Goal: Task Accomplishment & Management: Manage account settings

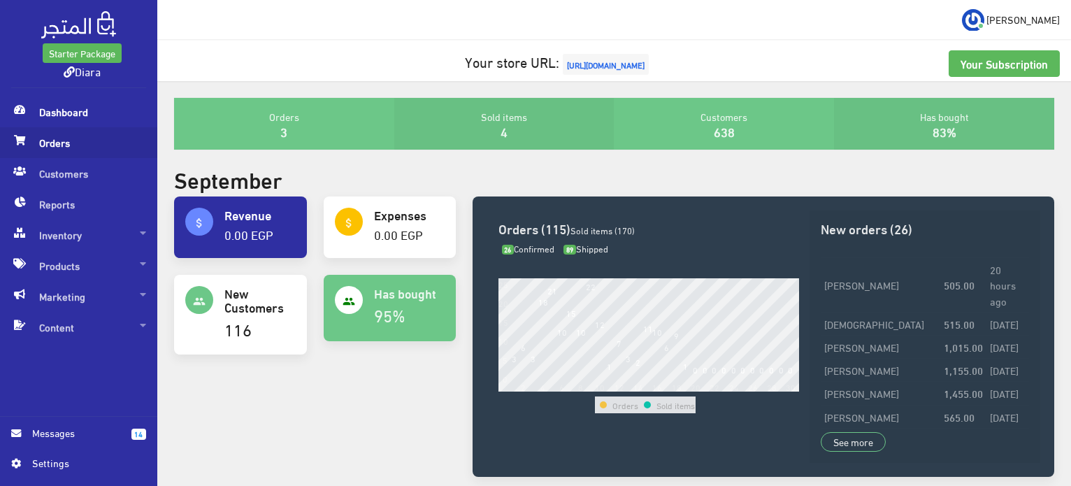
click at [62, 138] on span "Orders" at bounding box center [78, 142] width 135 height 31
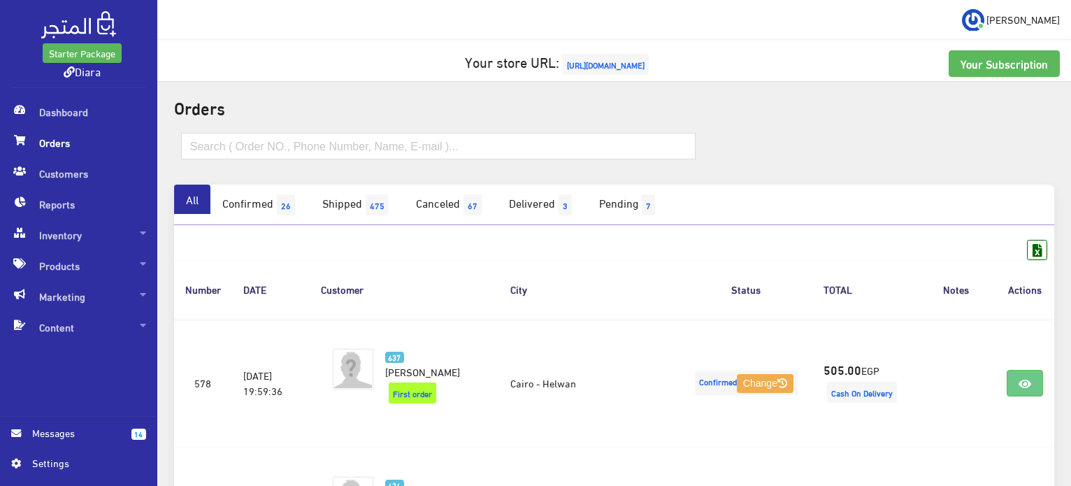
click at [584, 57] on span "[URL][DOMAIN_NAME]" at bounding box center [606, 64] width 86 height 21
click at [103, 243] on span "Inventory" at bounding box center [78, 234] width 135 height 31
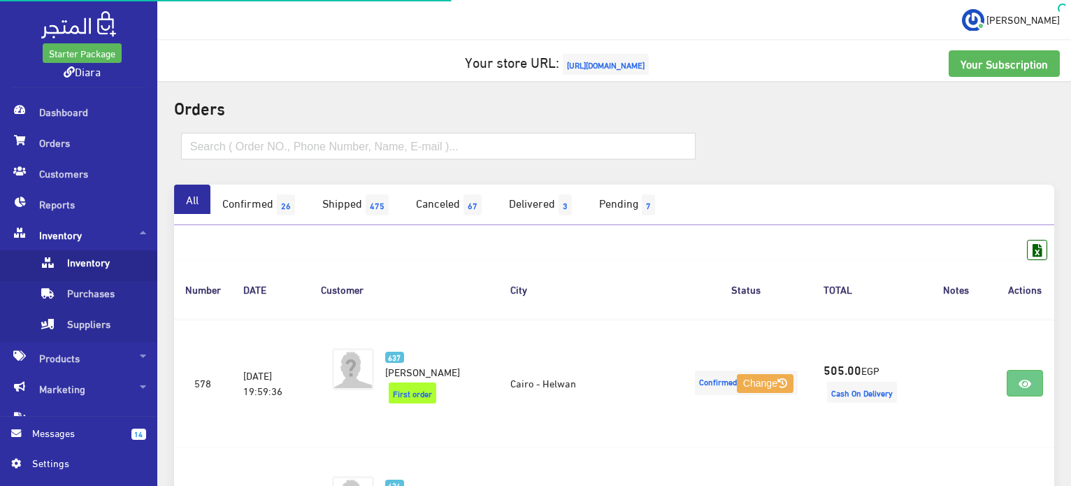
click at [129, 268] on span "Inventory" at bounding box center [92, 265] width 106 height 31
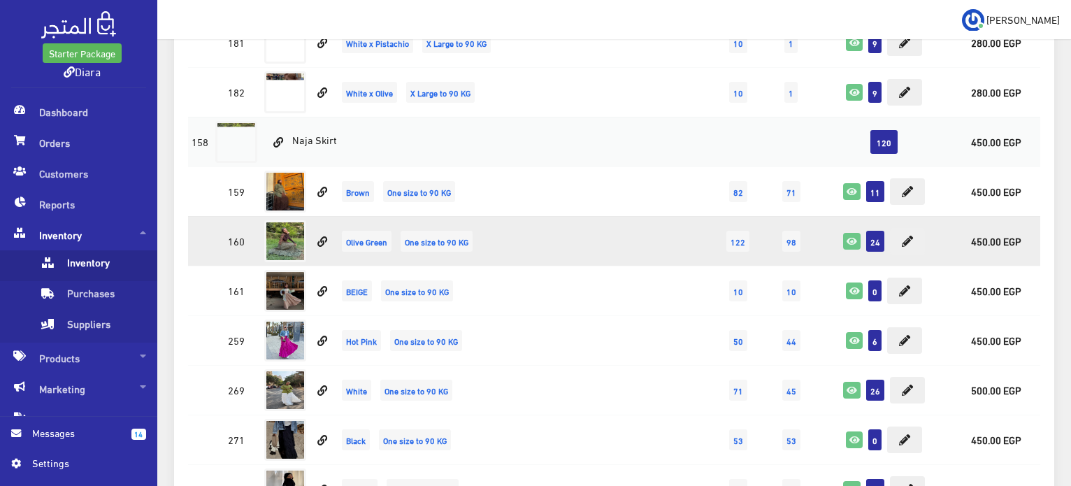
scroll to position [6780, 0]
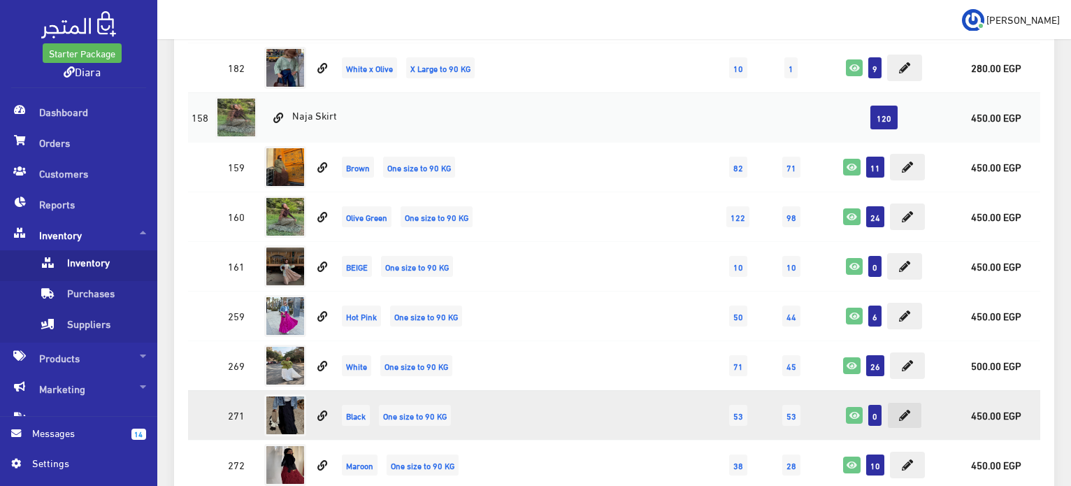
click at [899, 410] on icon at bounding box center [904, 415] width 11 height 11
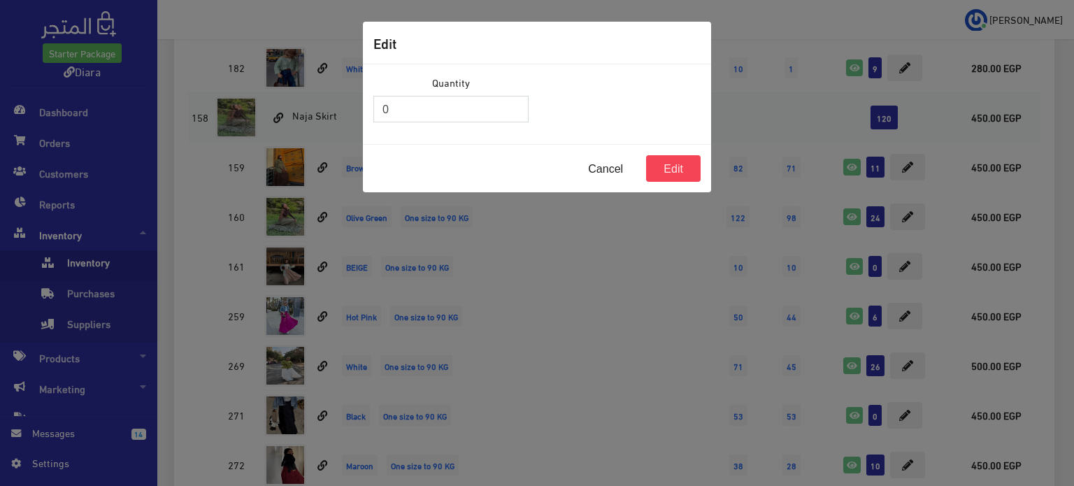
drag, startPoint x: 377, startPoint y: 110, endPoint x: 310, endPoint y: 97, distance: 68.4
click at [310, 97] on div "Edit Quantity 0 Cancel Edit" at bounding box center [537, 243] width 1074 height 486
type input "30"
click at [682, 161] on button "Edit" at bounding box center [673, 168] width 55 height 27
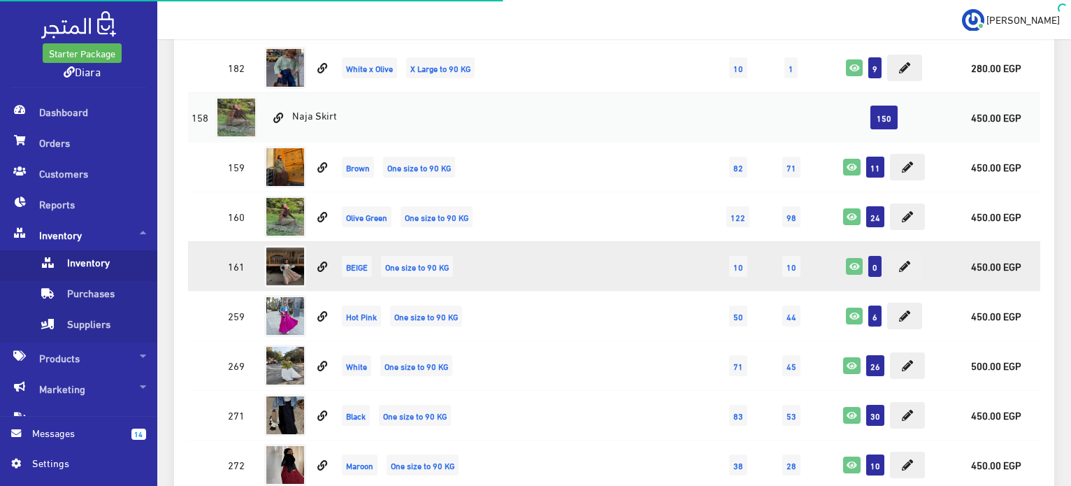
scroll to position [6780, 0]
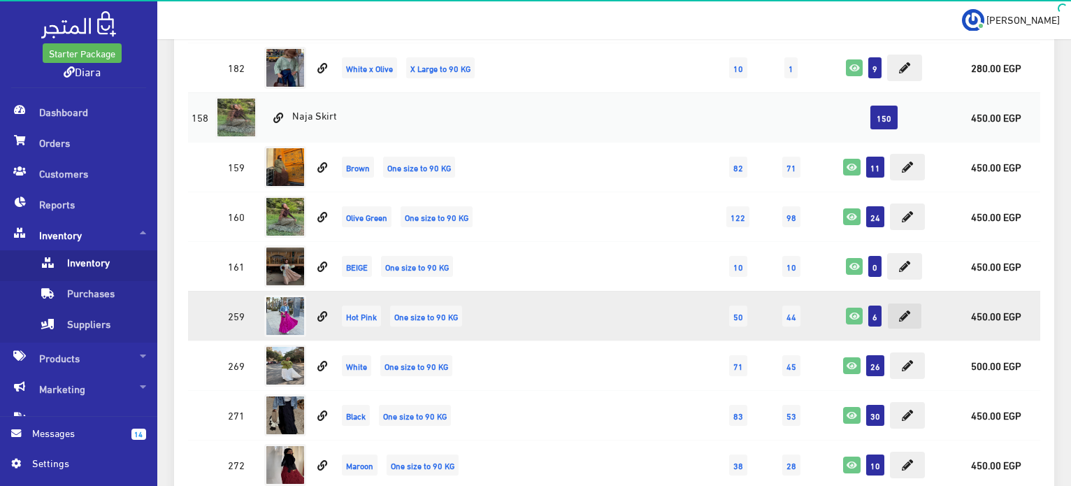
click at [902, 304] on button at bounding box center [904, 316] width 35 height 27
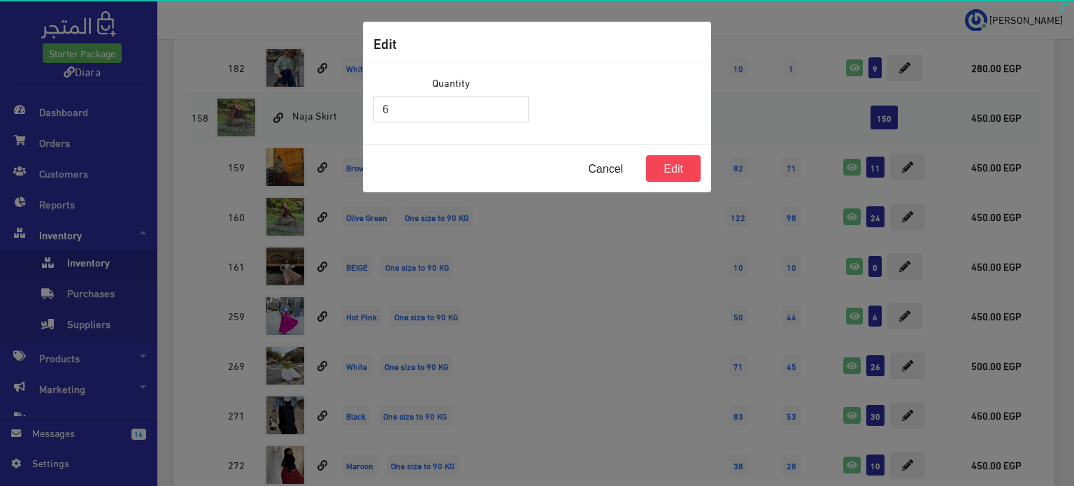
drag, startPoint x: 456, startPoint y: 107, endPoint x: 274, endPoint y: 133, distance: 183.7
click at [274, 133] on div "Edit Quantity 6 Cancel Edit" at bounding box center [537, 243] width 1074 height 486
type input "30"
click at [670, 164] on button "Edit" at bounding box center [673, 168] width 55 height 27
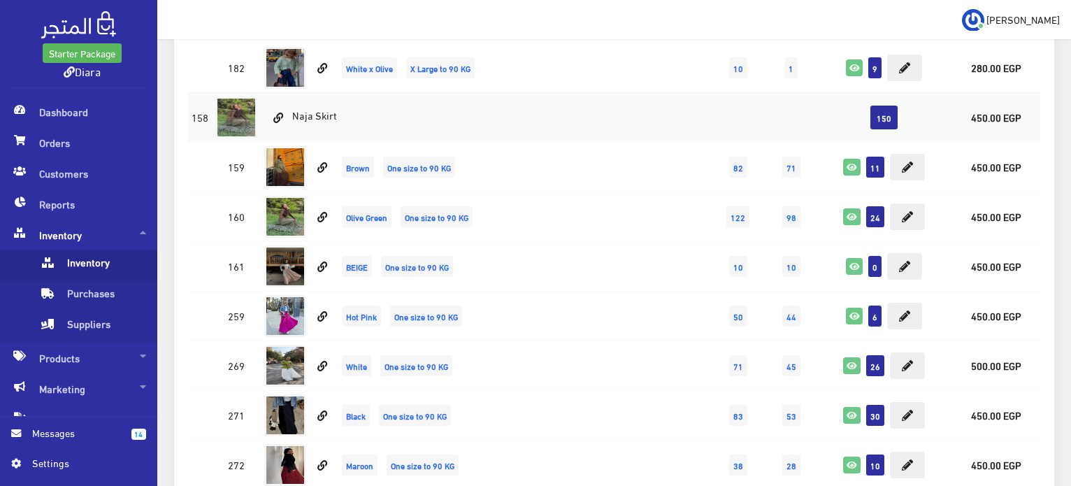
scroll to position [6989, 0]
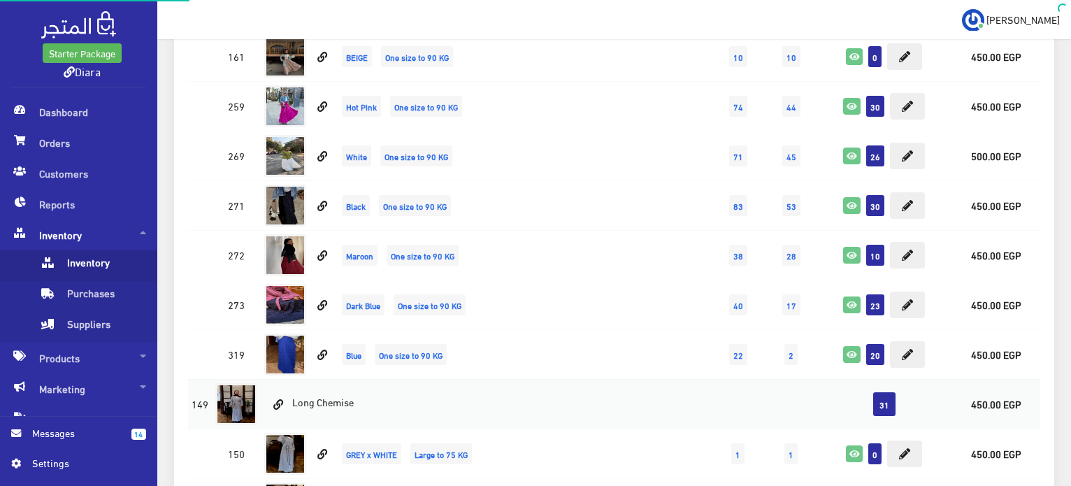
scroll to position [6989, 0]
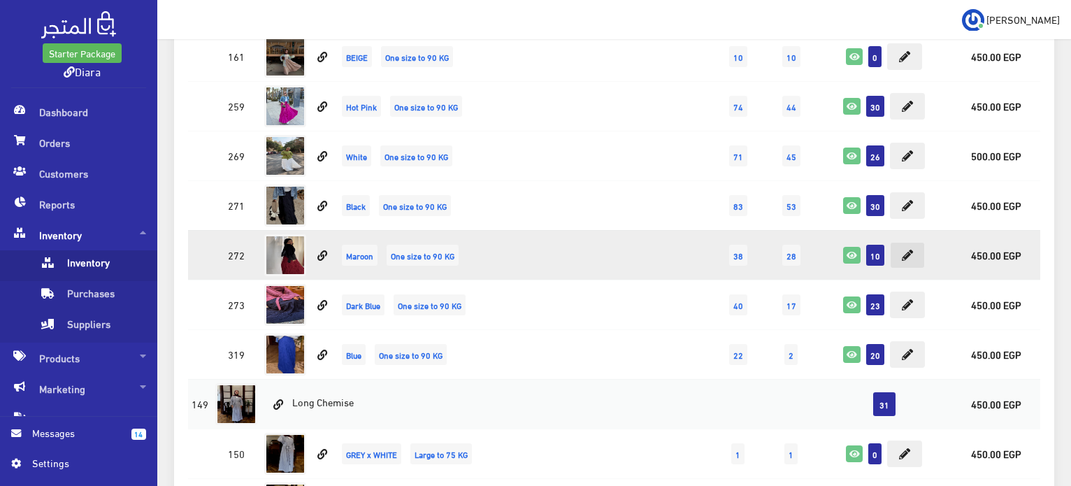
click at [909, 250] on icon at bounding box center [907, 255] width 11 height 11
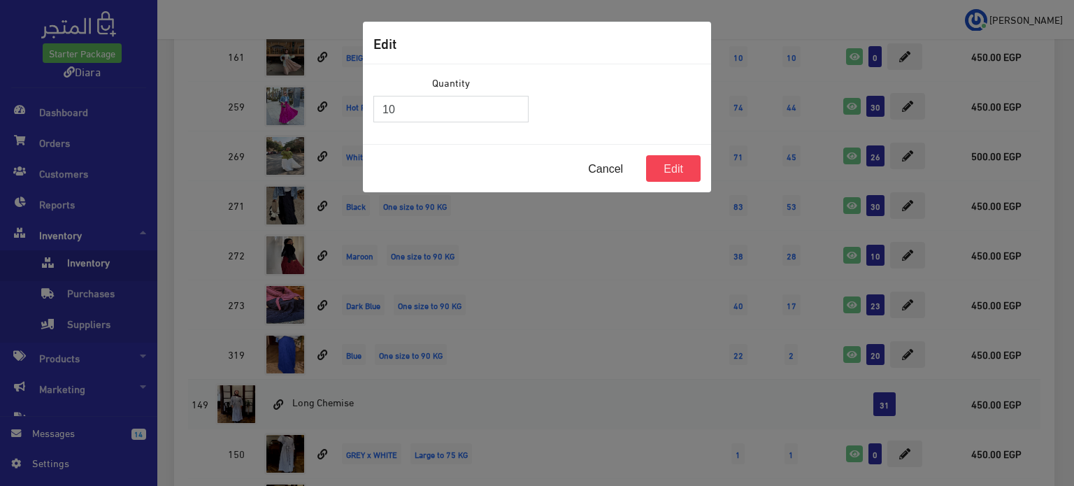
drag, startPoint x: 463, startPoint y: 111, endPoint x: 218, endPoint y: 101, distance: 245.5
click at [218, 101] on div "Edit Quantity 10 Cancel Edit" at bounding box center [537, 243] width 1074 height 486
type input "30"
click at [685, 167] on button "Edit" at bounding box center [673, 168] width 55 height 27
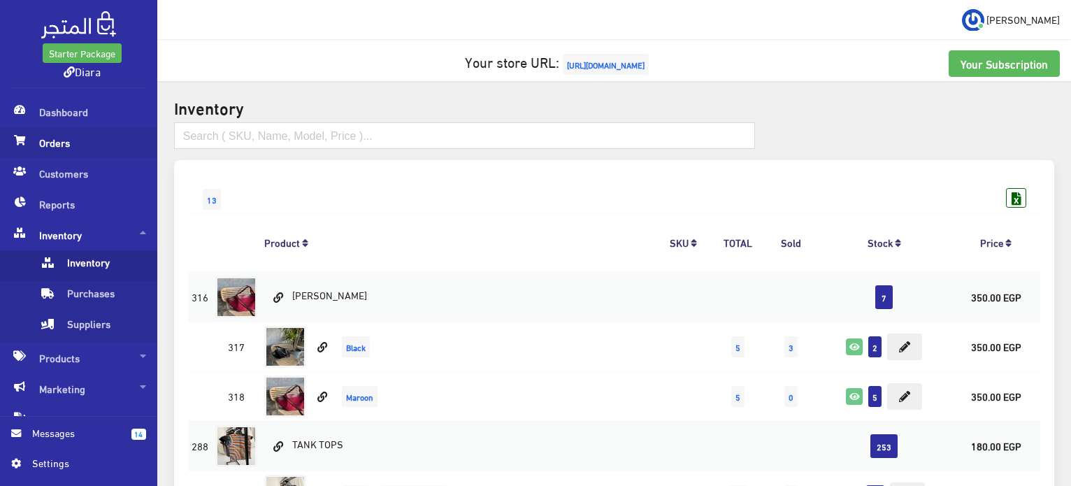
click at [102, 152] on span "Orders" at bounding box center [78, 142] width 135 height 31
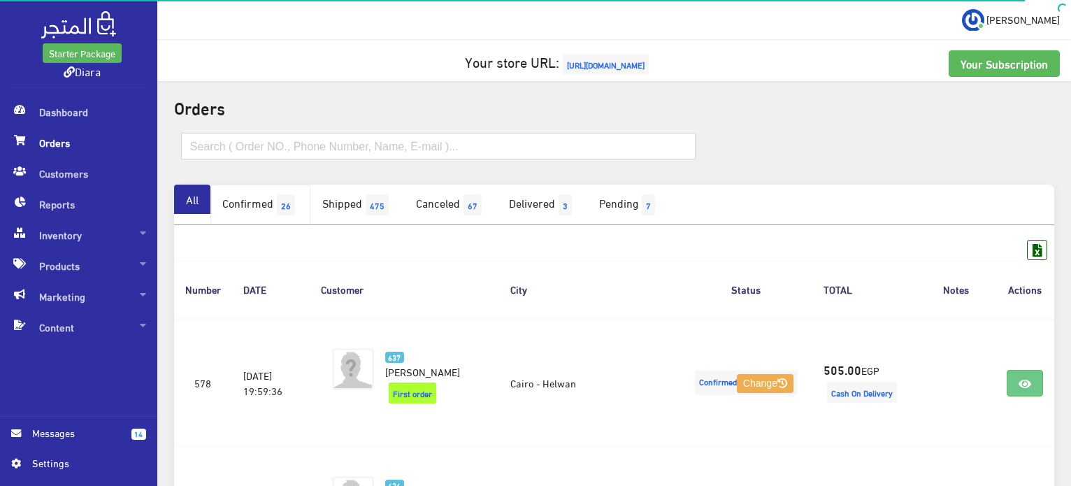
click at [285, 208] on span "26" at bounding box center [286, 204] width 18 height 21
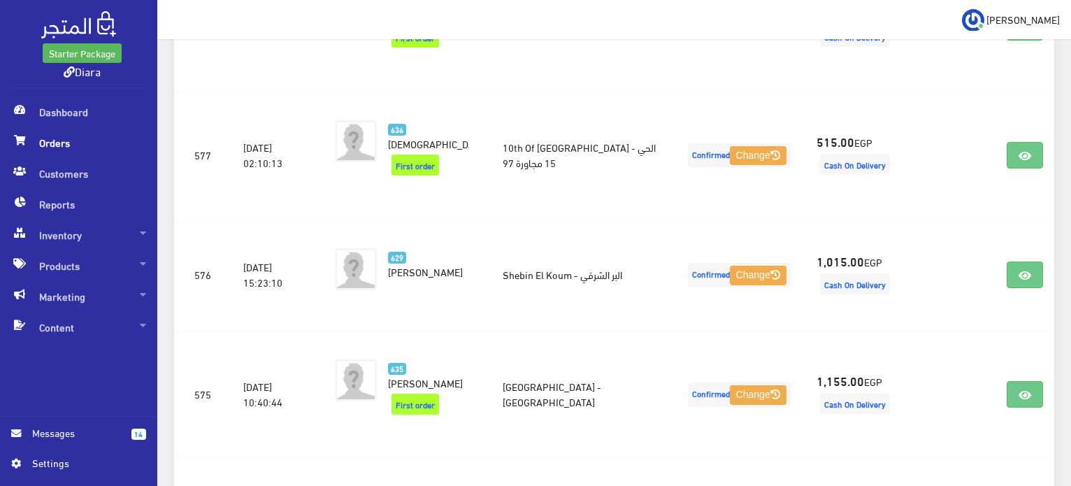
scroll to position [338, 0]
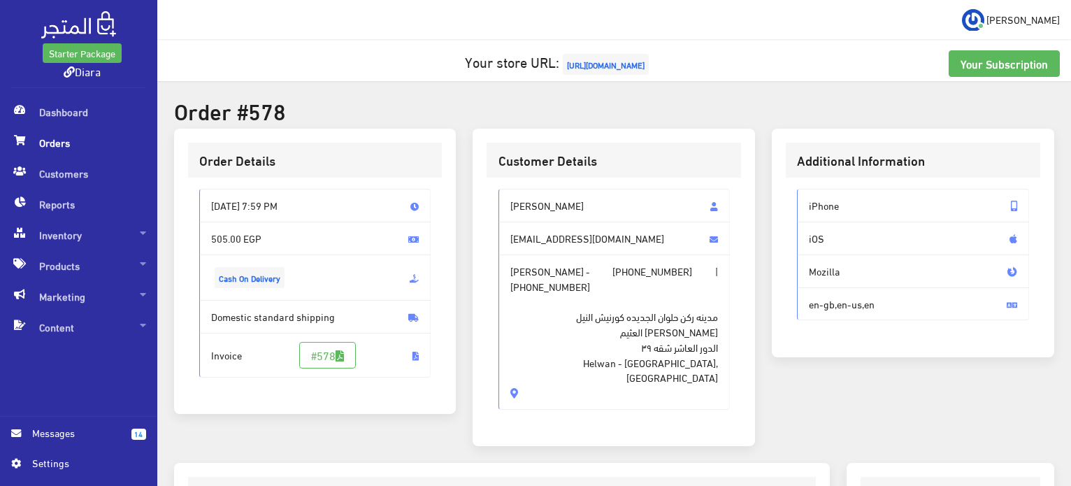
drag, startPoint x: 523, startPoint y: 196, endPoint x: 520, endPoint y: 348, distance: 151.7
click at [493, 384] on div "[PERSON_NAME] [EMAIL_ADDRESS][DOMAIN_NAME] [PERSON_NAME] - [PHONE_NUMBER] | [PH…" at bounding box center [613, 305] width 254 height 254
click at [644, 195] on span "[PERSON_NAME]" at bounding box center [614, 206] width 232 height 34
drag, startPoint x: 611, startPoint y: 370, endPoint x: 506, endPoint y: 198, distance: 201.4
click at [506, 198] on div "Malak Ahmed malakahmed12905@gmail.com Malak Ahmed - +201144328789 | +2011443287…" at bounding box center [614, 299] width 232 height 220
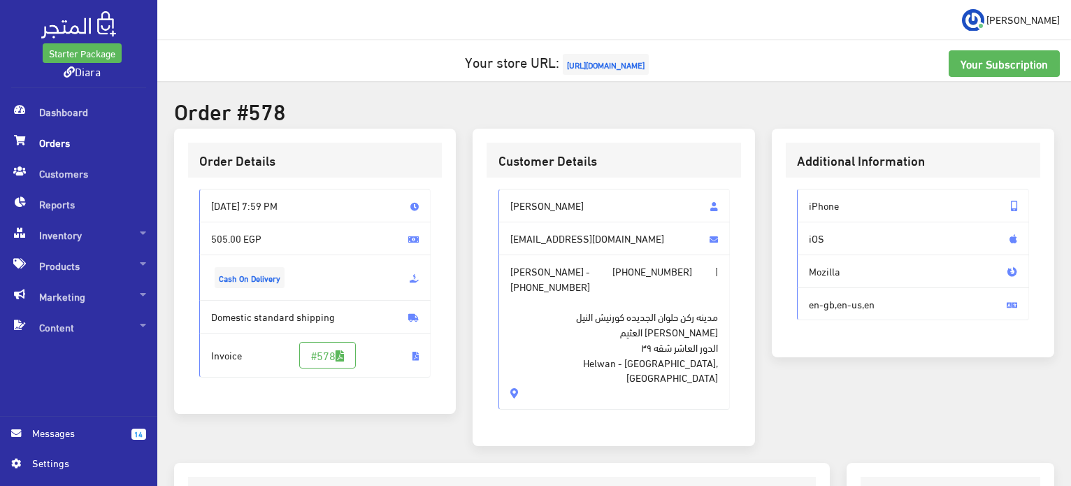
copy div "Malak Ahmed malakahmed12905@gmail.com Malak Ahmed - +201144328789 | +2011443287…"
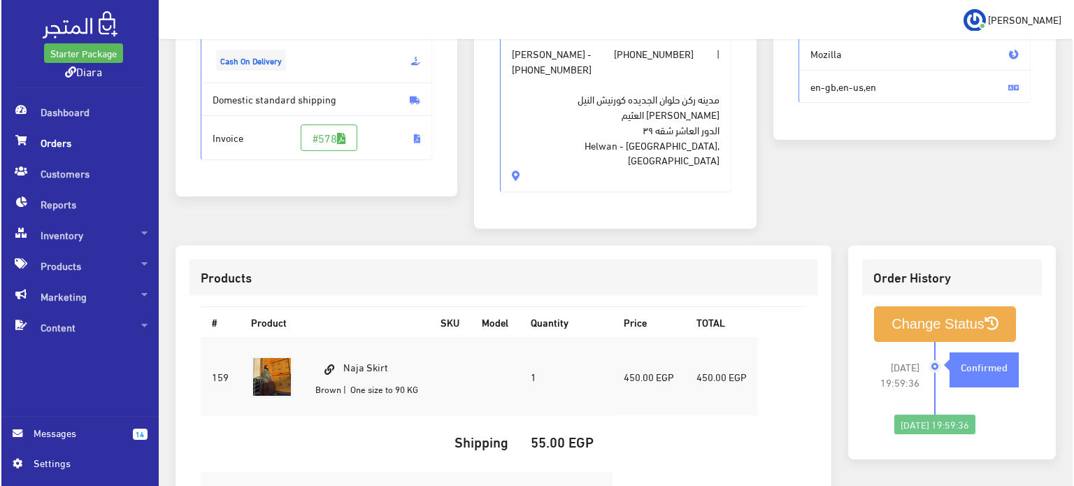
scroll to position [414, 0]
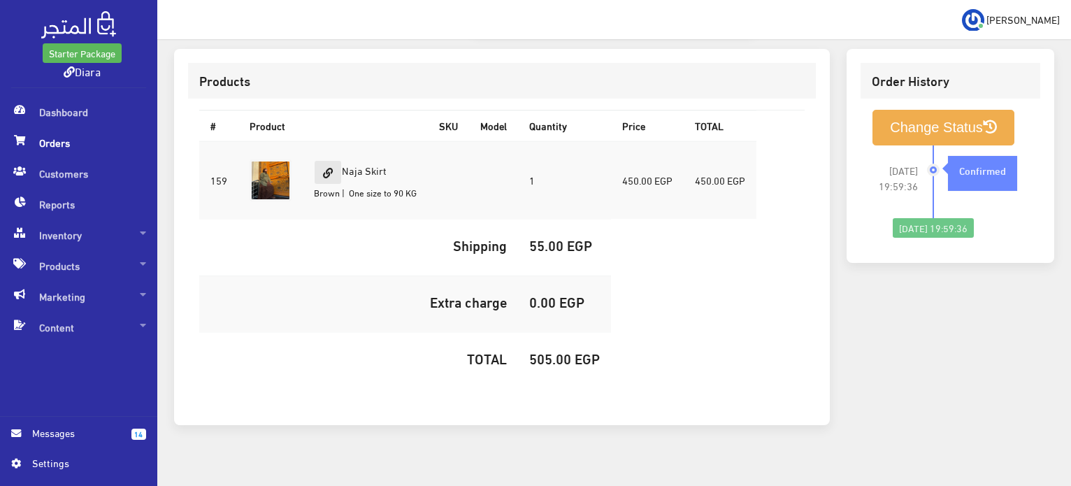
drag, startPoint x: 400, startPoint y: 156, endPoint x: 340, endPoint y: 147, distance: 60.7
click at [340, 147] on td "Naja Skirt Brown | One size to 90 KG" at bounding box center [365, 180] width 125 height 78
copy td "Naja Skirt"
click at [561, 350] on h5 "505.00 EGP" at bounding box center [564, 357] width 71 height 15
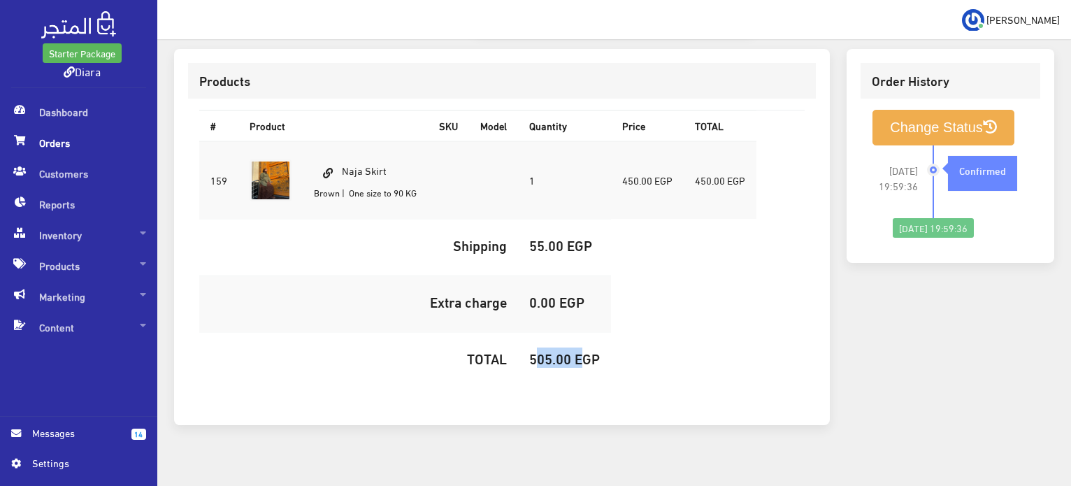
copy h5 "505.00"
click at [892, 113] on button "Change Status" at bounding box center [943, 128] width 142 height 36
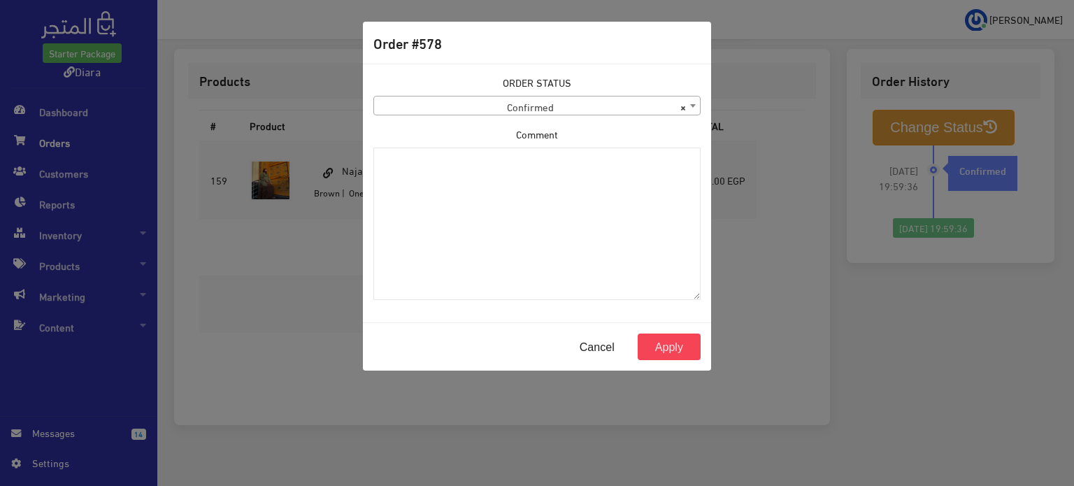
click at [582, 110] on span "× Confirmed" at bounding box center [537, 106] width 326 height 20
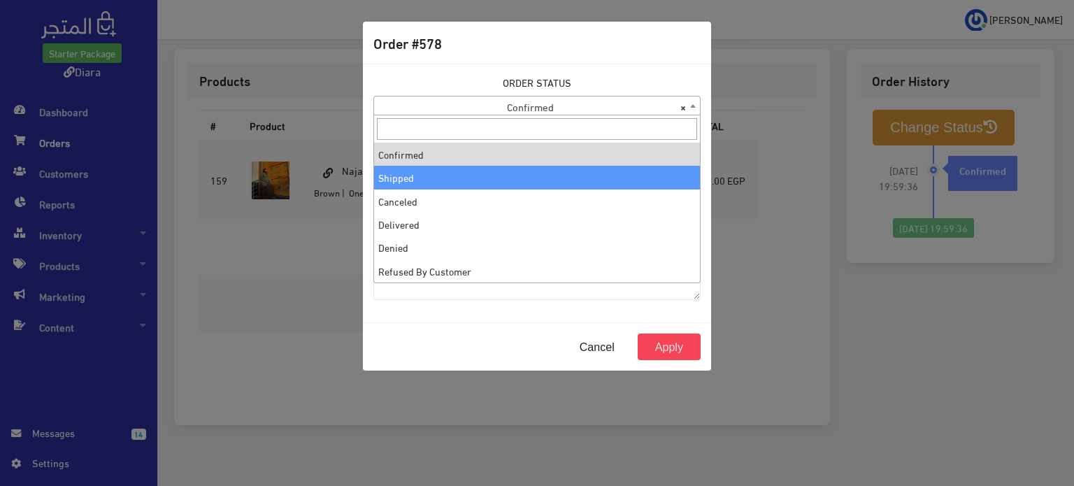
select select "2"
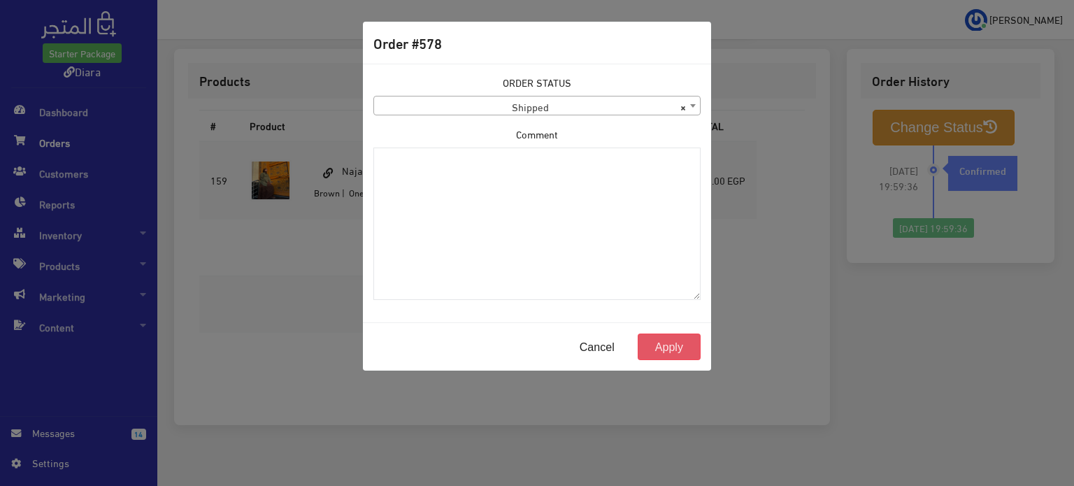
click at [682, 347] on button "Apply" at bounding box center [668, 346] width 63 height 27
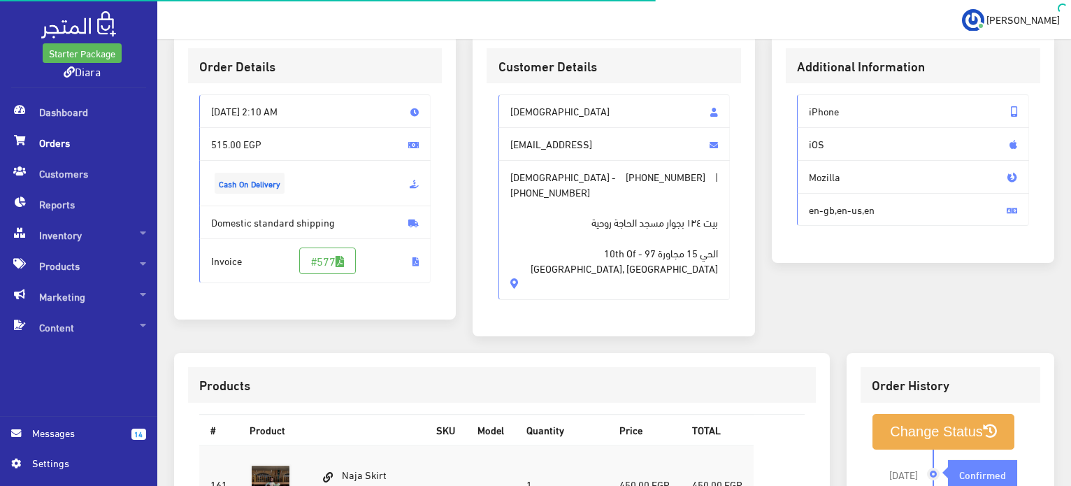
scroll to position [349, 0]
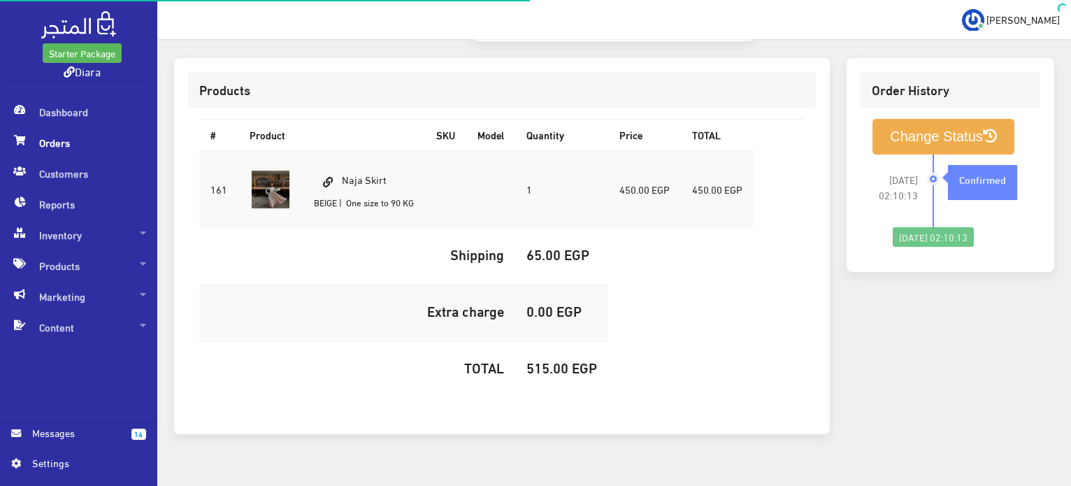
scroll to position [396, 0]
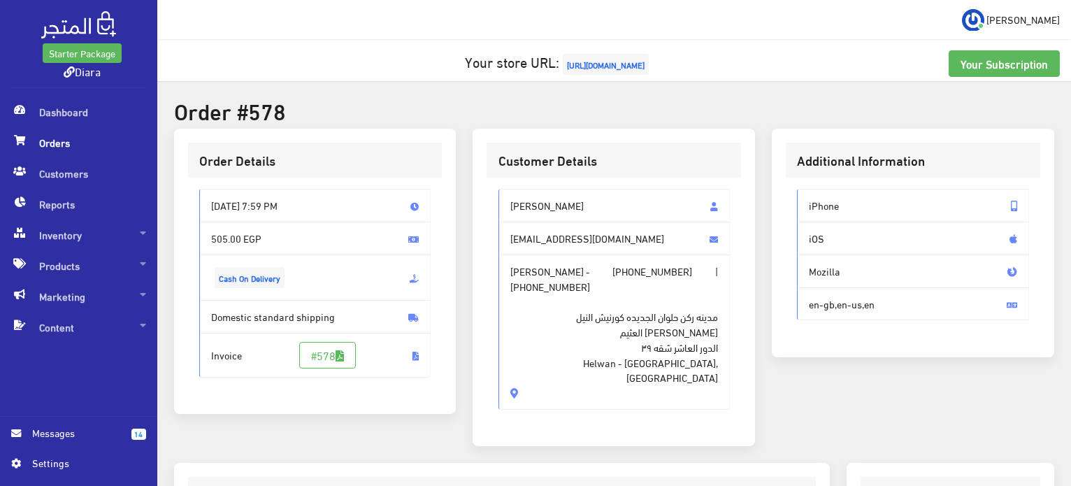
scroll to position [414, 0]
click at [554, 192] on span "[PERSON_NAME]" at bounding box center [614, 206] width 232 height 34
click at [554, 192] on span "هبة مصطفى" at bounding box center [614, 206] width 232 height 34
drag, startPoint x: 554, startPoint y: 198, endPoint x: 512, endPoint y: 345, distance: 152.8
click at [520, 349] on div "هبة مصطفى H8874954@gmail.com هبة مصطفى - +201044612540 | +201044612540 البر الش…" at bounding box center [613, 305] width 254 height 254
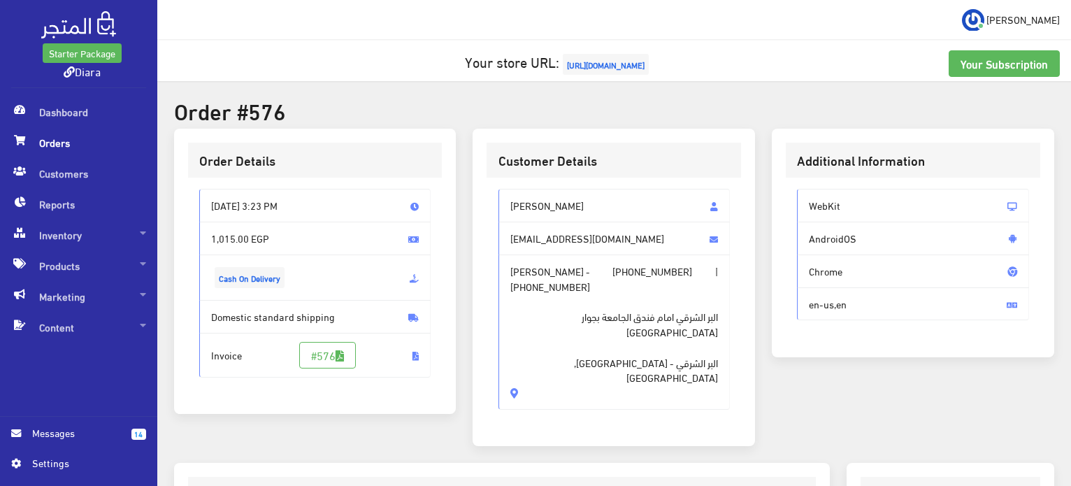
copy div "هبة مصطفى H8874954@gmail.com هبة مصطفى - +201044612540 | +201044612540 البر الش…"
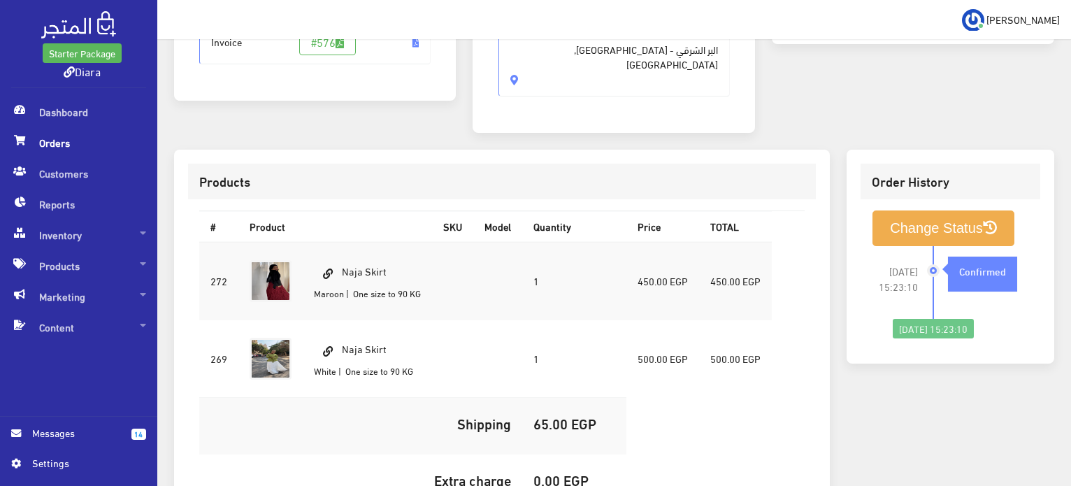
scroll to position [349, 0]
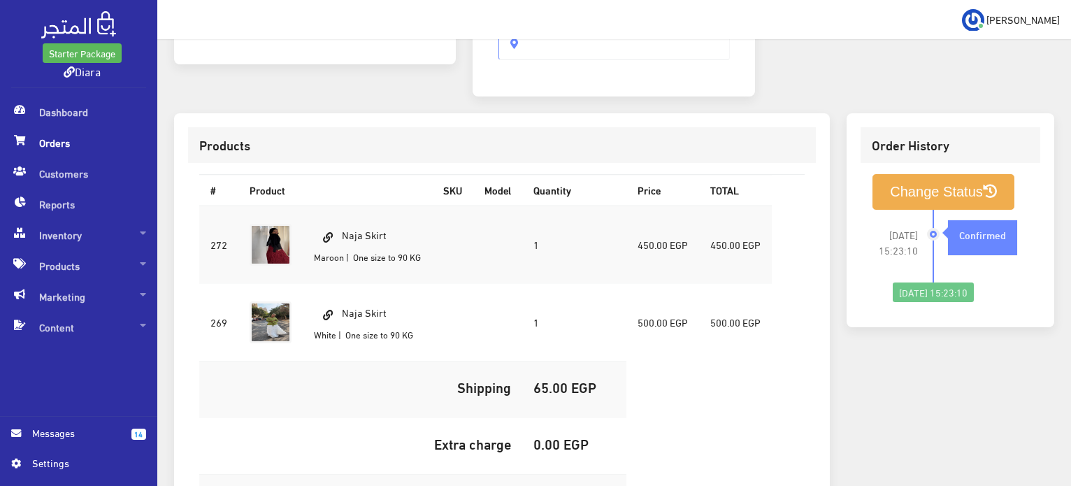
drag, startPoint x: 405, startPoint y: 201, endPoint x: 344, endPoint y: 201, distance: 61.5
click at [344, 205] on td "Naja Skirt Maroon | One size to 90 KG" at bounding box center [367, 244] width 129 height 78
copy td "Naja Skirt"
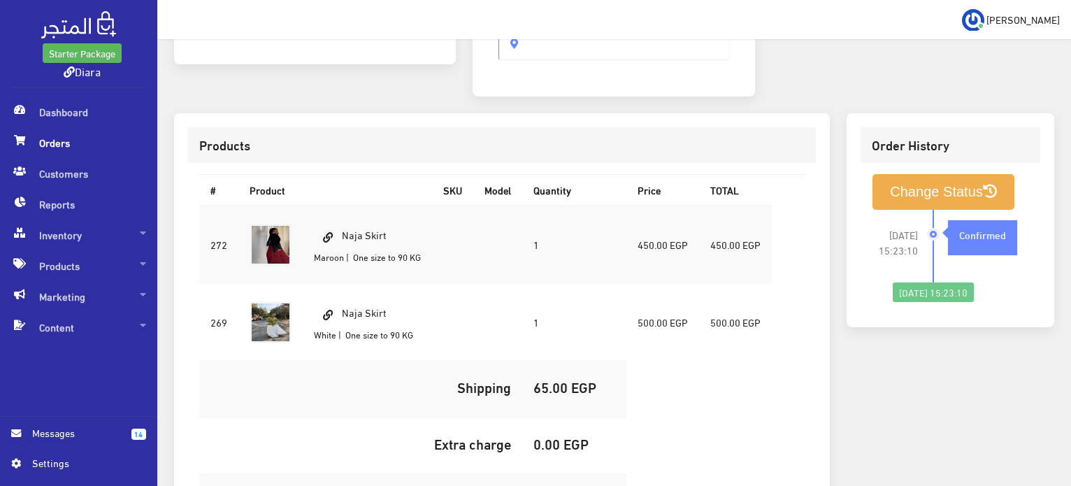
copy h5 "1,015.00"
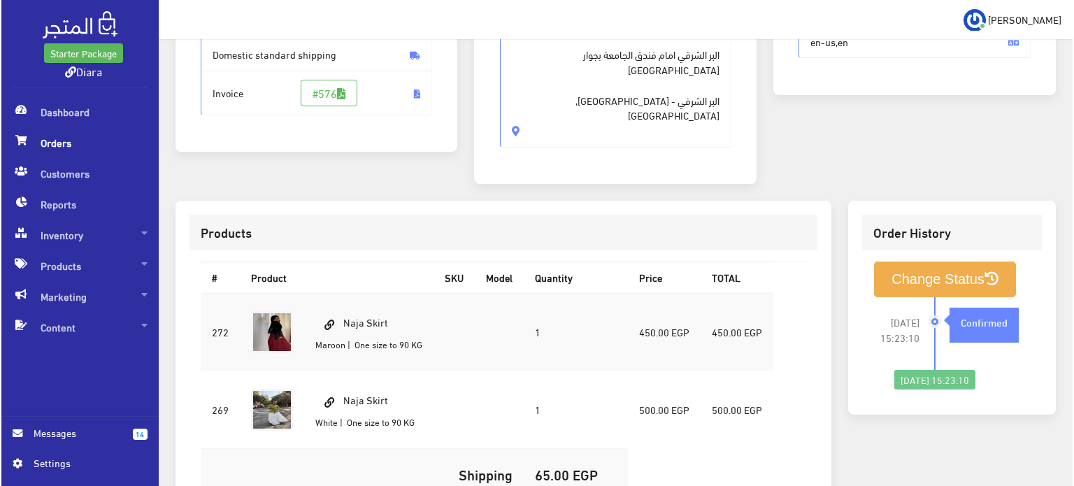
scroll to position [280, 0]
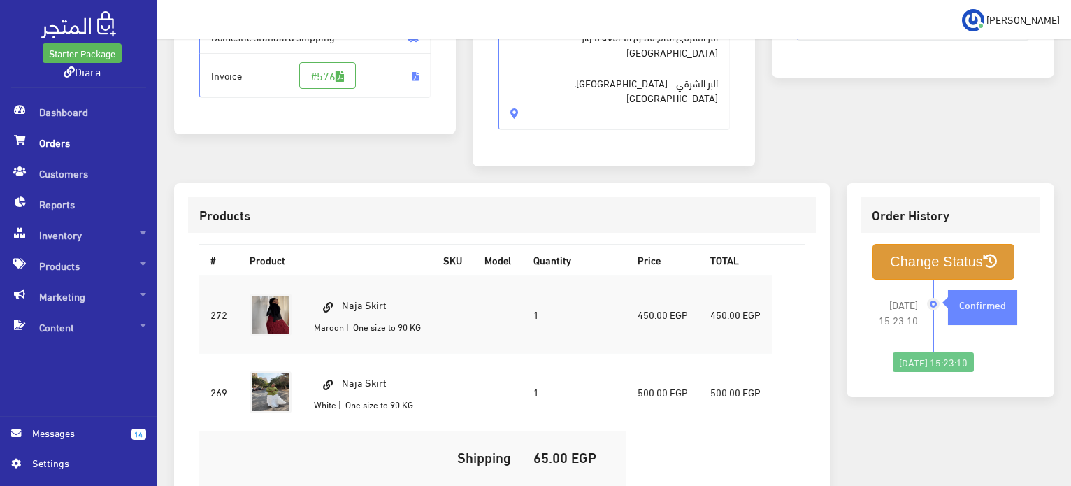
click at [951, 244] on button "Change Status" at bounding box center [943, 262] width 142 height 36
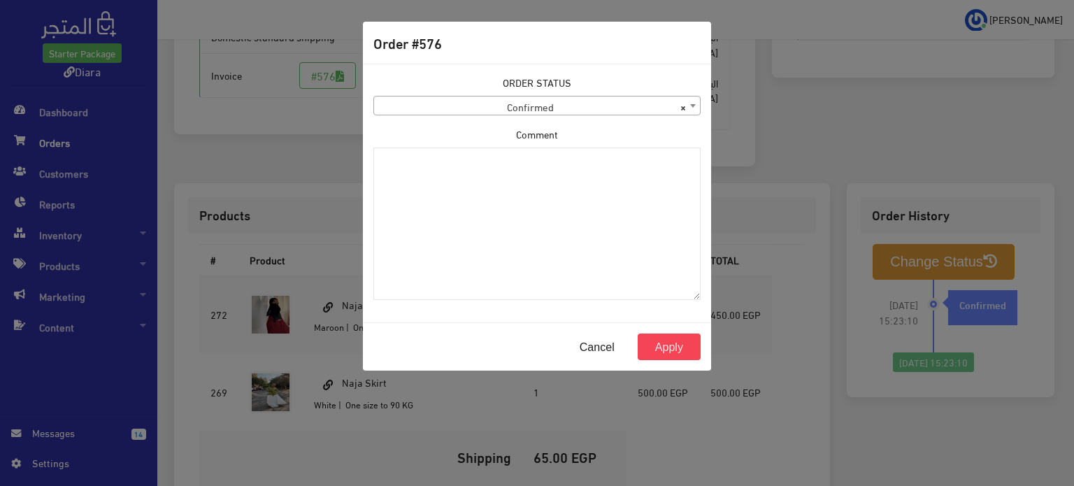
click at [508, 109] on span "× Confirmed" at bounding box center [537, 106] width 326 height 20
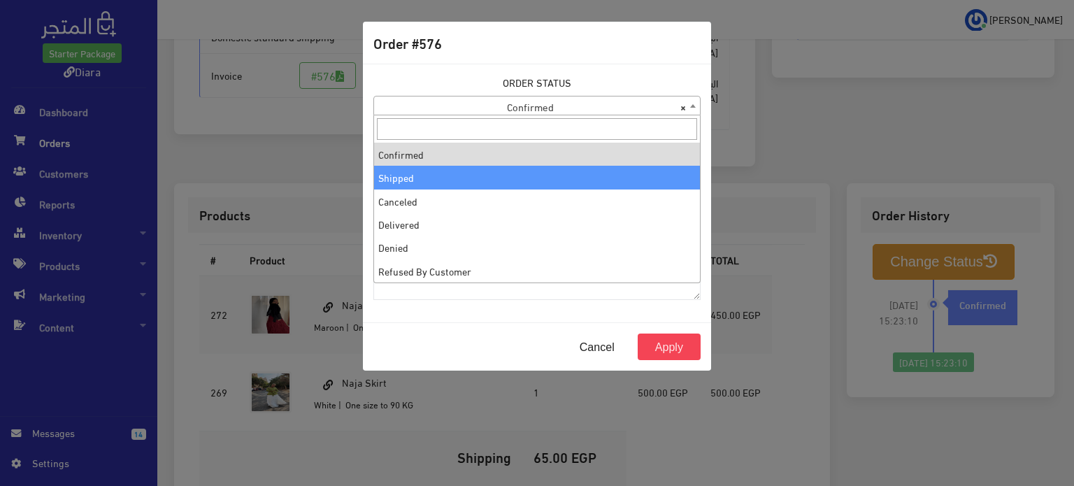
select select "2"
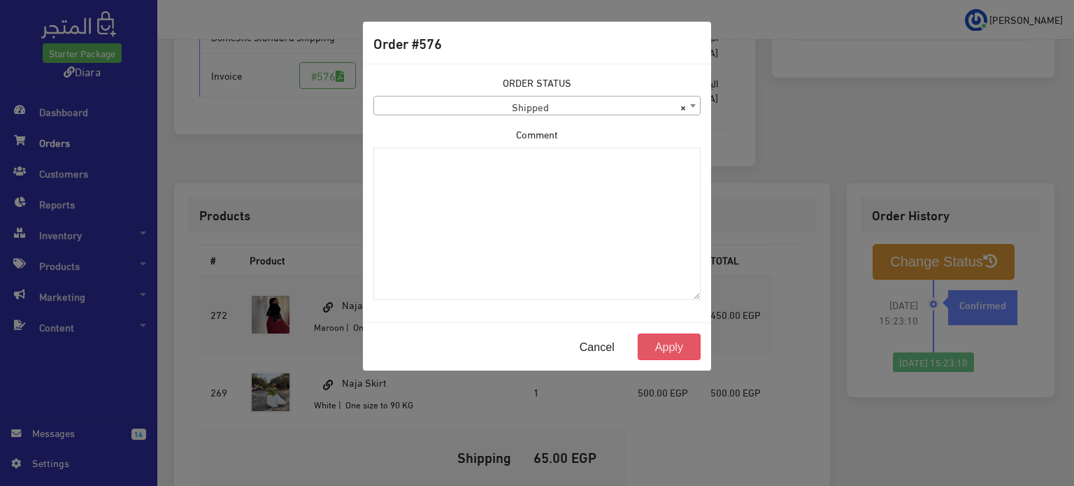
click at [652, 345] on button "Apply" at bounding box center [668, 346] width 63 height 27
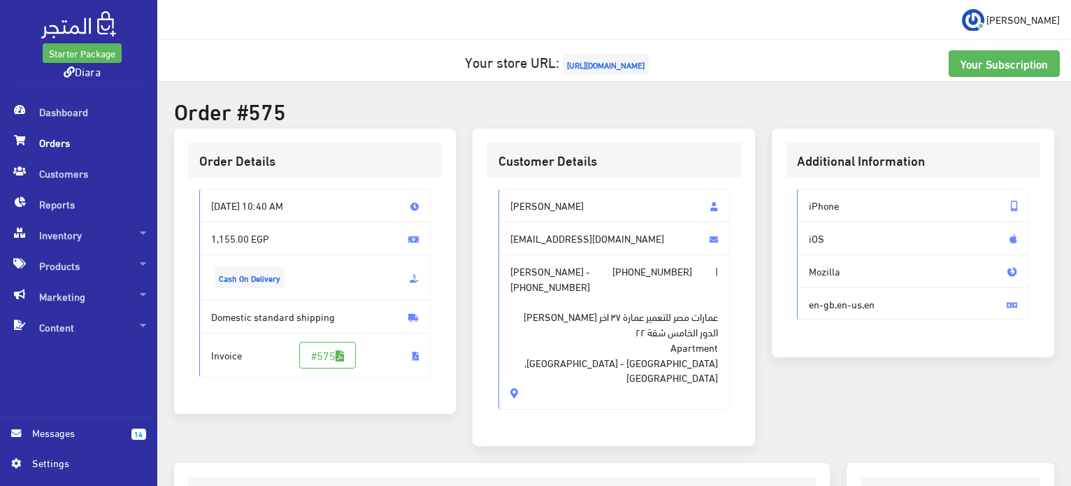
drag, startPoint x: 587, startPoint y: 199, endPoint x: 484, endPoint y: 354, distance: 185.9
click at [484, 354] on div "Customer Details Heba Hossam [EMAIL_ADDRESS][DOMAIN_NAME] [PERSON_NAME] - [PHON…" at bounding box center [613, 287] width 282 height 317
drag, startPoint x: 573, startPoint y: 363, endPoint x: 506, endPoint y: 188, distance: 187.2
click at [506, 188] on div "[PERSON_NAME] [EMAIL_ADDRESS][DOMAIN_NAME] [PERSON_NAME] - [PHONE_NUMBER] | [PH…" at bounding box center [613, 305] width 254 height 254
copy div "[PERSON_NAME] [EMAIL_ADDRESS][DOMAIN_NAME] [PERSON_NAME] - [PHONE_NUMBER] | [PH…"
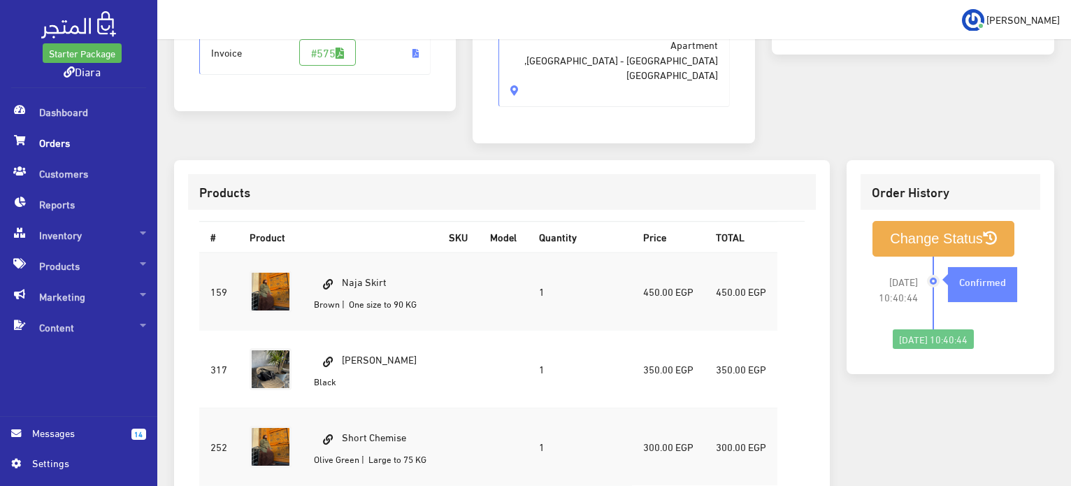
scroll to position [489, 0]
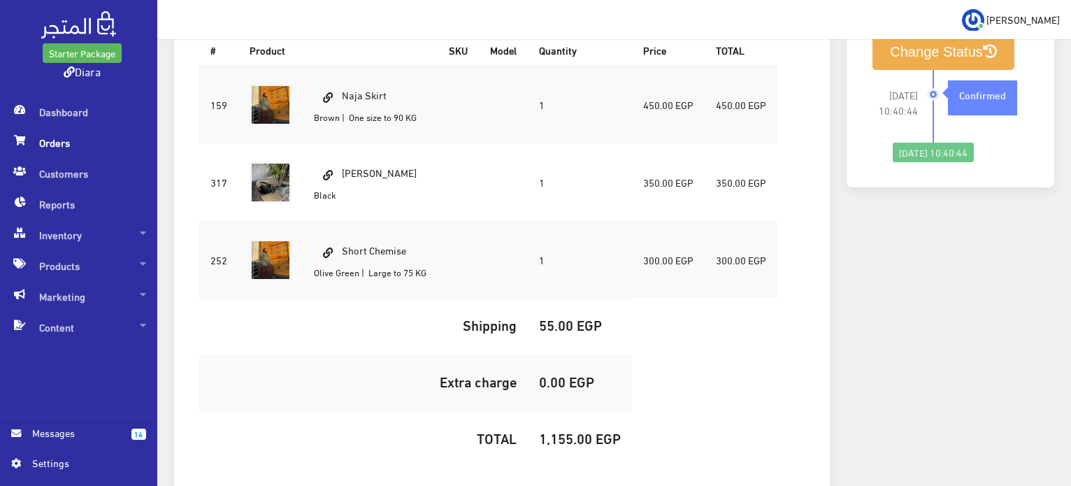
drag, startPoint x: 380, startPoint y: 75, endPoint x: 335, endPoint y: 65, distance: 45.3
click at [335, 66] on td "Naja Skirt Brown | One size to 90 KG" at bounding box center [370, 105] width 135 height 78
copy td "Naja Skirt"
drag, startPoint x: 405, startPoint y: 154, endPoint x: 313, endPoint y: 154, distance: 91.6
click at [313, 154] on td "NORA BAG Black" at bounding box center [370, 182] width 135 height 78
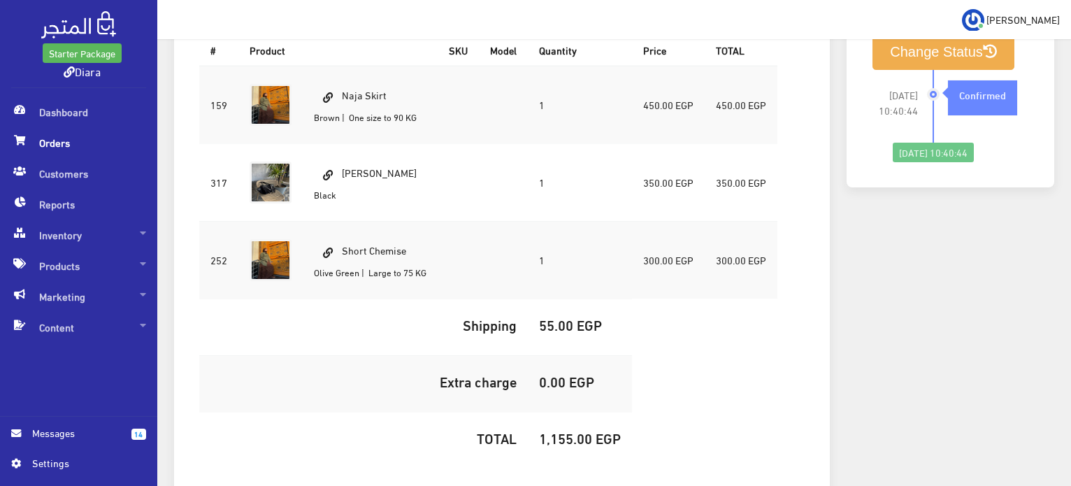
copy td "NORA BAG"
drag, startPoint x: 414, startPoint y: 231, endPoint x: 342, endPoint y: 224, distance: 72.3
click at [342, 224] on td "Short Chemise Olive Green | Large to 75 KG" at bounding box center [370, 260] width 135 height 78
copy td "Short Chemise"
click at [562, 430] on h5 "1,155.00 EGP" at bounding box center [580, 437] width 82 height 15
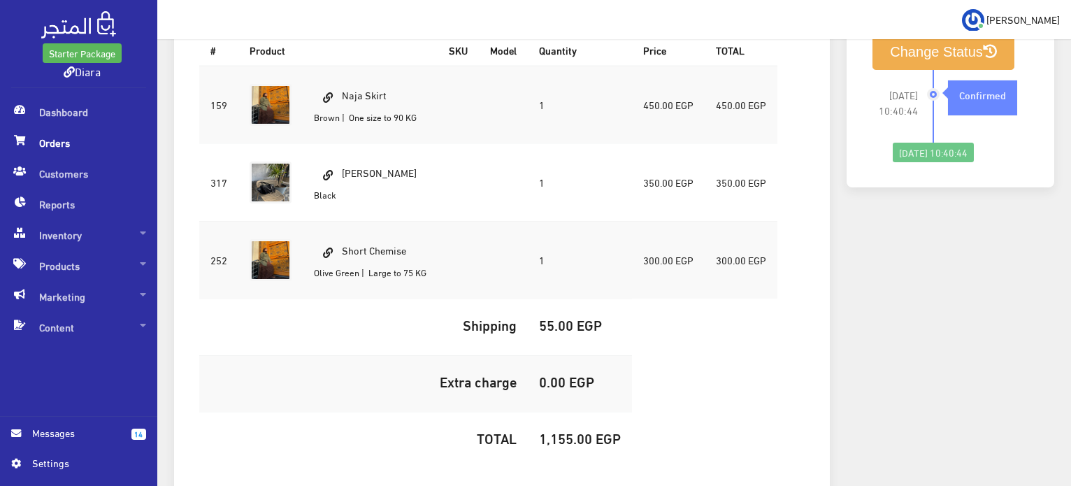
click at [562, 430] on h5 "1,155.00 EGP" at bounding box center [580, 437] width 82 height 15
copy h5 "1,155.00"
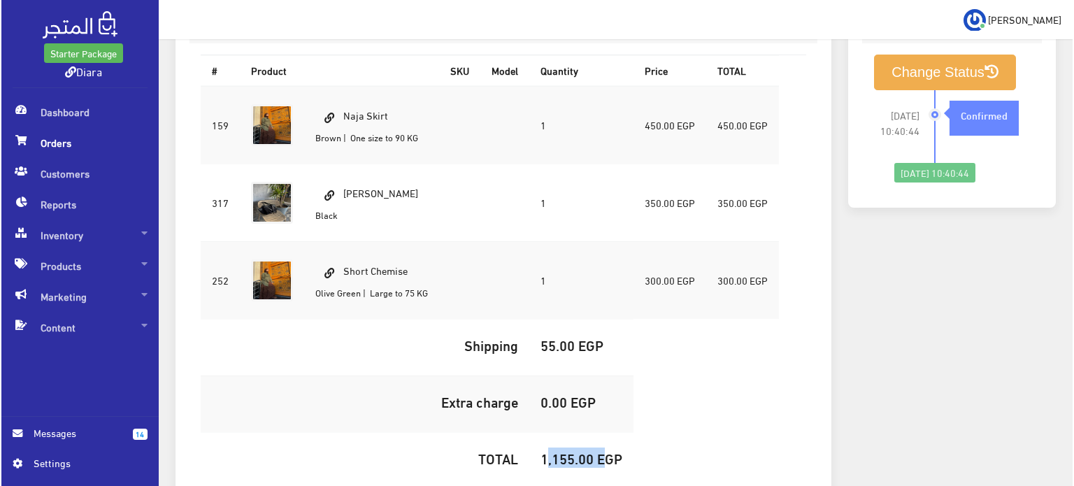
scroll to position [140, 0]
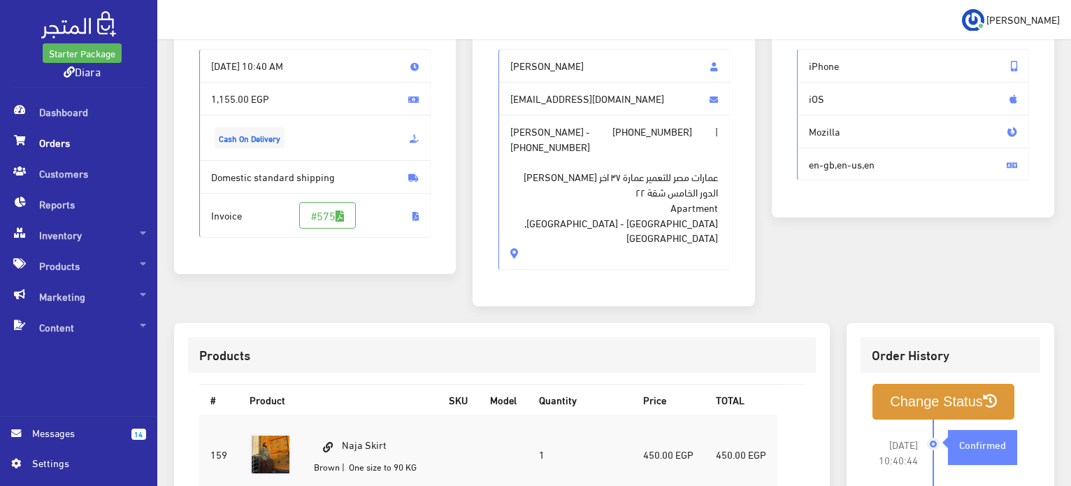
click at [883, 384] on button "Change Status" at bounding box center [943, 402] width 142 height 36
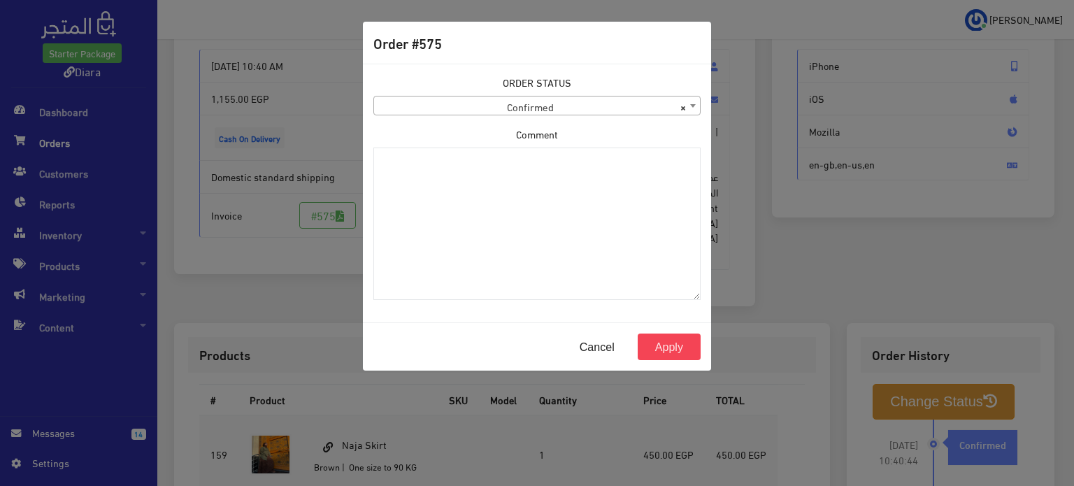
click at [577, 101] on span "× Confirmed" at bounding box center [537, 106] width 326 height 20
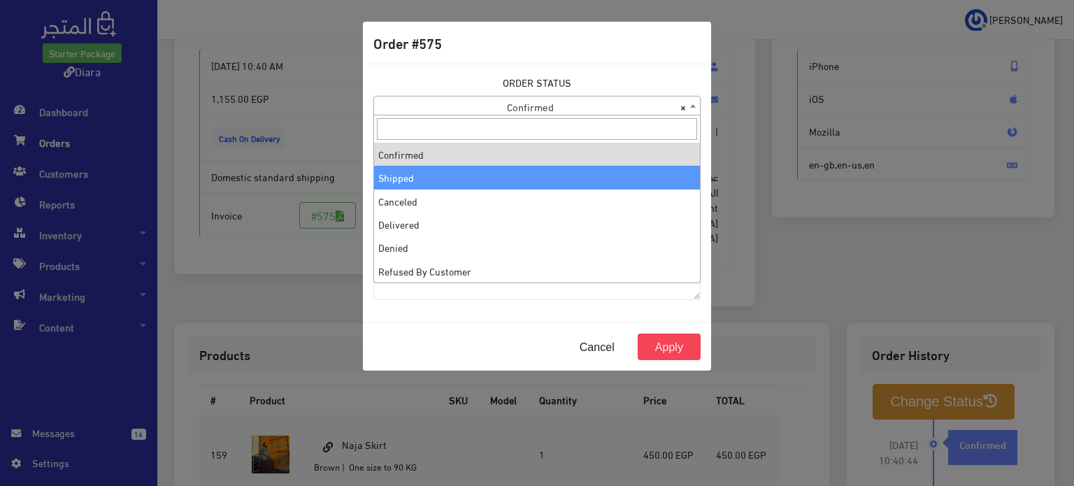
select select "2"
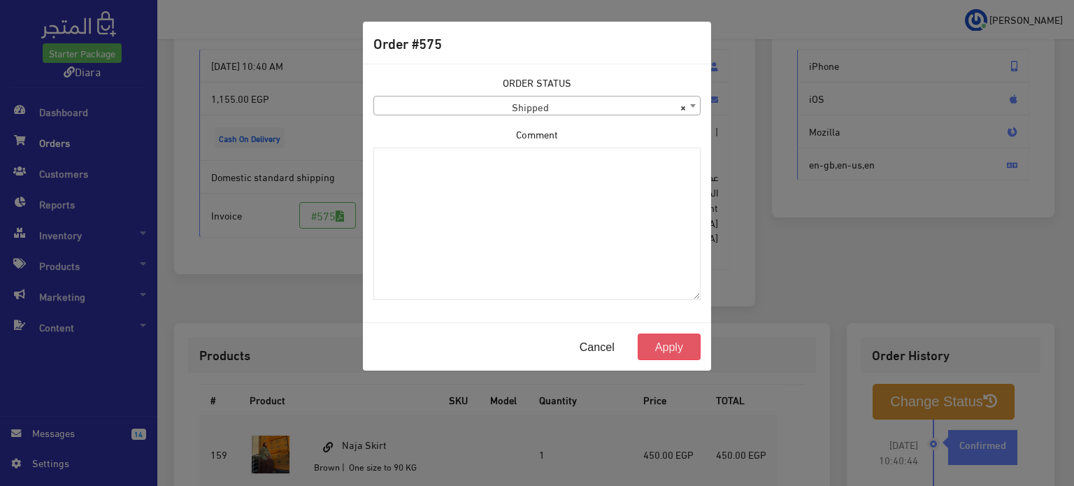
click at [668, 338] on button "Apply" at bounding box center [668, 346] width 63 height 27
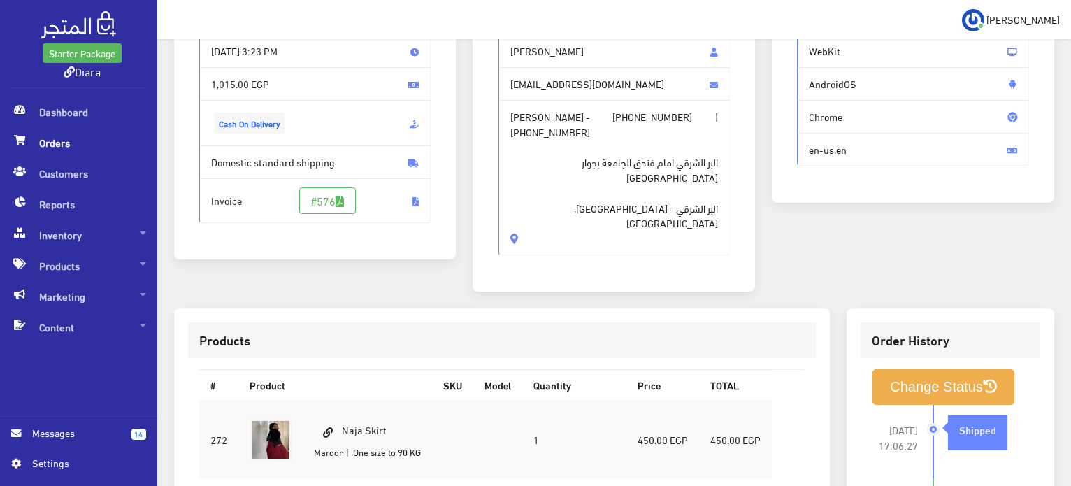
scroll to position [280, 0]
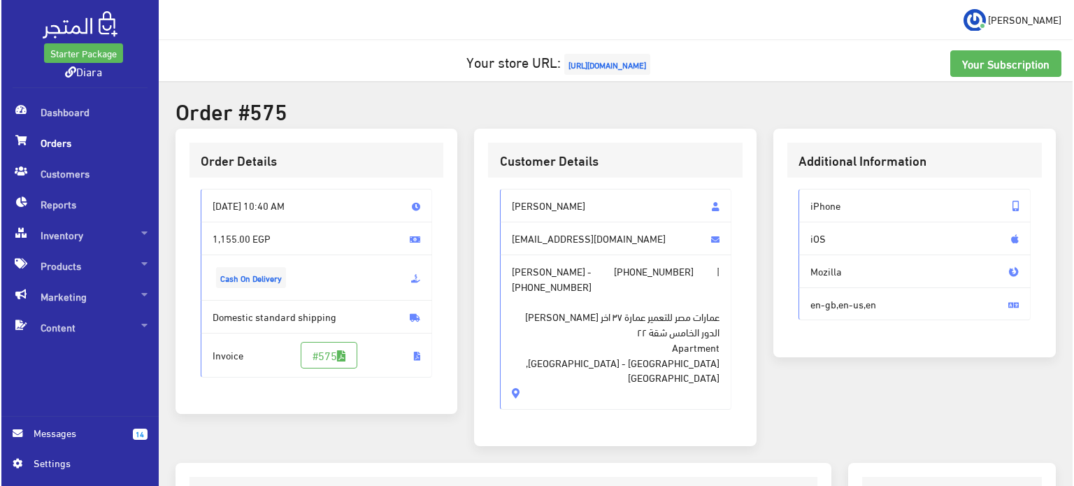
scroll to position [210, 0]
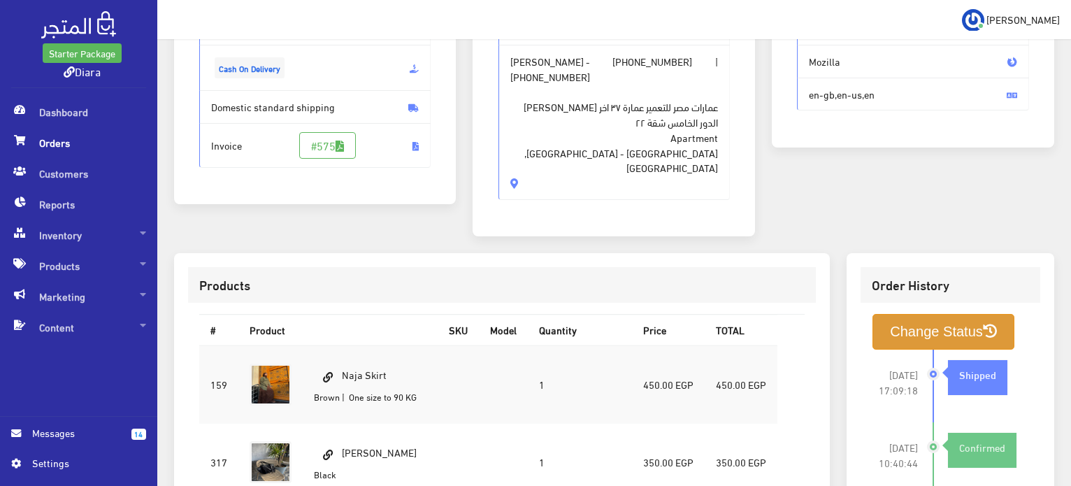
click at [911, 323] on button "Change Status" at bounding box center [943, 332] width 142 height 36
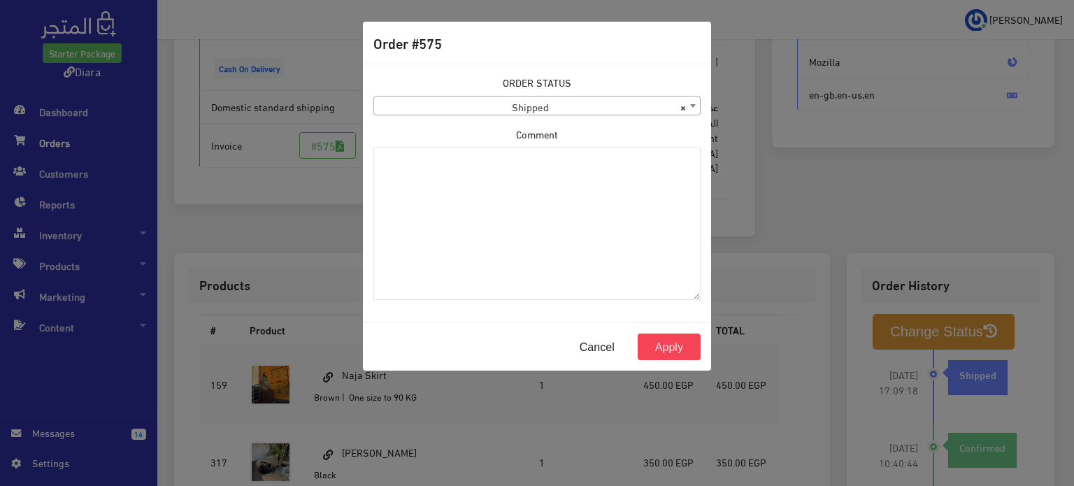
click at [431, 102] on span "× Shipped" at bounding box center [537, 106] width 326 height 20
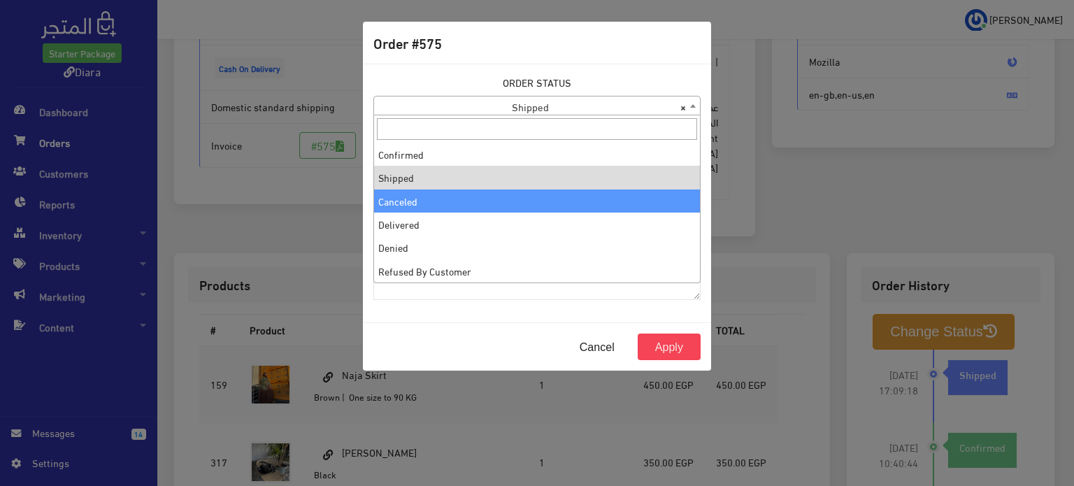
select select "3"
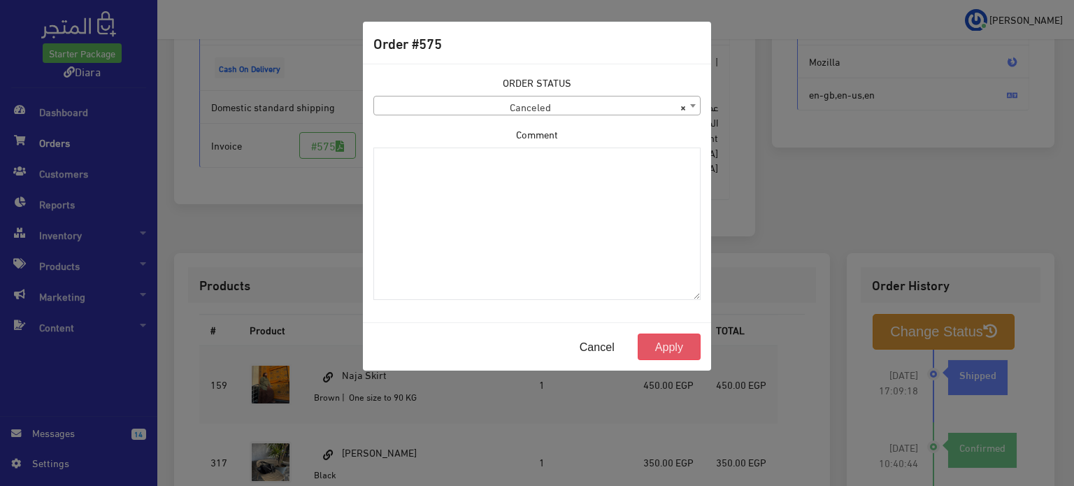
click at [678, 346] on button "Apply" at bounding box center [668, 346] width 63 height 27
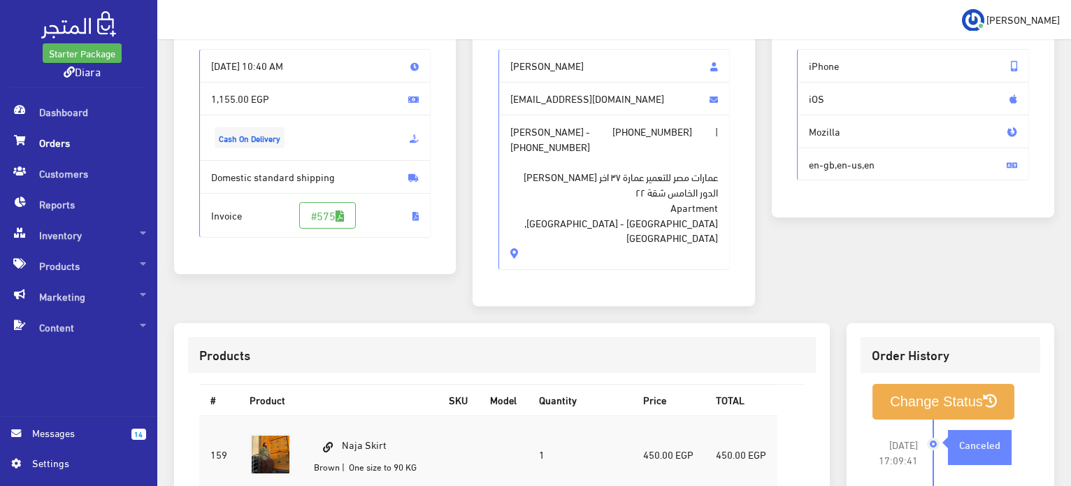
scroll to position [210, 0]
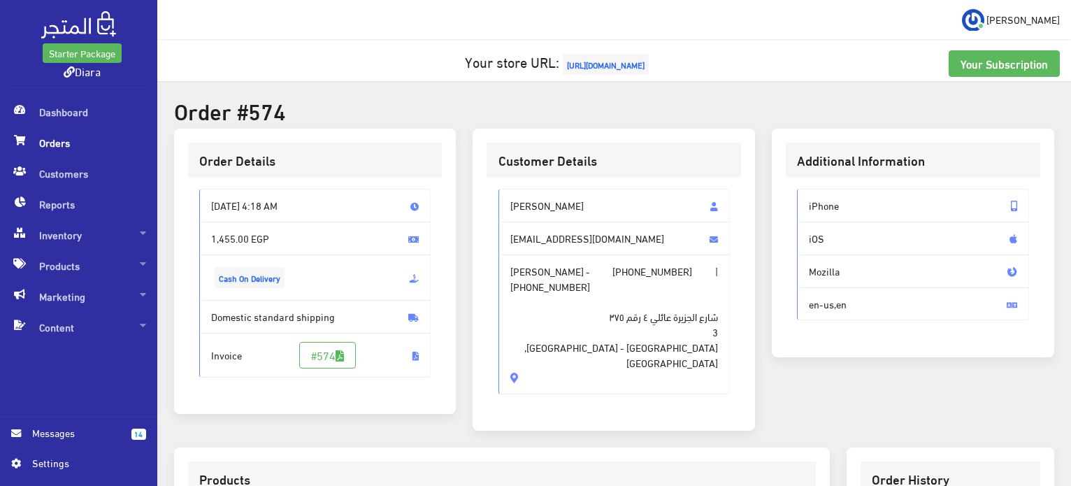
drag, startPoint x: 584, startPoint y: 181, endPoint x: 503, endPoint y: 331, distance: 170.5
click at [500, 331] on div "[PERSON_NAME] [EMAIL_ADDRESS][DOMAIN_NAME] [PERSON_NAME] - [PHONE_NUMBER] | [PH…" at bounding box center [613, 297] width 254 height 239
click at [657, 333] on span "[PERSON_NAME] - [PHONE_NUMBER] | [PHONE_NUMBER] شارع الجزيرة عائلي ٤ رقم ٣٧٥ 3 …" at bounding box center [614, 324] width 232 height 140
drag, startPoint x: 643, startPoint y: 335, endPoint x: 507, endPoint y: 184, distance: 202.9
click at [510, 179] on div "[PERSON_NAME] [EMAIL_ADDRESS][DOMAIN_NAME] [PERSON_NAME] - [PHONE_NUMBER] | [PH…" at bounding box center [613, 297] width 254 height 239
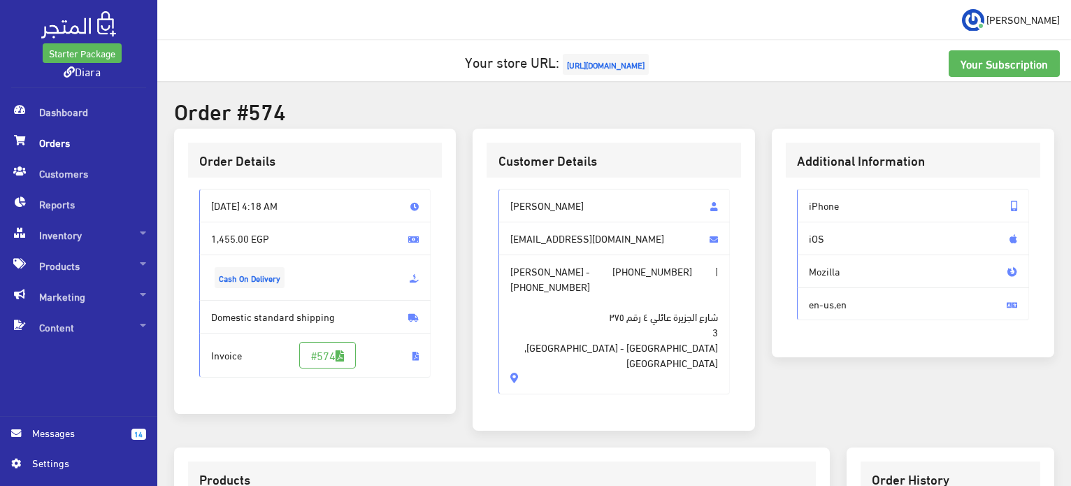
drag, startPoint x: 512, startPoint y: 354, endPoint x: 511, endPoint y: 347, distance: 7.7
click at [511, 352] on div "[PERSON_NAME] [EMAIL_ADDRESS][DOMAIN_NAME] [PERSON_NAME] - [PHONE_NUMBER] | [PH…" at bounding box center [613, 297] width 254 height 239
drag, startPoint x: 515, startPoint y: 337, endPoint x: 492, endPoint y: 192, distance: 146.5
click at [492, 192] on div "[PERSON_NAME] [EMAIL_ADDRESS][DOMAIN_NAME] [PERSON_NAME] - [PHONE_NUMBER] | [PH…" at bounding box center [613, 297] width 254 height 239
copy div "[PERSON_NAME] [EMAIL_ADDRESS][DOMAIN_NAME] [PERSON_NAME] - [PHONE_NUMBER] | [PH…"
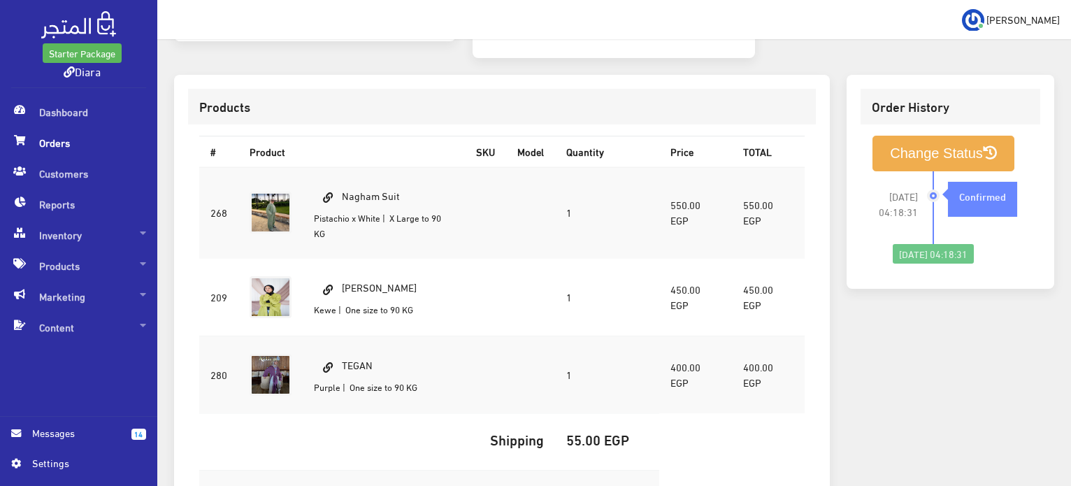
scroll to position [369, 0]
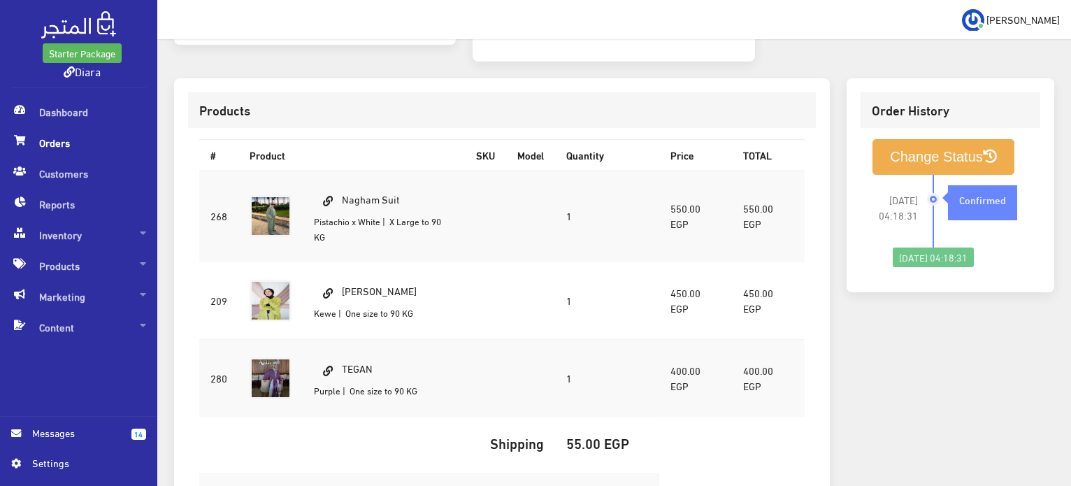
drag, startPoint x: 403, startPoint y: 165, endPoint x: 342, endPoint y: 174, distance: 60.8
click at [344, 171] on td "Nagham Suit Pistachio x White | X Large to 90 KG" at bounding box center [384, 216] width 163 height 91
copy td "Nagham Suit"
drag, startPoint x: 403, startPoint y: 269, endPoint x: 376, endPoint y: 270, distance: 26.6
click at [373, 268] on td "[PERSON_NAME] [GEOGRAPHIC_DATA] | One size to 90 KG" at bounding box center [384, 300] width 163 height 78
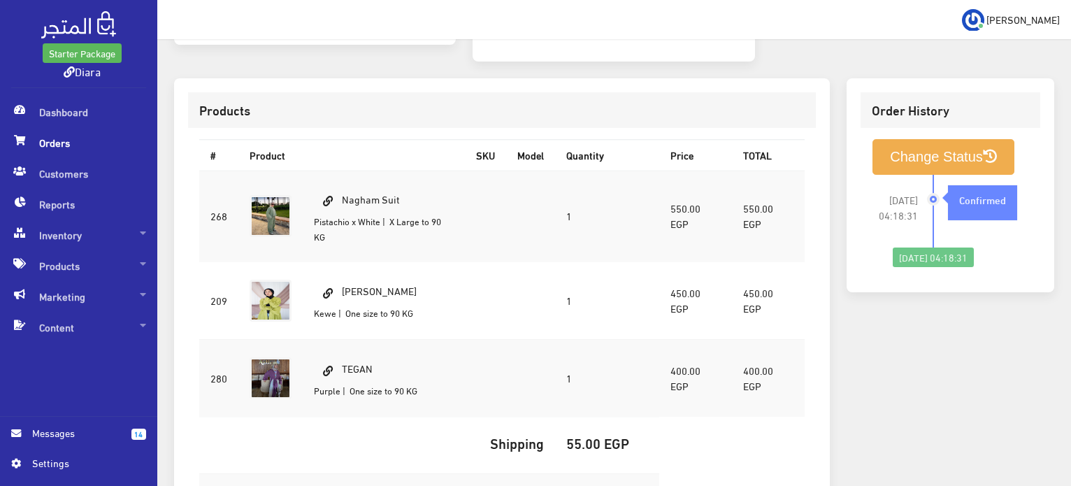
click at [398, 270] on td "[PERSON_NAME] [GEOGRAPHIC_DATA] | One size to 90 KG" at bounding box center [384, 300] width 163 height 78
drag, startPoint x: 417, startPoint y: 269, endPoint x: 340, endPoint y: 254, distance: 79.1
click at [340, 261] on td "[PERSON_NAME] [GEOGRAPHIC_DATA] | One size to 90 KG" at bounding box center [384, 300] width 163 height 78
copy td "[PERSON_NAME]"
click at [368, 345] on td "TEGAN Purple | One size to 90 KG" at bounding box center [384, 378] width 163 height 78
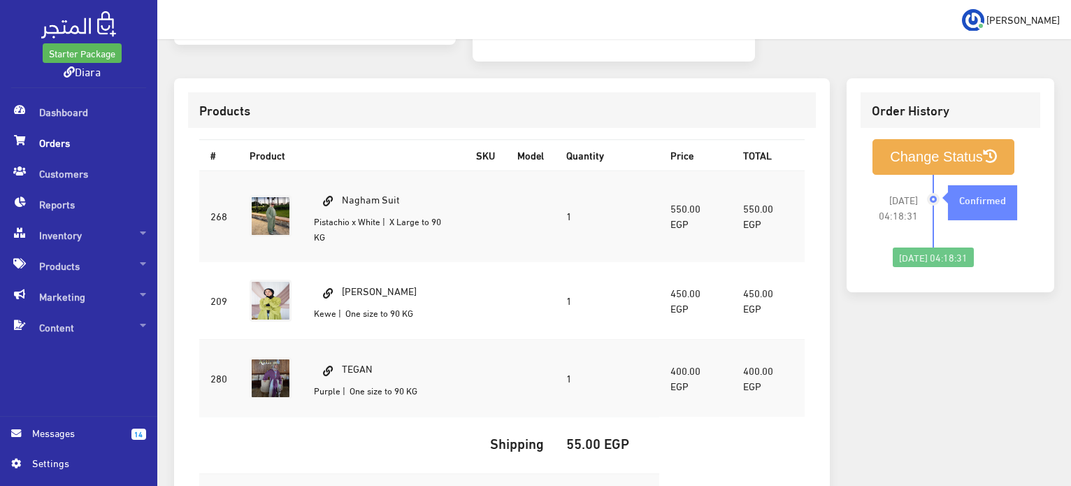
click at [368, 345] on td "TEGAN Purple | One size to 90 KG" at bounding box center [384, 378] width 163 height 78
copy td "TEGAN"
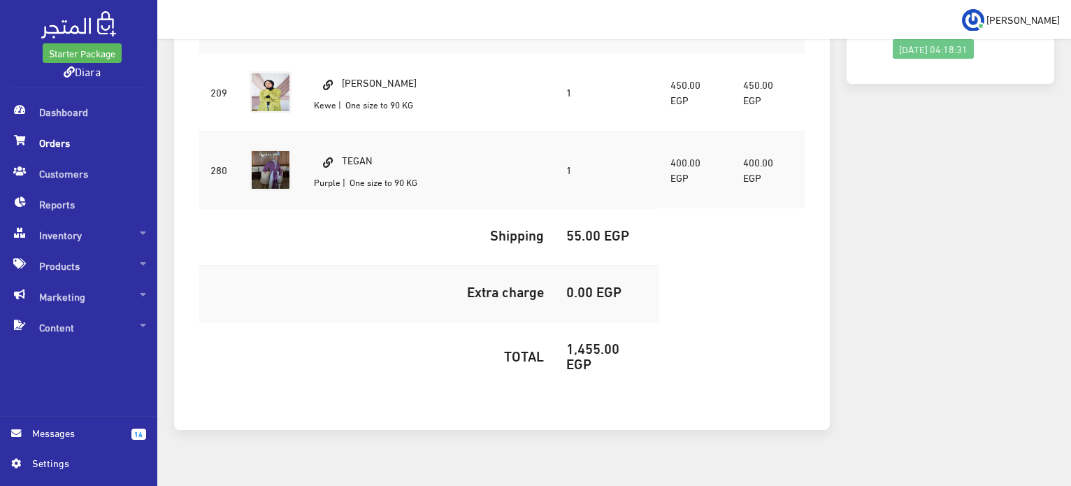
scroll to position [579, 0]
click at [575, 338] on h5 "1,455.00 EGP" at bounding box center [607, 353] width 82 height 31
copy h5 "1,455.00"
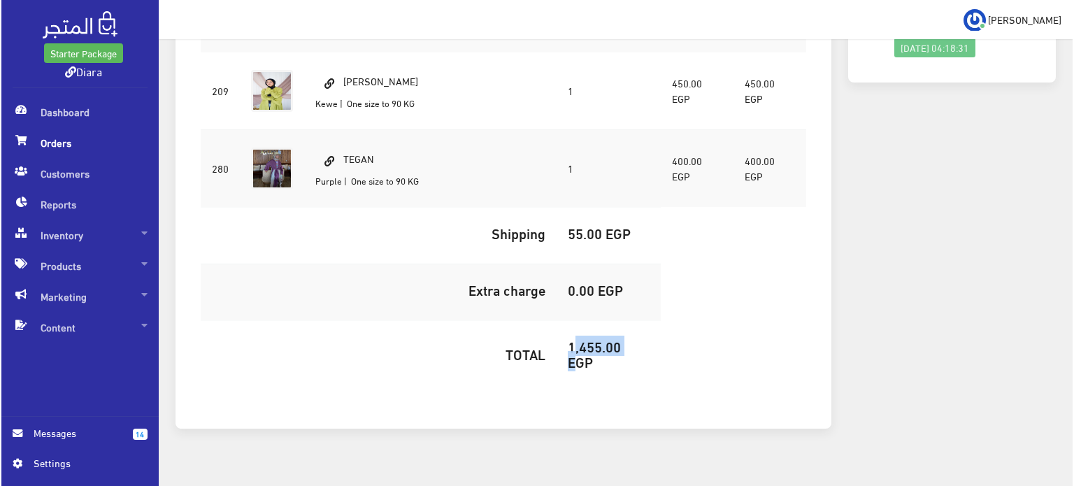
scroll to position [229, 0]
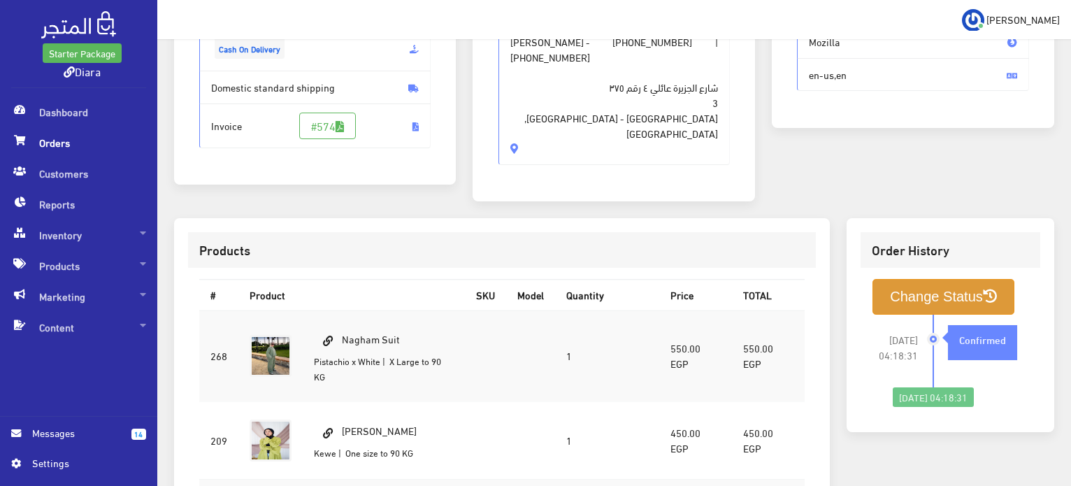
click at [919, 279] on button "Change Status" at bounding box center [943, 297] width 142 height 36
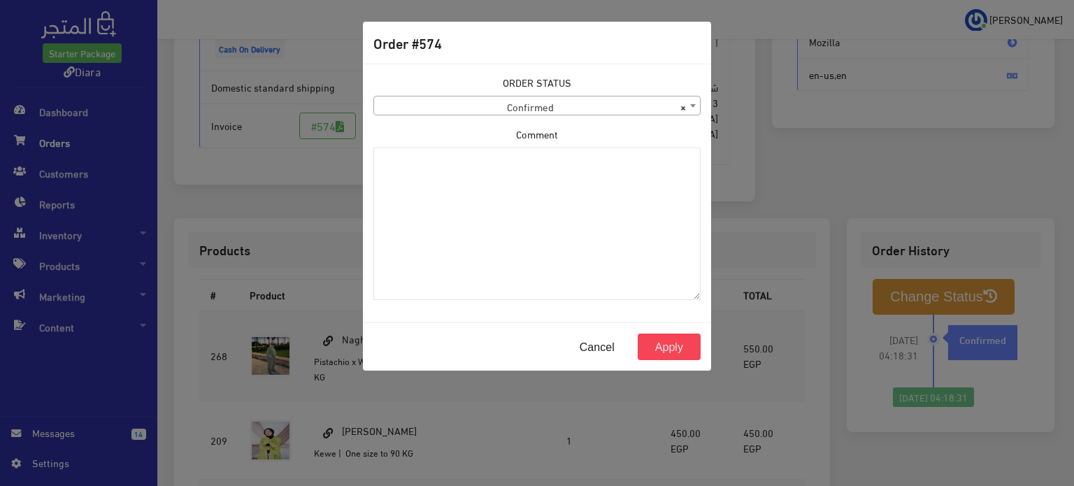
click at [586, 100] on span "× Confirmed" at bounding box center [537, 106] width 326 height 20
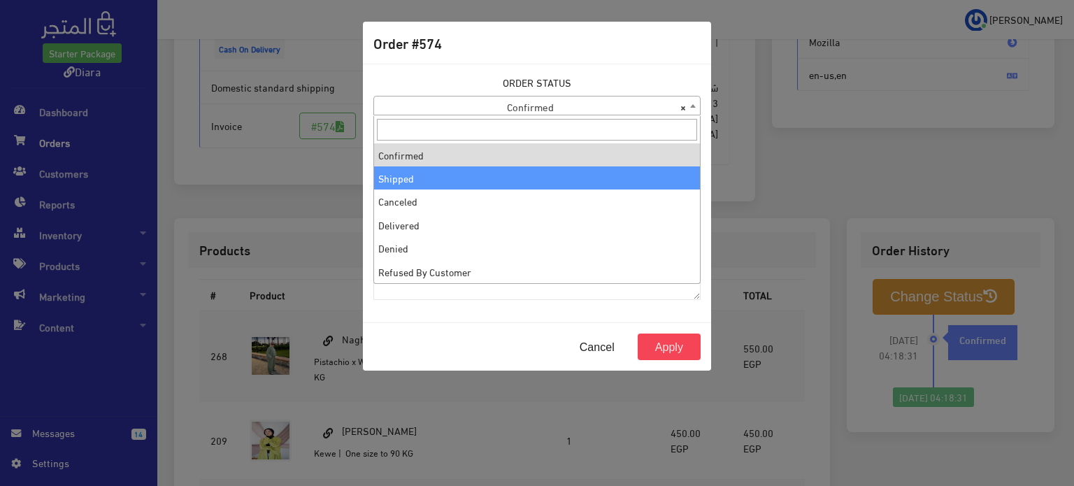
select select "2"
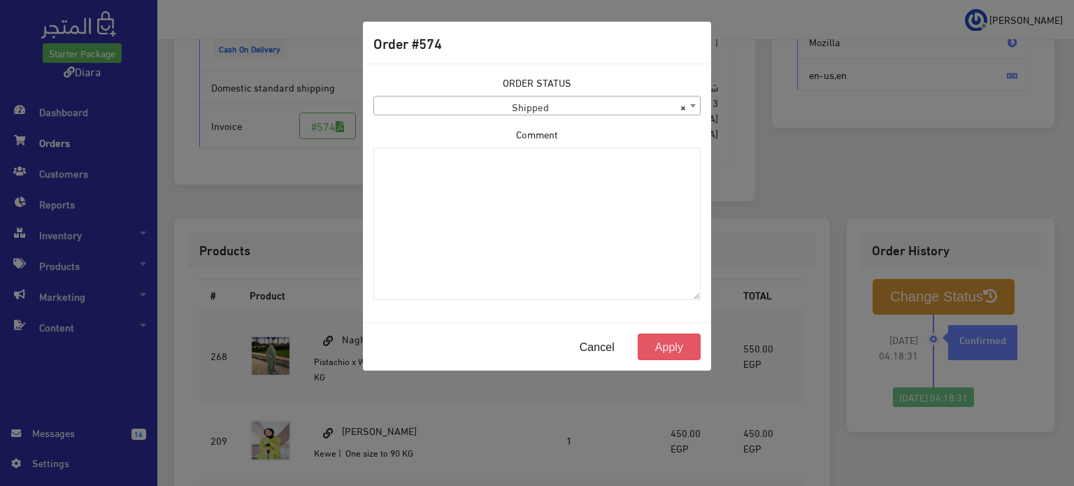
click at [686, 342] on button "Apply" at bounding box center [668, 346] width 63 height 27
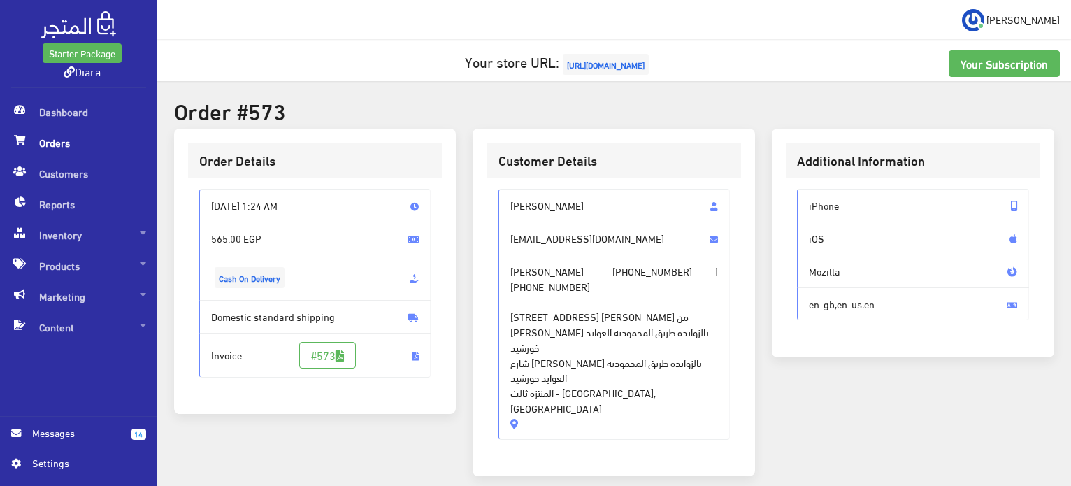
drag, startPoint x: 599, startPoint y: 195, endPoint x: 527, endPoint y: 400, distance: 217.7
click at [526, 401] on div "Habeba Mohamed habebamfathy@gmail.com Habeba Mohamed - +201229012679 | +2012203…" at bounding box center [614, 314] width 232 height 251
drag, startPoint x: 582, startPoint y: 396, endPoint x: 556, endPoint y: 391, distance: 25.6
click at [579, 396] on span "Habeba Mohamed - +201229012679 | +201220360661 21 شارع أم سلمه متفرع من مصعب بن…" at bounding box center [614, 346] width 232 height 185
click at [560, 388] on span "Habeba Mohamed - +201229012679 | +201220360661 21 شارع أم سلمه متفرع من مصعب بن…" at bounding box center [614, 346] width 232 height 185
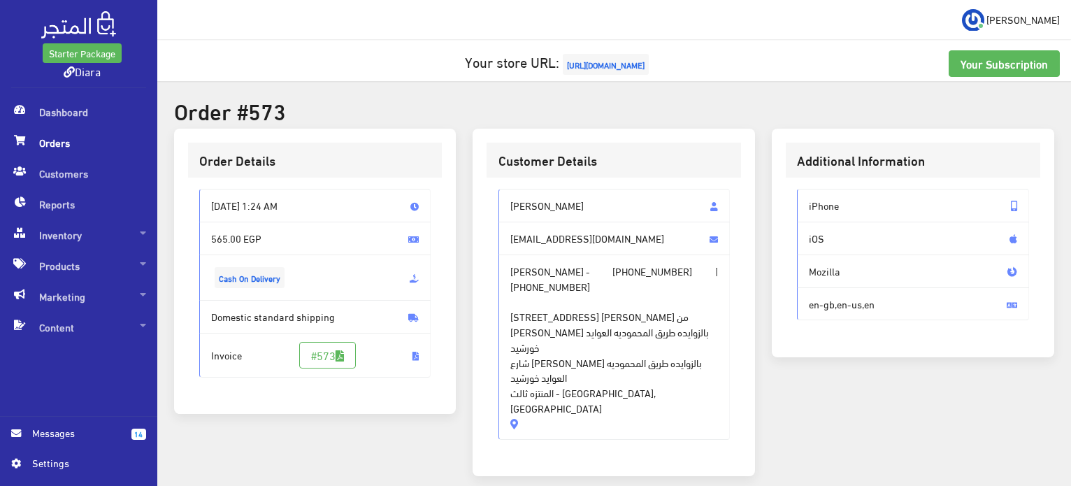
click at [587, 372] on span "21 شارع أم سلمه متفرع من مصعب بن عمير بالزوايده طريق المحموديه العوايد خورشيد ش…" at bounding box center [614, 355] width 208 height 122
click at [570, 393] on span "Habeba Mohamed - +201229012679 | +201220360661 21 شارع أم سلمه متفرع من مصعب بن…" at bounding box center [614, 346] width 232 height 185
click at [587, 384] on span "Habeba Mohamed - +201229012679 | +201220360661 21 شارع أم سلمه متفرع من مصعب بن…" at bounding box center [614, 346] width 232 height 185
click at [622, 245] on span "habebamfathy@gmail.com" at bounding box center [614, 239] width 232 height 34
click at [588, 361] on span "21 شارع أم سلمه متفرع من مصعب بن عمير بالزوايده طريق المحموديه العوايد خورشيد ش…" at bounding box center [614, 355] width 208 height 122
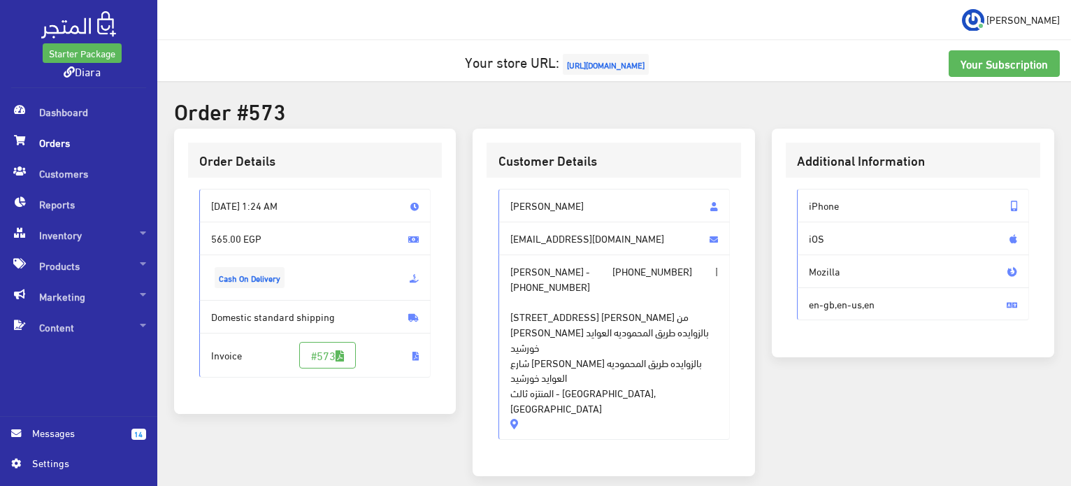
drag, startPoint x: 564, startPoint y: 377, endPoint x: 507, endPoint y: 201, distance: 185.0
click at [507, 201] on div "Habeba Mohamed habebamfathy@gmail.com Habeba Mohamed - +201229012679 | +2012203…" at bounding box center [614, 314] width 232 height 251
copy div "Habeba Mohamed habebamfathy@gmail.com Habeba Mohamed - +201229012679 | +2012203…"
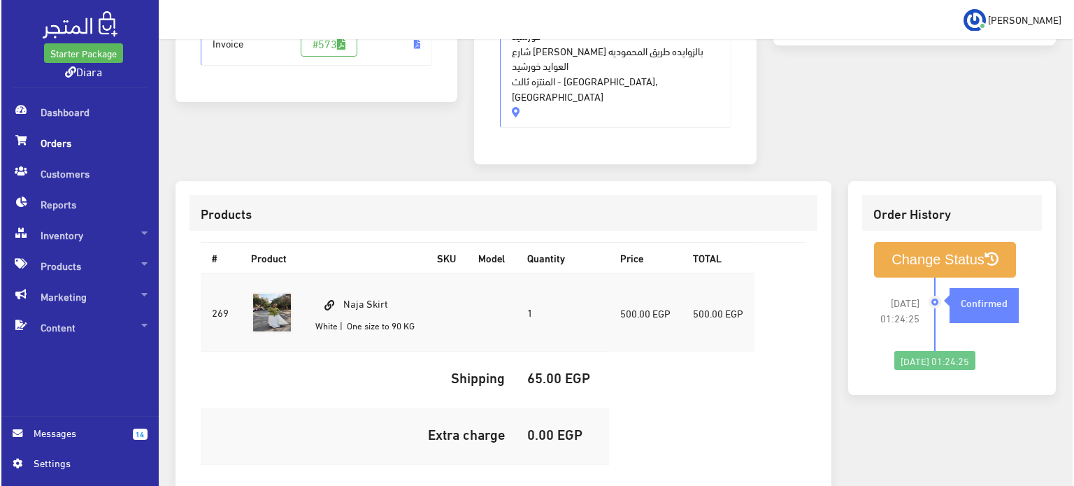
scroll to position [428, 0]
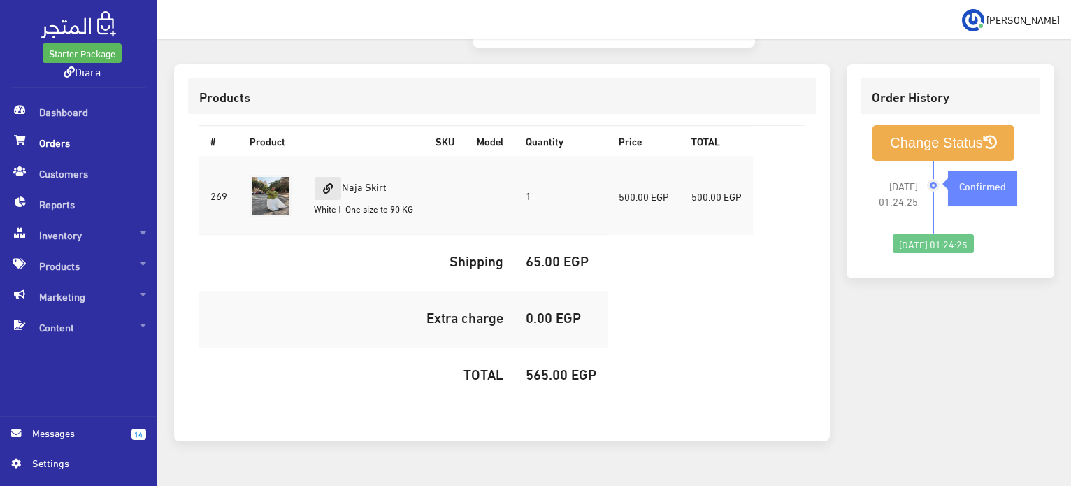
drag, startPoint x: 389, startPoint y: 161, endPoint x: 341, endPoint y: 147, distance: 50.2
click at [341, 157] on td "Naja Skirt White | One size to 90 KG" at bounding box center [364, 196] width 122 height 78
copy td "Naja Skirt"
click at [547, 366] on h5 "565.00 EGP" at bounding box center [561, 373] width 71 height 15
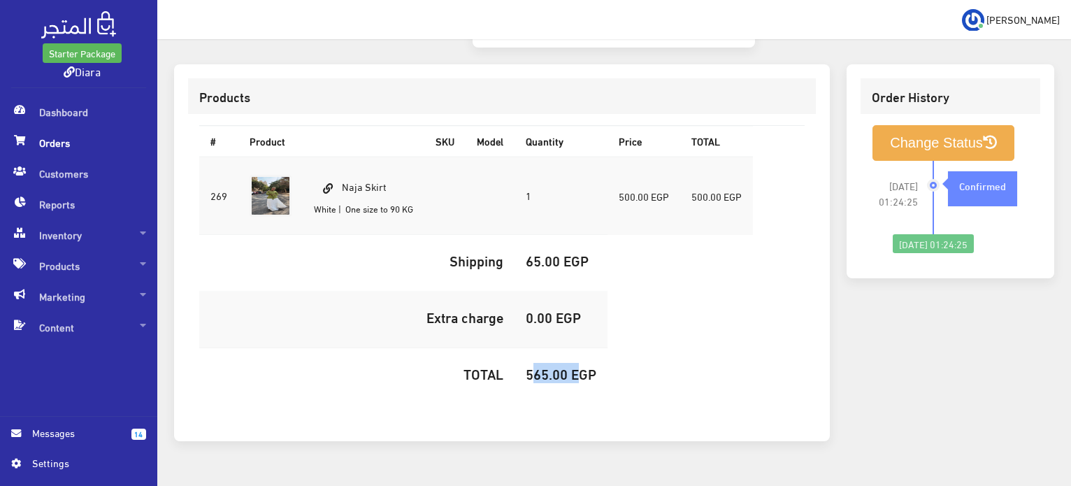
copy h5 "565.00"
click at [884, 125] on button "Change Status" at bounding box center [943, 143] width 142 height 36
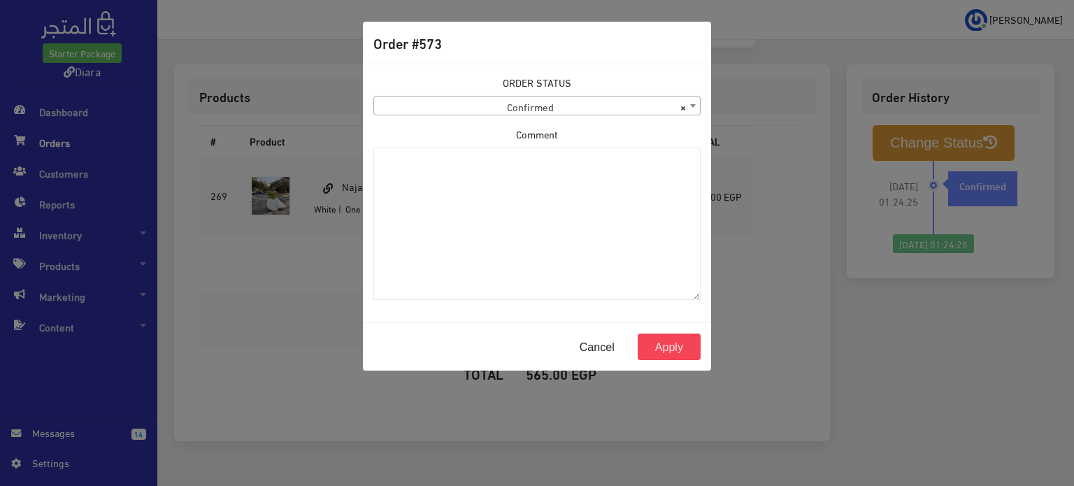
click at [558, 96] on span "× Confirmed" at bounding box center [536, 106] width 327 height 20
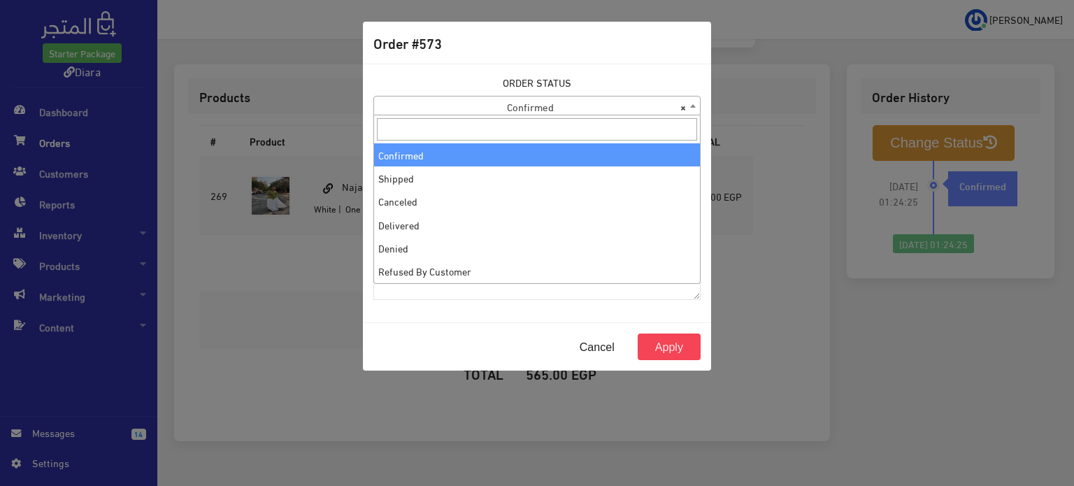
drag, startPoint x: 507, startPoint y: 148, endPoint x: 551, endPoint y: 190, distance: 60.8
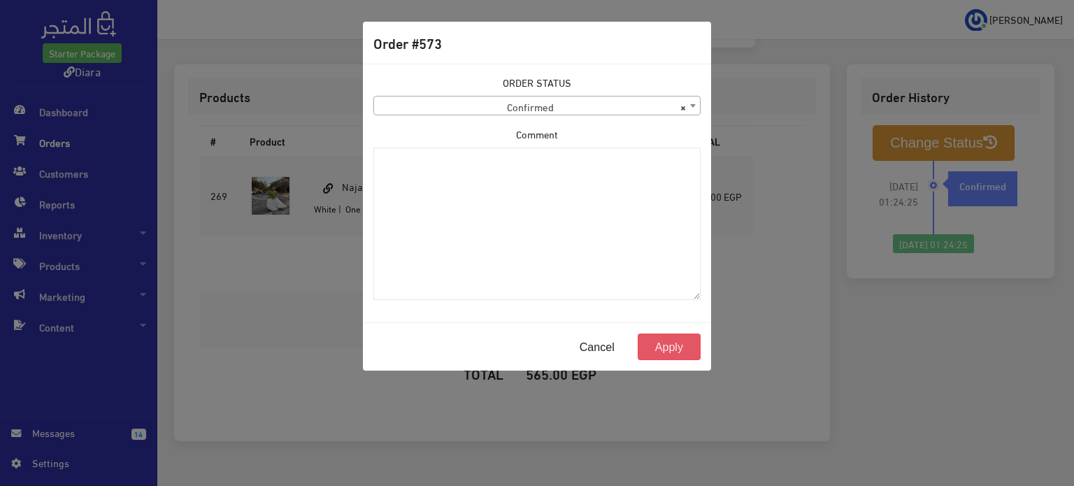
click at [654, 343] on button "Apply" at bounding box center [668, 346] width 63 height 27
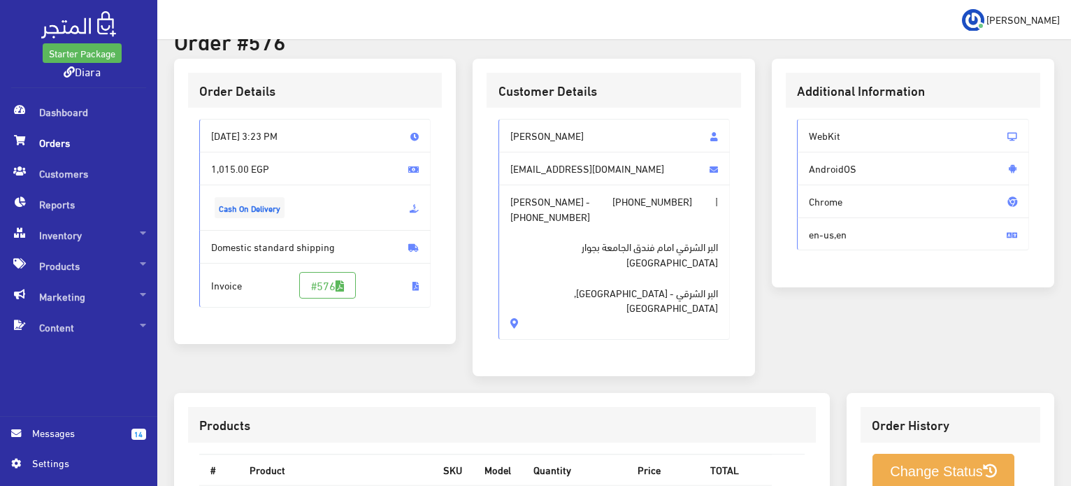
scroll to position [280, 0]
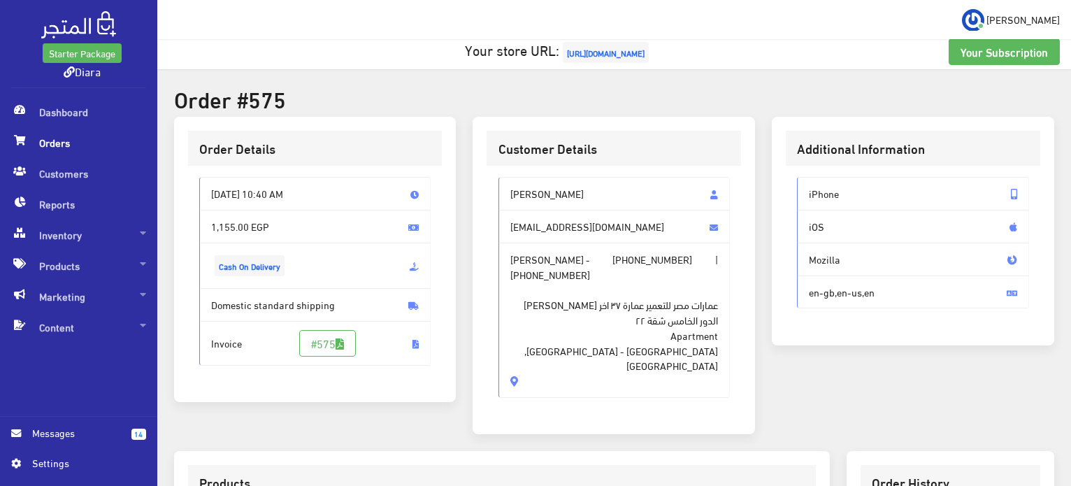
scroll to position [9, 0]
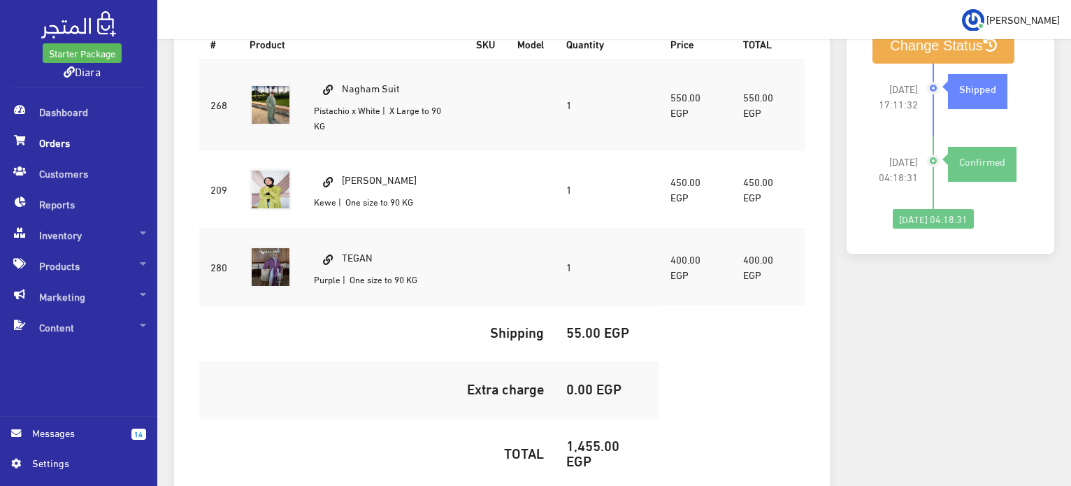
scroll to position [489, 0]
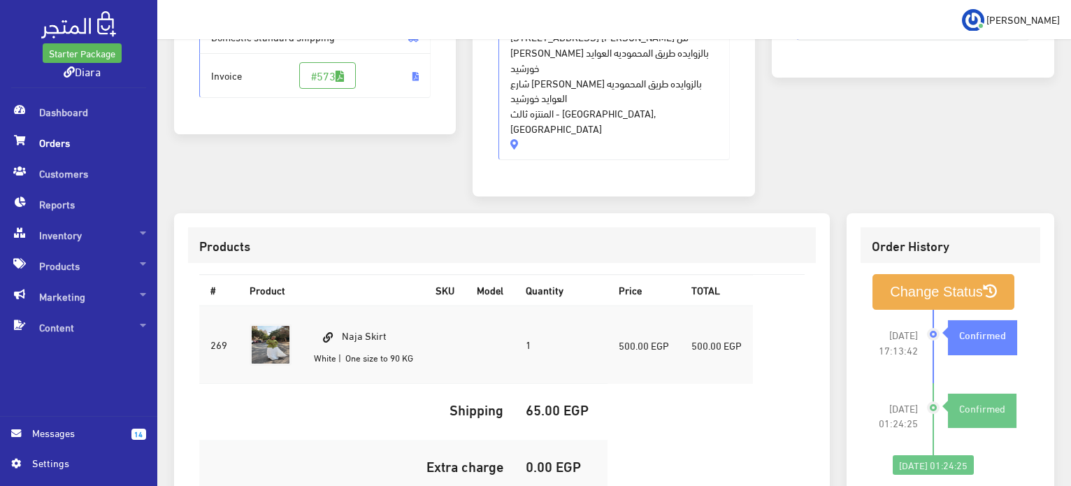
scroll to position [349, 0]
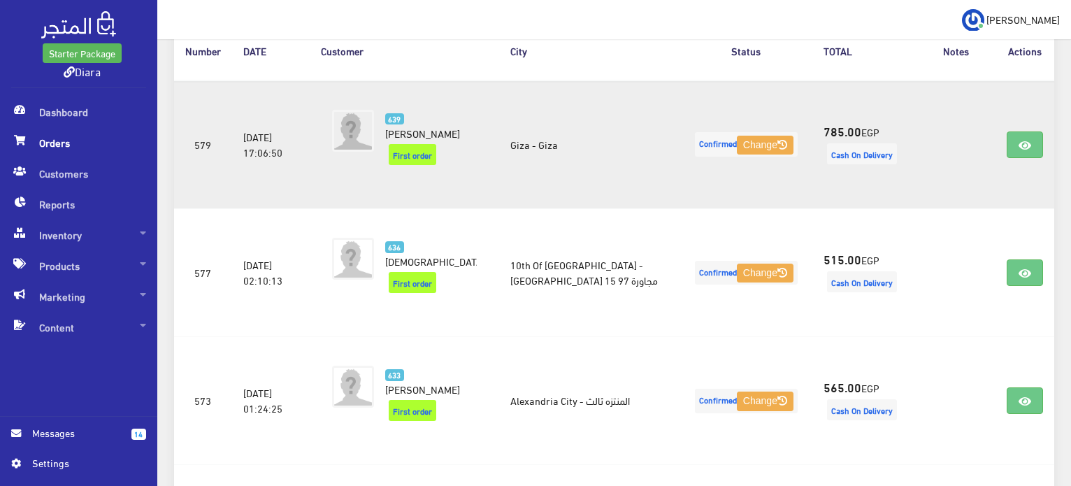
scroll to position [245, 0]
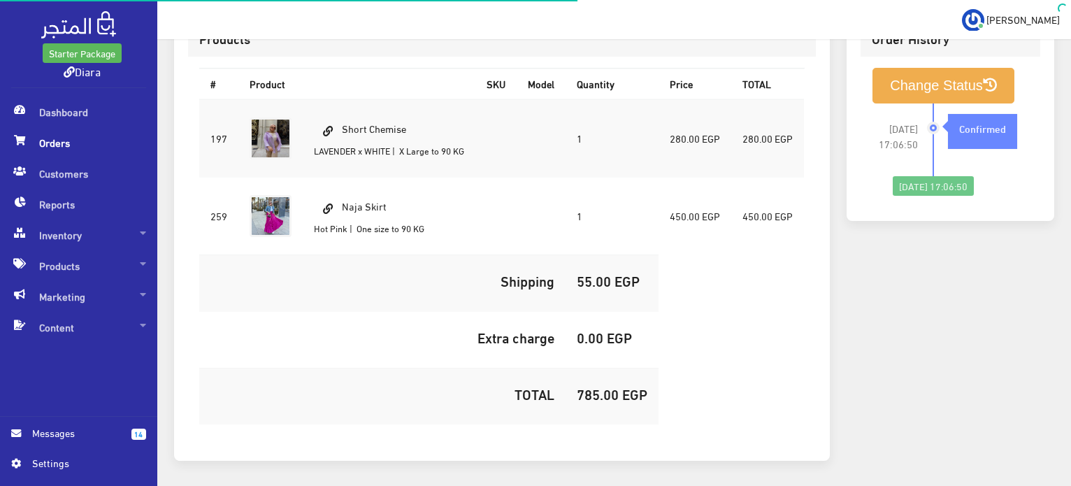
scroll to position [431, 0]
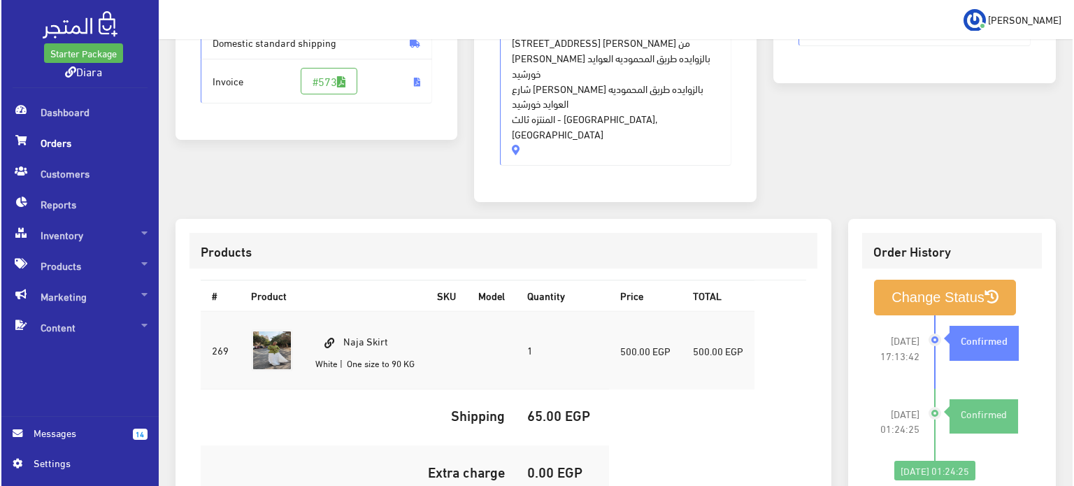
scroll to position [419, 0]
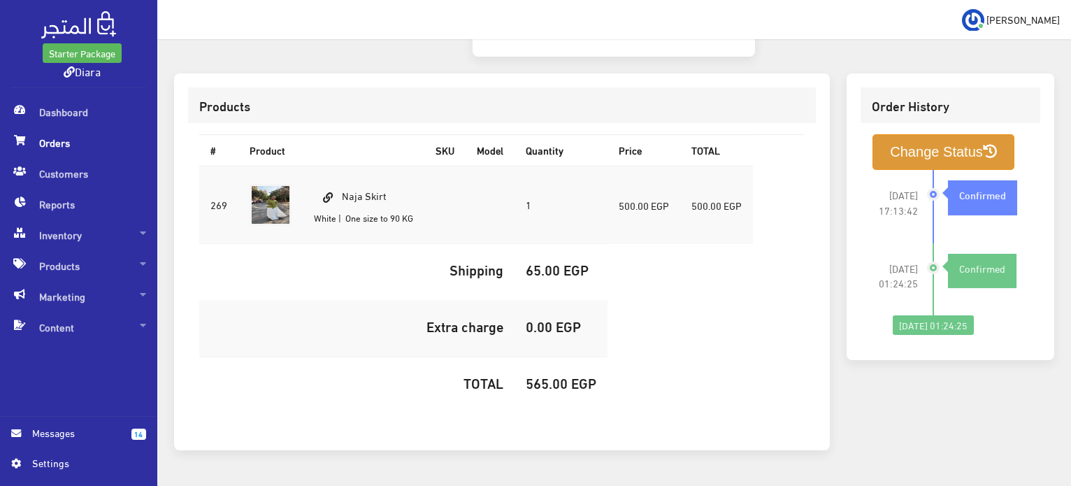
click at [927, 134] on button "Change Status" at bounding box center [943, 152] width 142 height 36
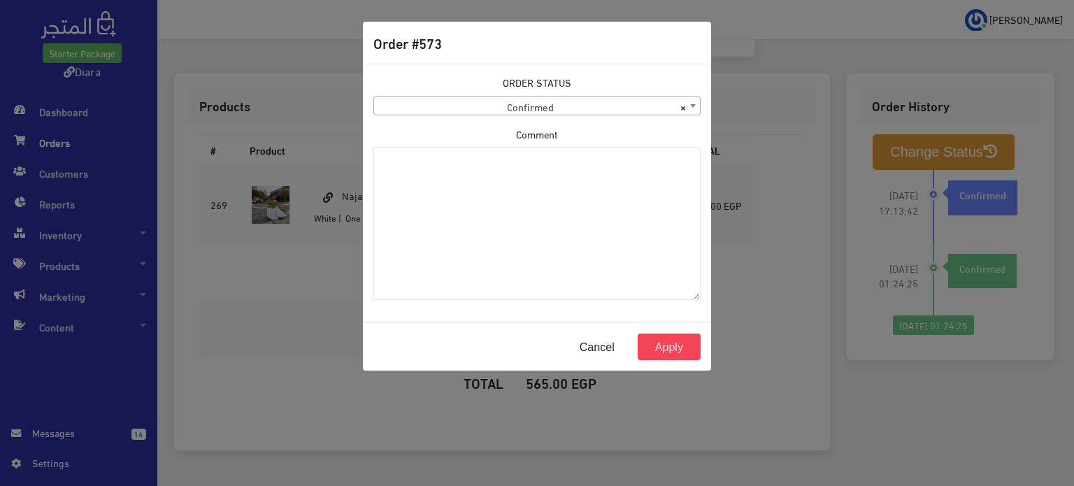
click at [484, 93] on div "ORDER STATUS Confirmed Shipped Canceled Delivered Denied Refused By Customer Pe…" at bounding box center [536, 95] width 327 height 41
click at [488, 97] on span "× Confirmed" at bounding box center [537, 106] width 326 height 20
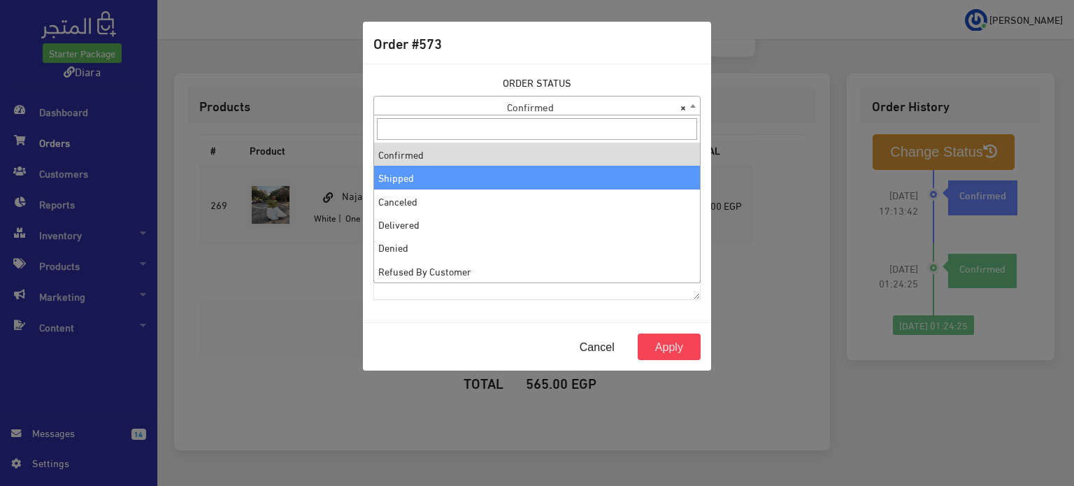
select select "2"
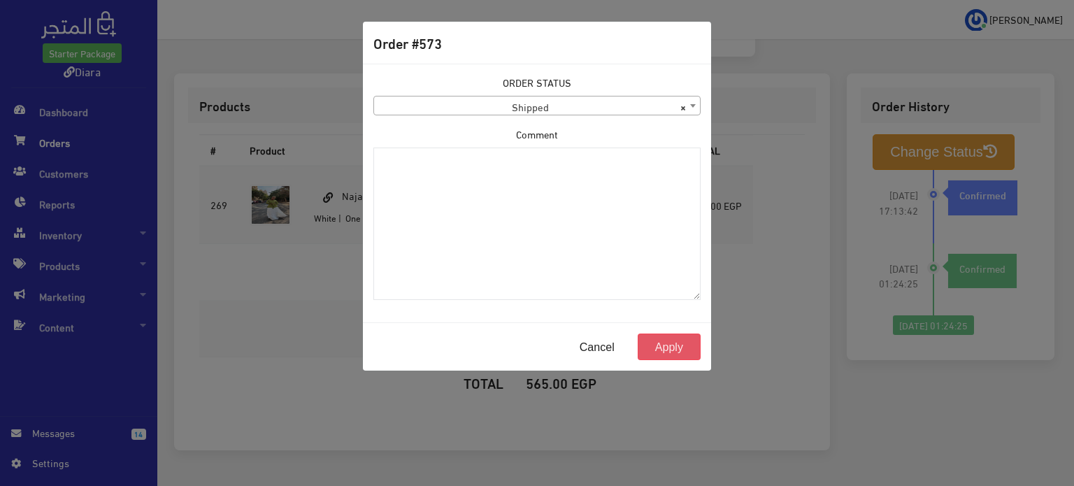
click at [660, 338] on button "Apply" at bounding box center [668, 346] width 63 height 27
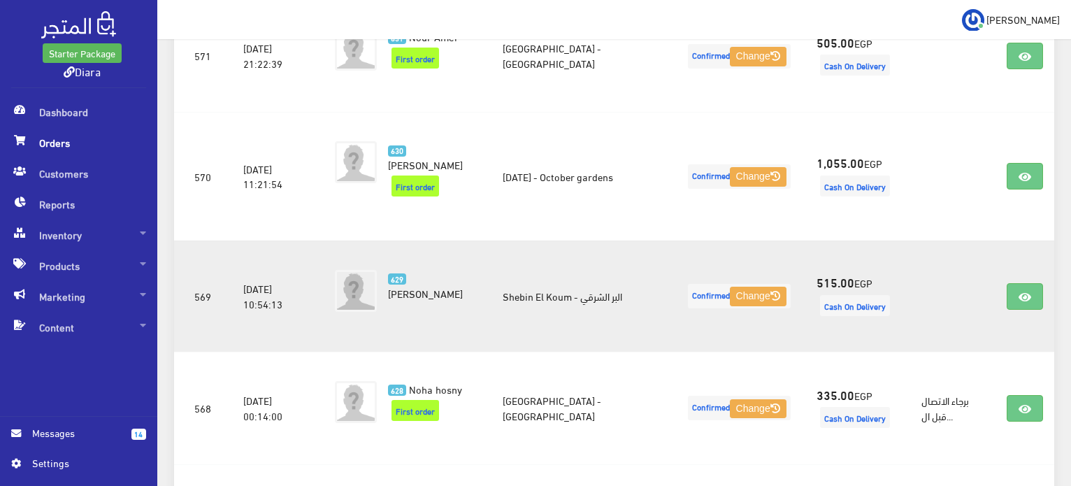
scroll to position [735, 0]
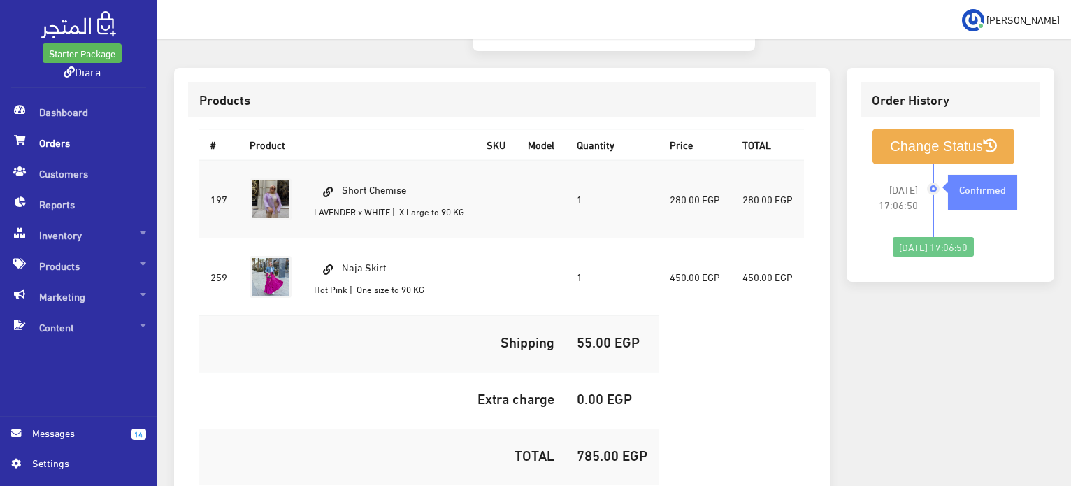
scroll to position [361, 0]
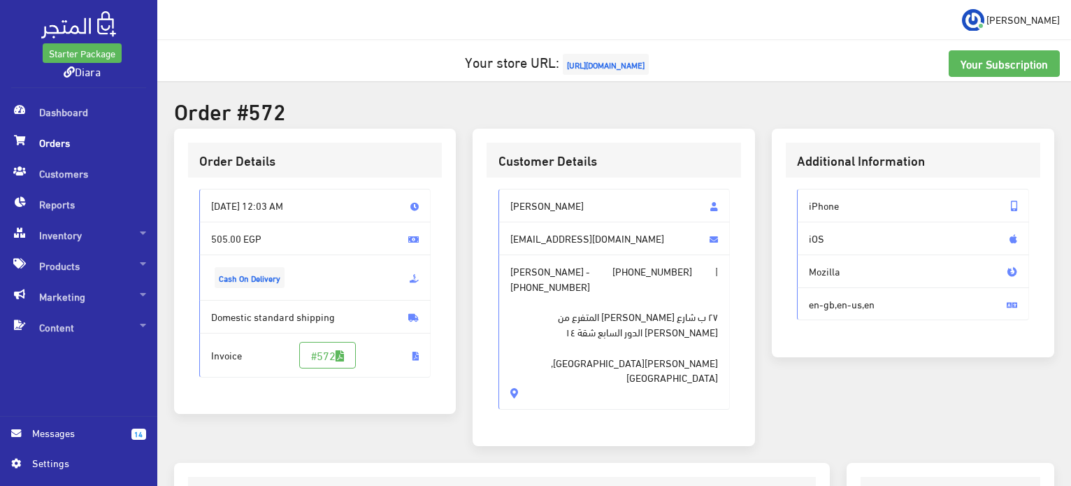
drag, startPoint x: 632, startPoint y: 347, endPoint x: 505, endPoint y: 199, distance: 195.3
click at [505, 199] on div "[PERSON_NAME] [EMAIL_ADDRESS][DOMAIN_NAME] Menna hany - [PHONE_NUMBER] | [PHONE…" at bounding box center [614, 299] width 232 height 220
copy div "Menna hany mennachannel149@gmail.com Menna hany - +201006117711 | +201013511558…"
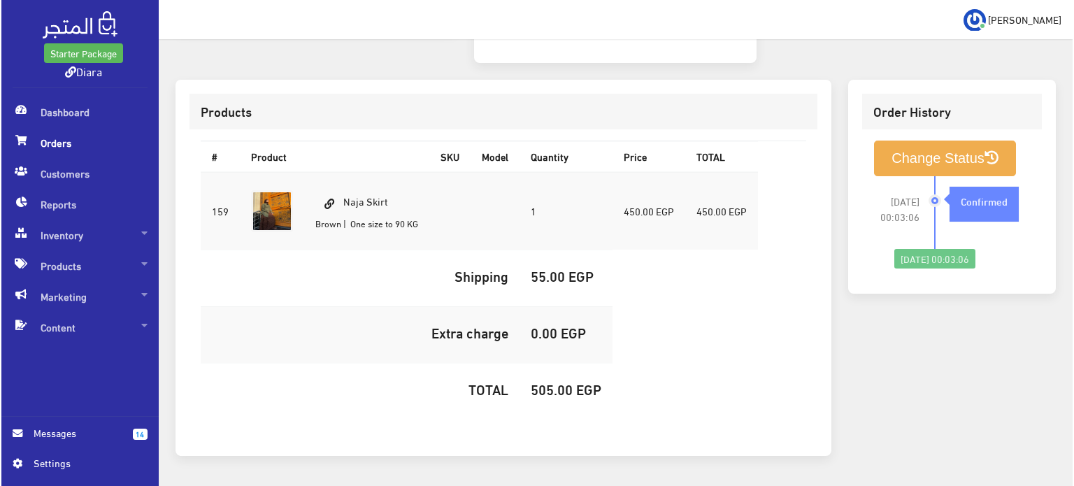
scroll to position [398, 0]
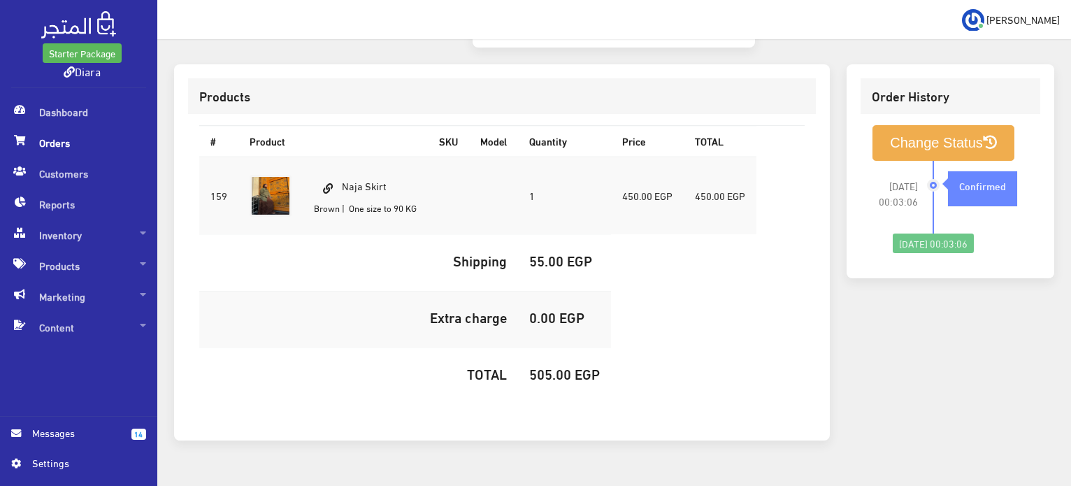
drag, startPoint x: 389, startPoint y: 152, endPoint x: 344, endPoint y: 145, distance: 45.3
click at [344, 157] on td "Naja Skirt Brown | One size to 90 KG" at bounding box center [365, 196] width 125 height 78
copy td "Naja Skirt"
click at [551, 366] on h5 "505.00 EGP" at bounding box center [564, 373] width 71 height 15
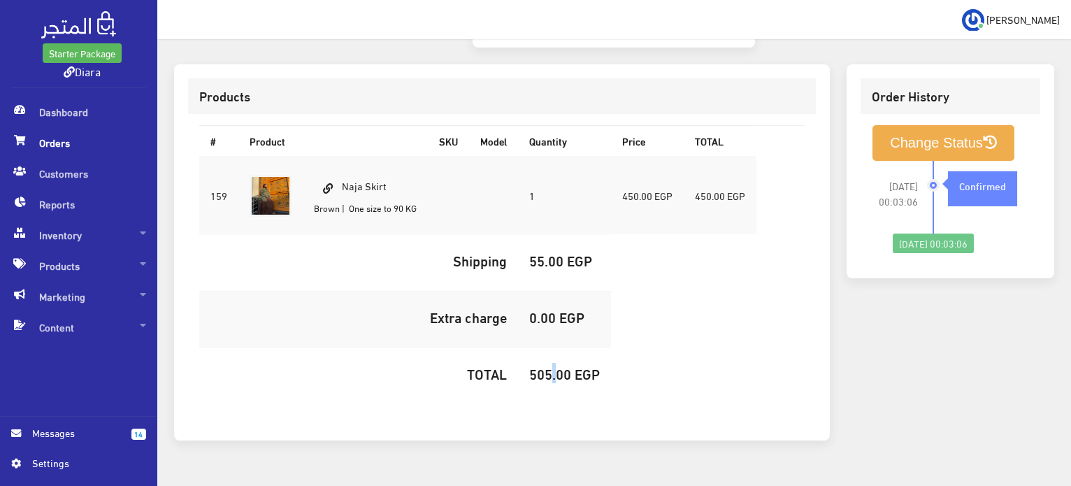
click at [551, 366] on h5 "505.00 EGP" at bounding box center [564, 373] width 71 height 15
copy div "505.00 EGP"
click at [549, 366] on h5 "505.00 EGP" at bounding box center [564, 373] width 71 height 15
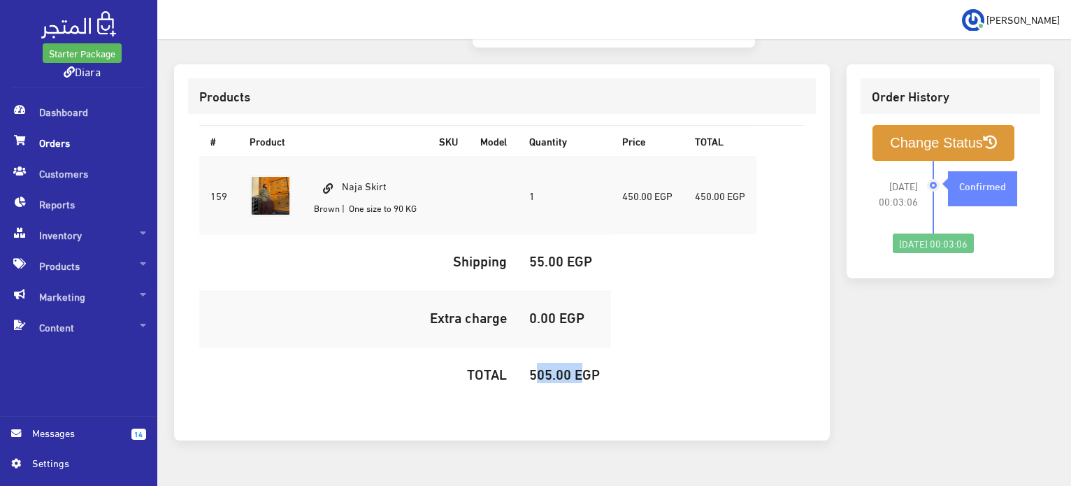
click at [912, 125] on button "Change Status" at bounding box center [943, 143] width 142 height 36
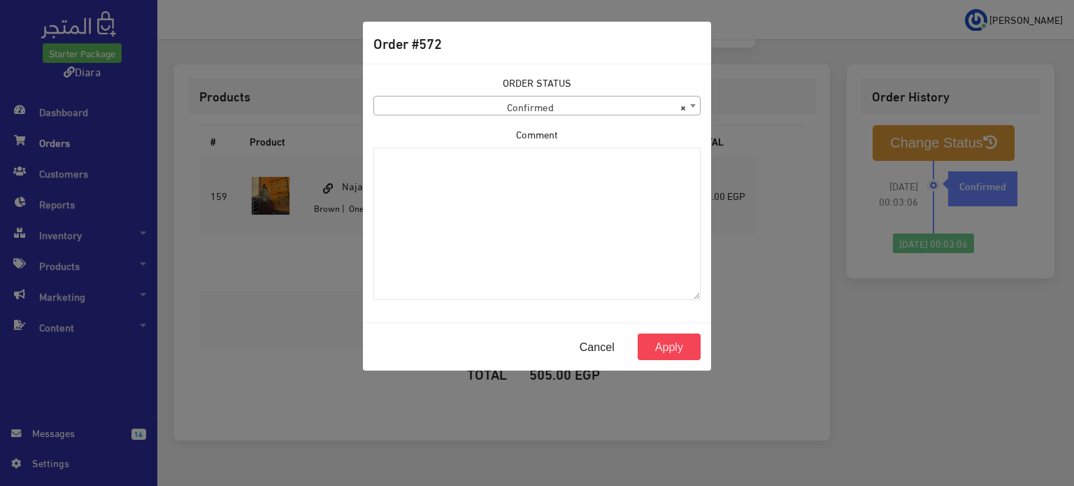
drag, startPoint x: 588, startPoint y: 101, endPoint x: 584, endPoint y: 111, distance: 11.3
click at [590, 100] on span "× Confirmed" at bounding box center [537, 106] width 326 height 20
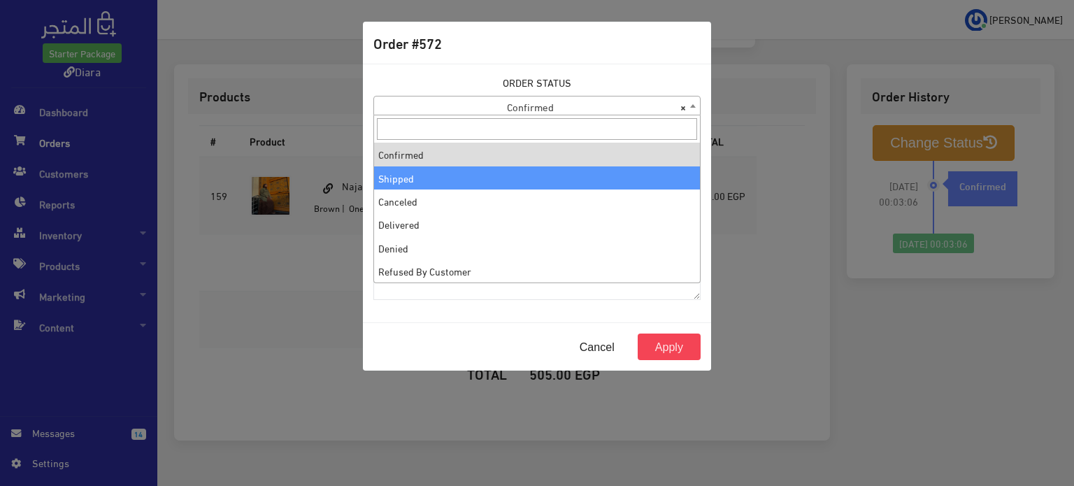
drag, startPoint x: 582, startPoint y: 161, endPoint x: 590, endPoint y: 172, distance: 13.0
select select "2"
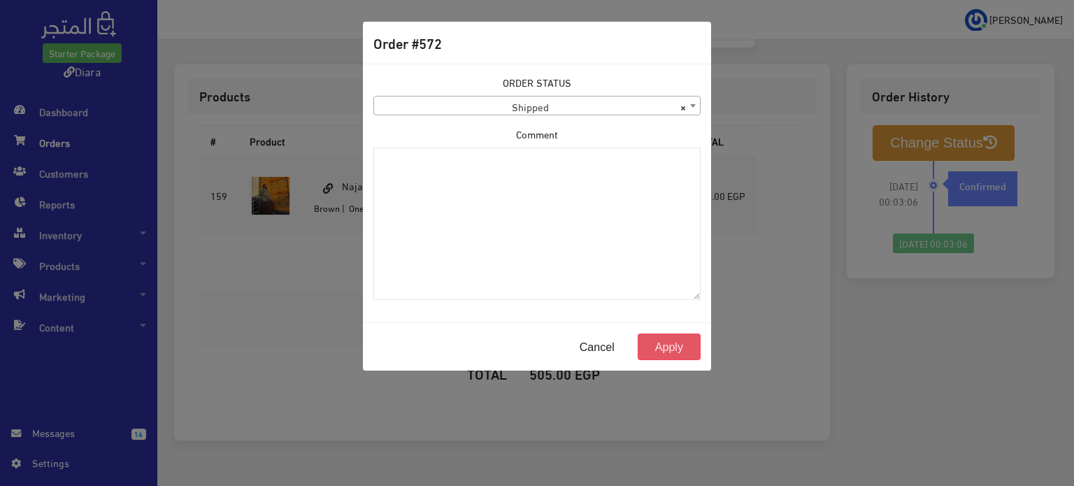
click at [691, 351] on button "Apply" at bounding box center [668, 346] width 63 height 27
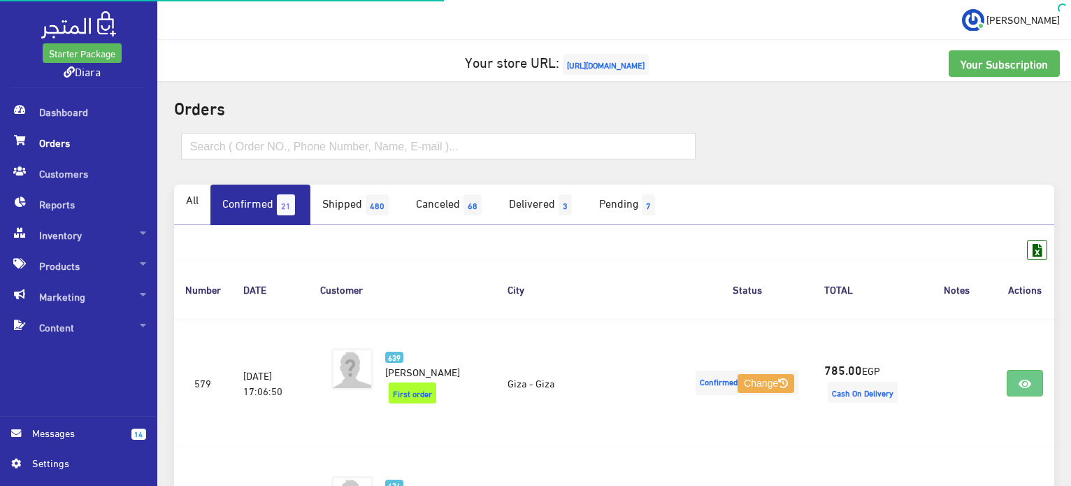
scroll to position [735, 0]
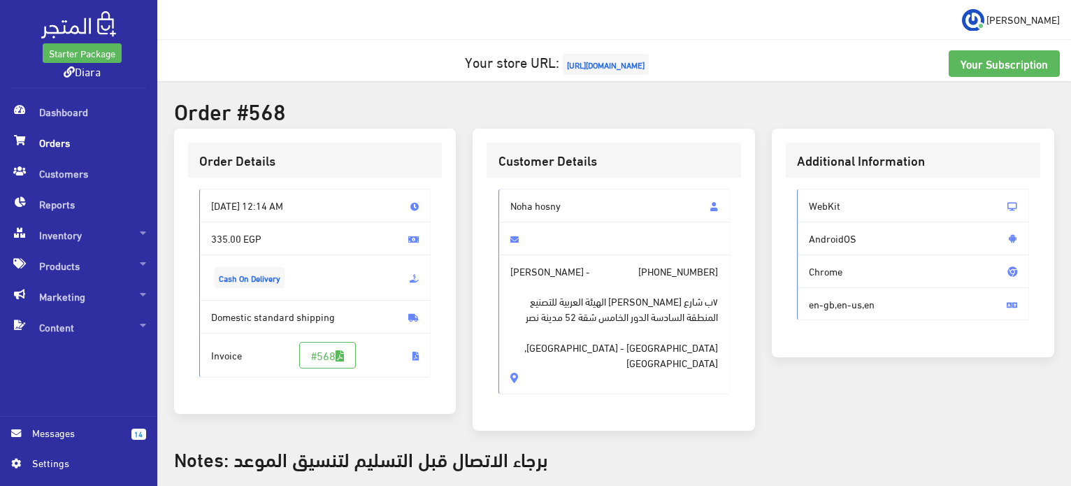
drag, startPoint x: 576, startPoint y: 203, endPoint x: 544, endPoint y: 346, distance: 146.7
click at [493, 348] on div "Noha hosny Noha hosny - [PHONE_NUMBER] ٧ب شارع [PERSON_NAME] الهيئة العربية للت…" at bounding box center [613, 297] width 254 height 239
click at [577, 361] on span "Noha hosny - [PHONE_NUMBER] ٧ب شارع [PERSON_NAME] الهيئة العربية للتصنيع المنطق…" at bounding box center [614, 324] width 232 height 140
drag, startPoint x: 577, startPoint y: 361, endPoint x: 492, endPoint y: 191, distance: 189.7
click at [492, 191] on div "Noha hosny Noha hosny - [PHONE_NUMBER] ٧ب شارع [PERSON_NAME] الهيئة العربية للت…" at bounding box center [613, 297] width 254 height 239
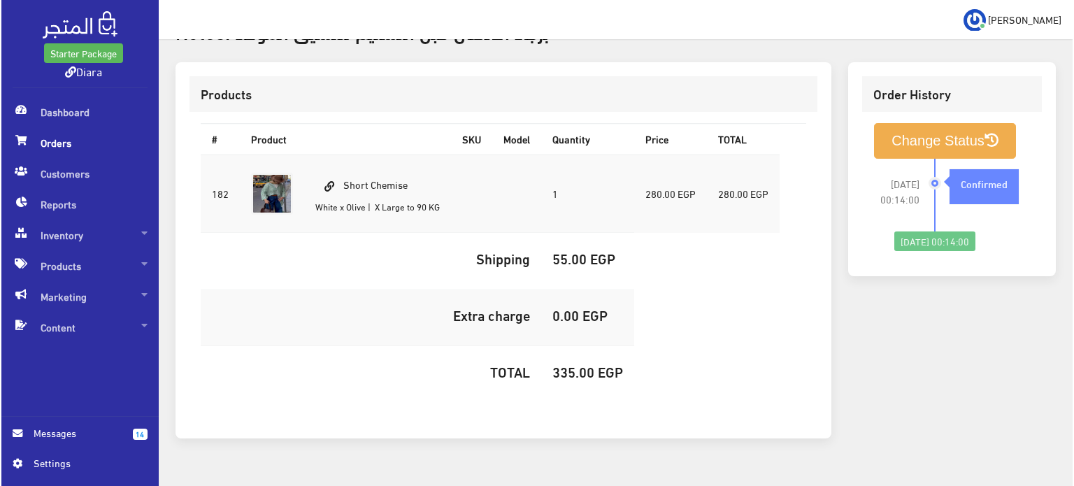
scroll to position [440, 0]
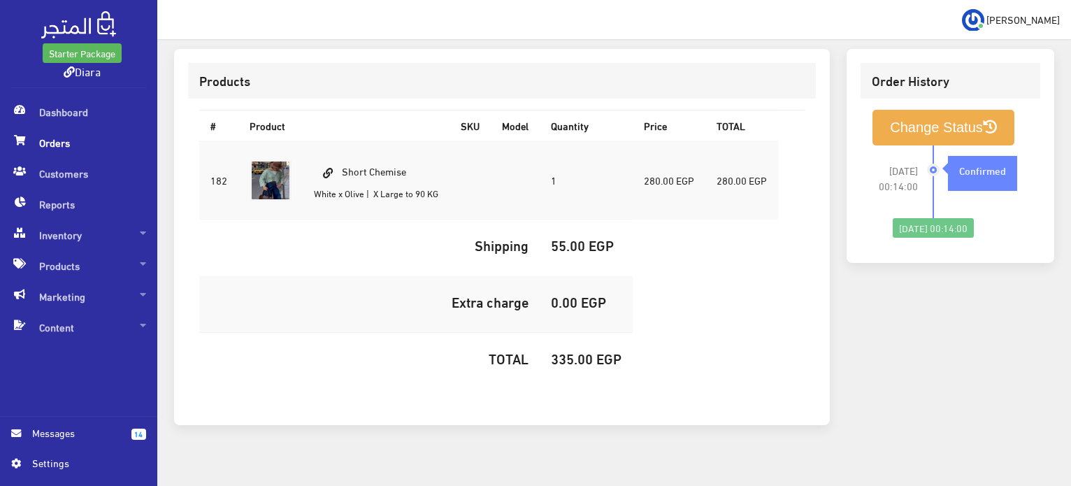
drag, startPoint x: 429, startPoint y: 152, endPoint x: 340, endPoint y: 140, distance: 89.6
click at [340, 141] on td "Short Chemise White x Olive | X Large to 90 KG" at bounding box center [376, 180] width 147 height 78
copy td "Short Chemise"
click at [575, 350] on h5 "335.00 EGP" at bounding box center [586, 357] width 71 height 15
click at [574, 350] on h5 "335.00 EGP" at bounding box center [586, 357] width 71 height 15
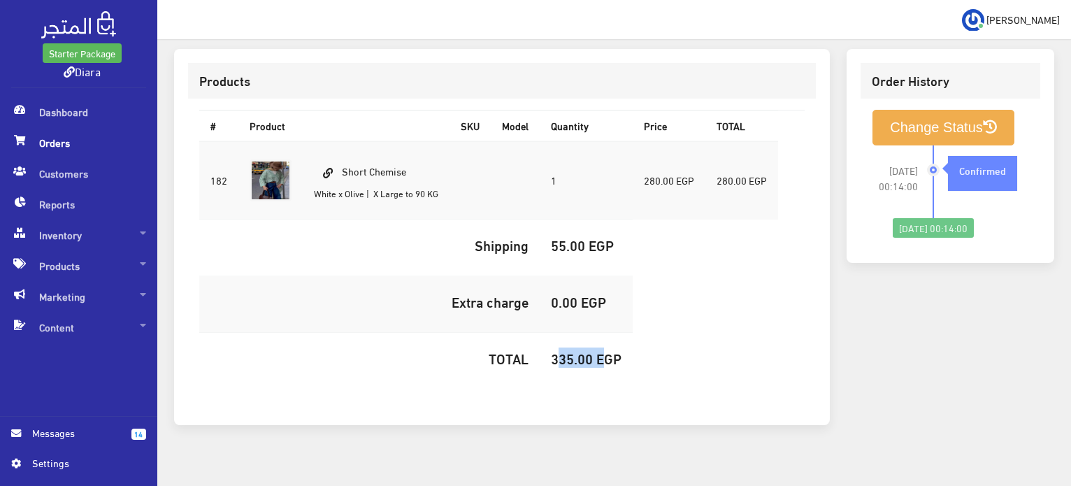
copy h5 "335.00"
click at [943, 120] on button "Change Status" at bounding box center [943, 128] width 142 height 36
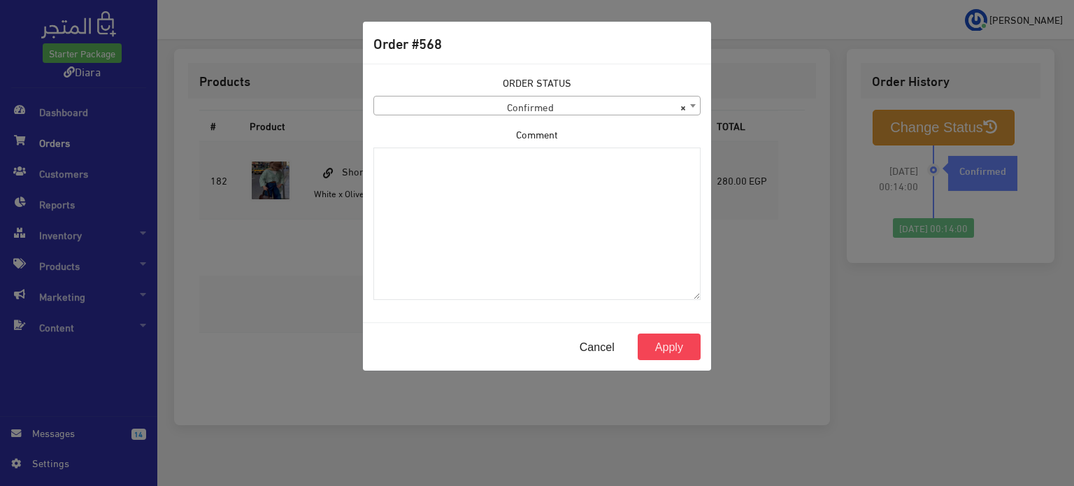
click at [540, 106] on span "× Confirmed" at bounding box center [537, 106] width 326 height 20
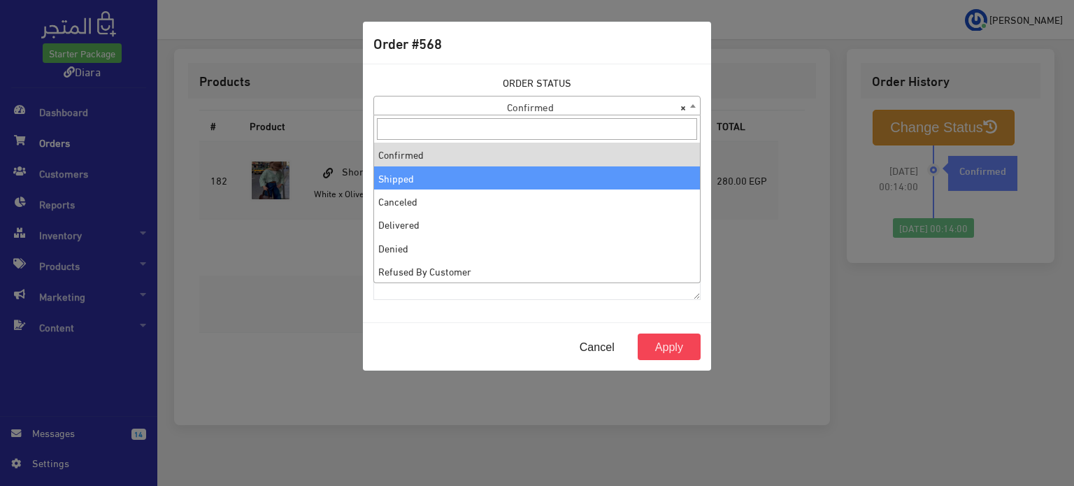
select select "2"
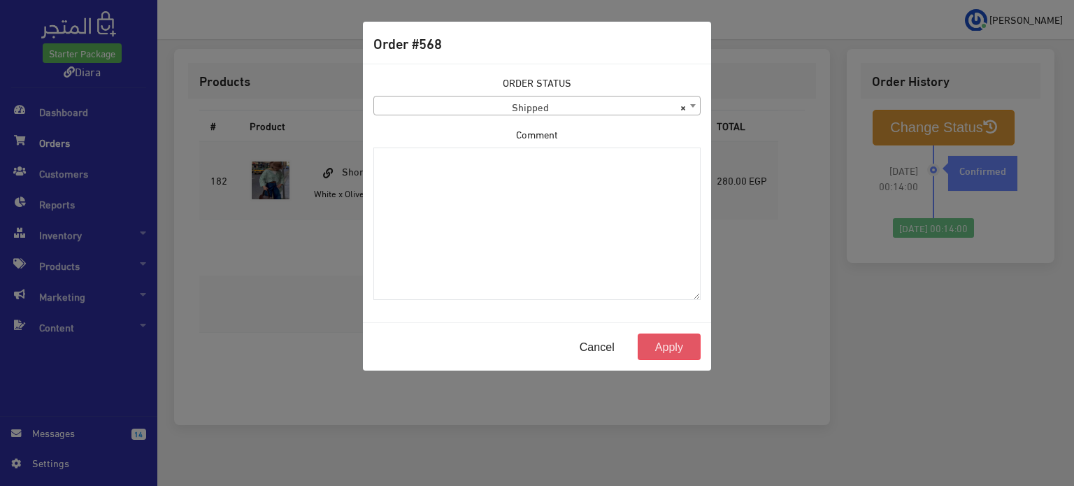
click at [655, 338] on button "Apply" at bounding box center [668, 346] width 63 height 27
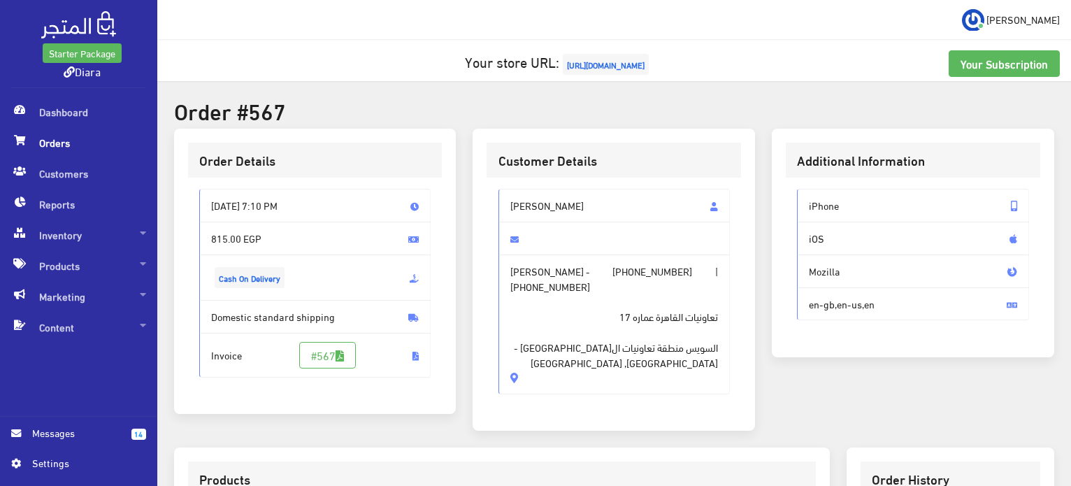
drag, startPoint x: 589, startPoint y: 201, endPoint x: 486, endPoint y: 357, distance: 187.3
click at [481, 357] on div "Customer Details [PERSON_NAME] - [PHONE_NUMBER] | [PHONE_NUMBER] تعاونيات القاه…" at bounding box center [613, 280] width 282 height 303
click at [511, 349] on div "[PERSON_NAME] - [PHONE_NUMBER] | [PHONE_NUMBER] تعاونيات القاهرة عماره 17" at bounding box center [613, 297] width 254 height 239
drag, startPoint x: 509, startPoint y: 340, endPoint x: 503, endPoint y: 194, distance: 145.5
click at [506, 189] on div "[PERSON_NAME] - [PHONE_NUMBER] | [PHONE_NUMBER] تعاونيات القاهرة عماره 17 السوي…" at bounding box center [614, 291] width 232 height 205
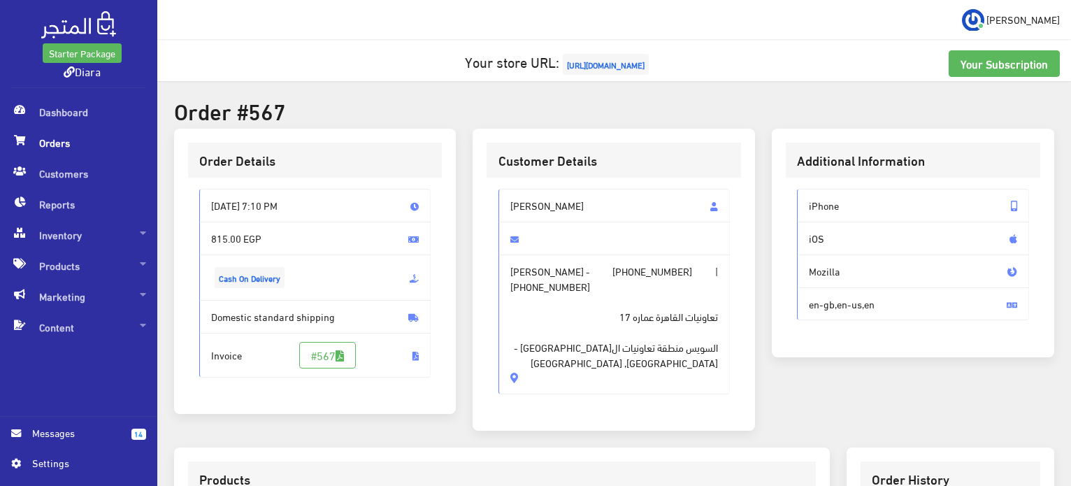
copy div "تقي [PERSON_NAME] - [PHONE_NUMBER] | [PHONE_NUMBER] تعاونيات القاهرة عماره 17 ا…"
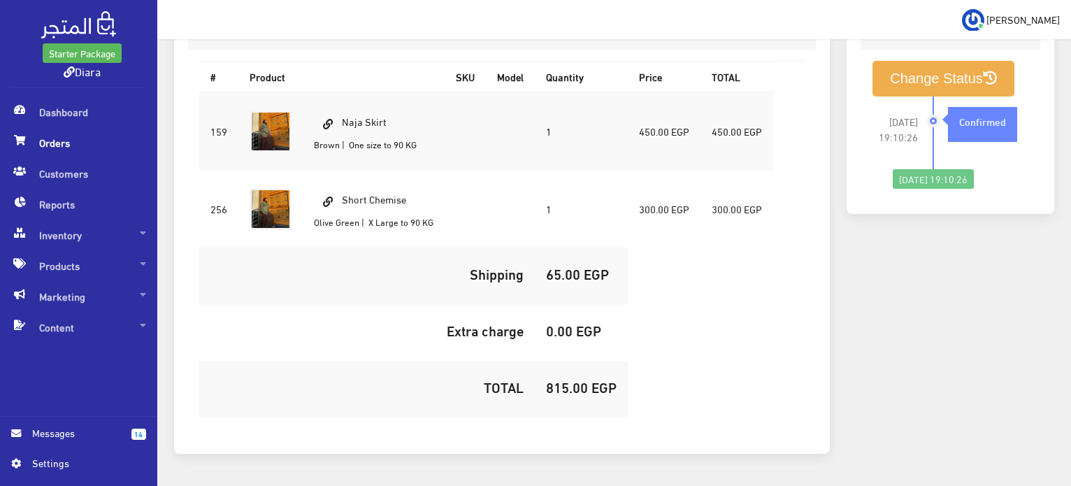
scroll to position [473, 0]
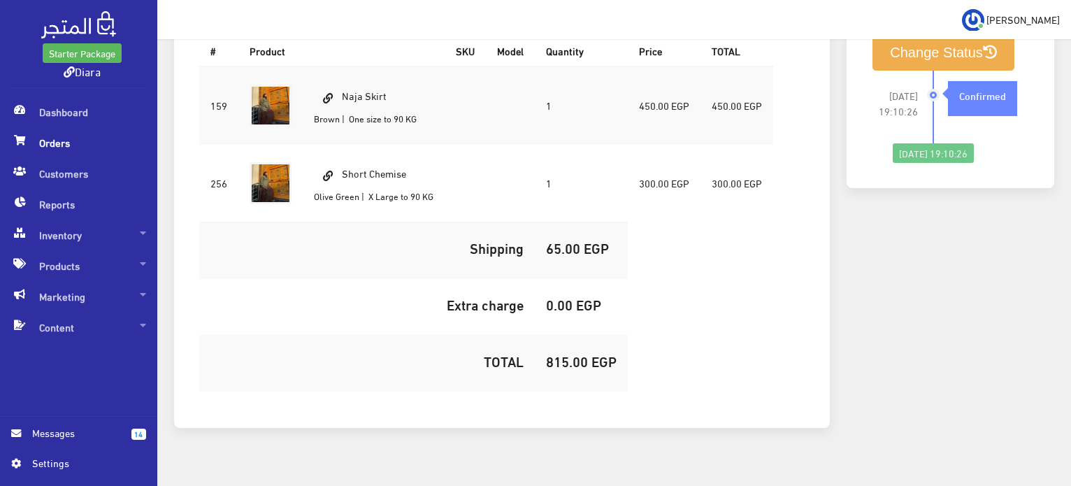
drag, startPoint x: 398, startPoint y: 75, endPoint x: 342, endPoint y: 64, distance: 57.2
click at [342, 66] on td "Naja Skirt Brown | One size to 90 KG" at bounding box center [374, 105] width 142 height 78
copy td "Naja Skirt"
drag, startPoint x: 419, startPoint y: 152, endPoint x: 346, endPoint y: 133, distance: 75.3
click at [346, 144] on td "Short Chemise Olive Green | X Large to 90 KG" at bounding box center [374, 183] width 142 height 78
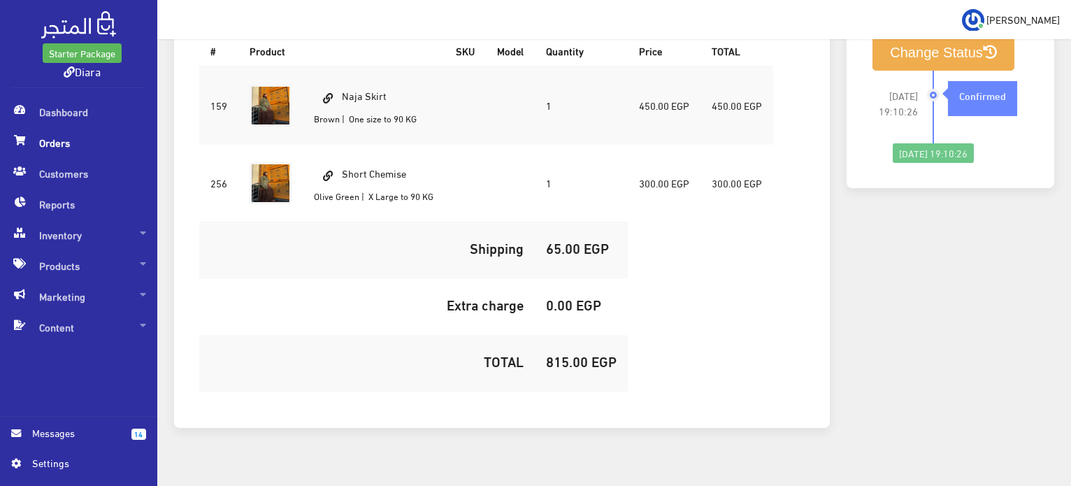
copy td "Short Chemise"
click at [547, 338] on td "815.00 EGP" at bounding box center [581, 363] width 93 height 57
click at [551, 353] on h5 "815.00 EGP" at bounding box center [581, 360] width 71 height 15
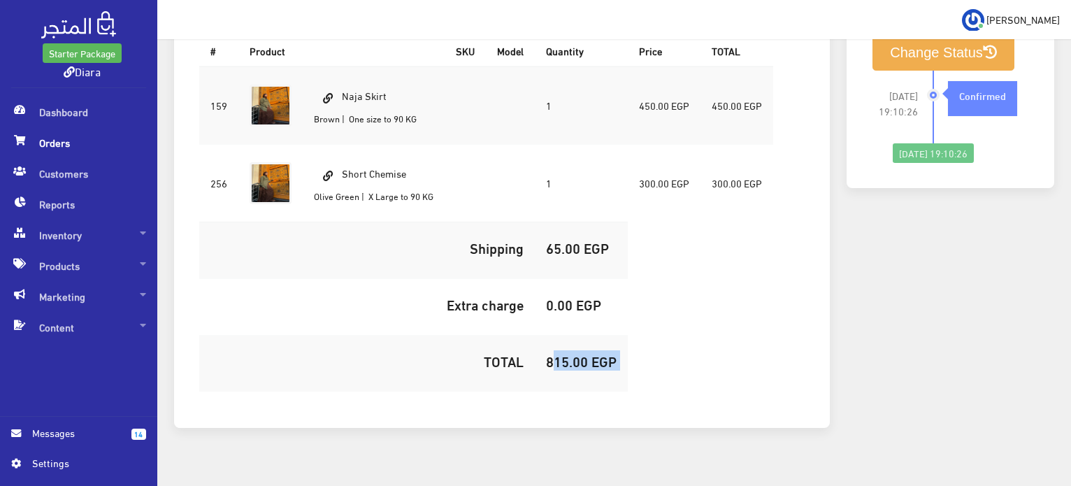
click at [551, 353] on h5 "815.00 EGP" at bounding box center [581, 360] width 71 height 15
click at [561, 353] on h5 "815.00 EGP" at bounding box center [581, 360] width 71 height 15
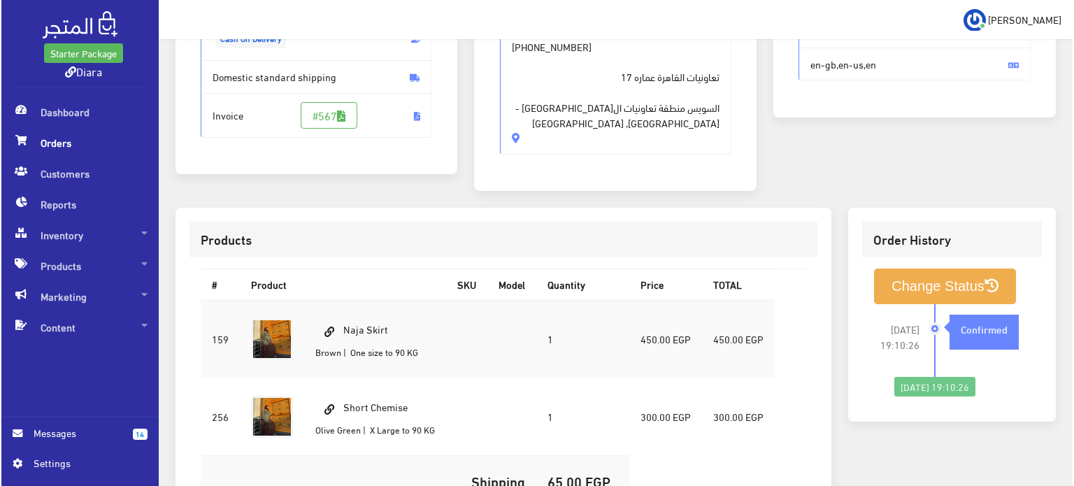
scroll to position [194, 0]
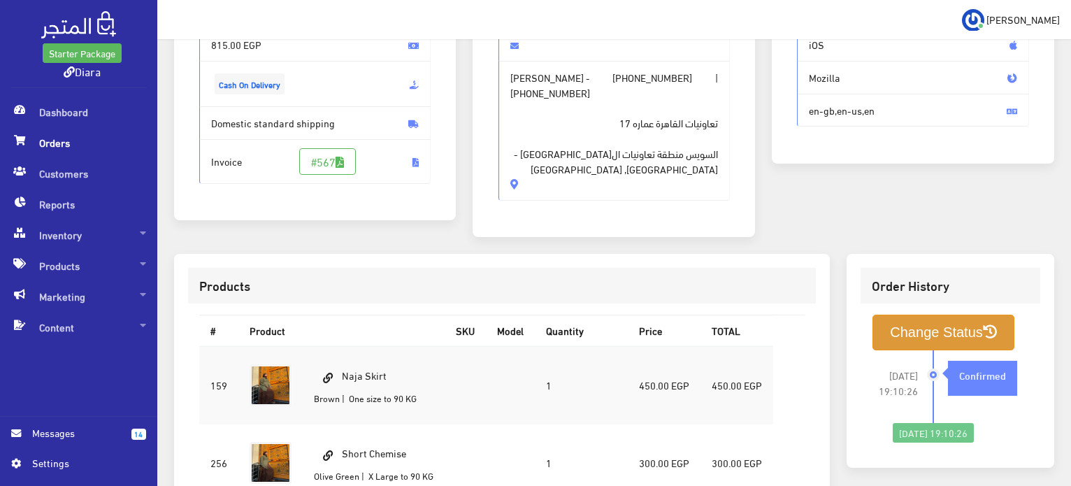
click at [911, 317] on button "Change Status" at bounding box center [943, 333] width 142 height 36
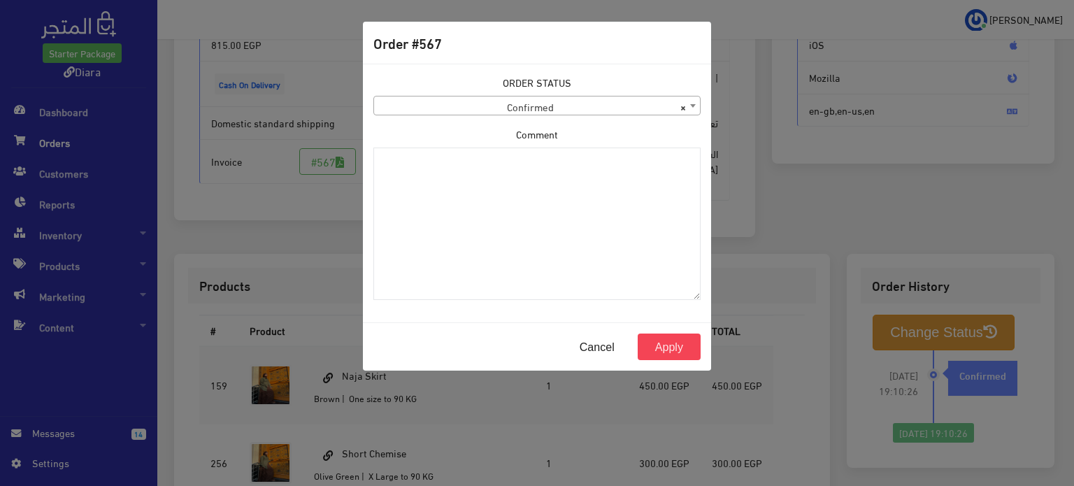
click at [442, 106] on span "× Confirmed" at bounding box center [537, 106] width 326 height 20
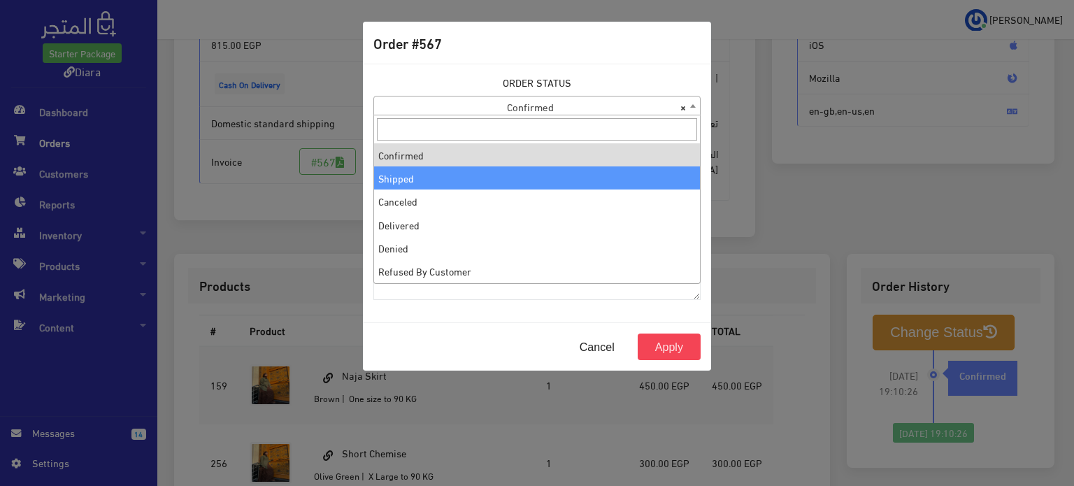
select select "2"
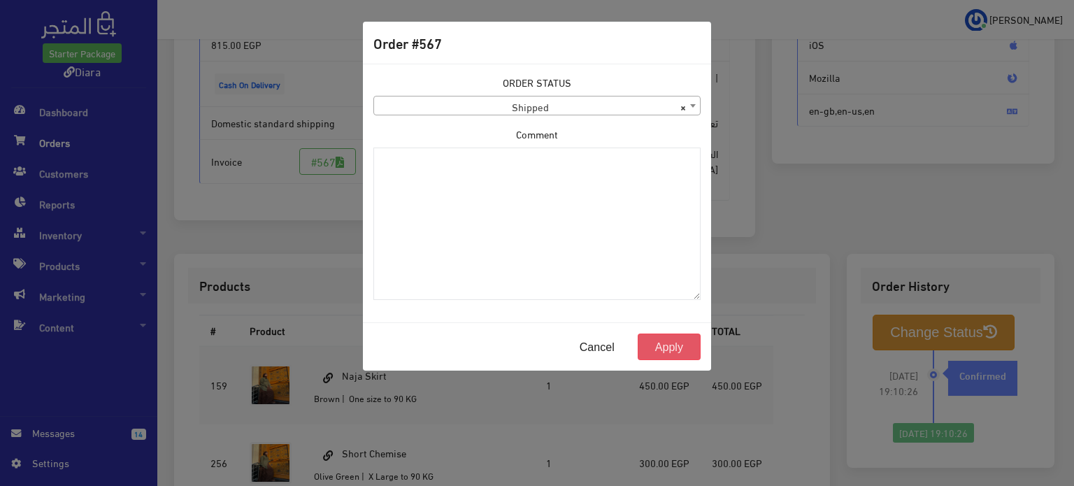
click at [668, 344] on button "Apply" at bounding box center [668, 346] width 63 height 27
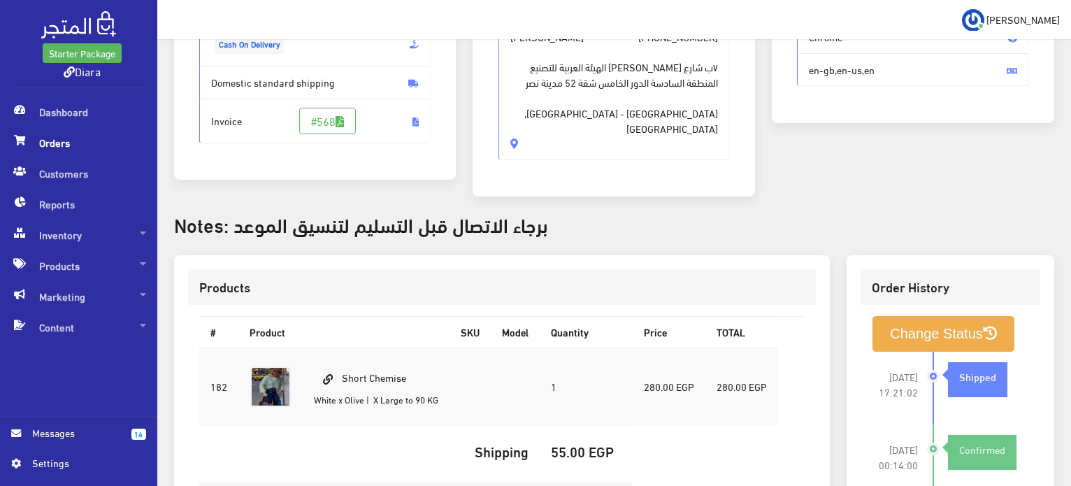
scroll to position [231, 0]
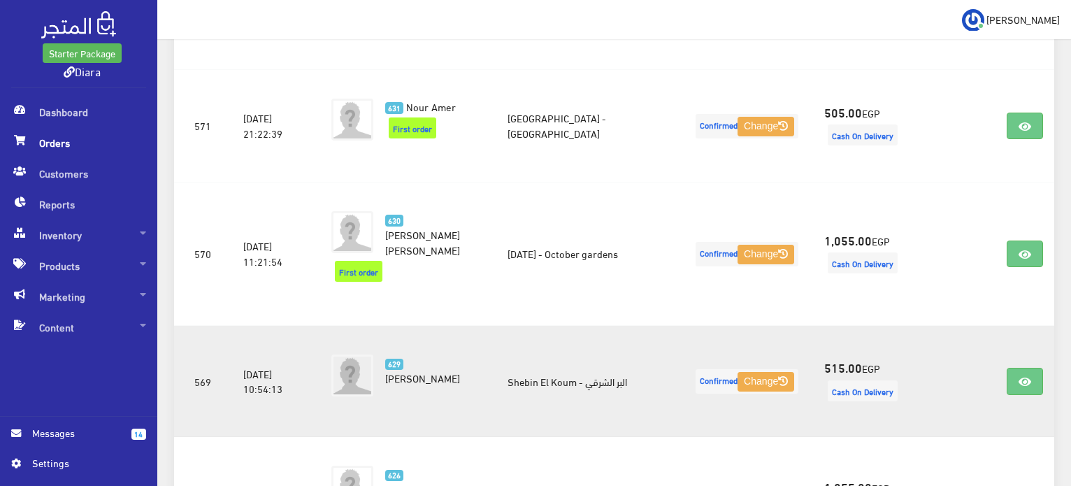
scroll to position [544, 0]
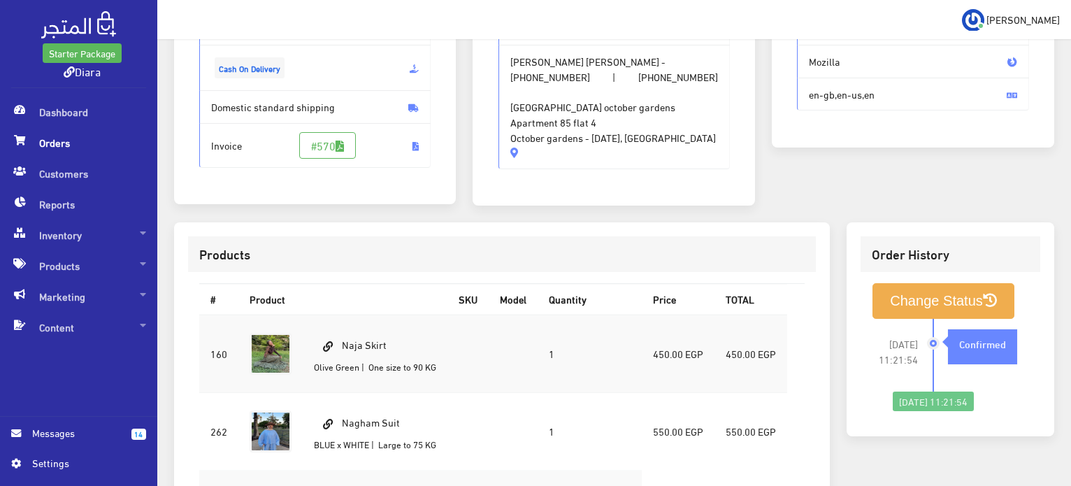
scroll to position [419, 0]
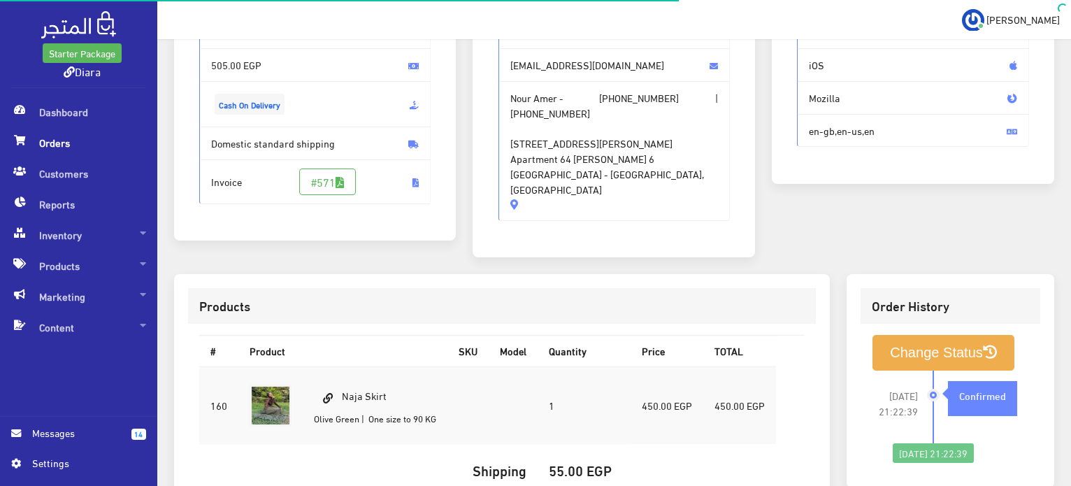
scroll to position [280, 0]
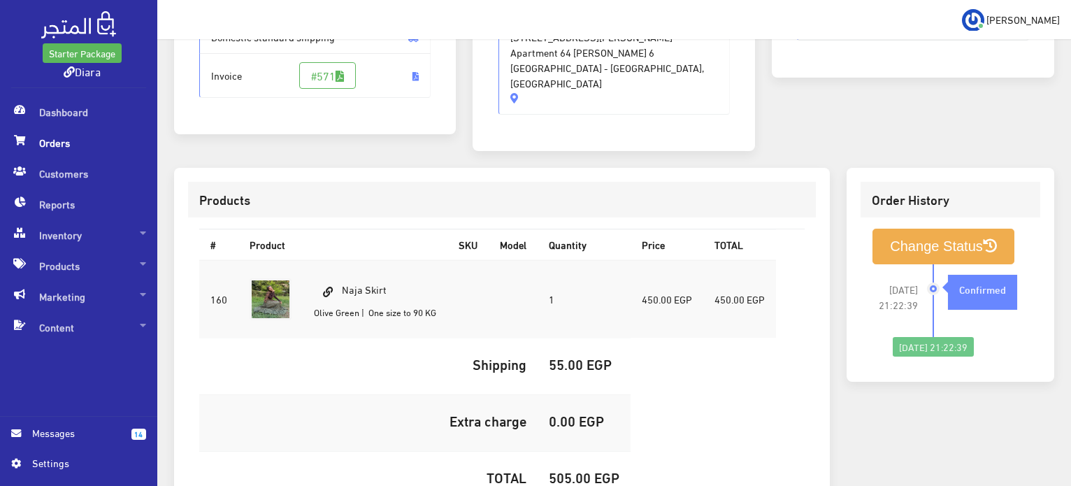
click at [470, 128] on div "Customer Details Nour Amer Nourmohamedaliamer@gmail.com Nour Amer - +2010061426…" at bounding box center [613, 8] width 299 height 319
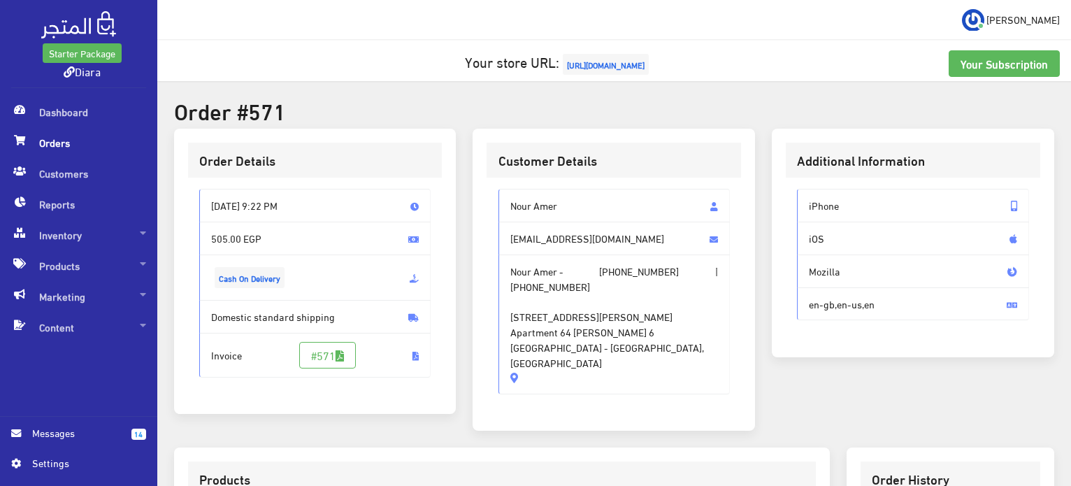
drag, startPoint x: 442, startPoint y: 184, endPoint x: 518, endPoint y: 73, distance: 133.8
click at [518, 72] on h5 "Your store URL: https://www.diarashop.com" at bounding box center [613, 64] width 891 height 28
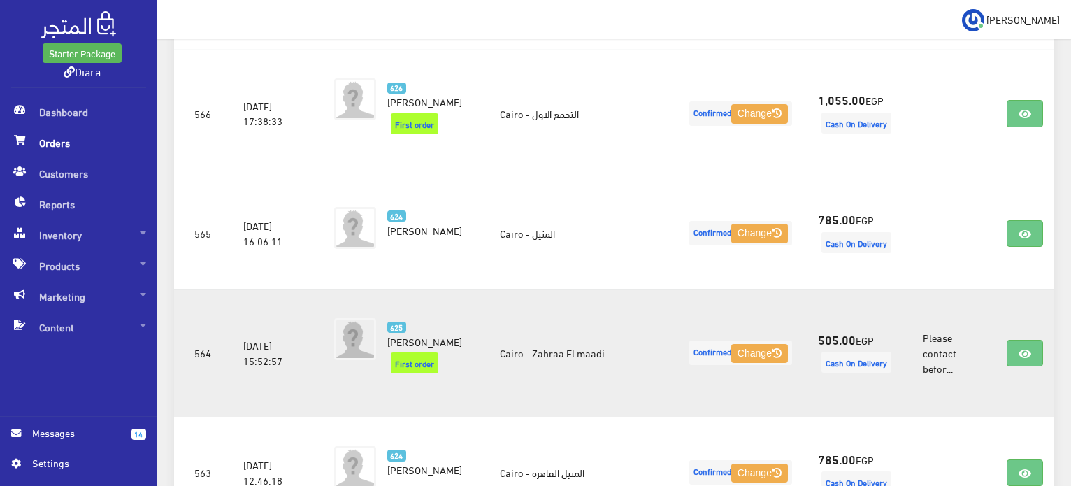
scroll to position [894, 0]
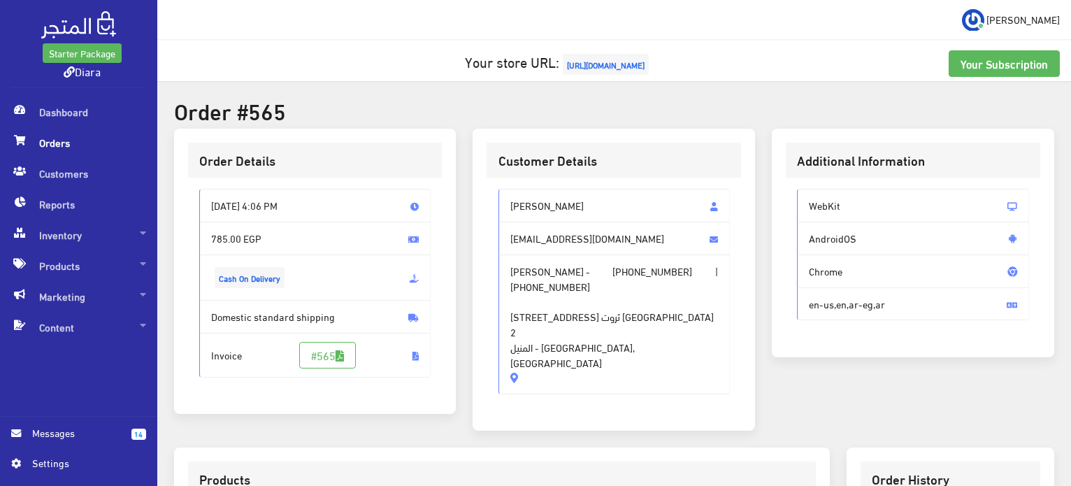
drag, startPoint x: 626, startPoint y: 178, endPoint x: 568, endPoint y: 389, distance: 218.2
click at [552, 326] on div "[PERSON_NAME] [EMAIL_ADDRESS][DOMAIN_NAME] [PERSON_NAME] - [PHONE_NUMBER] | [PH…" at bounding box center [613, 297] width 254 height 239
drag, startPoint x: 561, startPoint y: 349, endPoint x: 469, endPoint y: 182, distance: 190.8
click at [470, 182] on div "Customer Details [PERSON_NAME] [EMAIL_ADDRESS][DOMAIN_NAME] [PERSON_NAME] - [PH…" at bounding box center [613, 288] width 299 height 319
copy div "[PERSON_NAME] [EMAIL_ADDRESS][DOMAIN_NAME] [PERSON_NAME] - [PHONE_NUMBER] | [PH…"
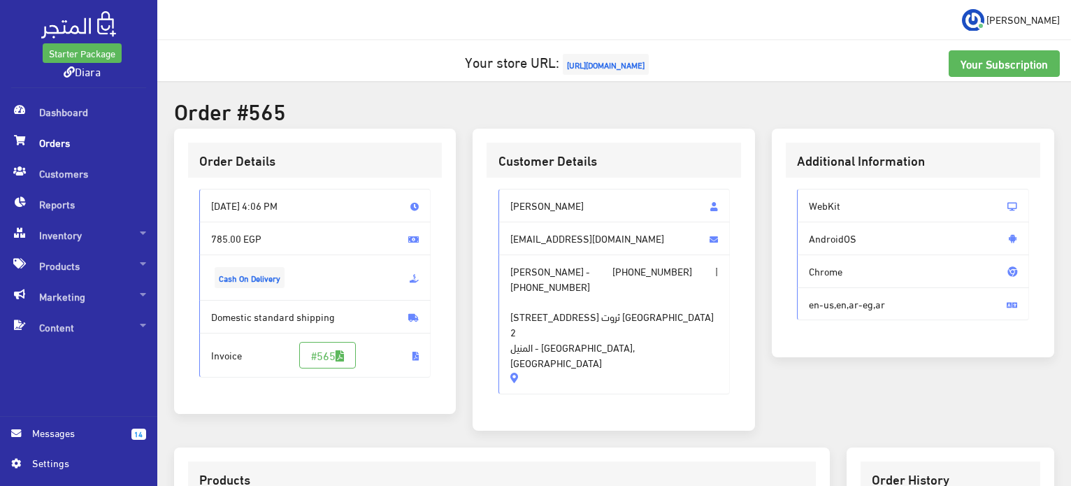
copy div "[PERSON_NAME] [EMAIL_ADDRESS][DOMAIN_NAME] [PERSON_NAME] - [PHONE_NUMBER] | [PH…"
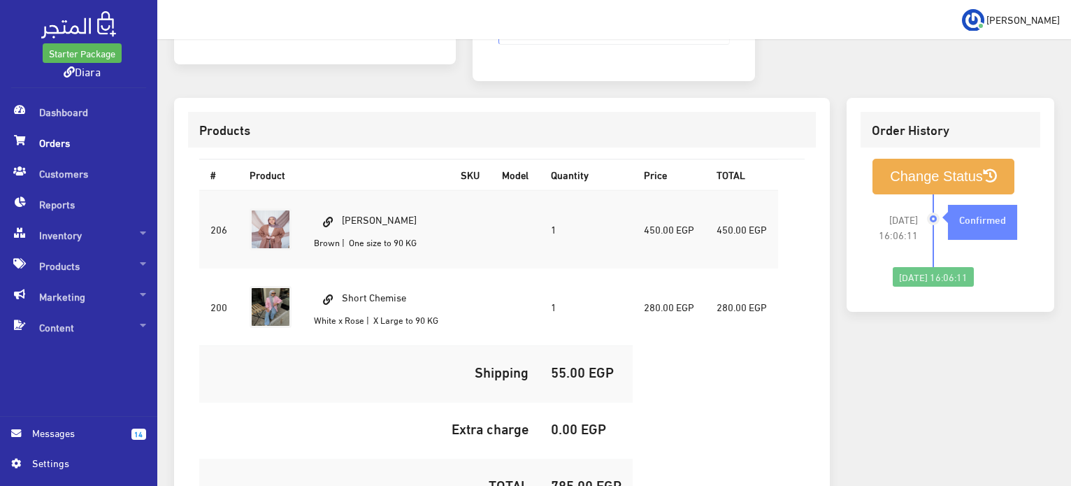
drag, startPoint x: 420, startPoint y: 205, endPoint x: 331, endPoint y: 182, distance: 91.9
click at [331, 190] on td "[PERSON_NAME] Brown | One size to 90 KG" at bounding box center [376, 229] width 147 height 78
copy td "[PERSON_NAME]"
drag, startPoint x: 414, startPoint y: 279, endPoint x: 345, endPoint y: 259, distance: 71.9
click at [345, 268] on td "Short Chemise White x Rose | X Large to 90 KG" at bounding box center [376, 307] width 147 height 78
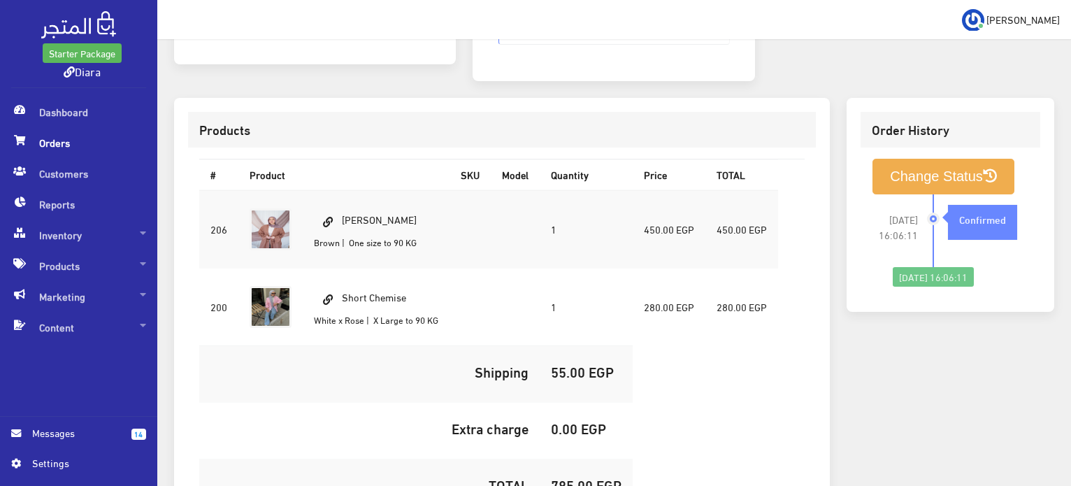
copy td "Short Chemise"
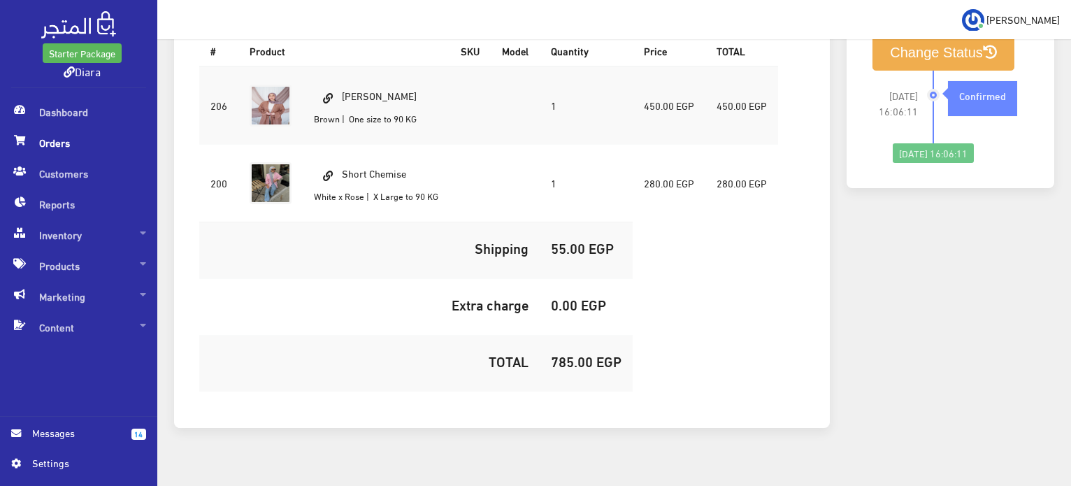
click at [573, 353] on h5 "785.00 EGP" at bounding box center [586, 360] width 71 height 15
copy h5 "785.00"
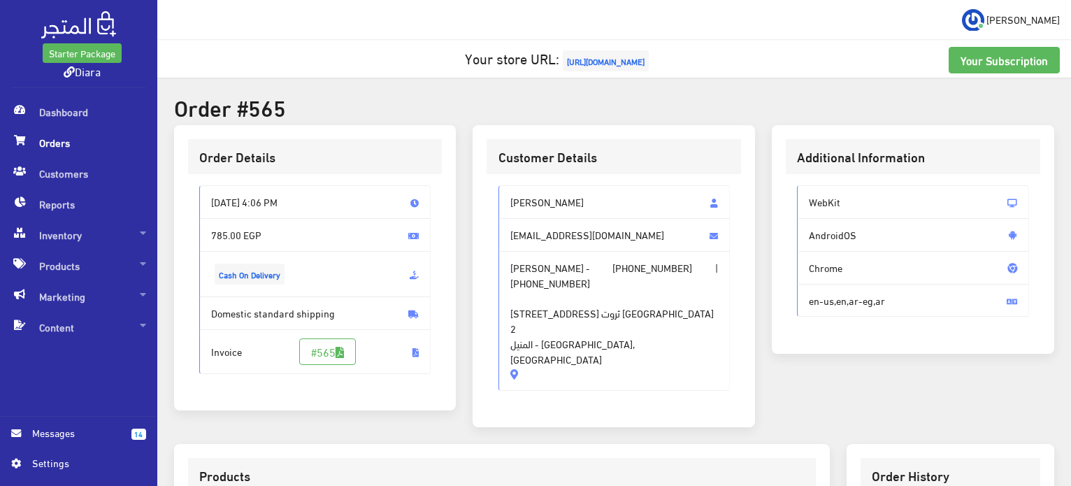
scroll to position [0, 0]
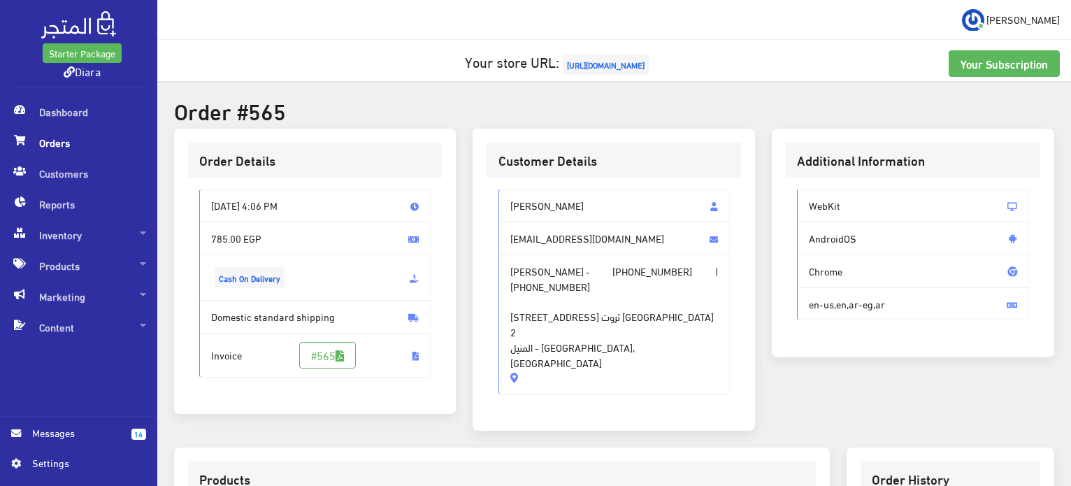
drag, startPoint x: 574, startPoint y: 215, endPoint x: 503, endPoint y: 194, distance: 73.6
click at [503, 194] on span "Hdeer Ahmed" at bounding box center [614, 206] width 232 height 34
copy span "Hdeer Ahmed"
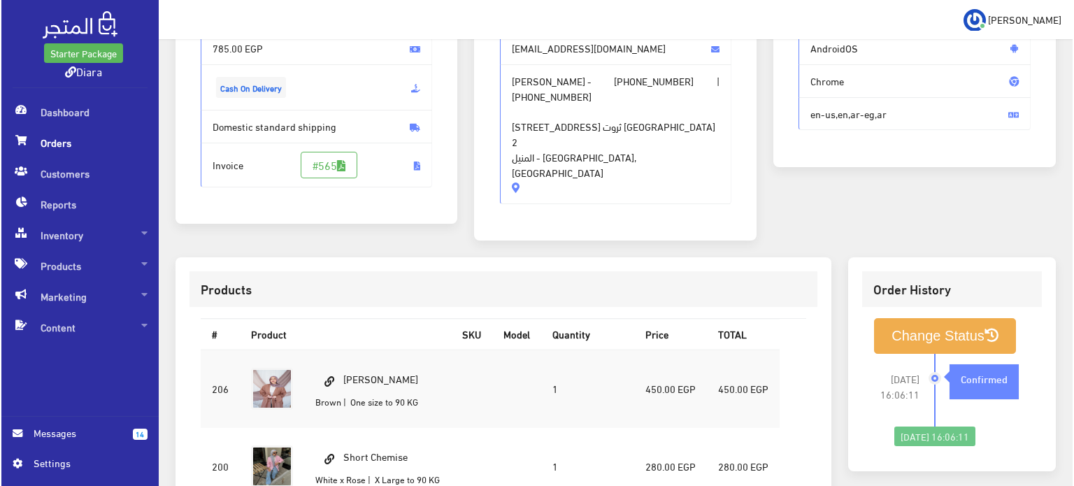
scroll to position [210, 0]
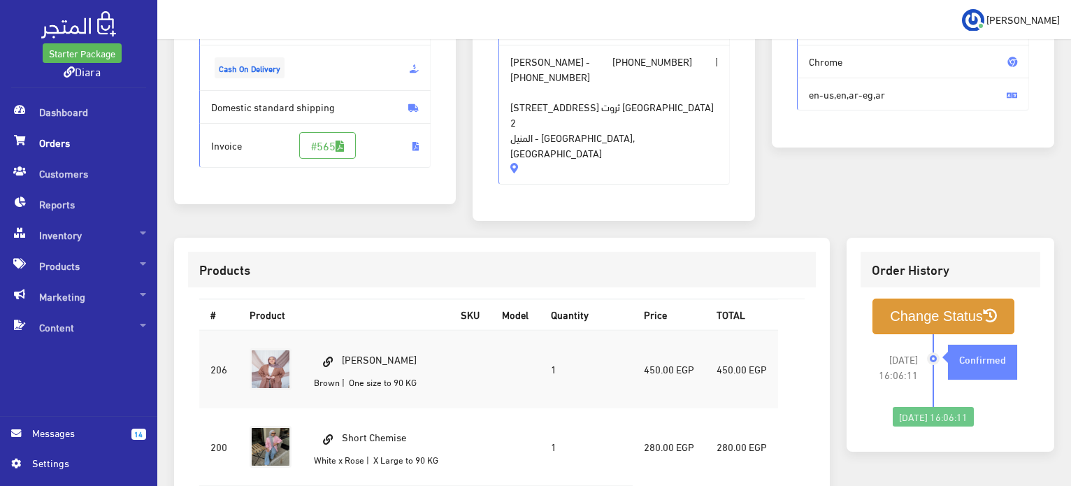
click at [953, 306] on button "Change Status" at bounding box center [943, 316] width 142 height 36
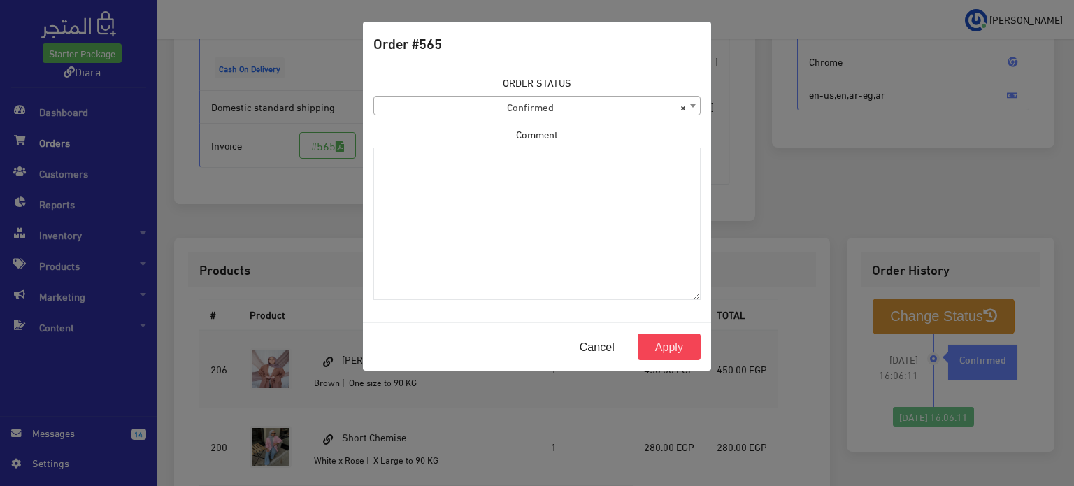
click at [492, 118] on div "ORDER STATUS Confirmed Shipped Canceled Delivered Denied Refused By Customer Pe…" at bounding box center [537, 193] width 344 height 236
click at [491, 108] on span "× Confirmed" at bounding box center [537, 106] width 326 height 20
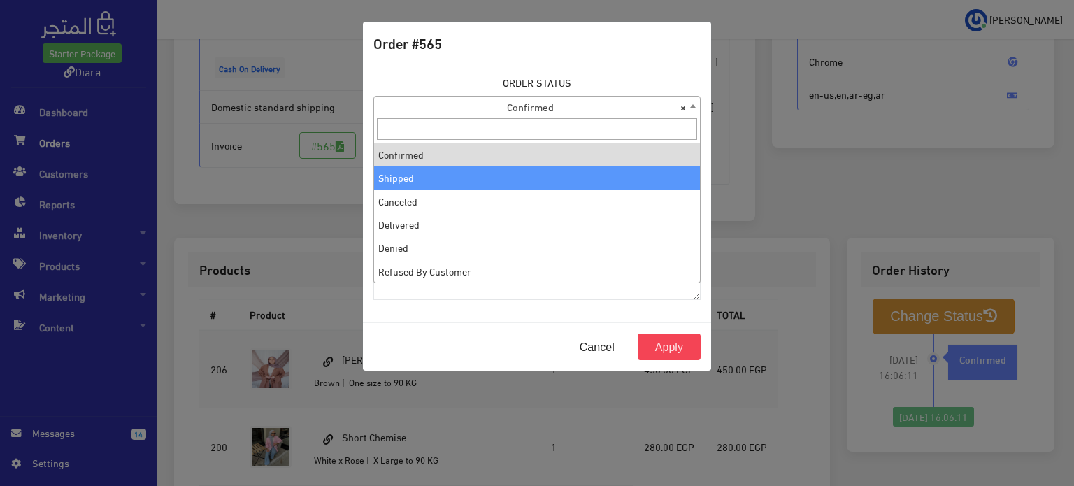
select select "2"
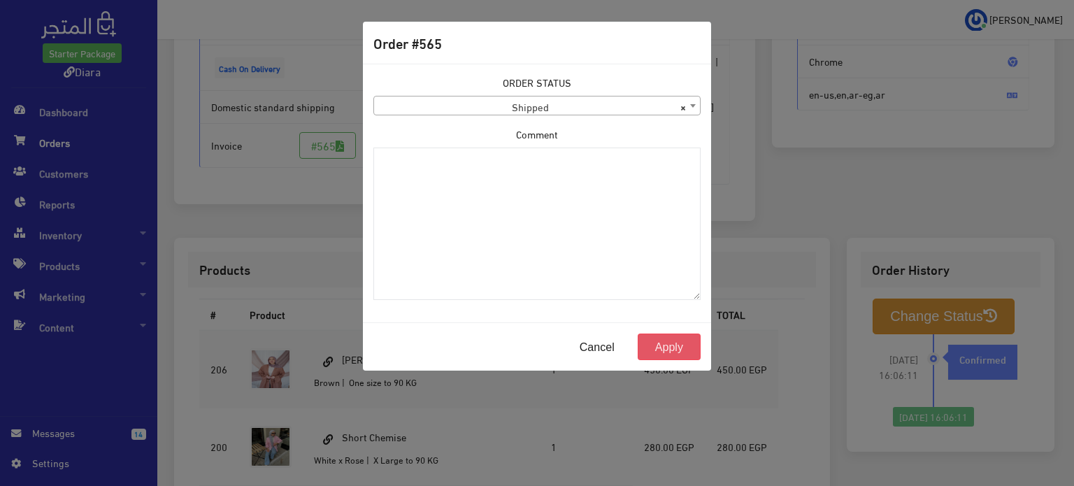
click at [678, 352] on button "Apply" at bounding box center [668, 346] width 63 height 27
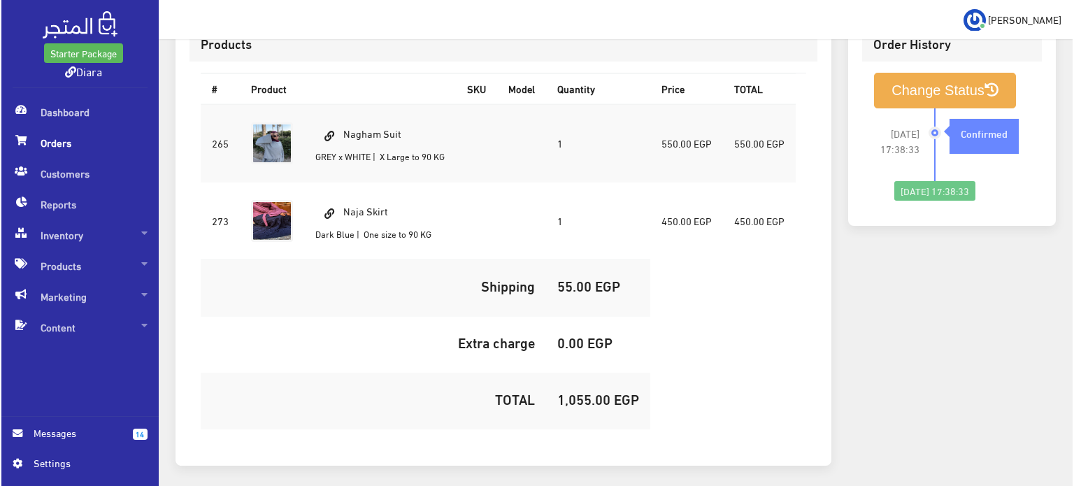
scroll to position [403, 0]
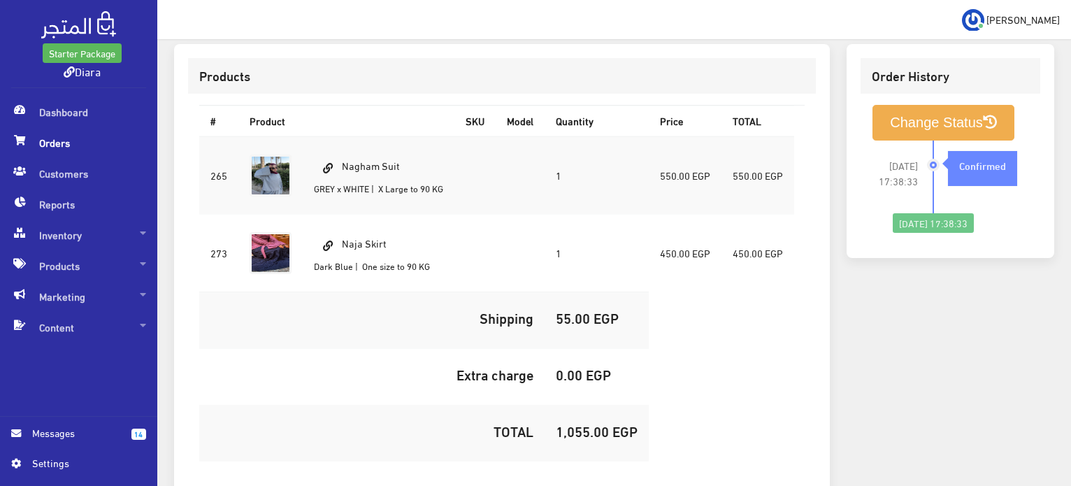
click at [949, 69] on div "Order History" at bounding box center [950, 76] width 180 height 36
click at [948, 112] on button "Change Status" at bounding box center [943, 123] width 142 height 36
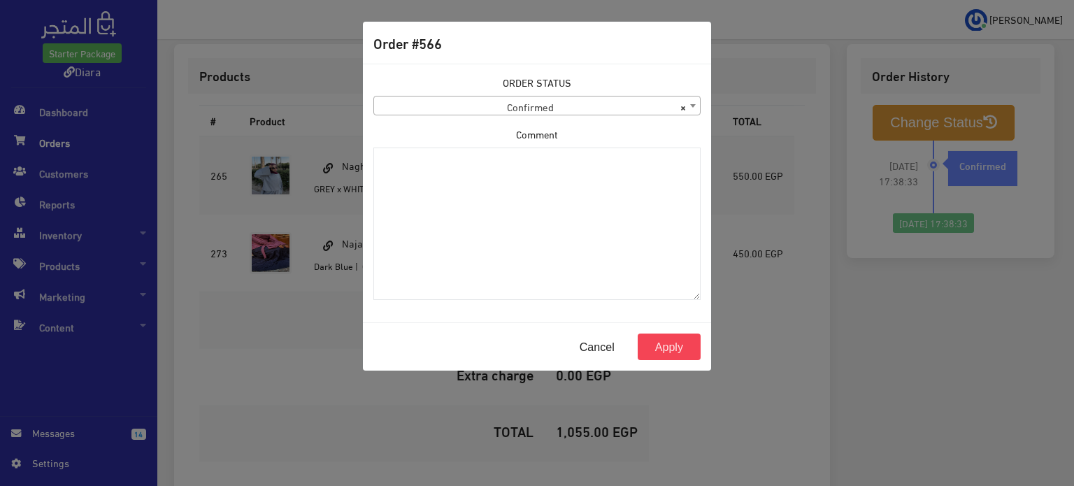
click at [415, 87] on div "ORDER STATUS Confirmed Shipped Canceled Delivered Denied Refused By Customer Pe…" at bounding box center [536, 95] width 327 height 41
click at [421, 100] on span "× Confirmed" at bounding box center [537, 106] width 326 height 20
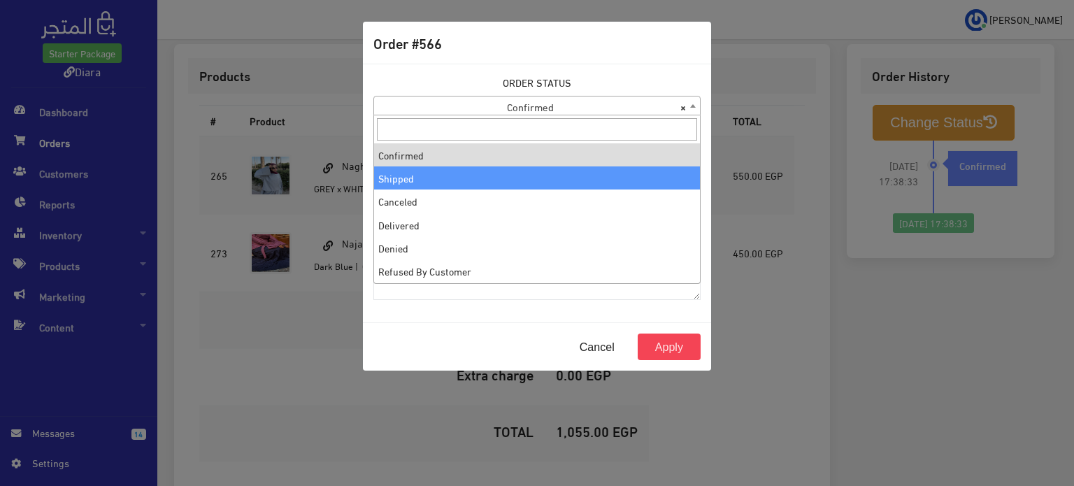
select select "2"
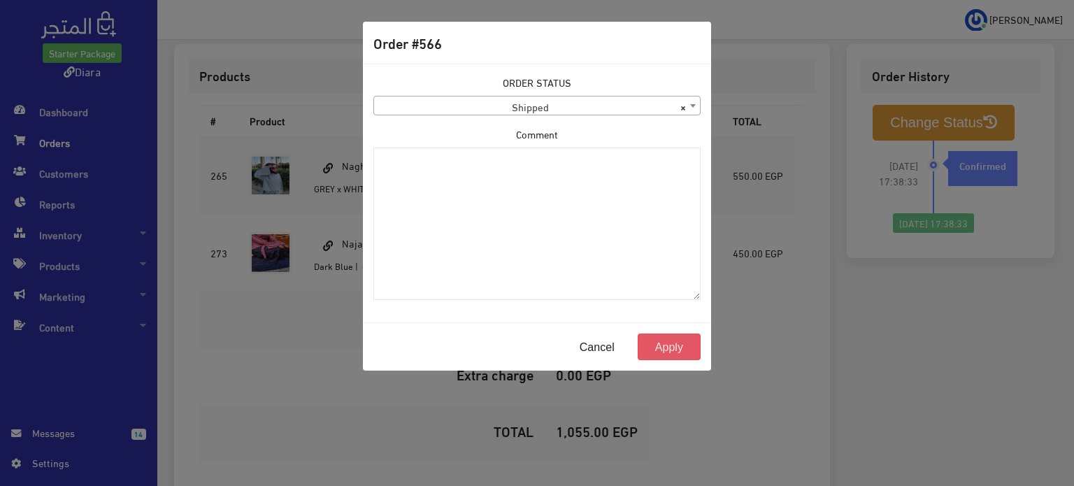
click at [669, 349] on button "Apply" at bounding box center [668, 346] width 63 height 27
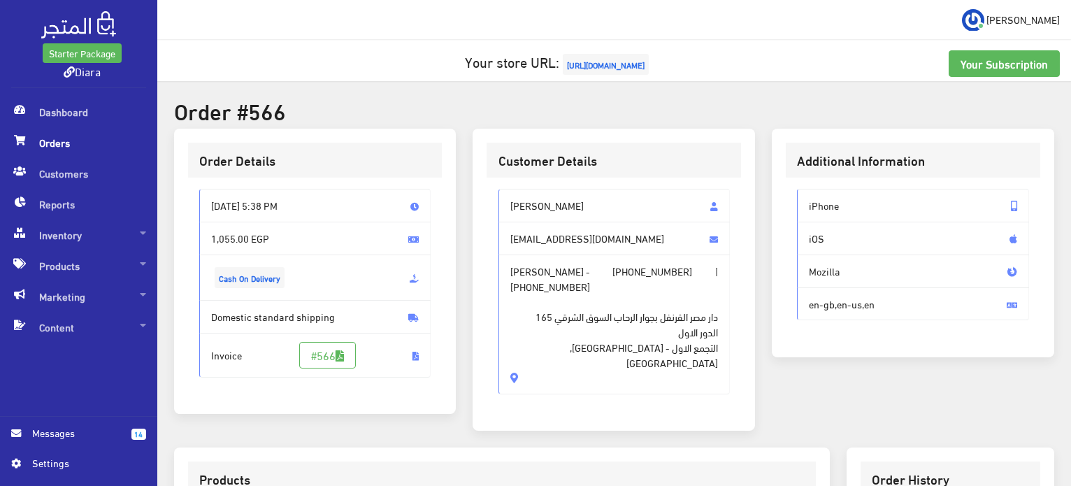
drag, startPoint x: 574, startPoint y: 202, endPoint x: 499, endPoint y: 182, distance: 77.5
click at [499, 182] on div "[PERSON_NAME] [EMAIL_ADDRESS][DOMAIN_NAME] [PERSON_NAME] - [PHONE_NUMBER] | [PH…" at bounding box center [613, 297] width 254 height 239
copy span "[PERSON_NAME]"
click at [573, 335] on span "دار مصر القرنفل بجوار الرحاب السوق الشرقي 165 الدور الاول التجمع الاول - [GEOGR…" at bounding box center [614, 332] width 208 height 76
drag, startPoint x: 556, startPoint y: 321, endPoint x: 493, endPoint y: 195, distance: 141.0
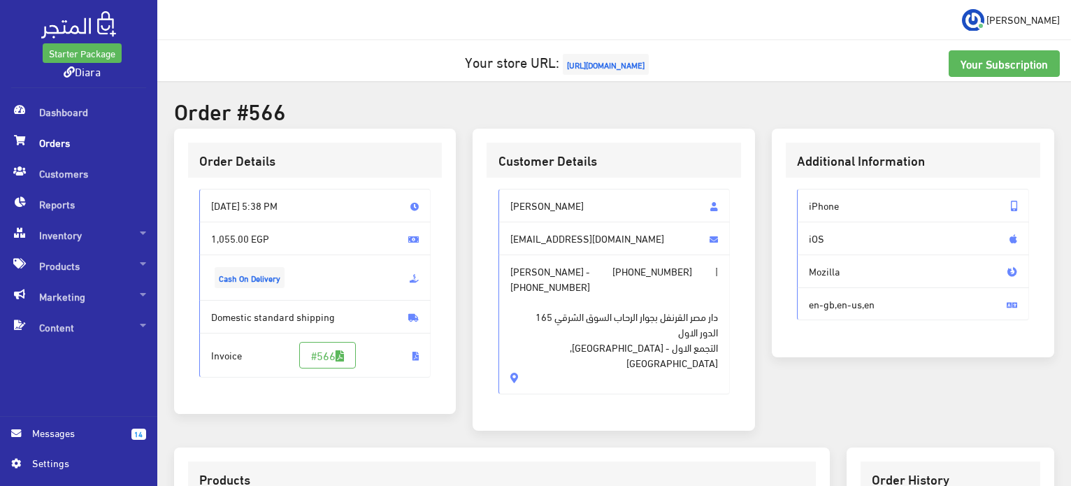
click at [493, 195] on div "[PERSON_NAME] [EMAIL_ADDRESS][DOMAIN_NAME] [PERSON_NAME] - [PHONE_NUMBER] | [PH…" at bounding box center [613, 297] width 254 height 239
copy div "Hanna Habib [EMAIL_ADDRESS][DOMAIN_NAME] [PERSON_NAME] - [PHONE_NUMBER] | [PHON…"
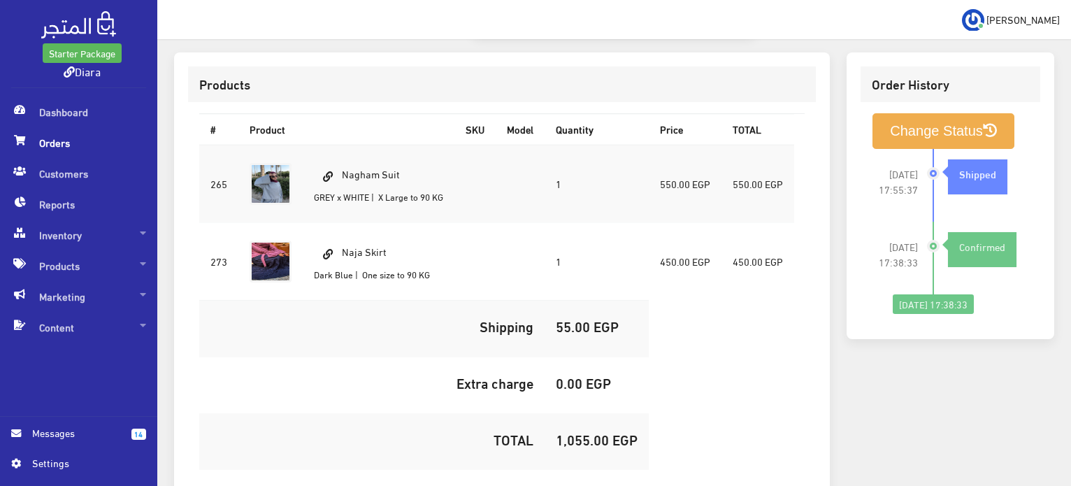
scroll to position [473, 0]
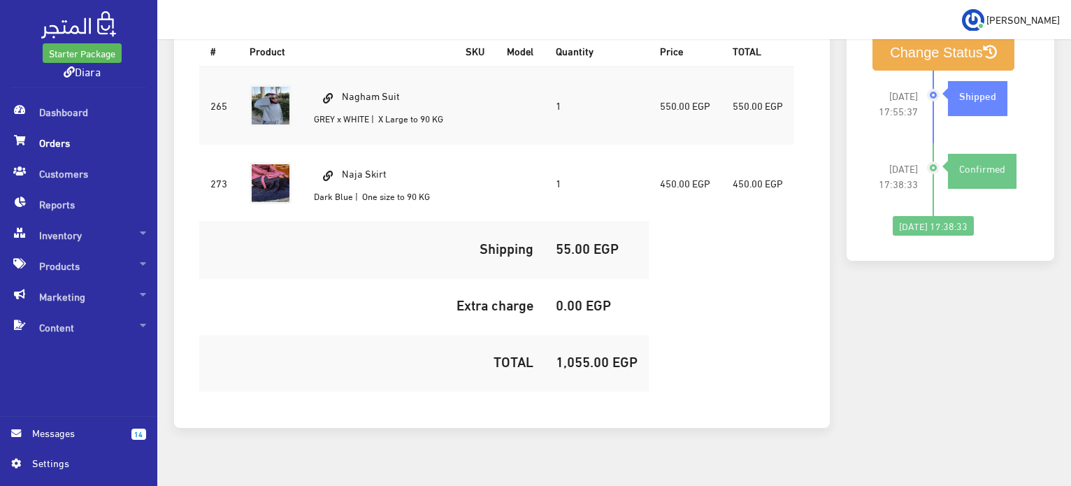
drag, startPoint x: 411, startPoint y: 72, endPoint x: 343, endPoint y: 66, distance: 68.1
click at [343, 66] on td "Nagham Suit GREY x WHITE | X Large to 90 KG" at bounding box center [379, 105] width 152 height 78
copy td "Nagham Suit"
drag, startPoint x: 403, startPoint y: 149, endPoint x: 341, endPoint y: 140, distance: 62.8
click at [341, 144] on td "Naja Skirt Dark Blue | One size to 90 KG" at bounding box center [379, 183] width 152 height 78
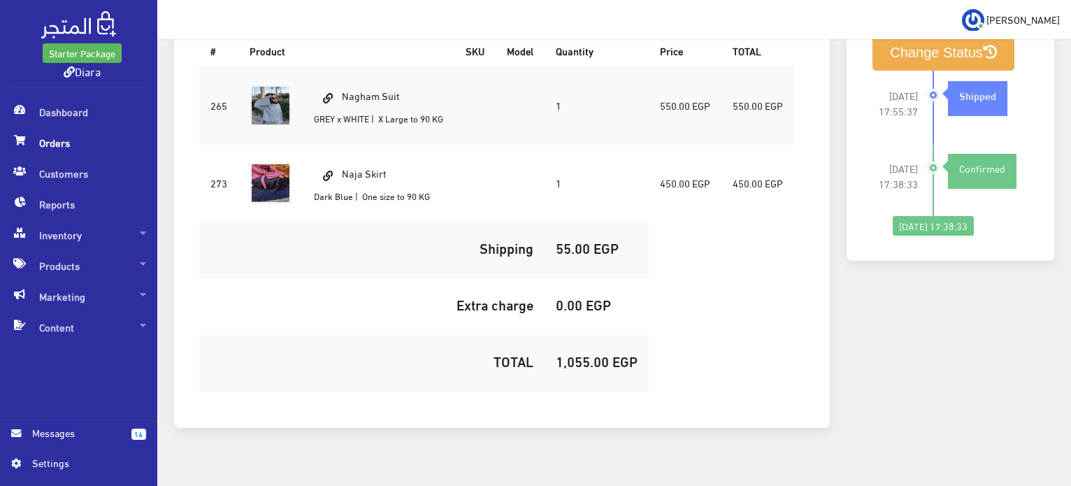
copy td "Naja Skirt"
click at [590, 353] on h5 "1,055.00 EGP" at bounding box center [597, 360] width 82 height 15
copy h5 "1,055.00"
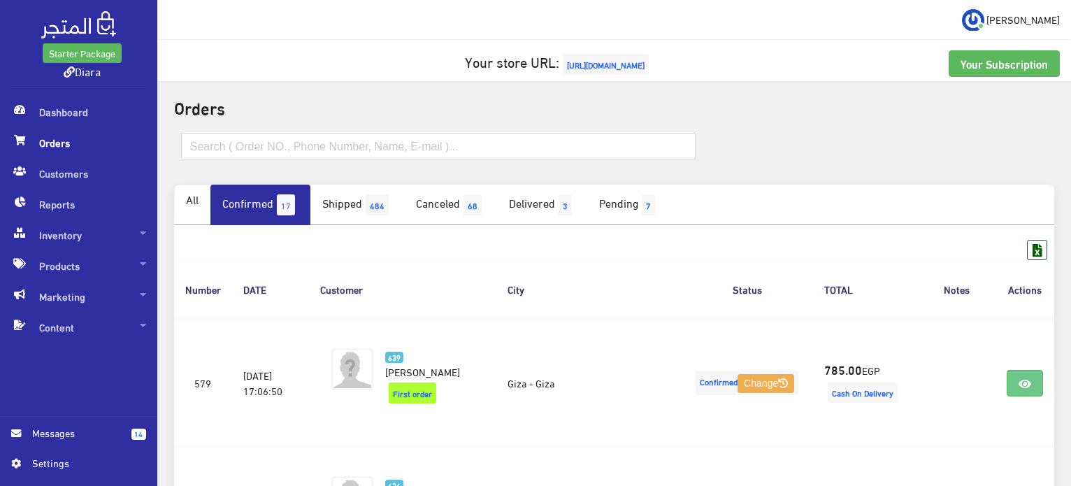
click at [196, 196] on link "All" at bounding box center [192, 199] width 36 height 29
click at [254, 134] on input "text" at bounding box center [438, 146] width 514 height 27
paste input "[PERSON_NAME]"
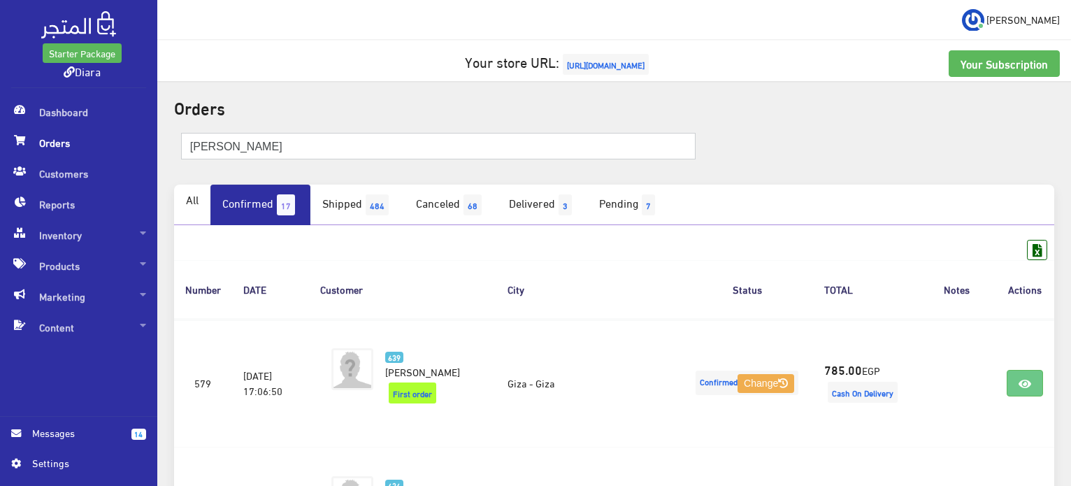
type input "[PERSON_NAME]"
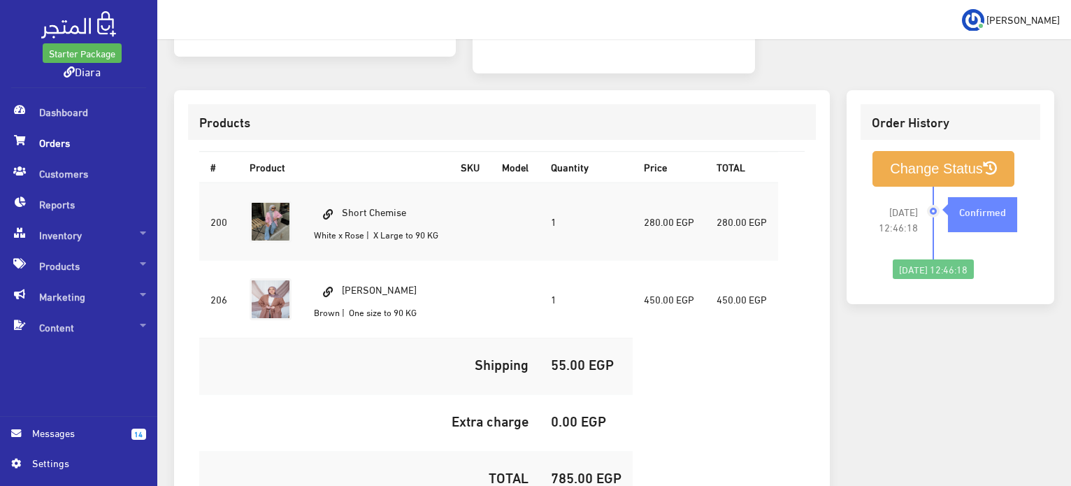
scroll to position [263, 0]
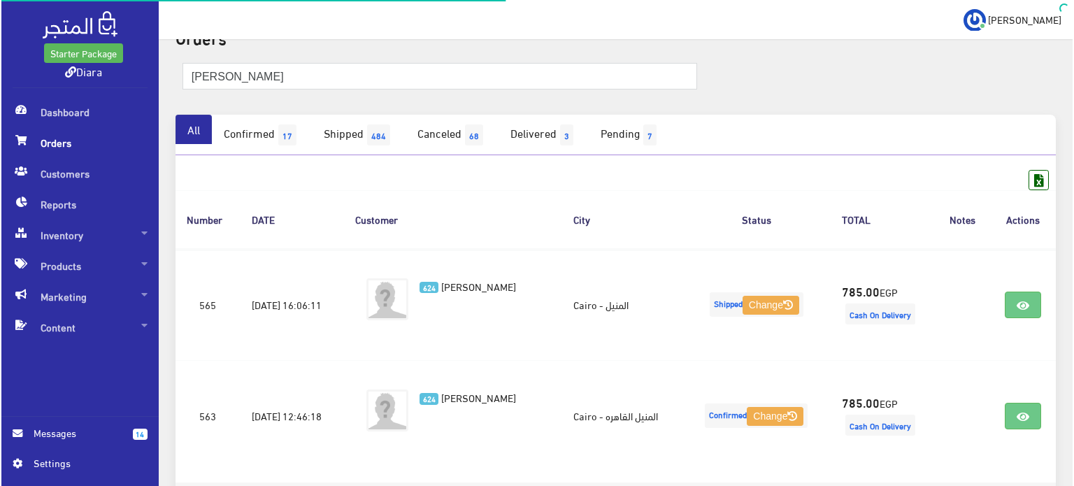
scroll to position [166, 0]
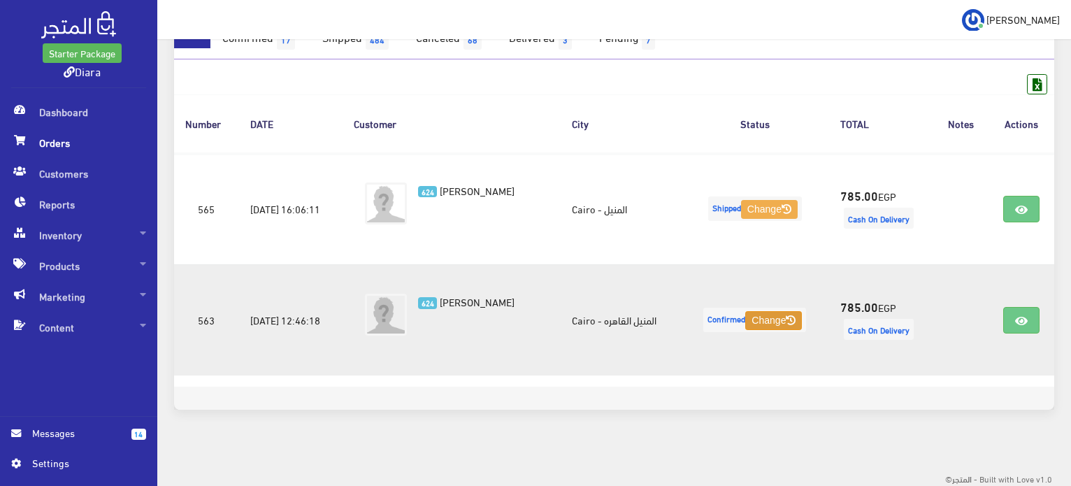
click at [795, 318] on icon at bounding box center [791, 320] width 10 height 10
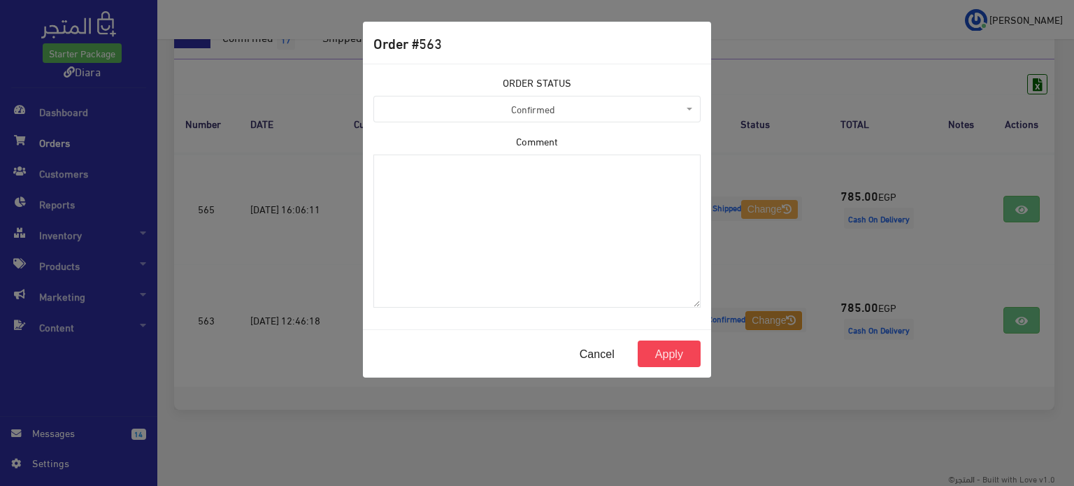
click at [498, 110] on span "Confirmed" at bounding box center [532, 109] width 301 height 14
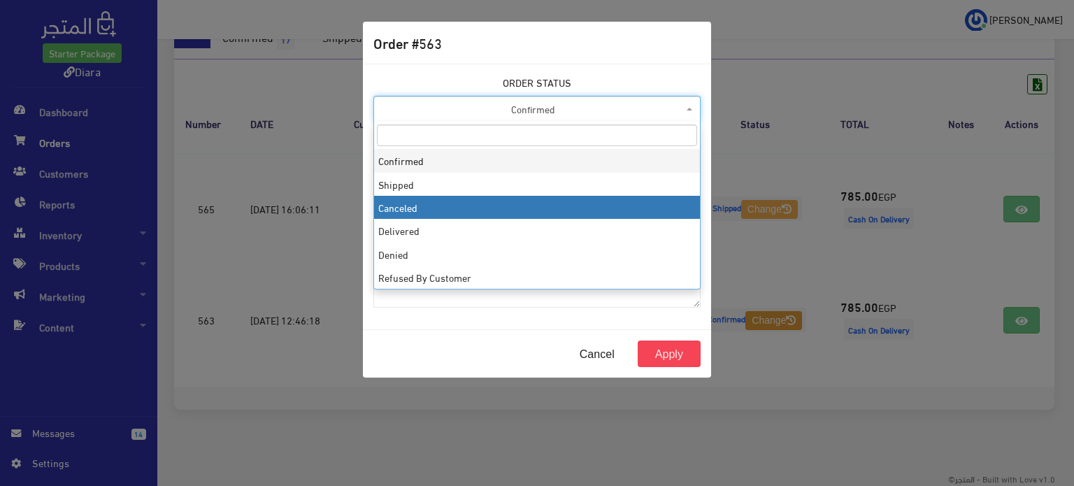
select select "3"
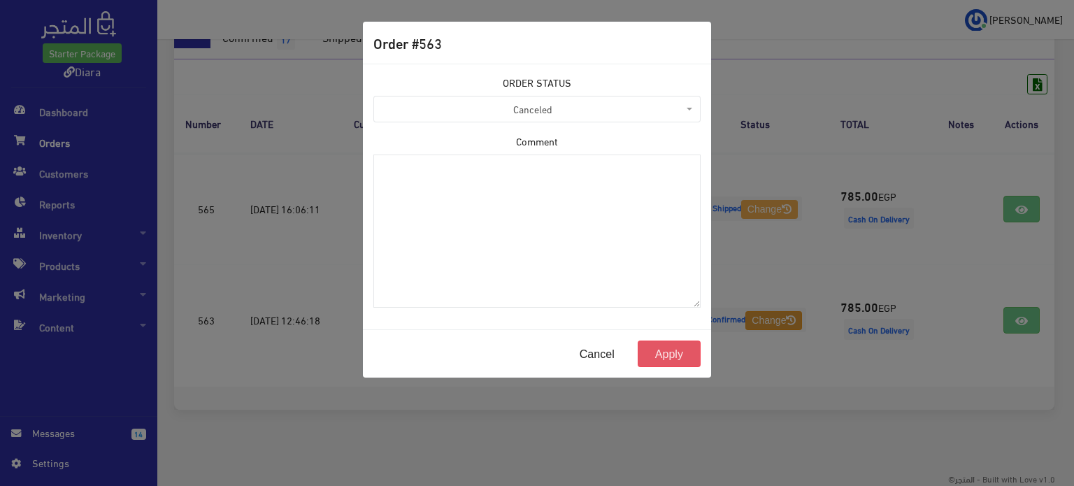
click at [663, 354] on button "Apply" at bounding box center [668, 353] width 63 height 27
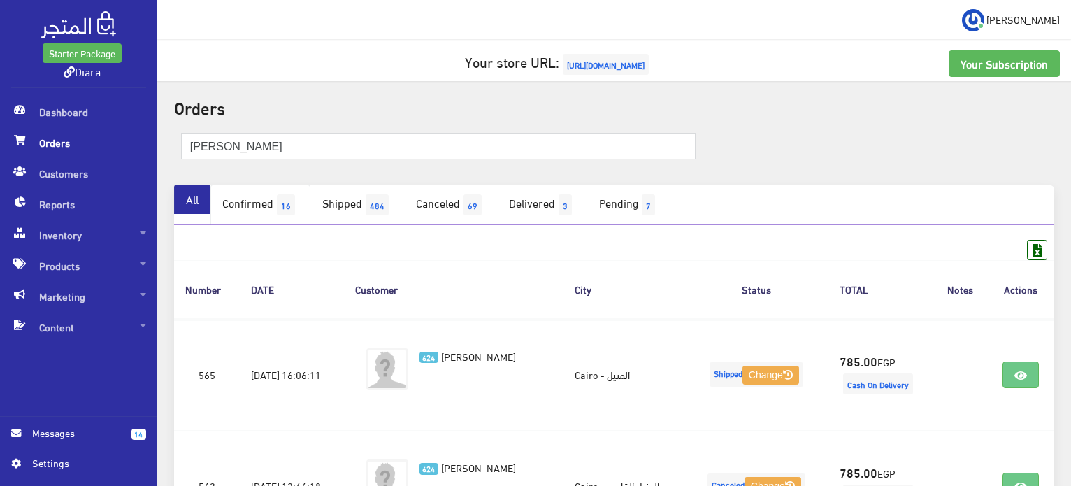
click at [273, 195] on link "Confirmed 16" at bounding box center [260, 205] width 100 height 41
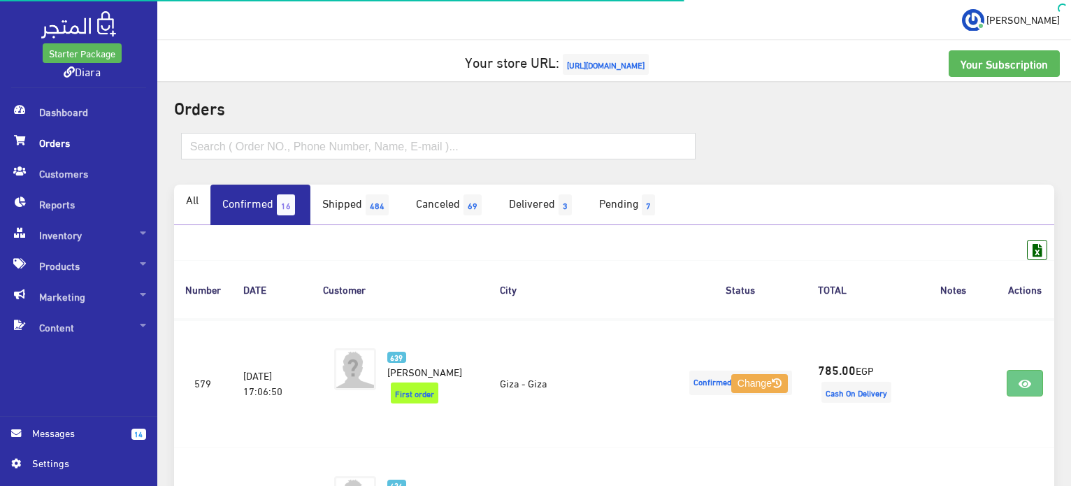
scroll to position [839, 0]
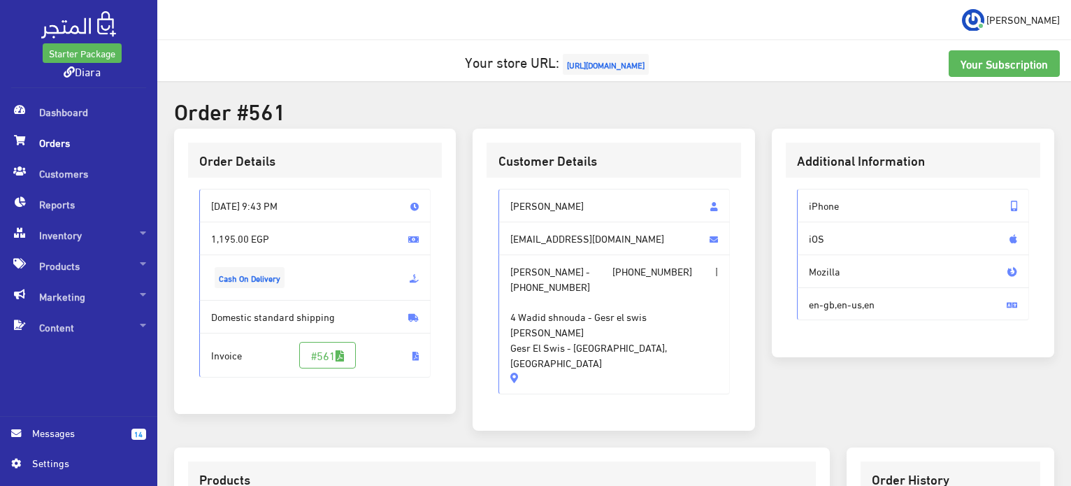
drag, startPoint x: 591, startPoint y: 205, endPoint x: 495, endPoint y: 344, distance: 168.9
click at [494, 342] on div "Yassmin salim Yasmensalem446@gmail.com Yassmin salim - +201147963260 | +2010288…" at bounding box center [613, 297] width 254 height 239
click at [534, 375] on div "Yassmin salim Yasmensalem446@gmail.com Yassmin salim - +201147963260 | +2010288…" at bounding box center [613, 297] width 254 height 239
click at [653, 318] on span "4 Wadid shnouda - Gesr el swis Abdullah Ibn Masoud Mosque Gesr El Swis - Cairo,…" at bounding box center [614, 332] width 208 height 76
click at [579, 352] on span "Yassmin salim - +201147963260 | +201028863864 4 Wadid shnouda - Gesr el swis Ab…" at bounding box center [614, 324] width 232 height 140
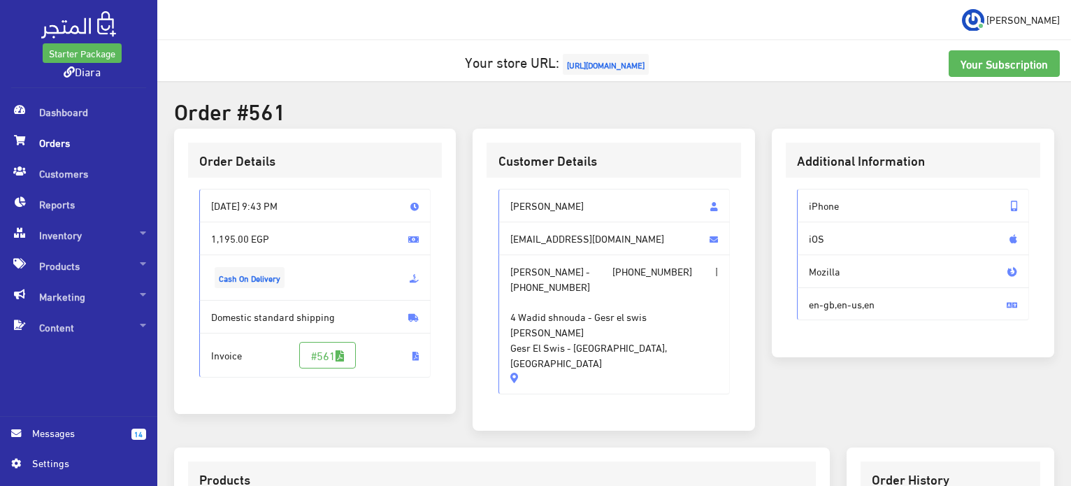
drag, startPoint x: 561, startPoint y: 351, endPoint x: 512, endPoint y: 211, distance: 148.1
click at [512, 210] on div "Yassmin salim Yasmensalem446@gmail.com Yassmin salim - +201147963260 | +2010288…" at bounding box center [614, 291] width 232 height 205
click at [595, 393] on div "Customer Details Yassmin salim Yasmensalem446@gmail.com Yassmin salim - +201147…" at bounding box center [613, 280] width 282 height 303
drag, startPoint x: 691, startPoint y: 335, endPoint x: 484, endPoint y: 203, distance: 245.7
click at [484, 203] on div "Customer Details Yassmin salim Yasmensalem446@gmail.com Yassmin salim - +201147…" at bounding box center [613, 280] width 282 height 303
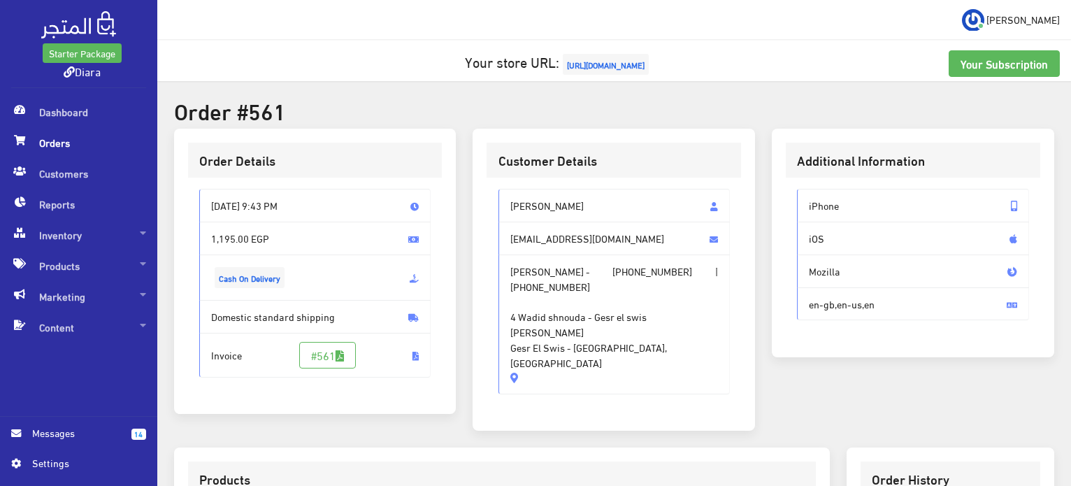
copy div "Yassmin salim Yasmensalem446@gmail.com Yassmin salim - +201147963260 | +2010288…"
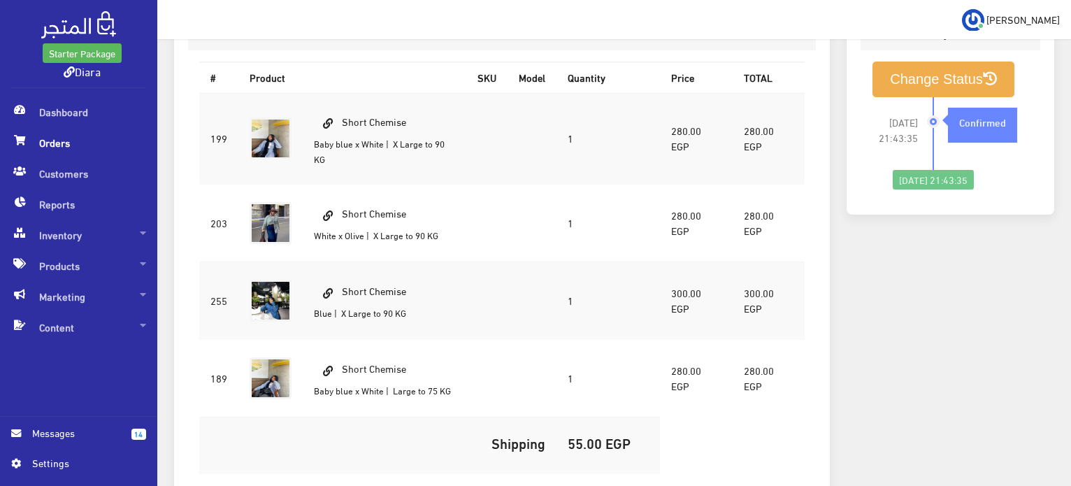
scroll to position [656, 0]
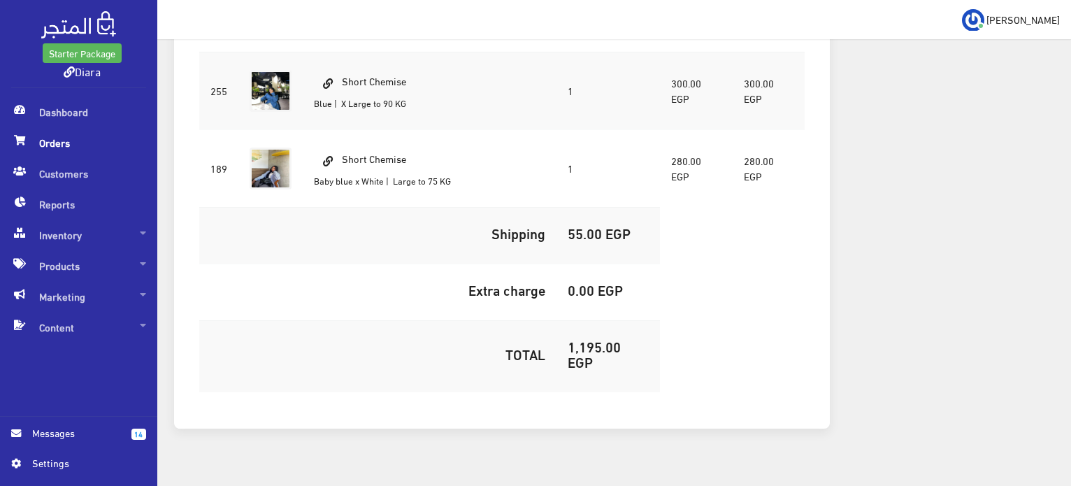
click at [584, 338] on h5 "1,195.00 EGP" at bounding box center [608, 353] width 81 height 31
copy h5 "1,195.00"
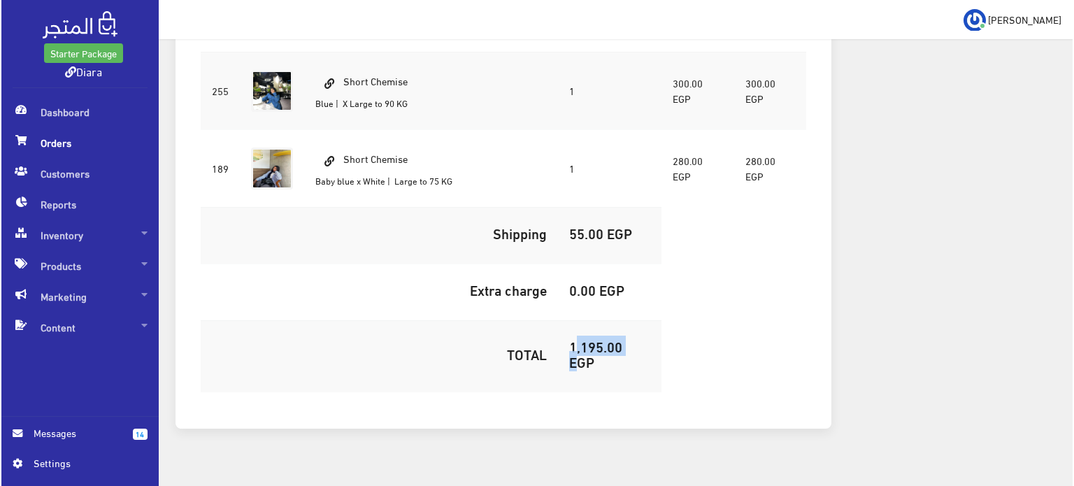
scroll to position [97, 0]
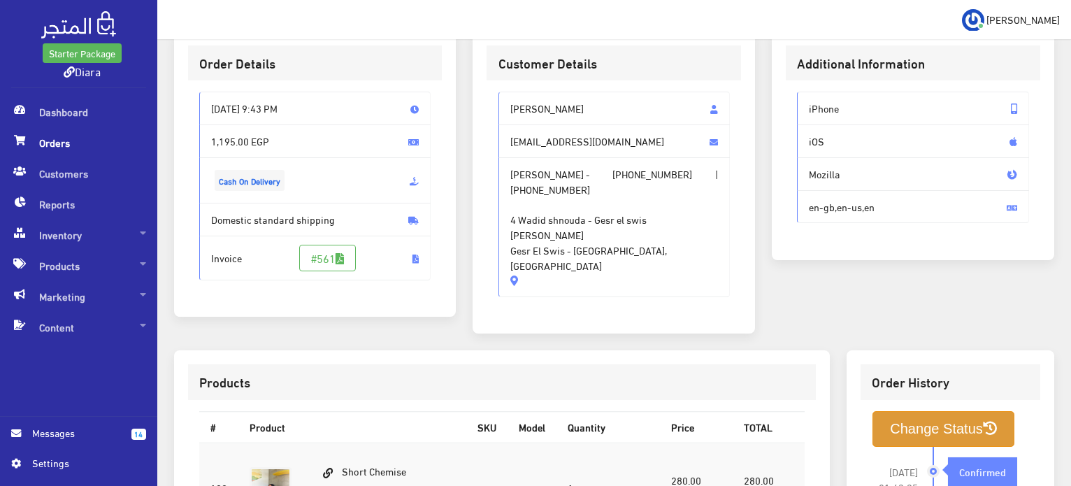
click at [909, 411] on button "Change Status" at bounding box center [943, 429] width 142 height 36
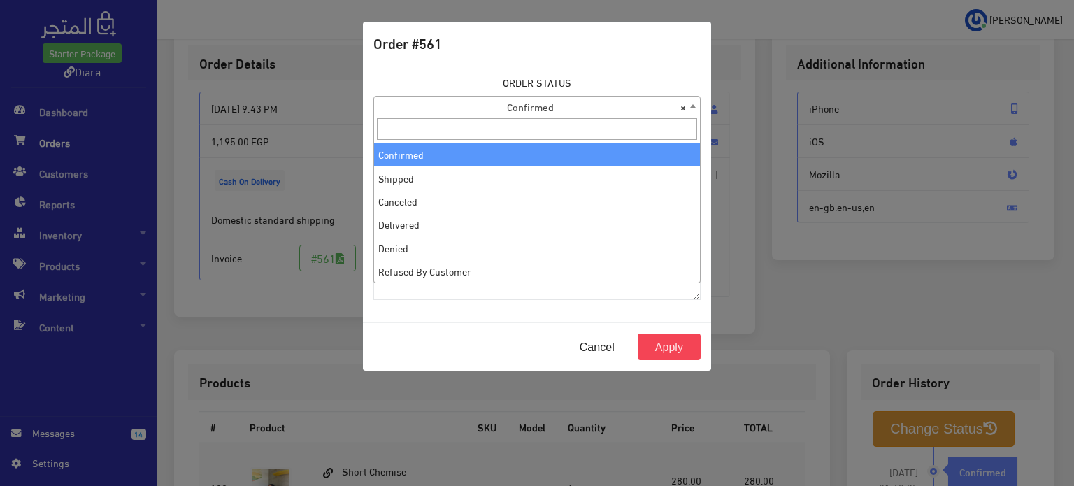
click at [544, 110] on span "× Confirmed" at bounding box center [537, 106] width 326 height 20
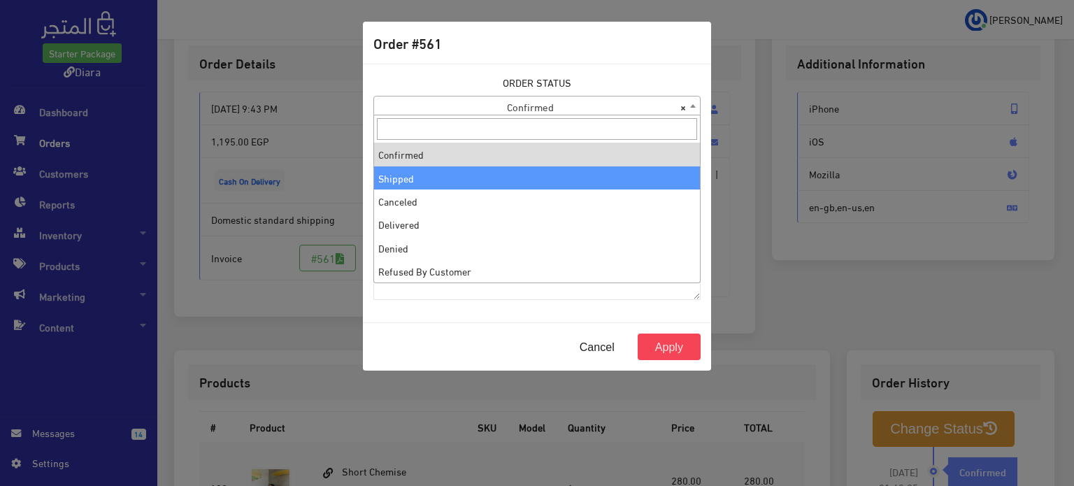
select select "2"
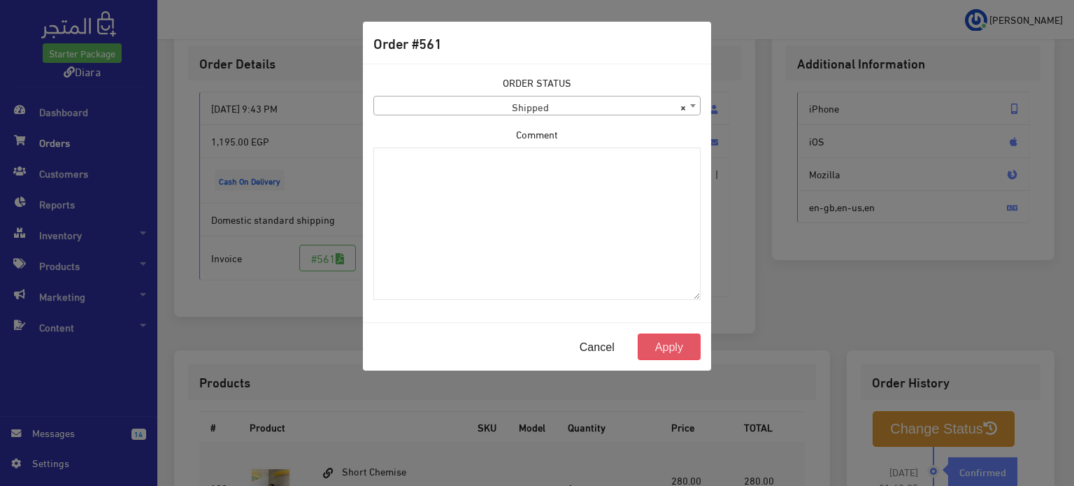
drag, startPoint x: 663, startPoint y: 345, endPoint x: 471, endPoint y: 175, distance: 257.0
click at [663, 345] on button "Apply" at bounding box center [668, 346] width 63 height 27
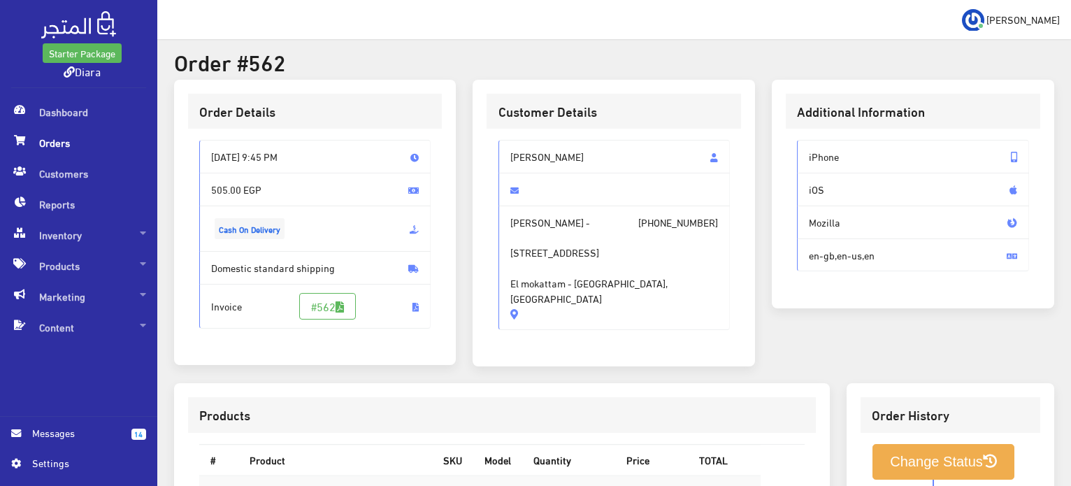
scroll to position [46, 0]
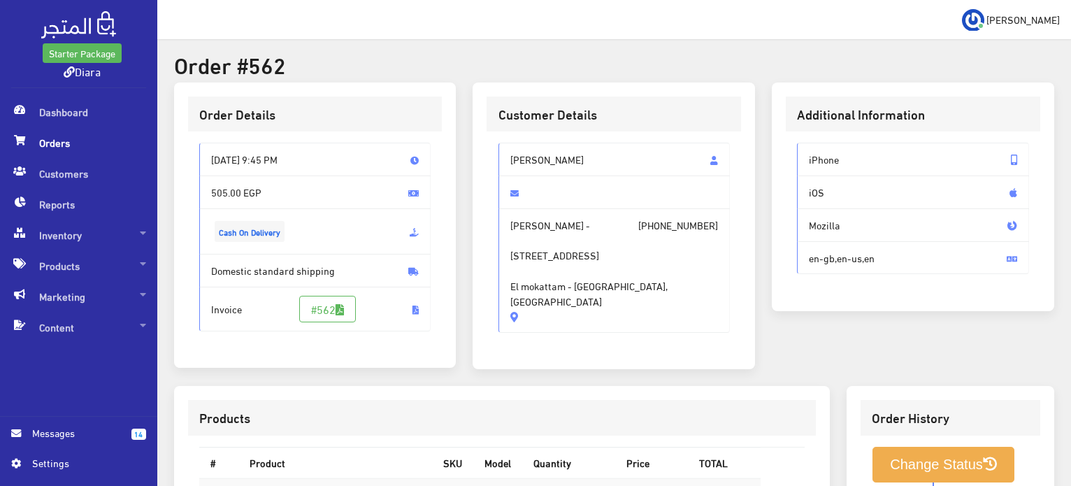
drag, startPoint x: 516, startPoint y: 223, endPoint x: 473, endPoint y: 134, distance: 98.5
click at [473, 134] on div "Customer Details [PERSON_NAME] [PERSON_NAME] - [PHONE_NUMBER] [STREET_ADDRESS] …" at bounding box center [613, 225] width 282 height 287
copy div "[PERSON_NAME] [PERSON_NAME] - [PHONE_NUMBER] [STREET_ADDRESS]"
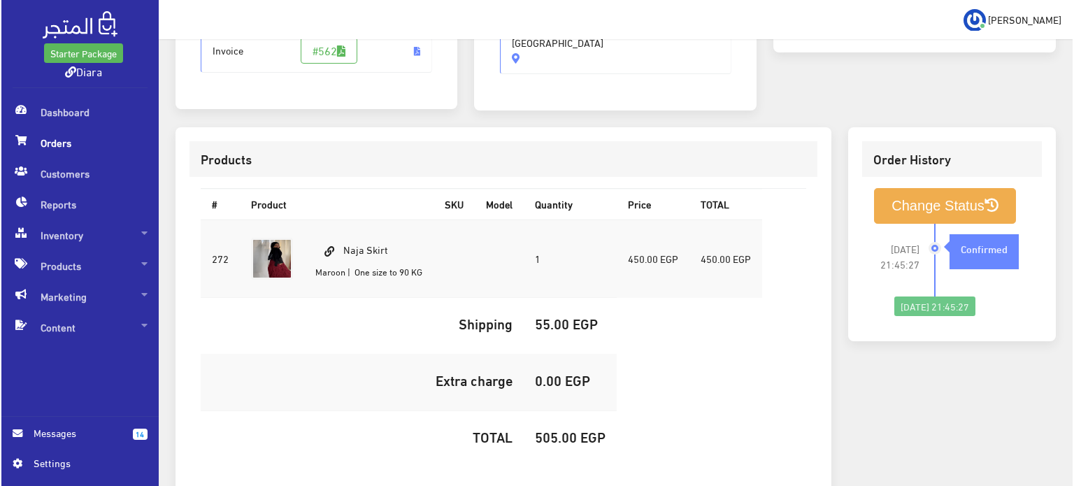
scroll to position [396, 0]
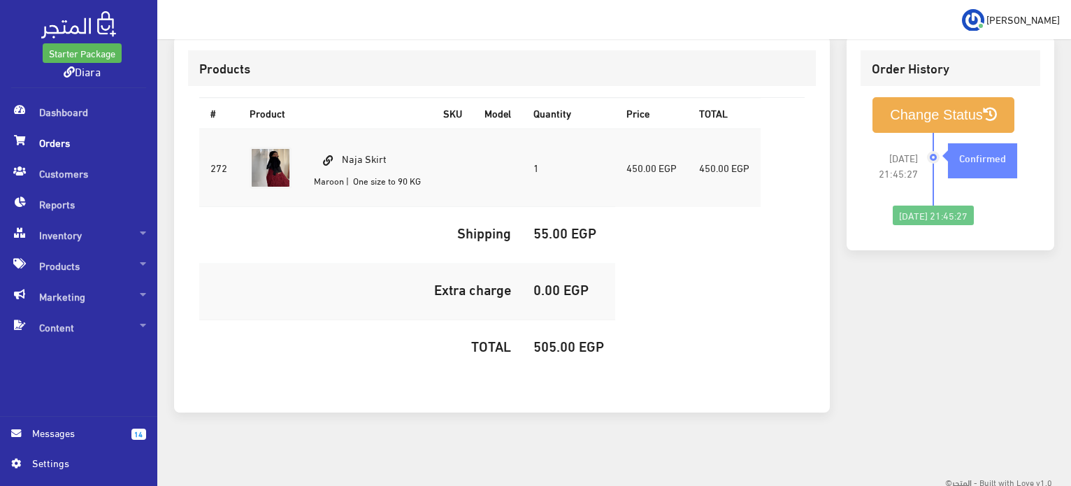
drag, startPoint x: 408, startPoint y: 142, endPoint x: 322, endPoint y: 142, distance: 86.7
click at [322, 142] on td "Naja Skirt Maroon | One size to 90 KG" at bounding box center [367, 168] width 129 height 78
copy td "Naja Skirt"
click at [562, 345] on h5 "505.00 EGP" at bounding box center [568, 345] width 71 height 15
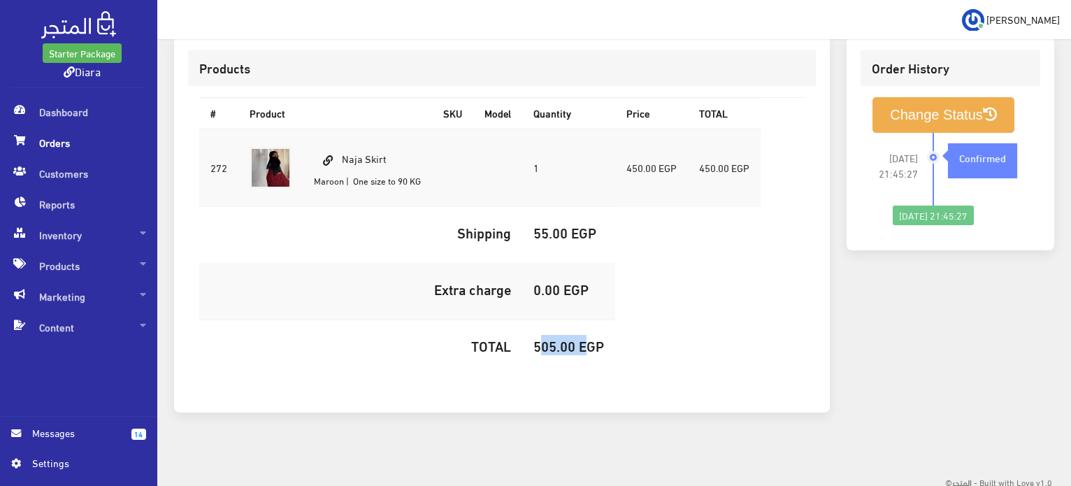
copy h5 "505.00"
click at [975, 120] on button "Change Status" at bounding box center [943, 115] width 142 height 36
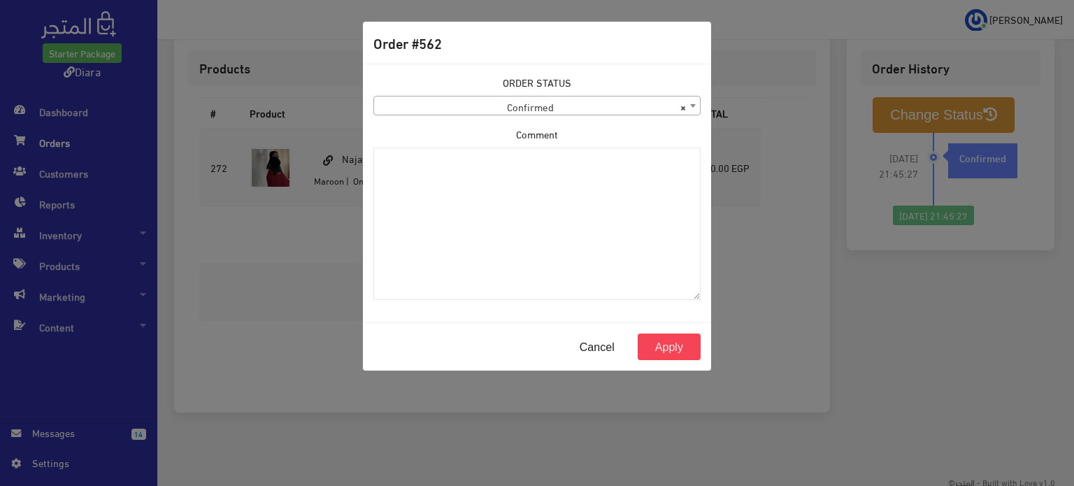
click at [533, 96] on span "× Confirmed" at bounding box center [537, 106] width 326 height 20
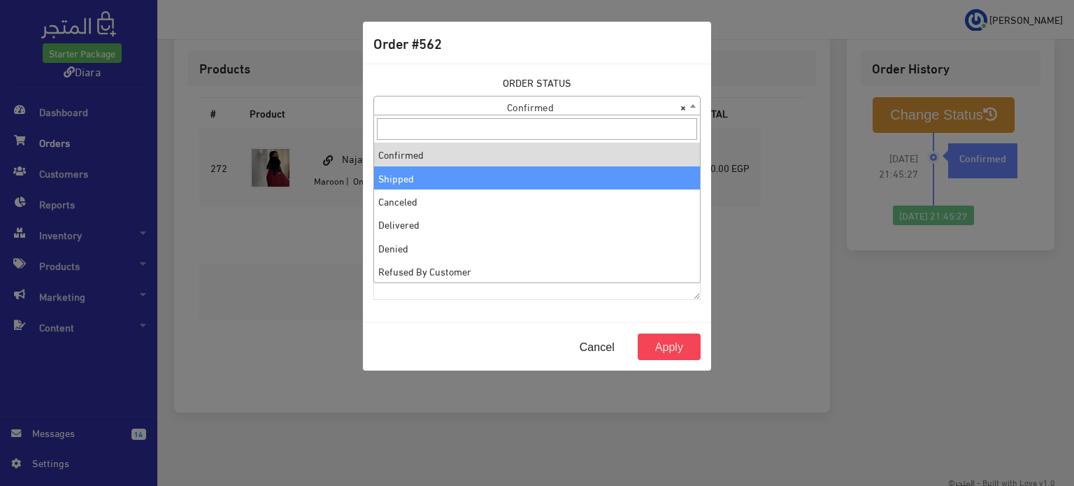
select select "2"
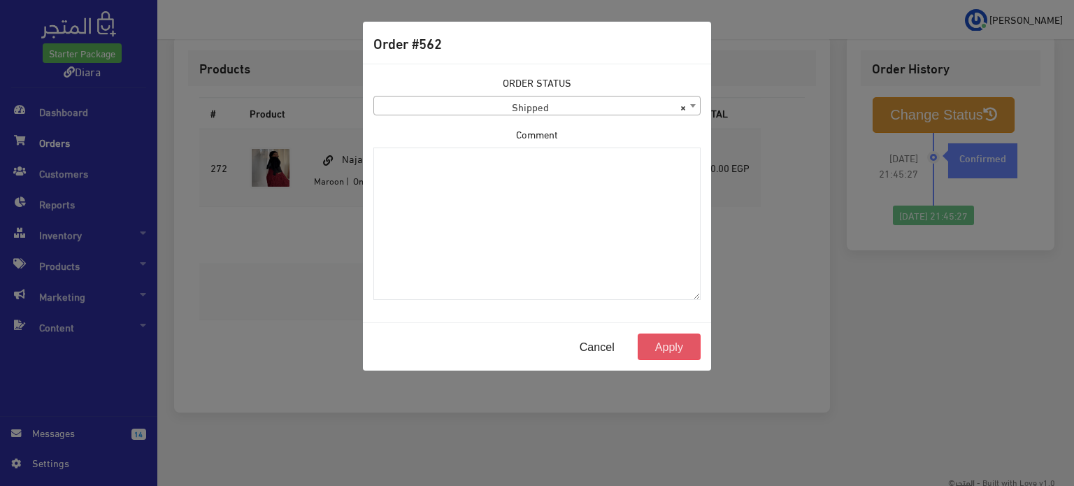
click at [667, 344] on button "Apply" at bounding box center [668, 346] width 63 height 27
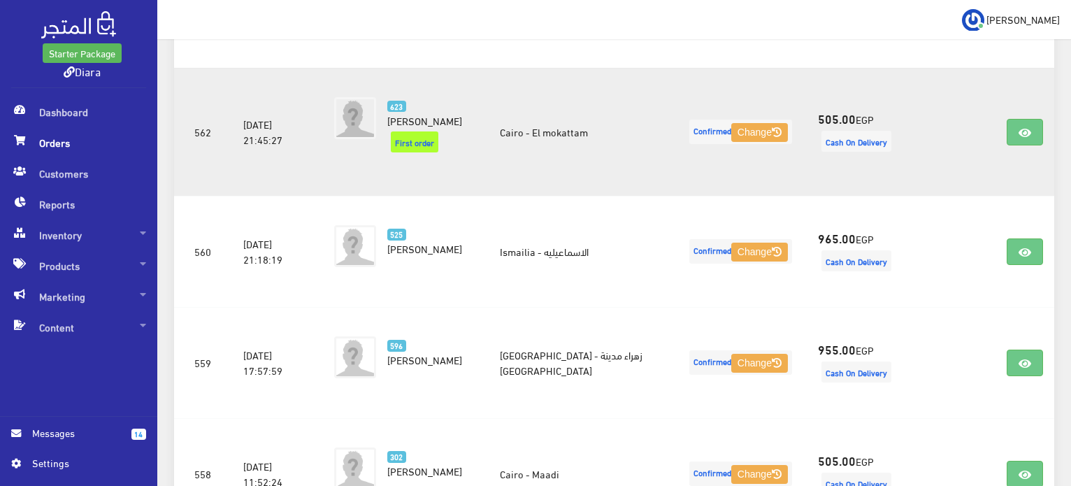
scroll to position [1000, 0]
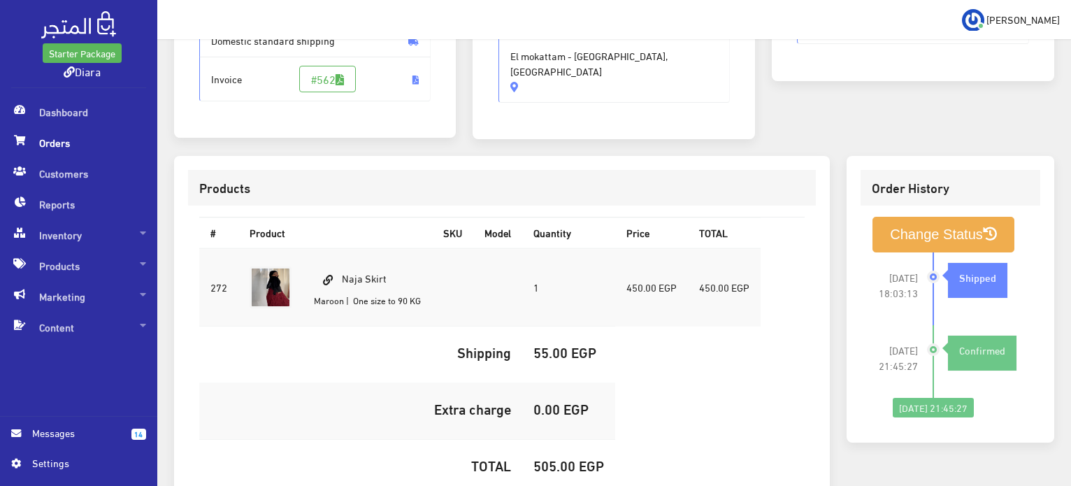
scroll to position [280, 0]
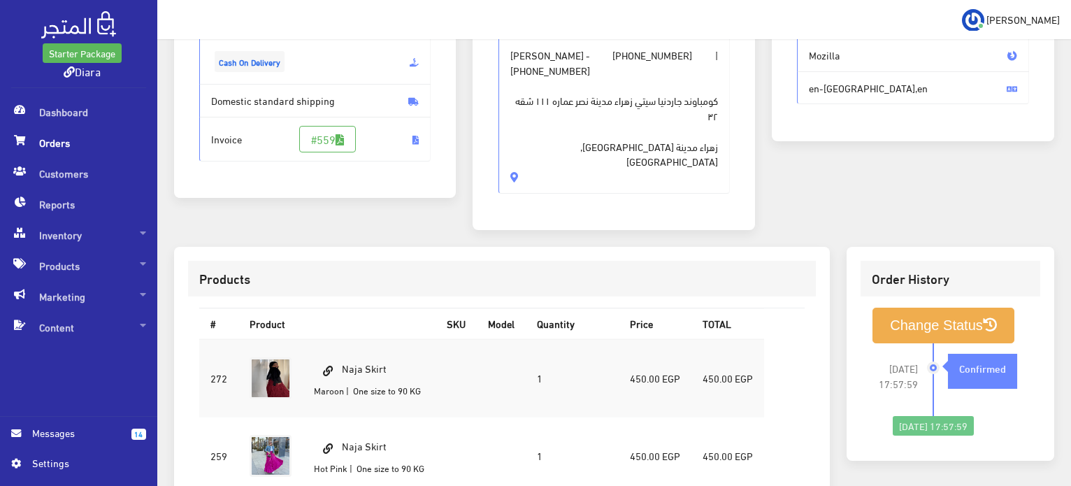
scroll to position [419, 0]
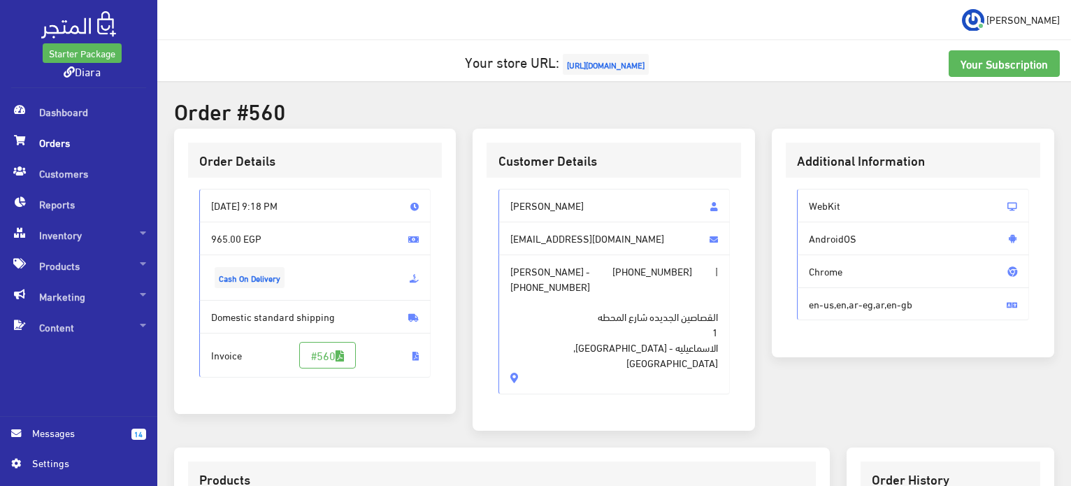
drag, startPoint x: 542, startPoint y: 345, endPoint x: 458, endPoint y: 195, distance: 171.8
click at [458, 195] on div "Order Details Mon, Sep 15, 2025 9:18 PM 965.00 EGP Cash On Delivery Invoice" at bounding box center [614, 288] width 897 height 319
drag, startPoint x: 674, startPoint y: 345, endPoint x: 674, endPoint y: 259, distance: 85.3
click at [674, 340] on span "Nada Abdelmonam - +201097062010 | +201097062010 القصاصين الجديده شارع المحطه 1 …" at bounding box center [614, 324] width 232 height 140
drag, startPoint x: 604, startPoint y: 194, endPoint x: 738, endPoint y: 335, distance: 194.8
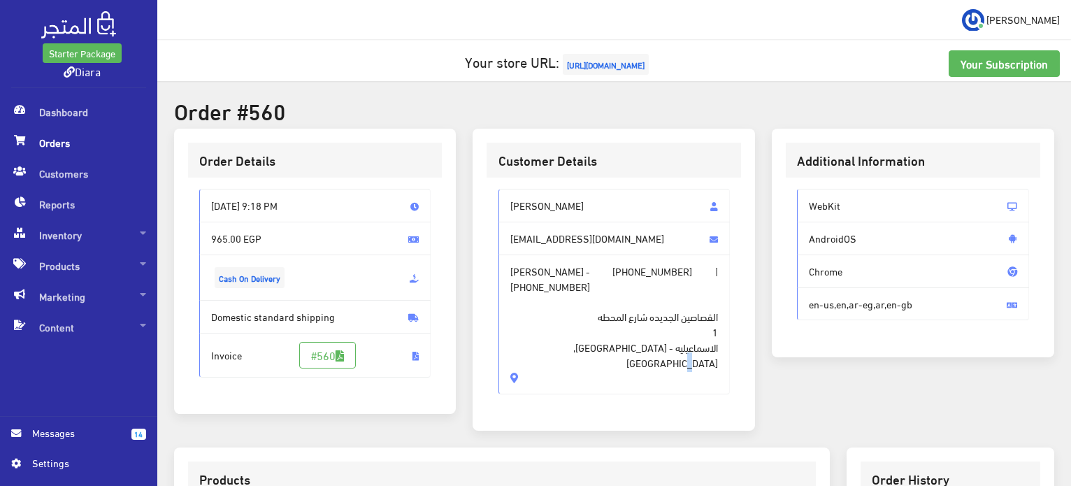
click at [509, 412] on div "Customer Details Nada Abdelmoneim Abd ElRahman nadamoneim738@gmail.com Nada Abd…" at bounding box center [613, 288] width 299 height 319
click at [774, 314] on div "Additional Information WebKit AndroidOS Chrome en-us,en,ar-eg,ar,en-gb" at bounding box center [913, 243] width 282 height 229
drag, startPoint x: 710, startPoint y: 339, endPoint x: 534, endPoint y: 212, distance: 217.3
click at [534, 212] on div "Nada Abdelmoneim Abd ElRahman nadamoneim738@gmail.com Nada Abdelmonam - +201097…" at bounding box center [614, 291] width 232 height 205
click at [613, 337] on span "القصاصين الجديده شارع المحطه 1 الاسماعيليه - Ismailia, Egypt" at bounding box center [614, 332] width 208 height 76
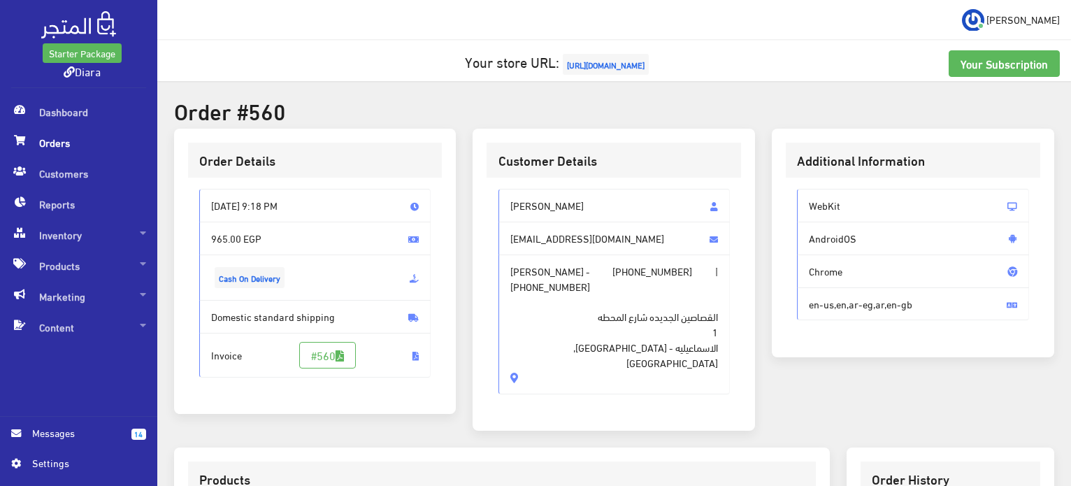
click at [587, 329] on span "القصاصين الجديده شارع المحطه 1 الاسماعيليه - Ismailia, Egypt" at bounding box center [614, 332] width 208 height 76
drag, startPoint x: 587, startPoint y: 329, endPoint x: 501, endPoint y: 189, distance: 164.7
click at [503, 189] on div "Nada Abdelmoneim Abd ElRahman nadamoneim738@gmail.com Nada Abdelmonam - +201097…" at bounding box center [614, 291] width 232 height 205
copy div "Nada Abdelmoneim Abd ElRahman nadamoneim738@gmail.com Nada Abdelmonam - +201097…"
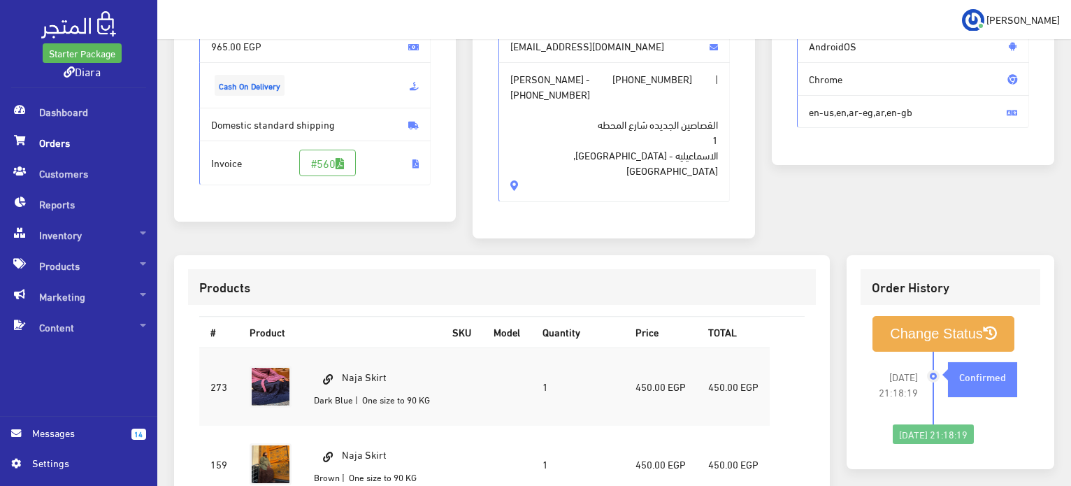
scroll to position [280, 0]
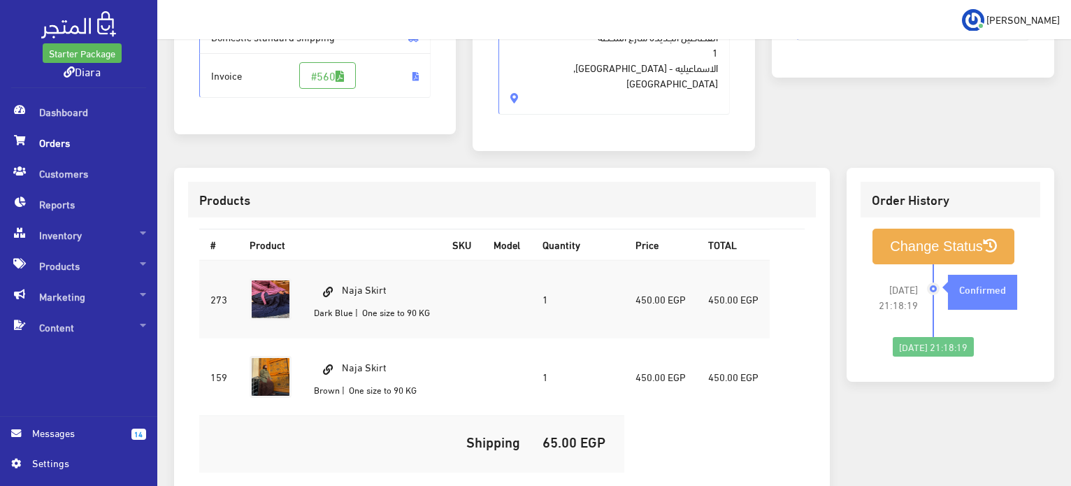
drag, startPoint x: 414, startPoint y: 275, endPoint x: 339, endPoint y: 256, distance: 77.1
click at [339, 260] on td "Naja Skirt Dark Blue | One size to 90 KG" at bounding box center [372, 299] width 138 height 78
copy td "Naja Skirt"
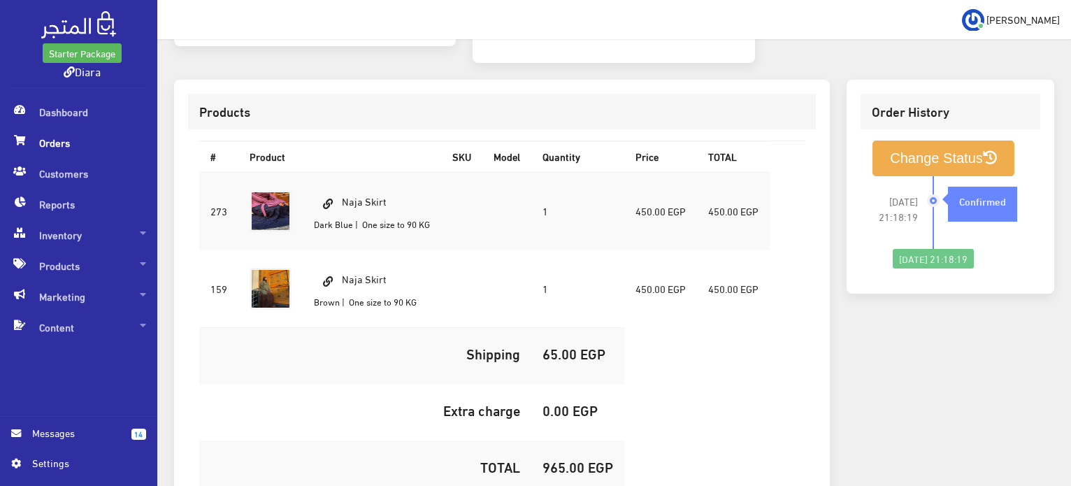
scroll to position [473, 0]
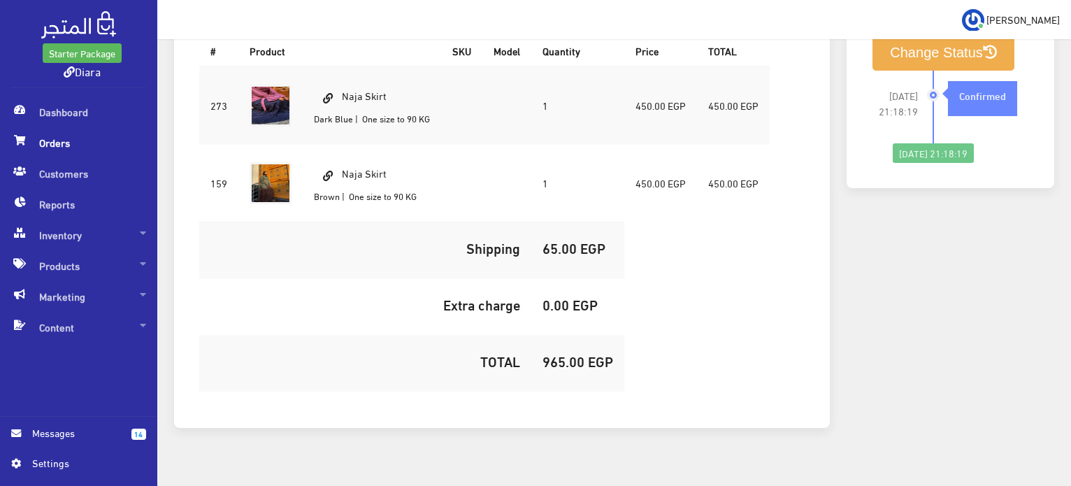
click at [572, 353] on h5 "965.00 EGP" at bounding box center [577, 360] width 71 height 15
copy h5 "965.00"
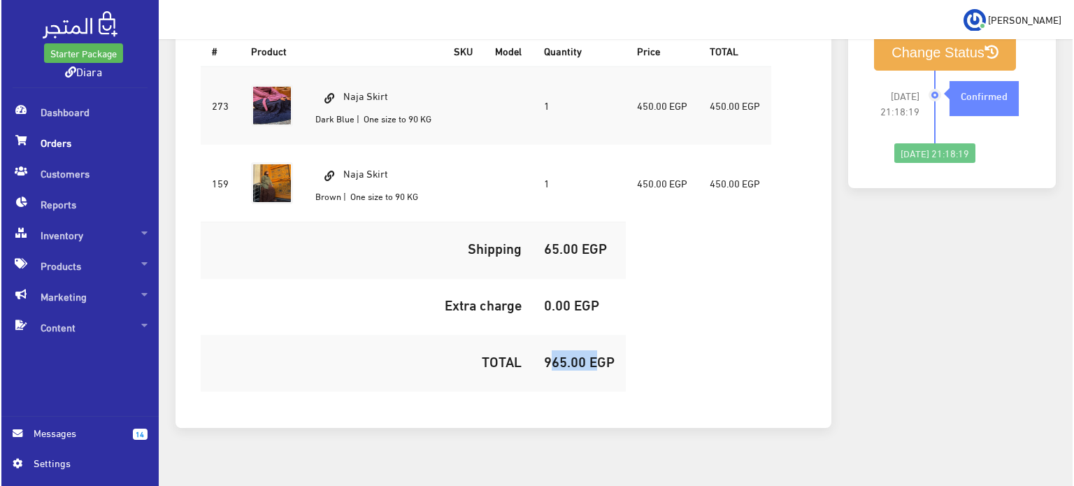
scroll to position [124, 0]
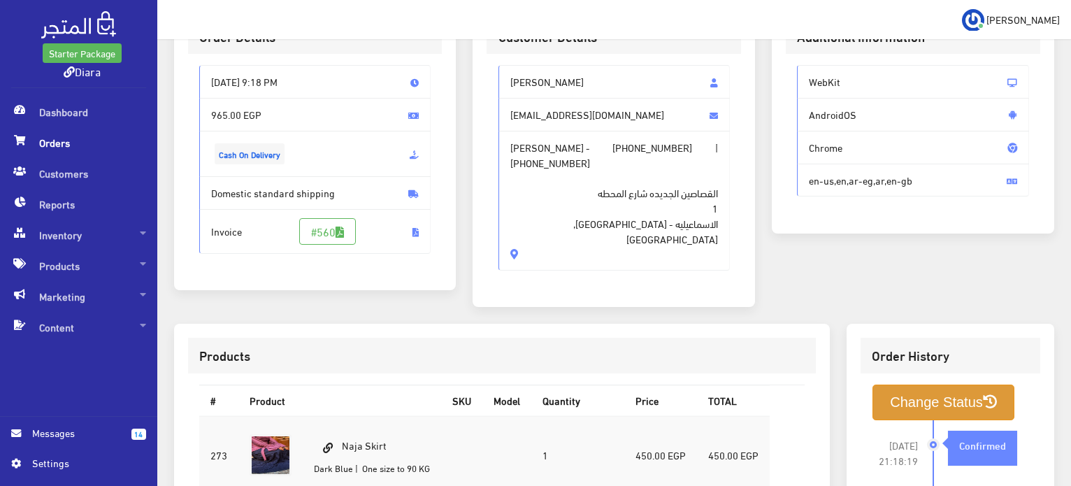
click at [903, 388] on button "Change Status" at bounding box center [943, 402] width 142 height 36
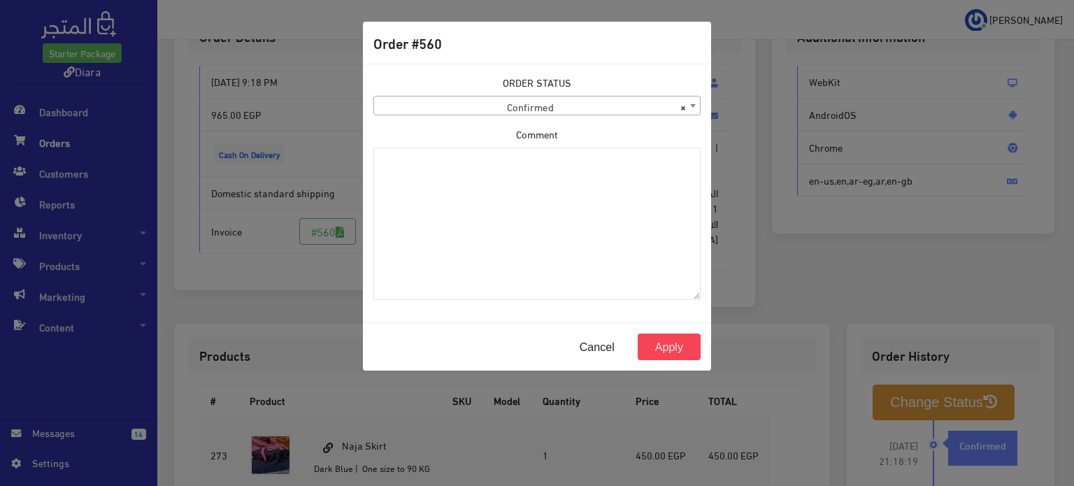
click at [560, 101] on span "× Confirmed" at bounding box center [537, 106] width 326 height 20
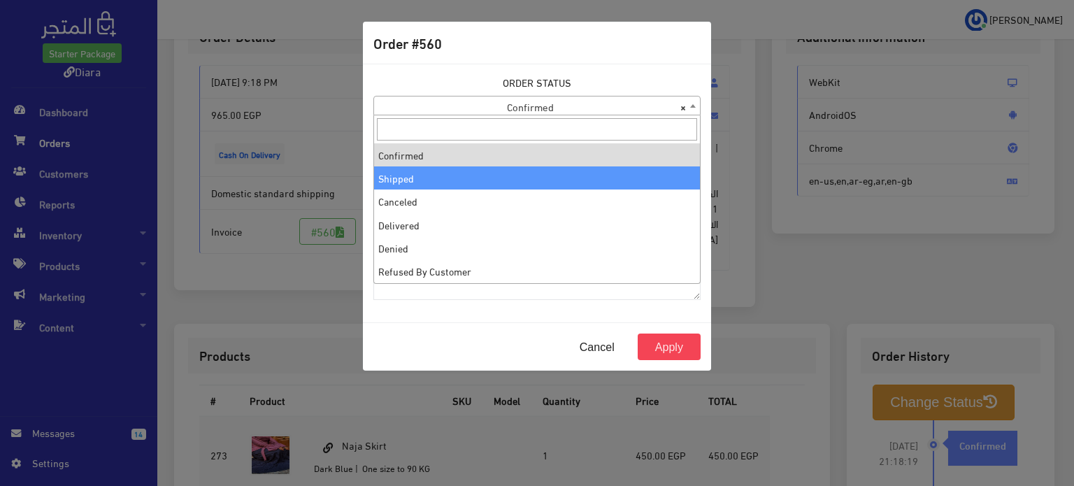
select select "2"
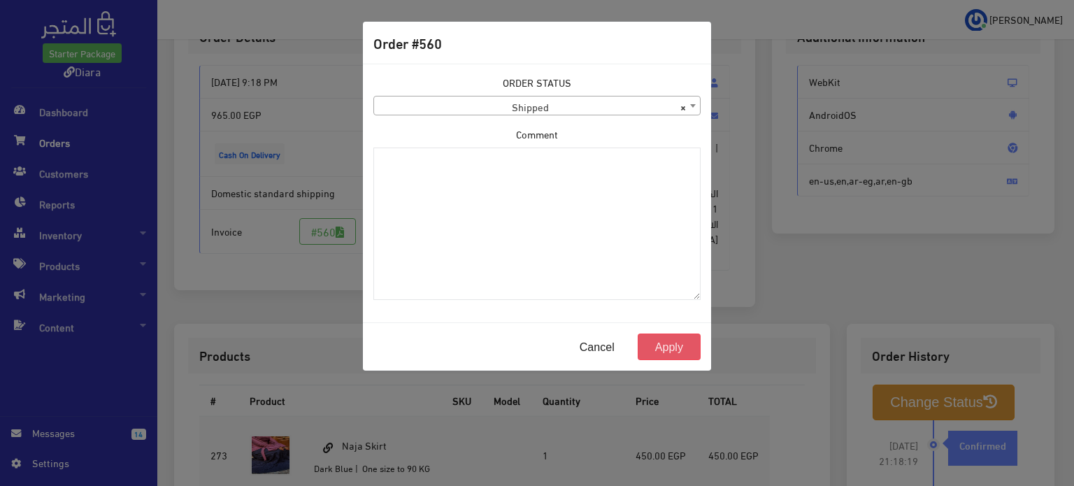
click at [657, 355] on button "Apply" at bounding box center [668, 346] width 63 height 27
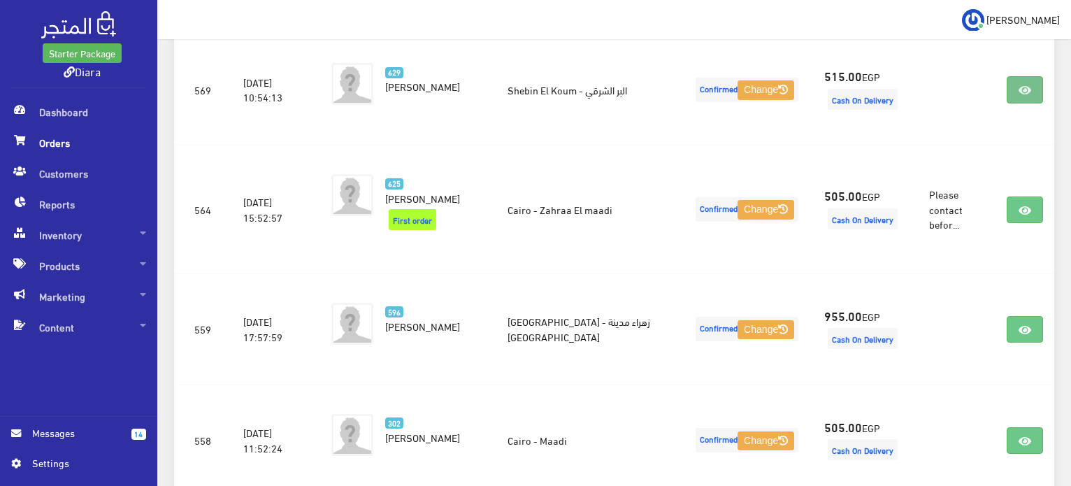
scroll to position [832, 0]
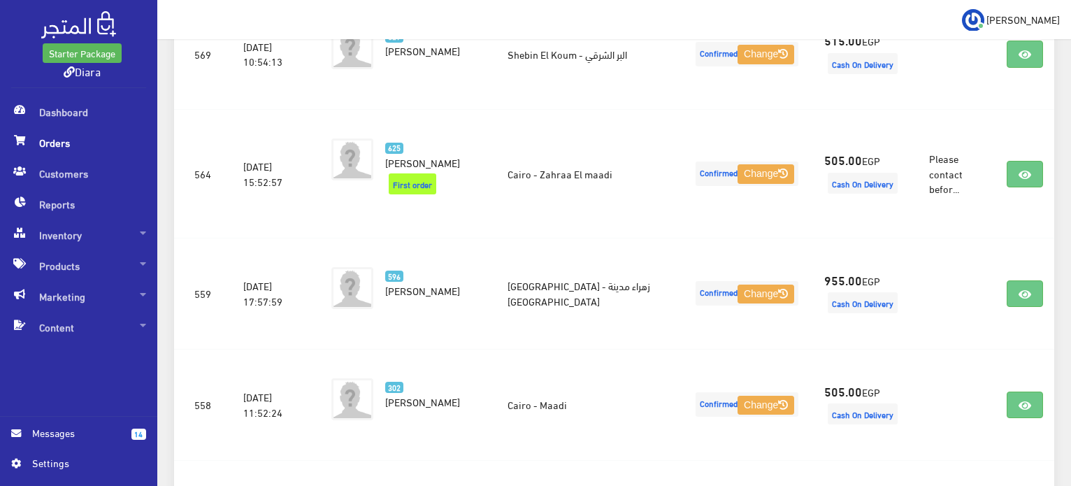
drag, startPoint x: 1069, startPoint y: 296, endPoint x: 1073, endPoint y: 338, distance: 41.4
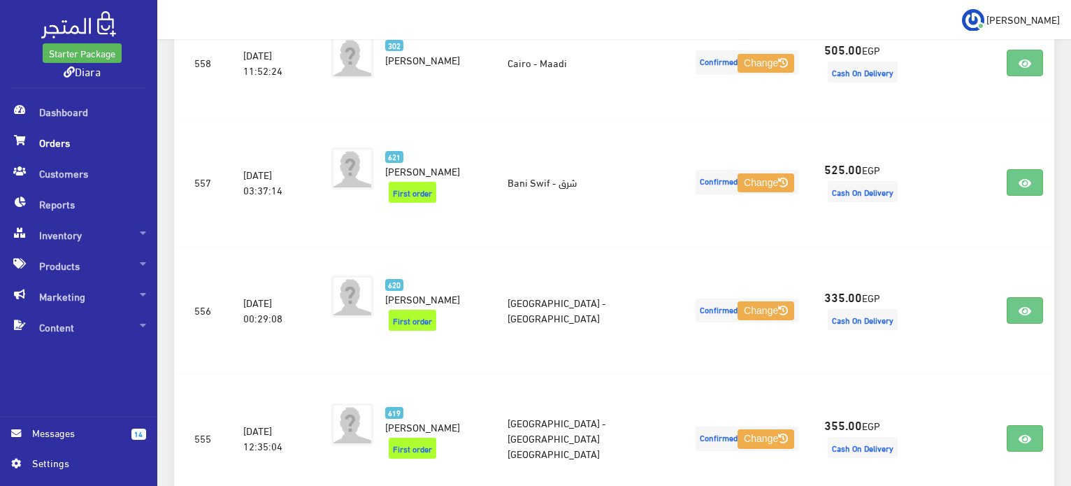
scroll to position [1185, 0]
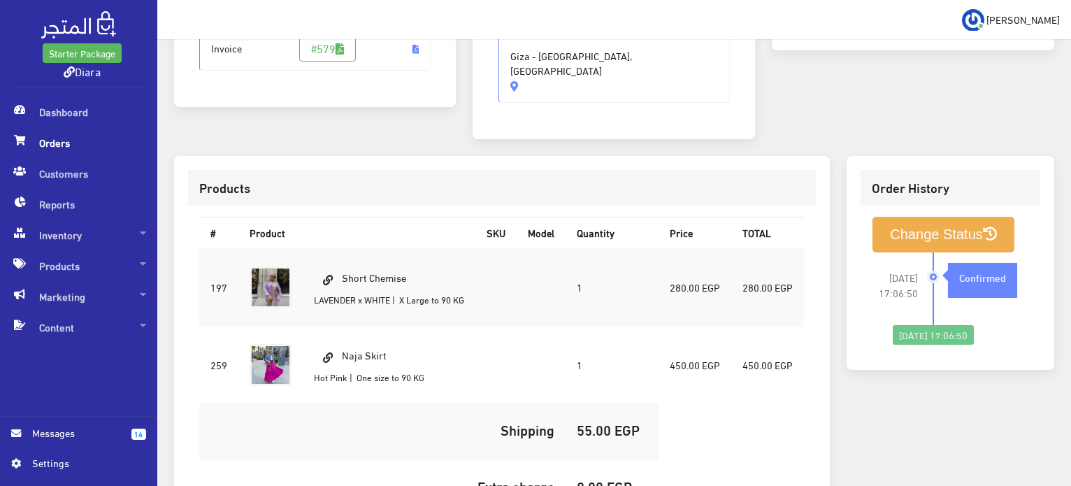
scroll to position [291, 0]
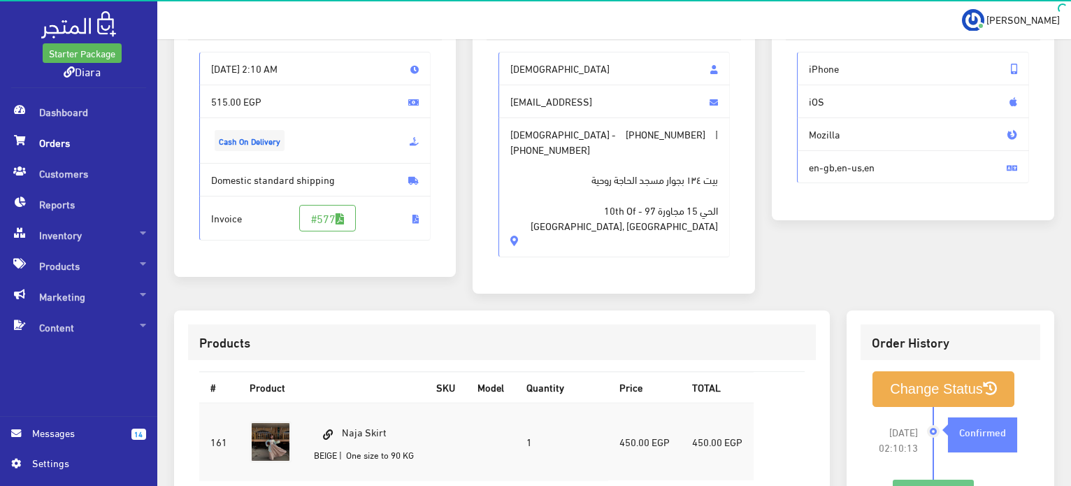
scroll to position [396, 0]
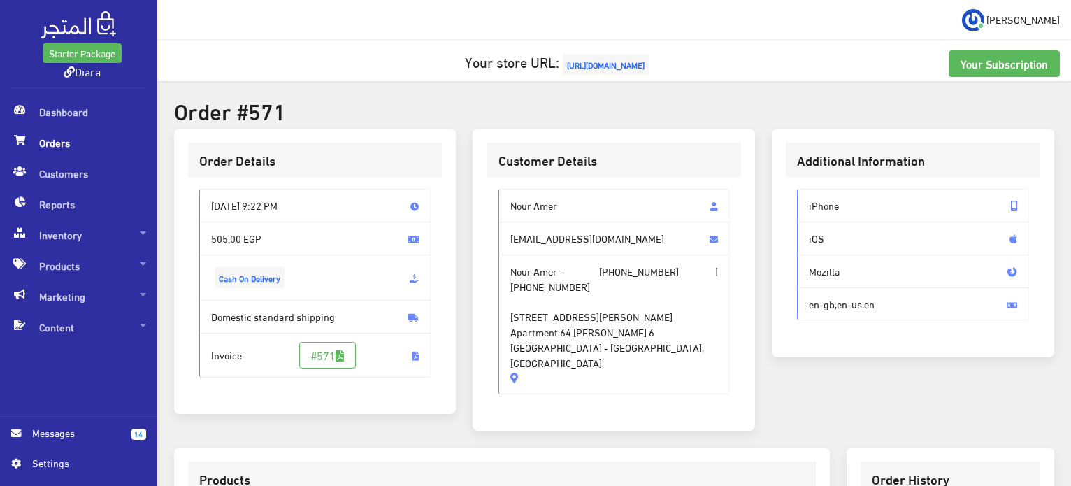
drag, startPoint x: 661, startPoint y: 157, endPoint x: 492, endPoint y: 194, distance: 173.1
click at [492, 194] on div "Nour Amer Nourmohamedaliamer@gmail.com Nour Amer - +201006142627 | +20111777318…" at bounding box center [613, 297] width 254 height 239
copy div "Nour Amer Nourmohamedaliamer@gmail.com Nour Amer - +201006142627 | +20111777318…"
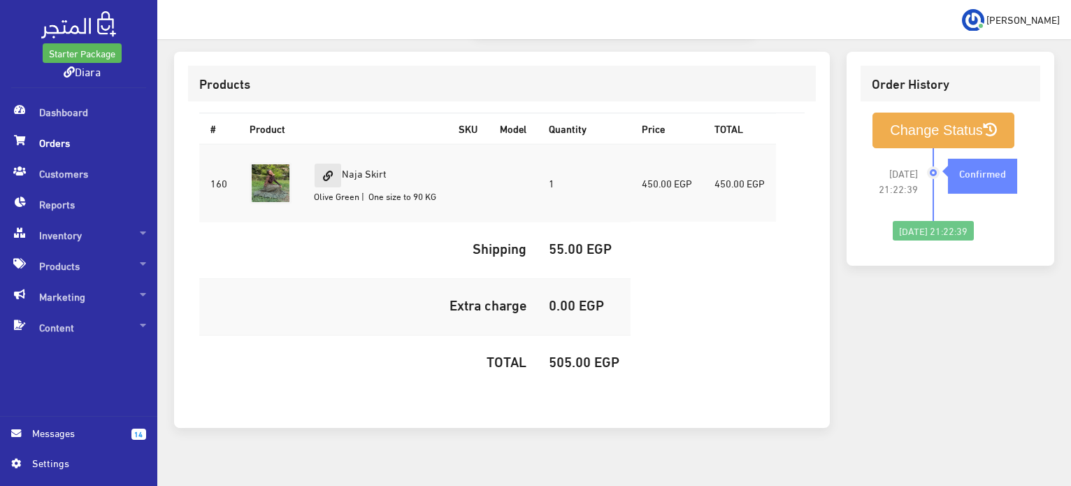
drag, startPoint x: 400, startPoint y: 160, endPoint x: 328, endPoint y: 143, distance: 73.2
click at [328, 144] on td "Naja Skirt Olive Green | One size to 90 KG" at bounding box center [375, 183] width 145 height 78
copy td "Naja Skirt"
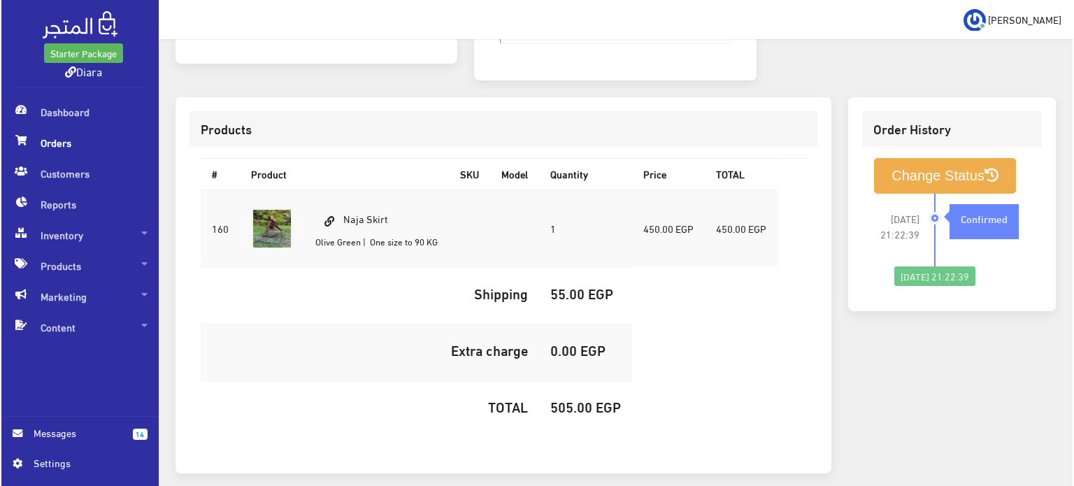
scroll to position [326, 0]
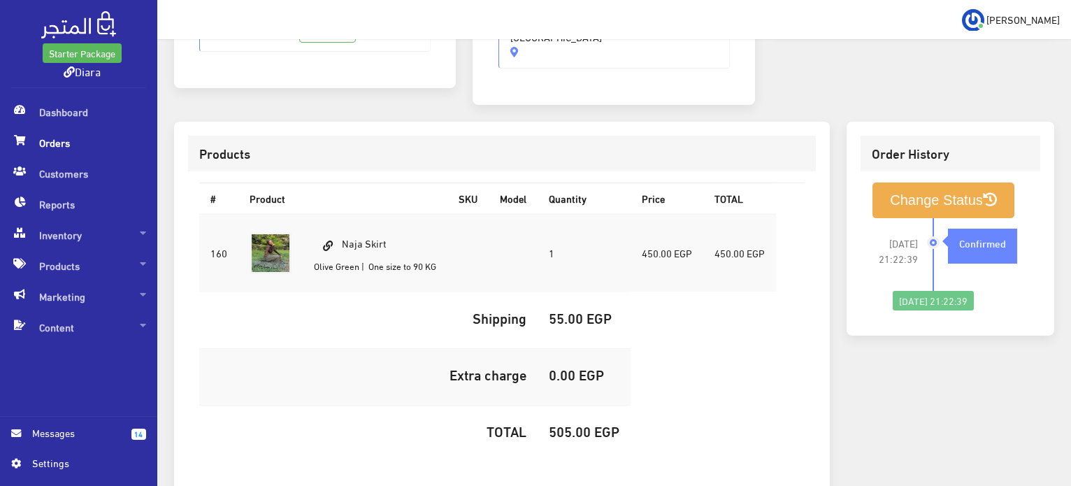
click at [568, 423] on h5 "505.00 EGP" at bounding box center [584, 430] width 71 height 15
copy h5 "505.00"
click at [989, 193] on icon at bounding box center [990, 200] width 14 height 14
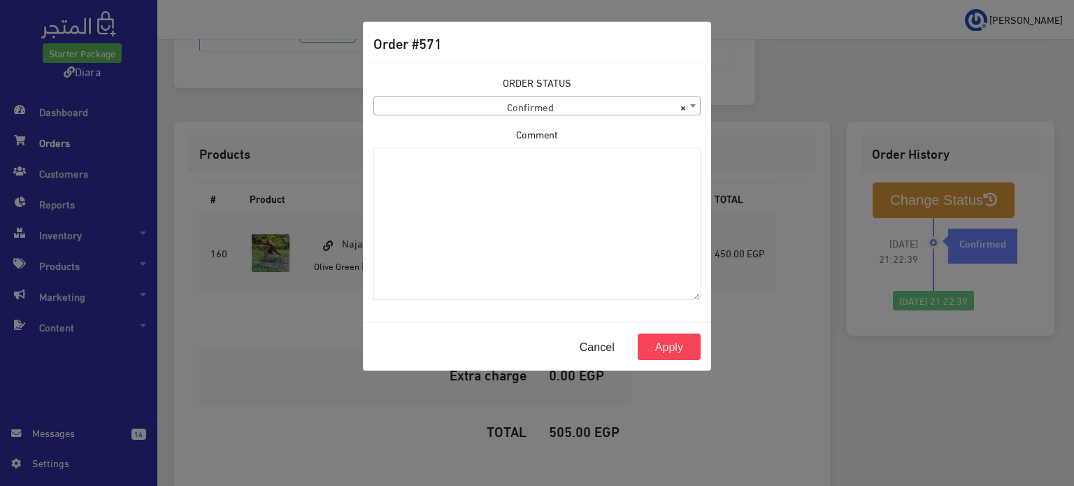
click at [610, 102] on span "× Confirmed" at bounding box center [537, 106] width 326 height 20
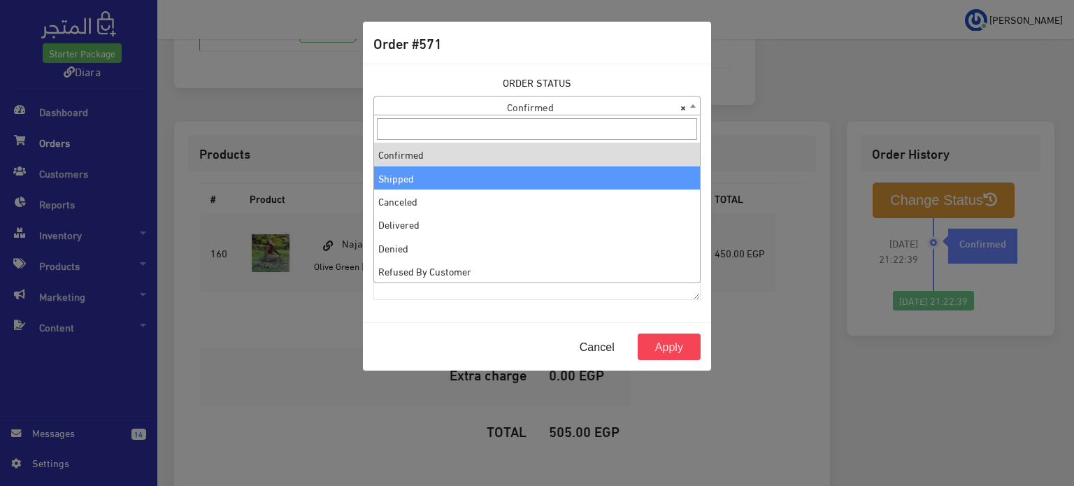
select select "2"
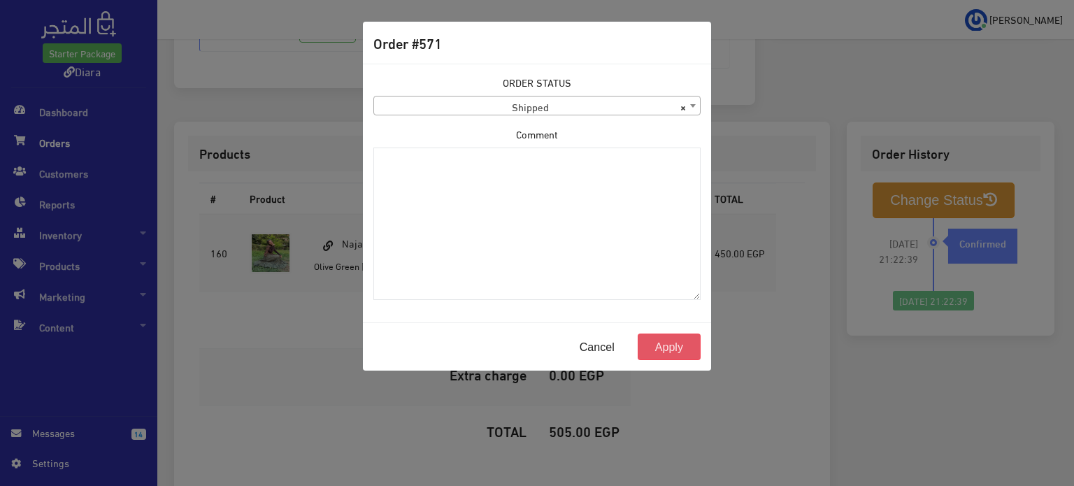
click at [662, 347] on button "Apply" at bounding box center [668, 346] width 63 height 27
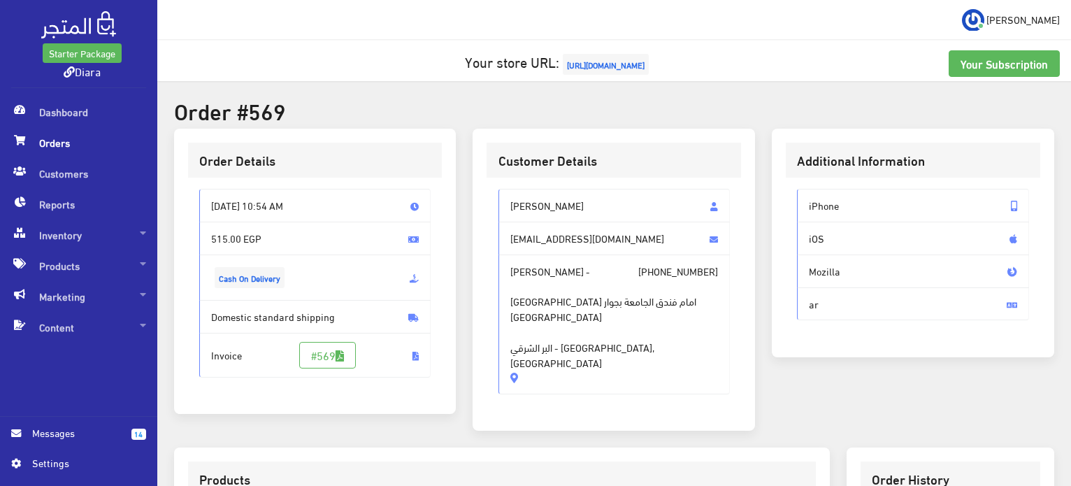
drag, startPoint x: 568, startPoint y: 211, endPoint x: 505, endPoint y: 190, distance: 66.3
click at [505, 190] on span "[PERSON_NAME]" at bounding box center [614, 206] width 232 height 34
copy span "[PERSON_NAME]"
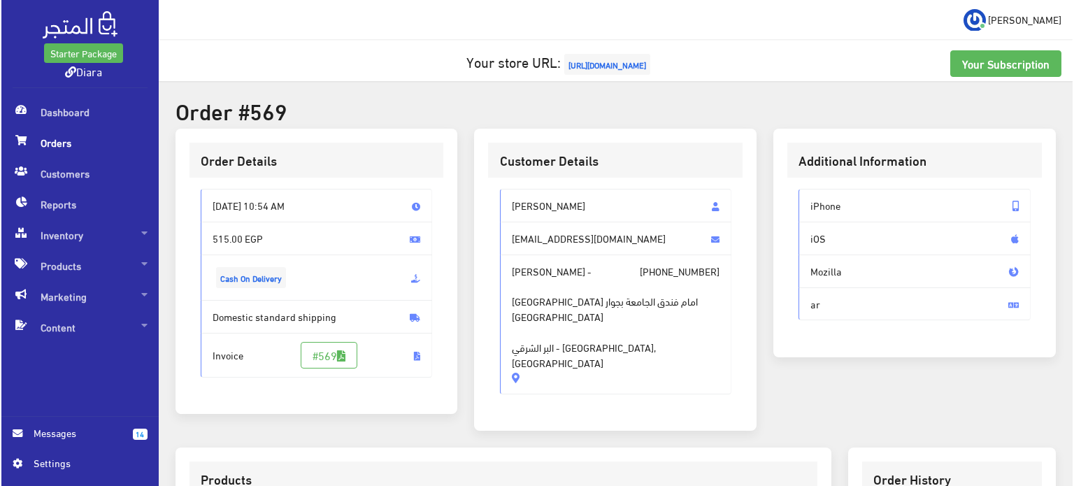
scroll to position [396, 0]
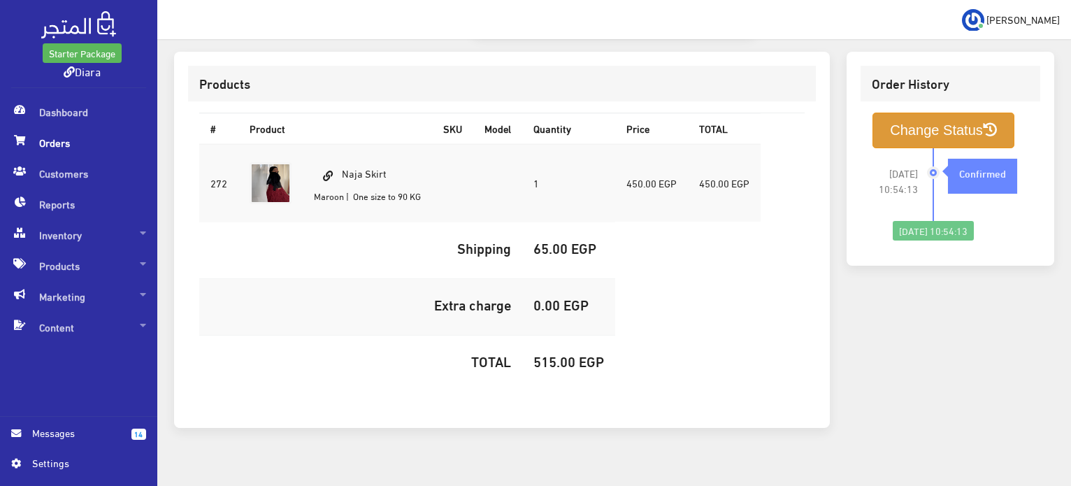
click at [923, 115] on button "Change Status" at bounding box center [943, 131] width 142 height 36
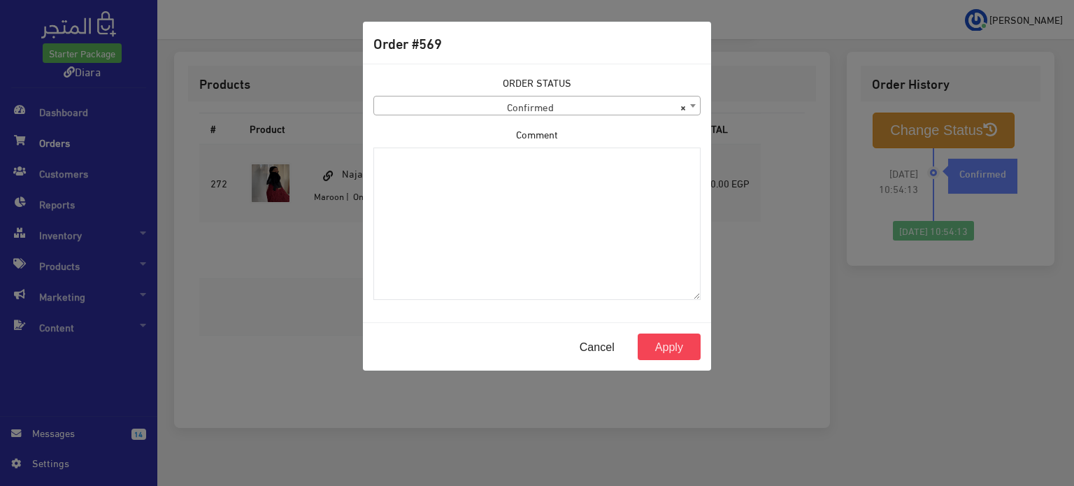
click at [565, 105] on span "× Confirmed" at bounding box center [537, 106] width 326 height 20
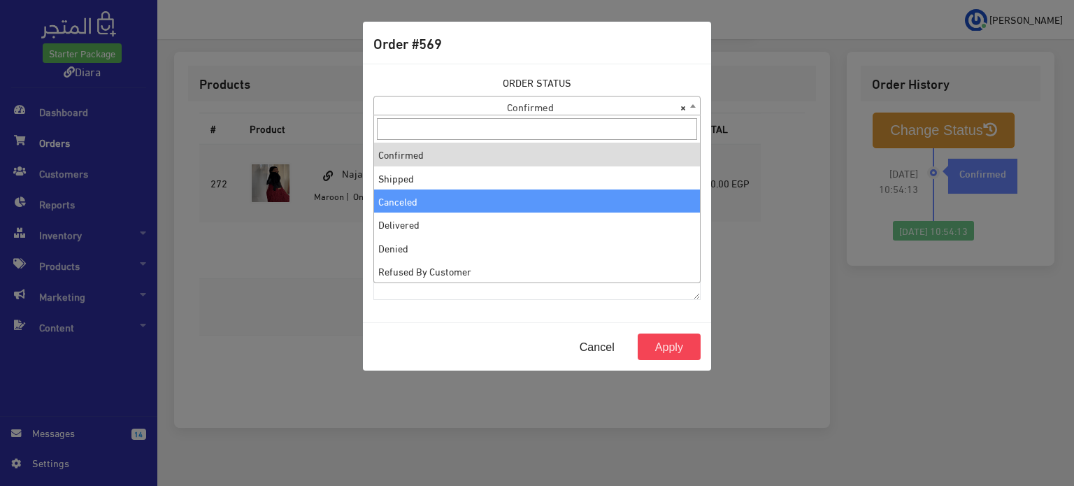
select select "3"
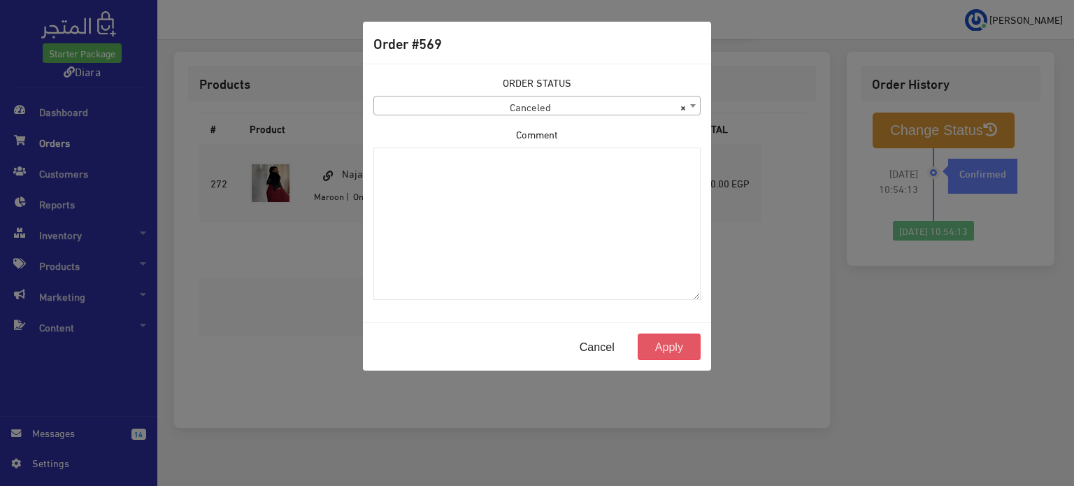
click at [658, 350] on button "Apply" at bounding box center [668, 346] width 63 height 27
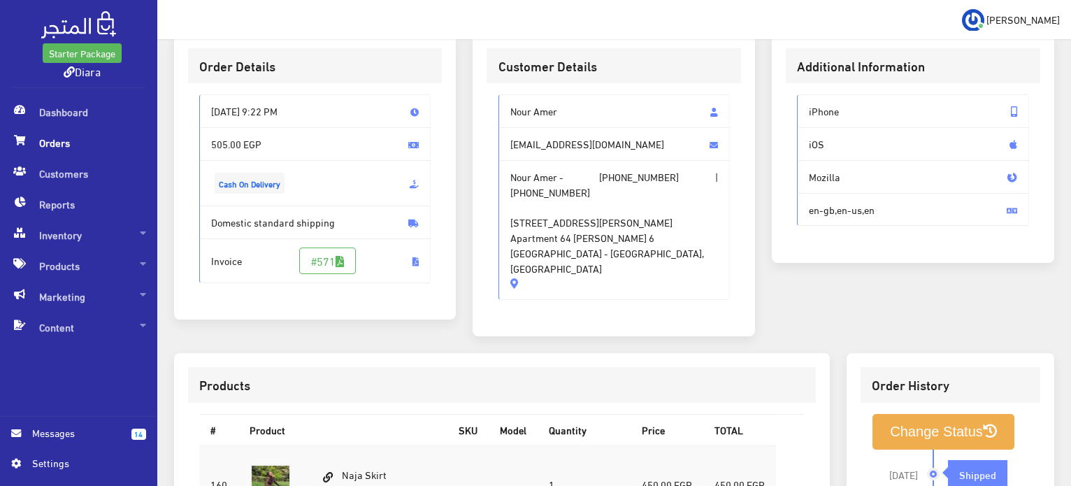
scroll to position [140, 0]
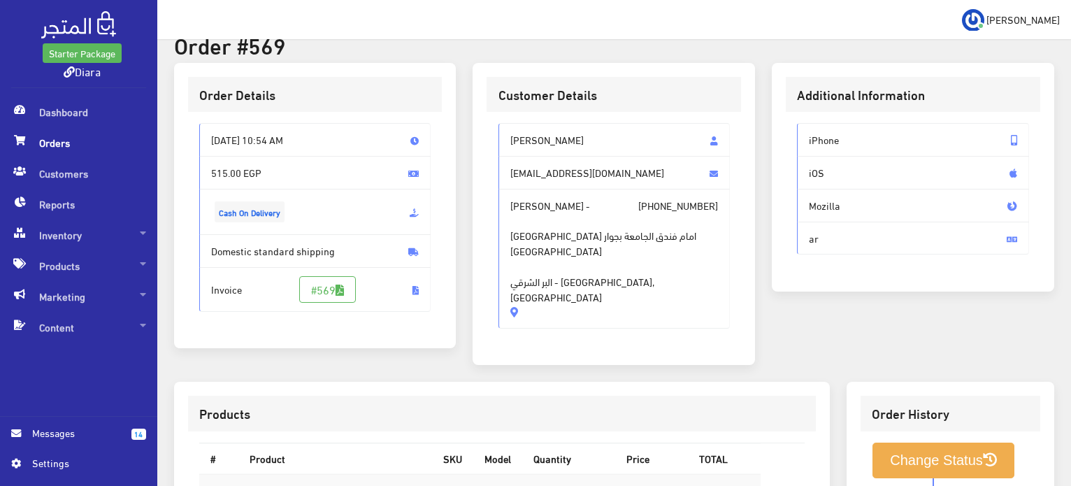
scroll to position [210, 0]
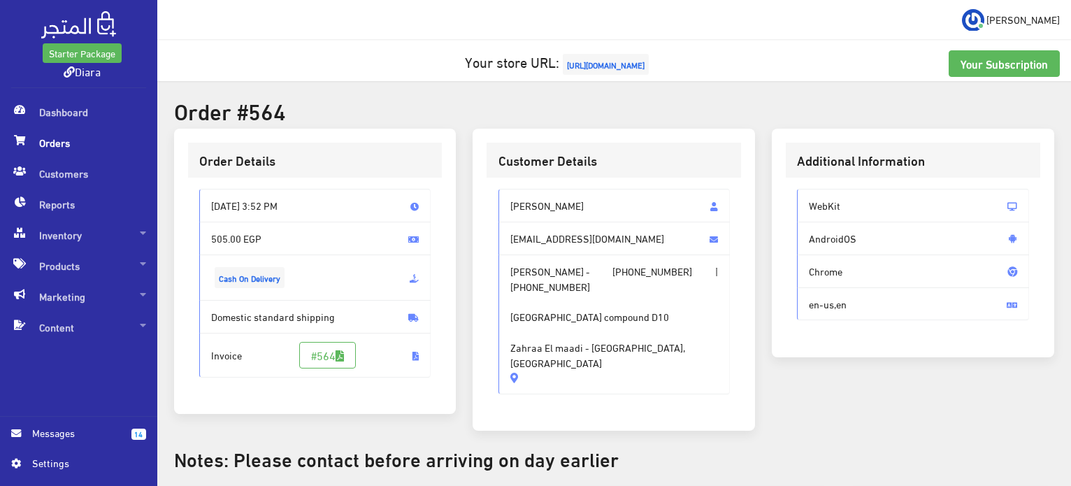
drag, startPoint x: 631, startPoint y: 190, endPoint x: 467, endPoint y: 357, distance: 234.3
click at [461, 359] on div "Order Details [DATE] 3:52 PM 505.00 EGP Cash On Delivery Invoice" at bounding box center [614, 288] width 897 height 319
click at [677, 376] on div "[PERSON_NAME] [EMAIL_ADDRESS][DOMAIN_NAME] [PERSON_NAME] - [PHONE_NUMBER] | [PH…" at bounding box center [613, 297] width 254 height 239
drag, startPoint x: 672, startPoint y: 349, endPoint x: 488, endPoint y: 187, distance: 245.6
click at [488, 187] on div "[PERSON_NAME] [EMAIL_ADDRESS][DOMAIN_NAME] [PERSON_NAME] - [PHONE_NUMBER] | [PH…" at bounding box center [613, 297] width 254 height 239
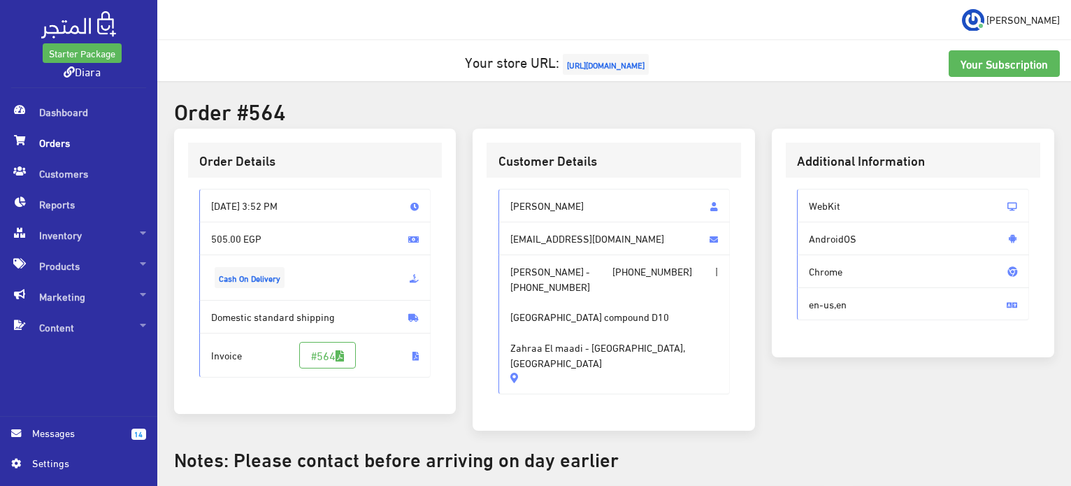
copy div "[PERSON_NAME] [EMAIL_ADDRESS][DOMAIN_NAME] [PERSON_NAME] - [PHONE_NUMBER] | [PH…"
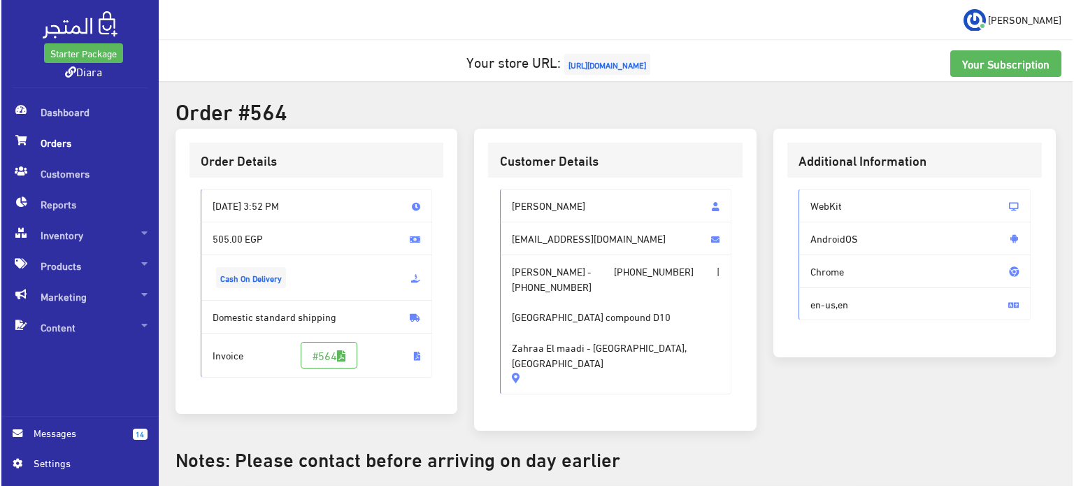
scroll to position [438, 0]
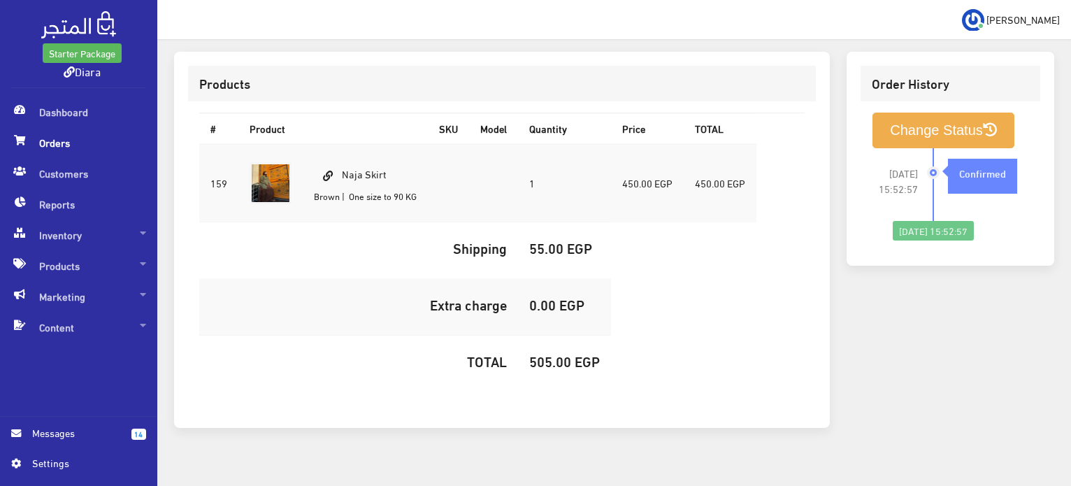
drag, startPoint x: 405, startPoint y: 159, endPoint x: 340, endPoint y: 139, distance: 67.9
click at [340, 144] on td "Naja Skirt Brown | One size to 90 KG" at bounding box center [365, 183] width 125 height 78
copy td "Naja Skirt"
click at [547, 353] on h5 "505.00 EGP" at bounding box center [564, 360] width 71 height 15
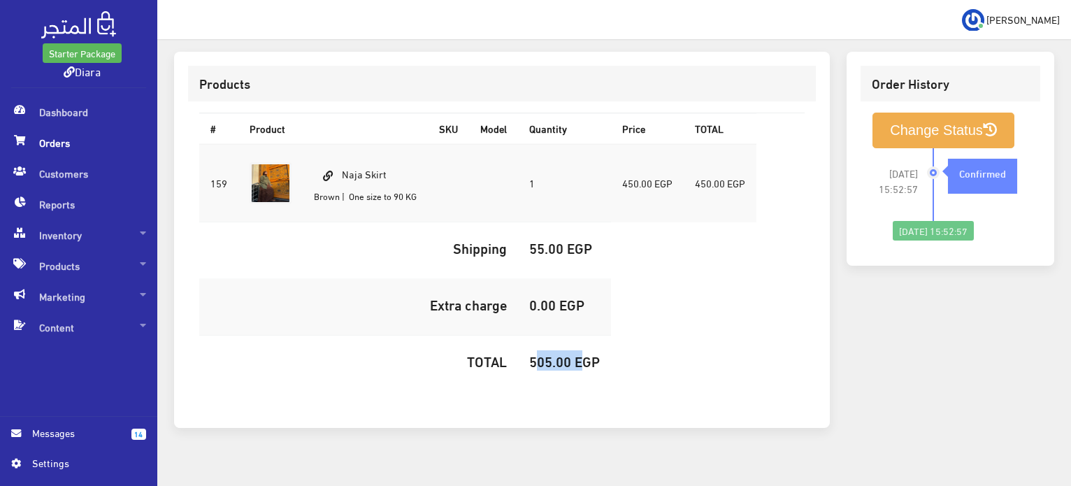
copy h5 "505.00"
click at [913, 113] on button "Change Status" at bounding box center [943, 131] width 142 height 36
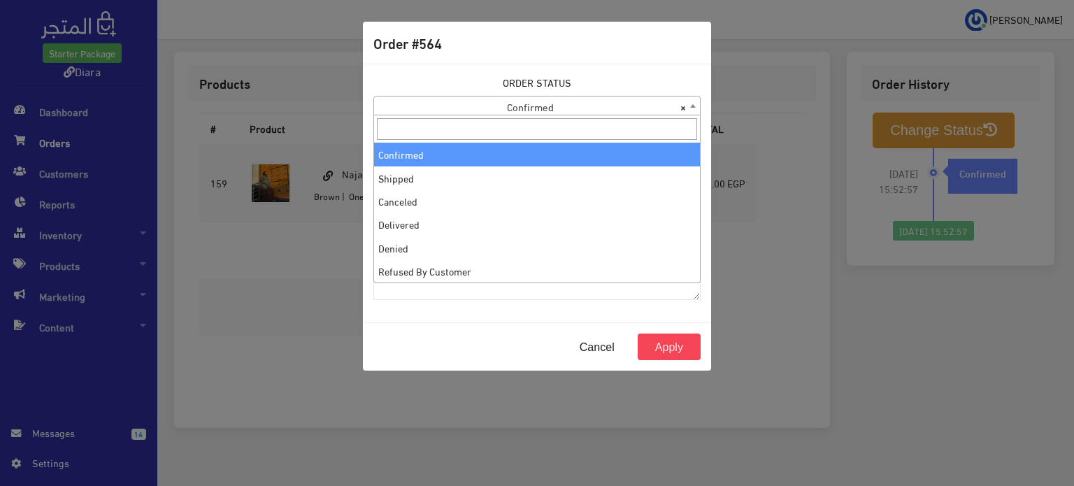
drag, startPoint x: 489, startPoint y: 101, endPoint x: 467, endPoint y: 134, distance: 40.3
click at [491, 101] on span "× Confirmed" at bounding box center [537, 106] width 326 height 20
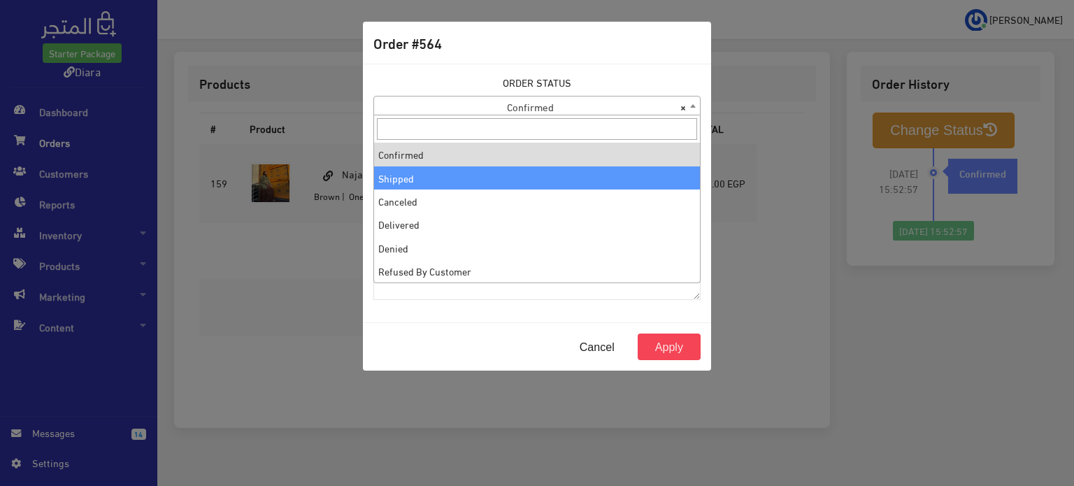
select select "2"
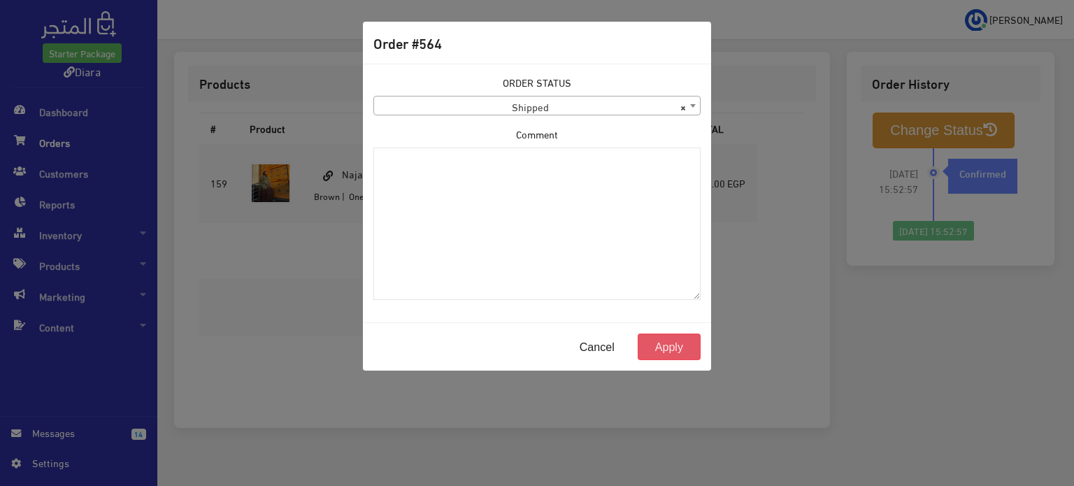
click at [660, 348] on button "Apply" at bounding box center [668, 346] width 63 height 27
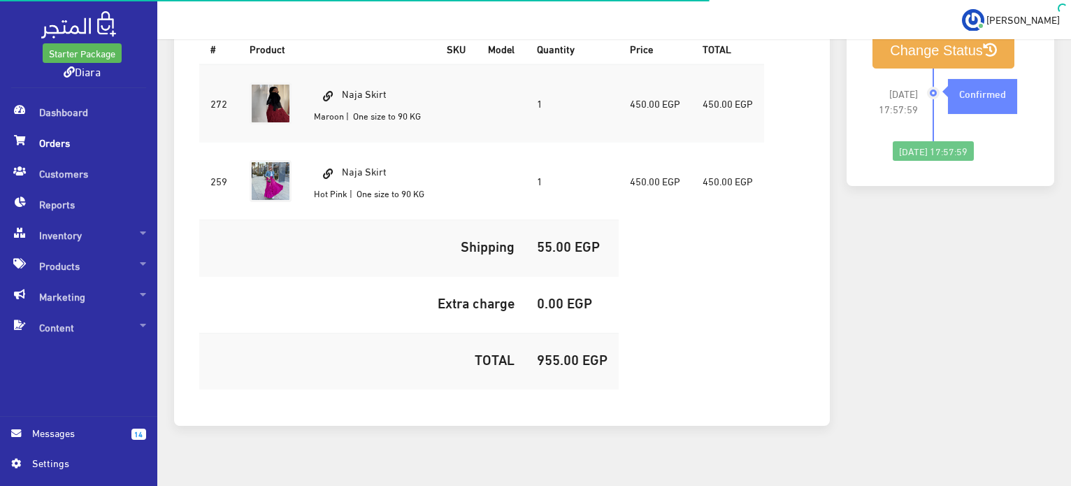
scroll to position [141, 0]
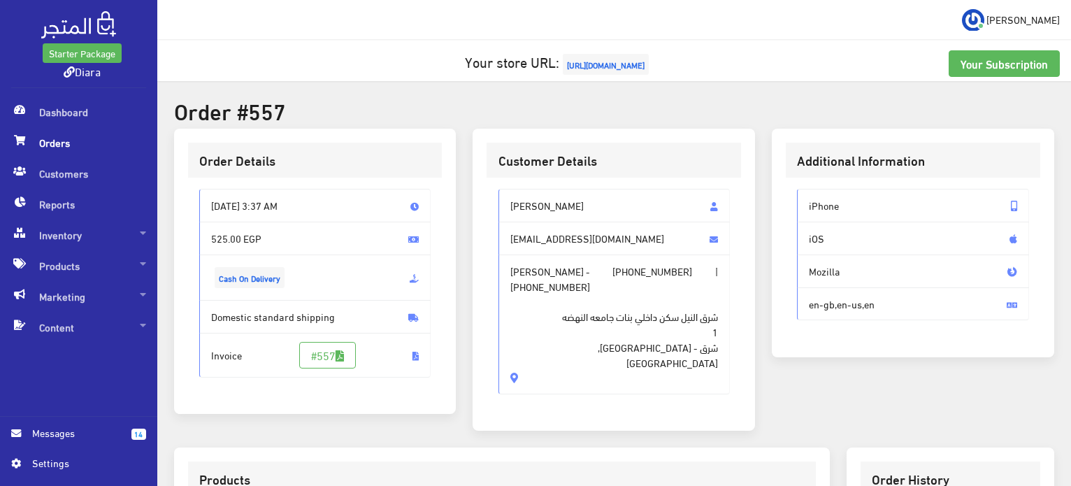
drag, startPoint x: 575, startPoint y: 366, endPoint x: 499, endPoint y: 192, distance: 189.1
click at [499, 192] on div "[PERSON_NAME] [EMAIL_ADDRESS][DOMAIN_NAME] [PERSON_NAME] - [PHONE_NUMBER] | [PH…" at bounding box center [613, 297] width 254 height 239
copy div "[PERSON_NAME] [EMAIL_ADDRESS][DOMAIN_NAME] [PERSON_NAME] - [PHONE_NUMBER] | [PH…"
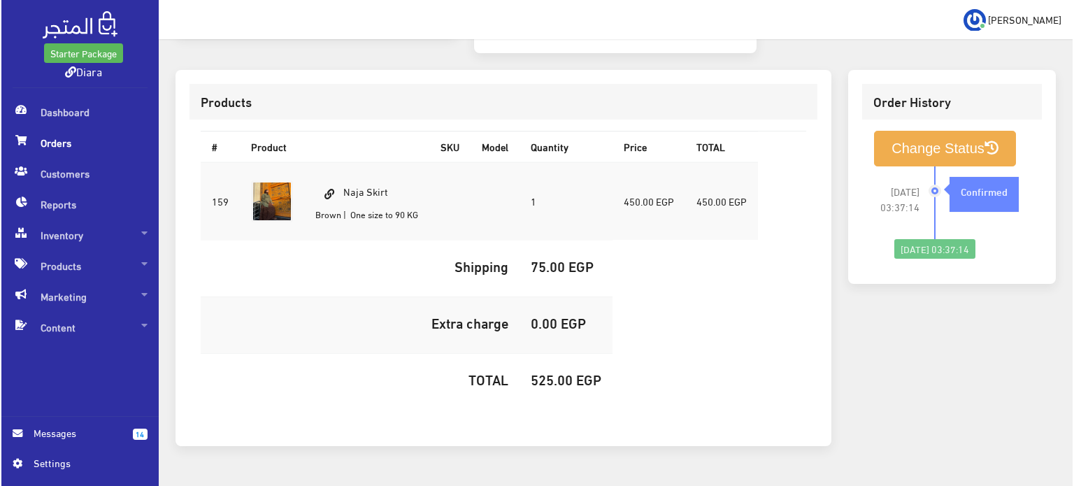
scroll to position [396, 0]
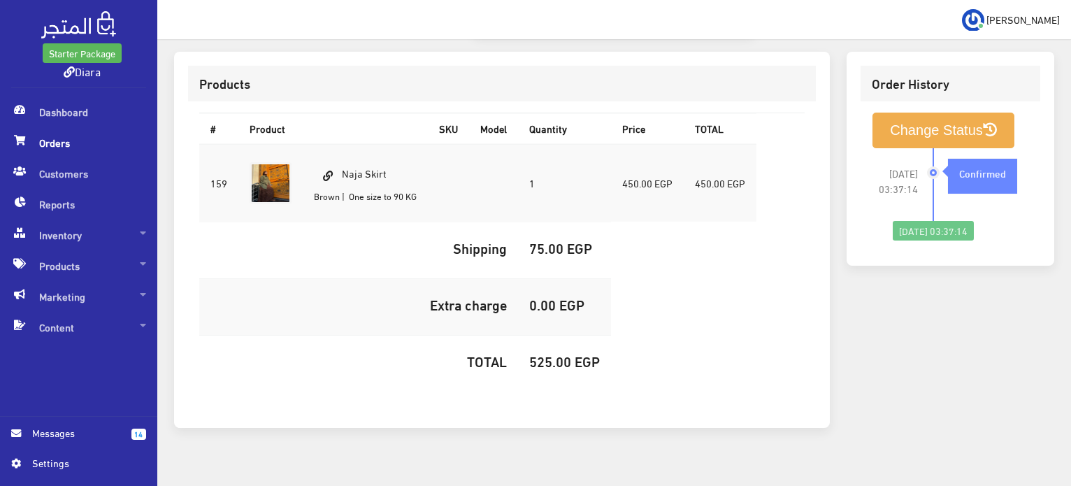
drag, startPoint x: 393, startPoint y: 160, endPoint x: 347, endPoint y: 153, distance: 47.3
click at [347, 153] on td "Naja Skirt Brown | One size to 90 KG" at bounding box center [365, 183] width 125 height 78
copy td "Naja Skirt"
click at [555, 353] on h5 "525.00 EGP" at bounding box center [564, 360] width 71 height 15
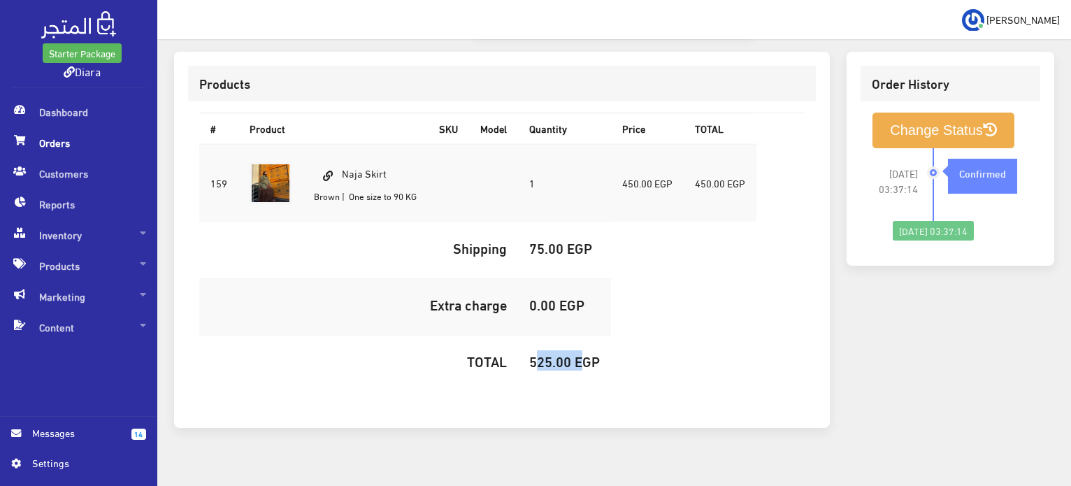
copy h5 "525.00"
click at [1002, 113] on button "Change Status" at bounding box center [943, 131] width 142 height 36
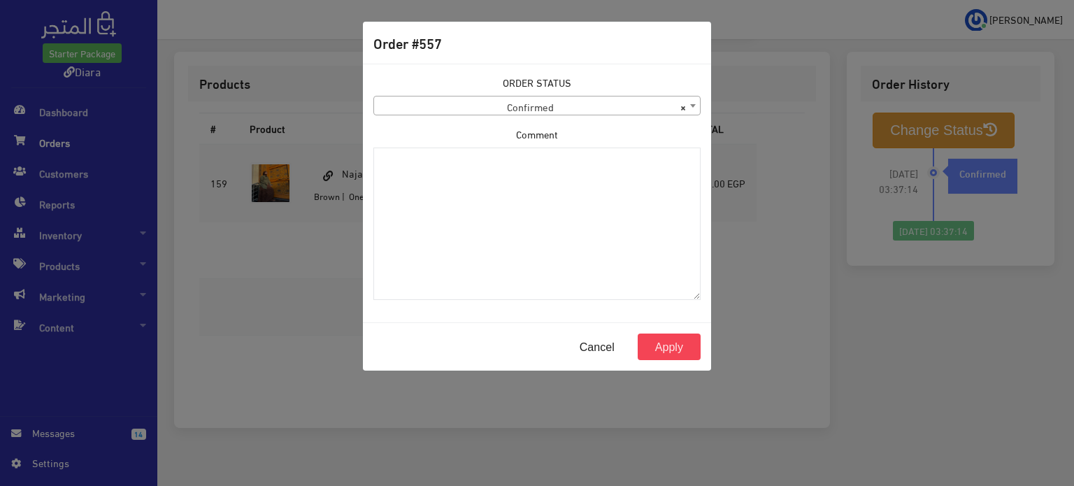
click at [519, 113] on span "× Confirmed" at bounding box center [537, 106] width 326 height 20
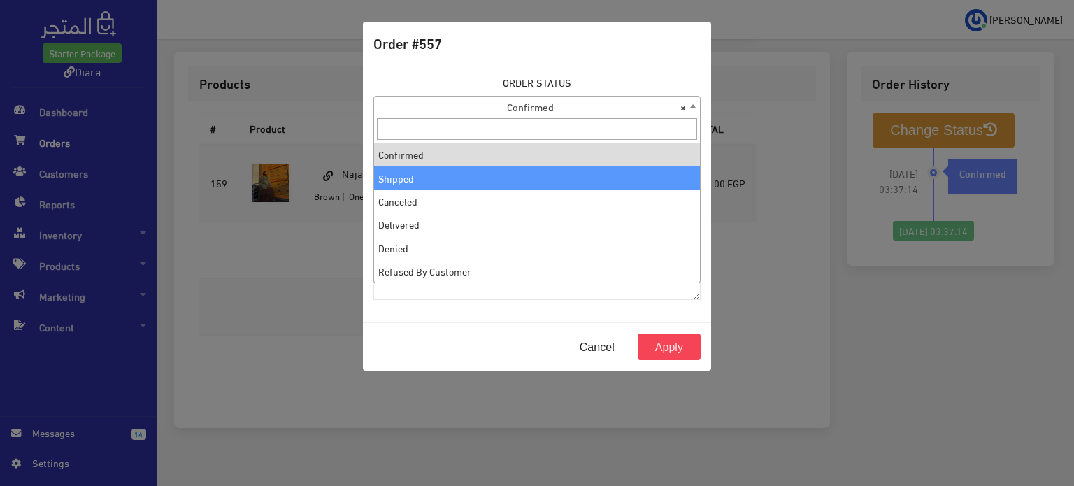
drag, startPoint x: 445, startPoint y: 180, endPoint x: 495, endPoint y: 196, distance: 52.8
select select "2"
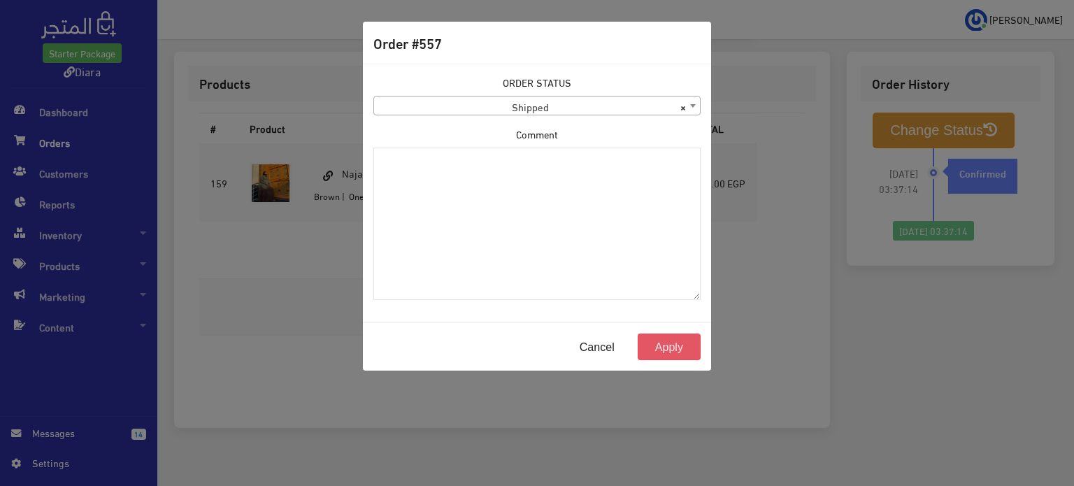
click at [656, 349] on button "Apply" at bounding box center [668, 346] width 63 height 27
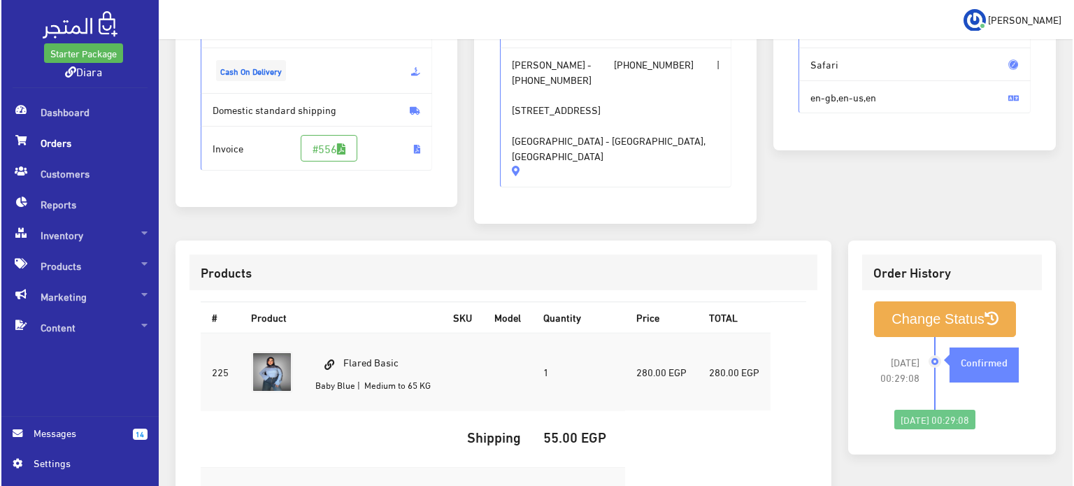
scroll to position [280, 0]
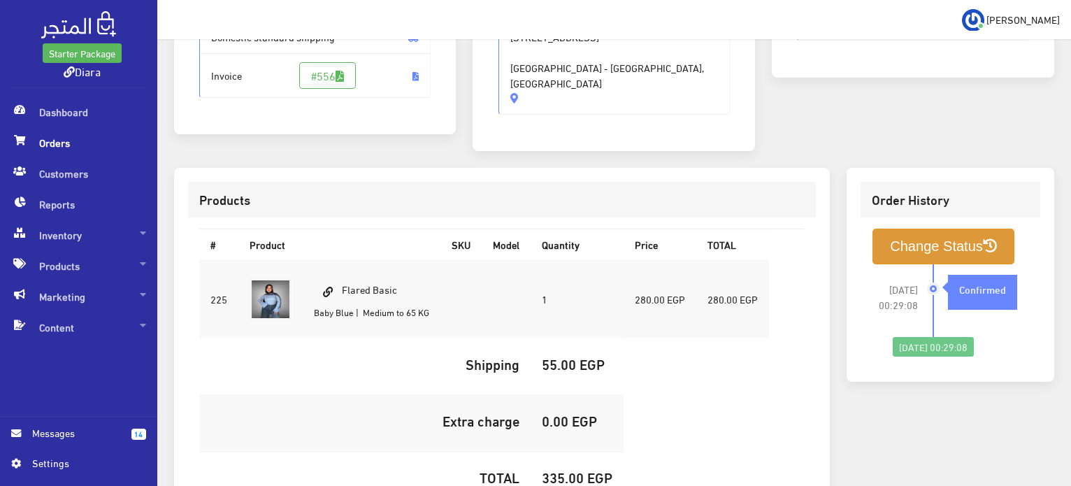
click at [958, 229] on button "Change Status" at bounding box center [943, 247] width 142 height 36
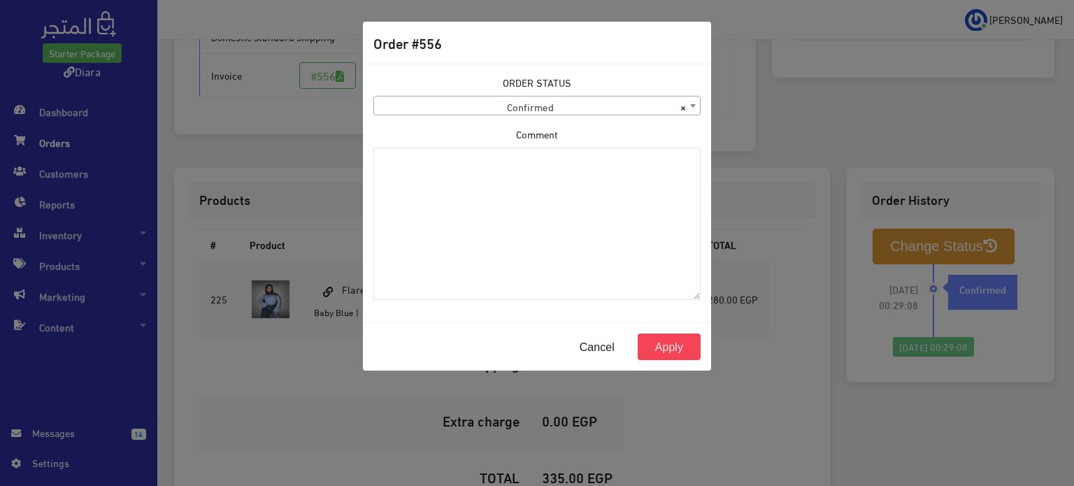
click at [464, 97] on span "× Confirmed" at bounding box center [537, 106] width 326 height 20
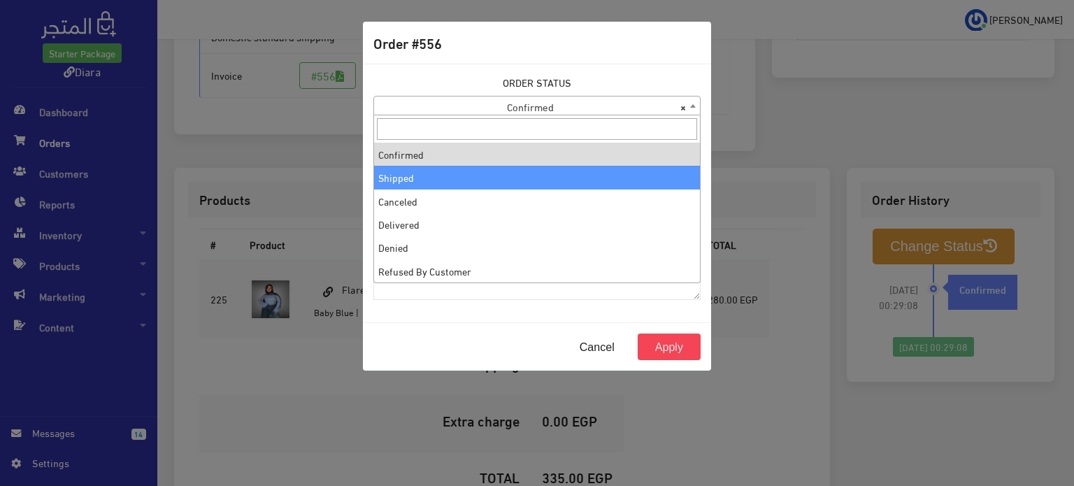
select select "2"
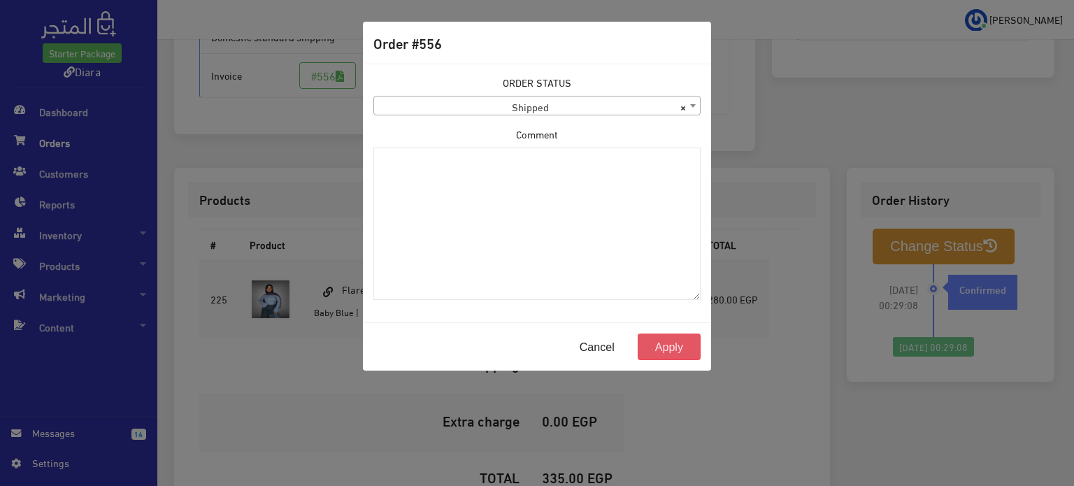
click at [658, 344] on button "Apply" at bounding box center [668, 346] width 63 height 27
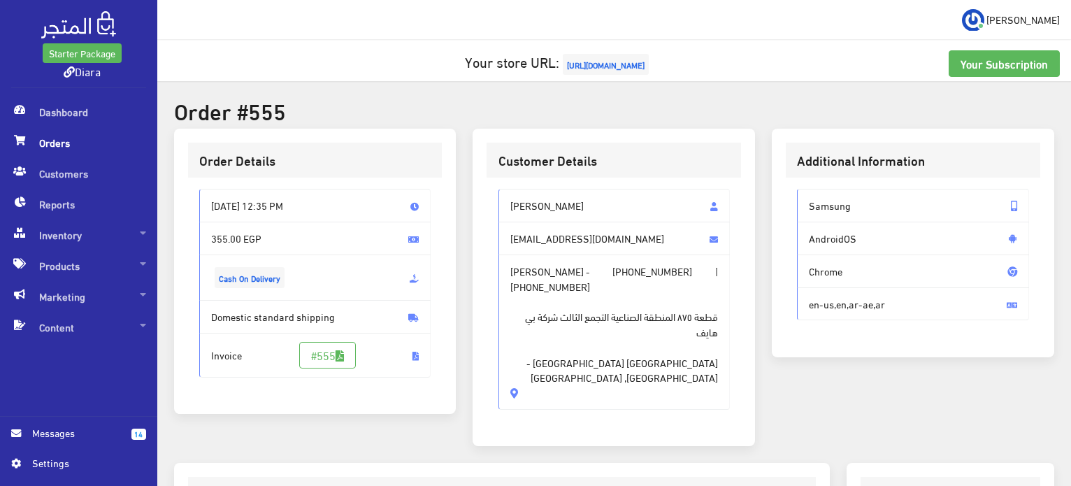
drag, startPoint x: 581, startPoint y: 359, endPoint x: 510, endPoint y: 198, distance: 176.2
click at [510, 198] on div "[PERSON_NAME] [EMAIL_ADDRESS][DOMAIN_NAME] [PERSON_NAME] - [PHONE_NUMBER] | [PH…" at bounding box center [614, 299] width 232 height 220
copy div "[PERSON_NAME] [PERSON_NAME][EMAIL_ADDRESS][DOMAIN_NAME] [PERSON_NAME] - [PHONE_…"
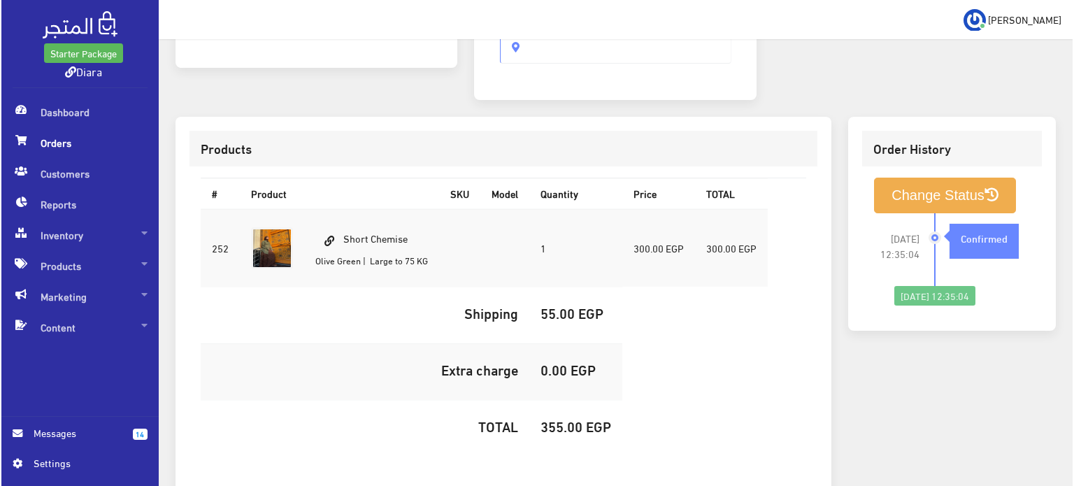
scroll to position [349, 0]
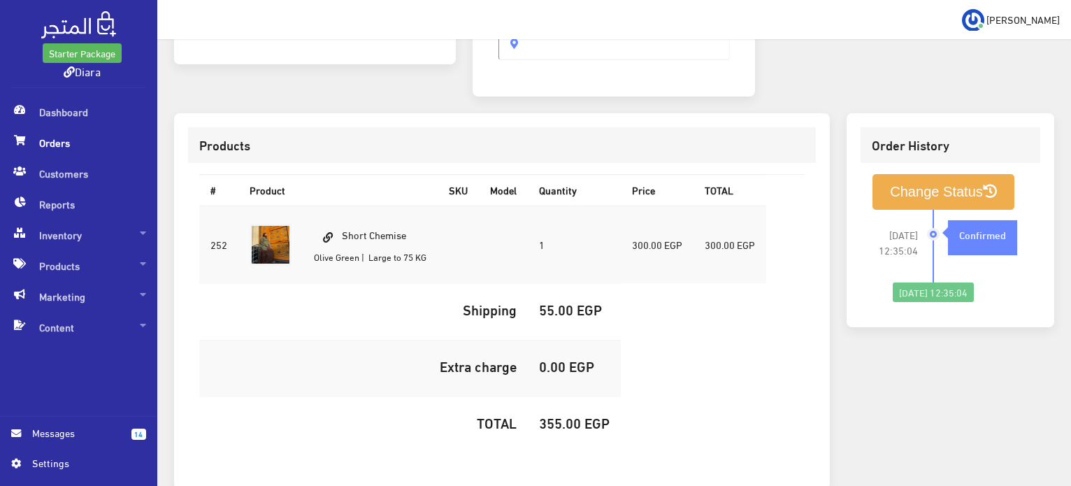
drag, startPoint x: 419, startPoint y: 210, endPoint x: 343, endPoint y: 214, distance: 76.3
click at [343, 214] on td "Short Chemise [PERSON_NAME] | Large to 75 KG" at bounding box center [370, 244] width 135 height 78
copy td "Short Chemise"
click at [563, 414] on h5 "355.00 EGP" at bounding box center [574, 421] width 71 height 15
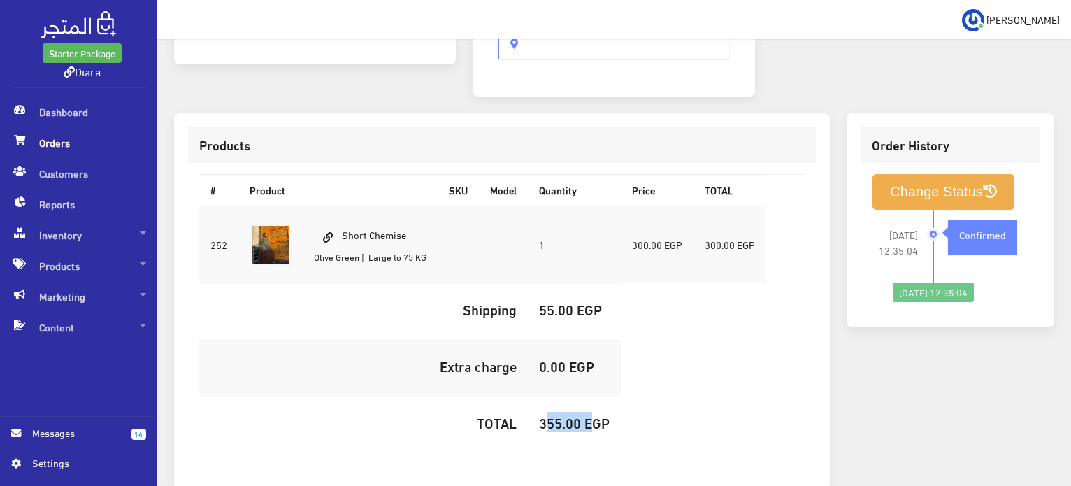
copy h5 "355.00"
click at [931, 184] on button "Change Status" at bounding box center [943, 192] width 142 height 36
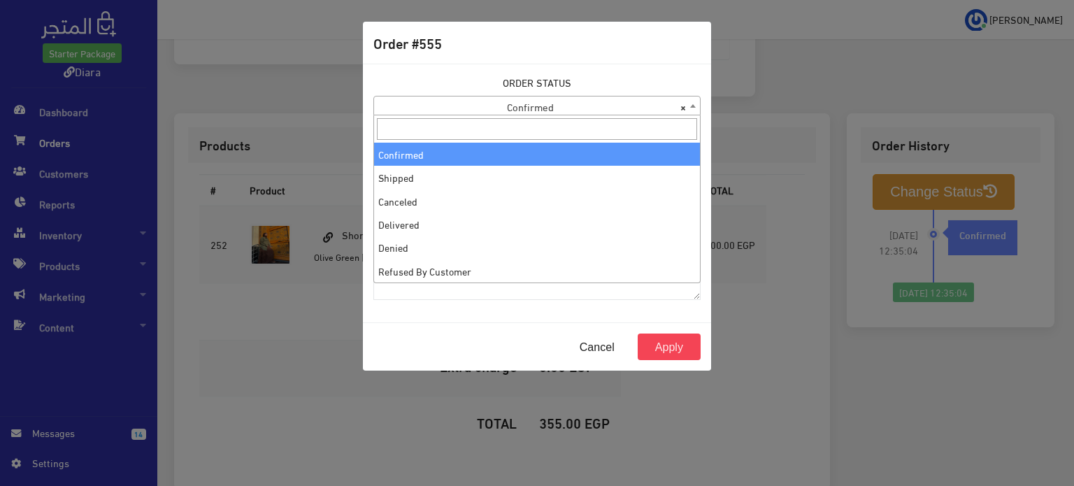
click at [544, 114] on span "× Confirmed" at bounding box center [537, 106] width 326 height 20
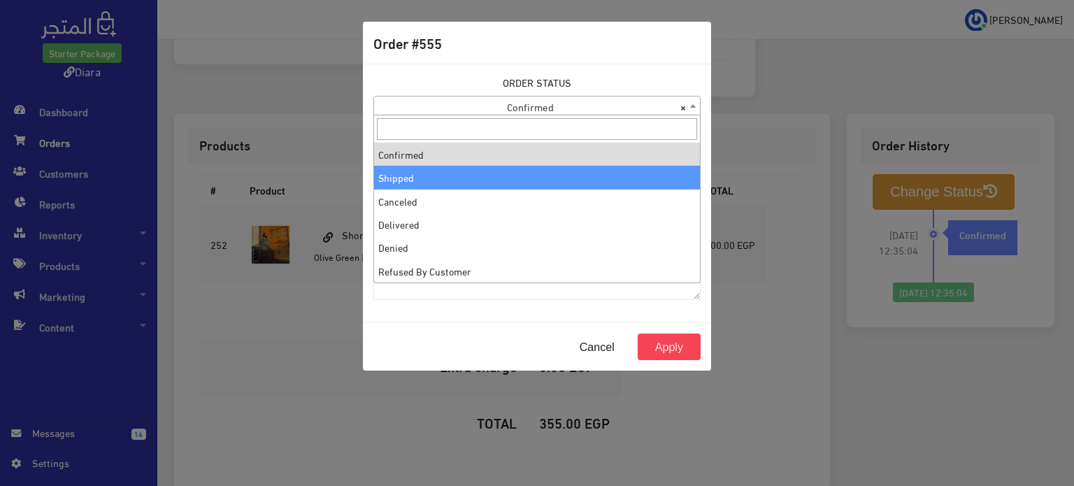
select select "2"
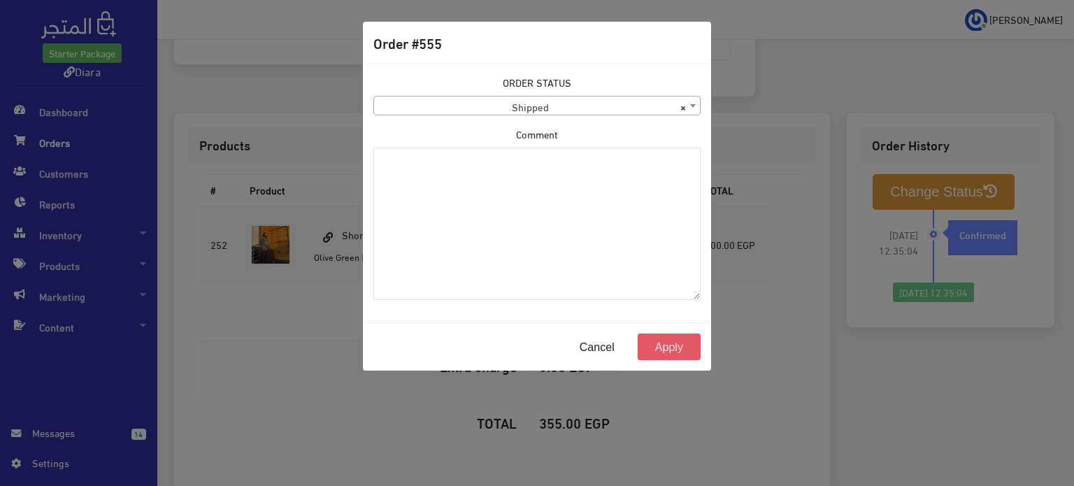
click at [665, 346] on button "Apply" at bounding box center [668, 346] width 63 height 27
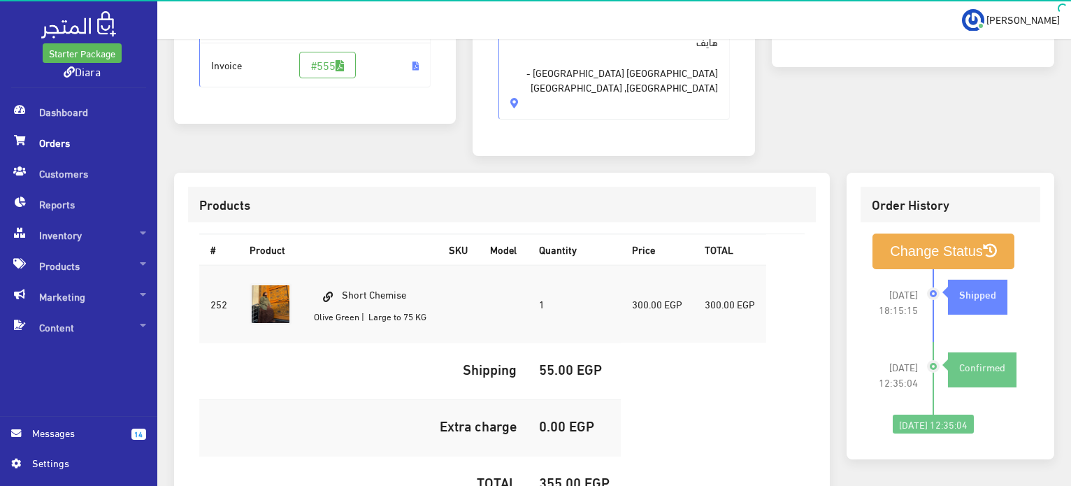
scroll to position [349, 0]
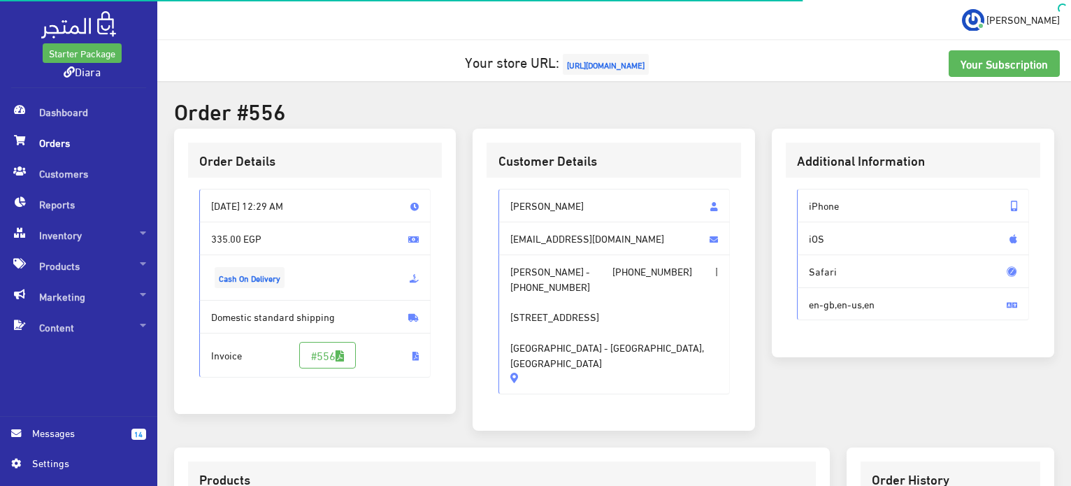
drag, startPoint x: 599, startPoint y: 321, endPoint x: 490, endPoint y: 168, distance: 187.9
click at [490, 168] on div "Customer Details [PERSON_NAME] [EMAIL_ADDRESS][DOMAIN_NAME] [PERSON_NAME] - [PH…" at bounding box center [613, 280] width 282 height 303
click at [490, 168] on div "Customer Details" at bounding box center [613, 161] width 254 height 36
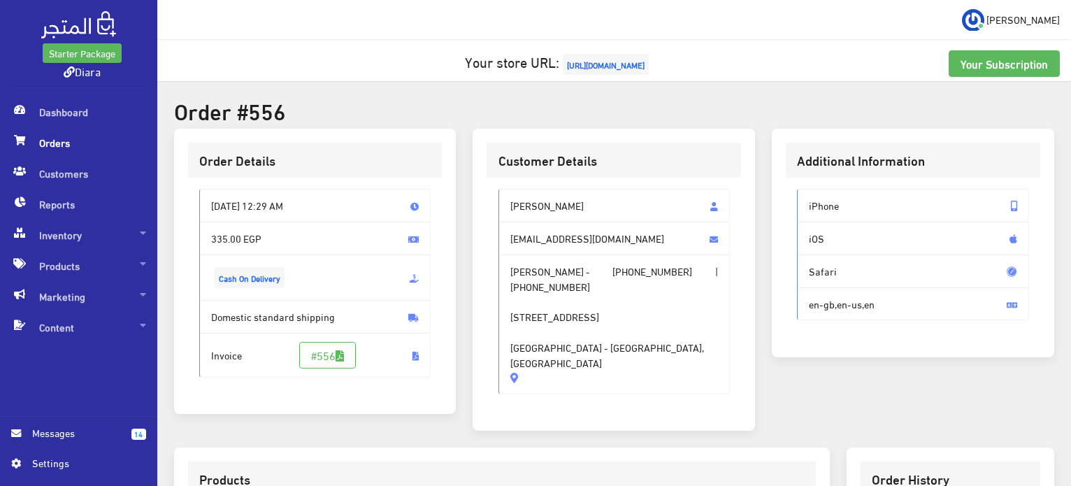
drag, startPoint x: 643, startPoint y: 350, endPoint x: 507, endPoint y: 208, distance: 196.8
click at [507, 208] on div "[PERSON_NAME] [EMAIL_ADDRESS][DOMAIN_NAME] [PERSON_NAME] - [PHONE_NUMBER] | [PH…" at bounding box center [614, 291] width 232 height 205
copy div "[PERSON_NAME] [EMAIL_ADDRESS][DOMAIN_NAME] [PERSON_NAME] - [PHONE_NUMBER] | [PH…"
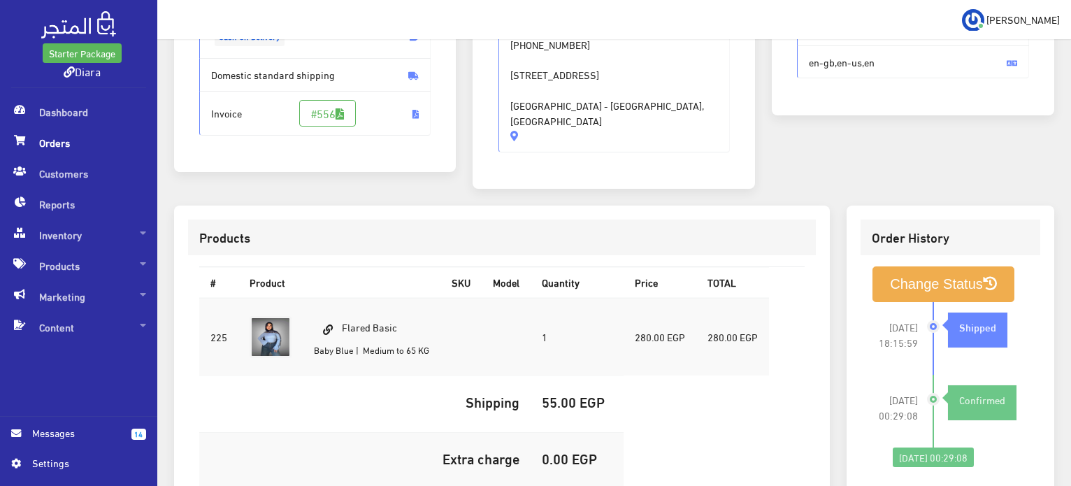
scroll to position [396, 0]
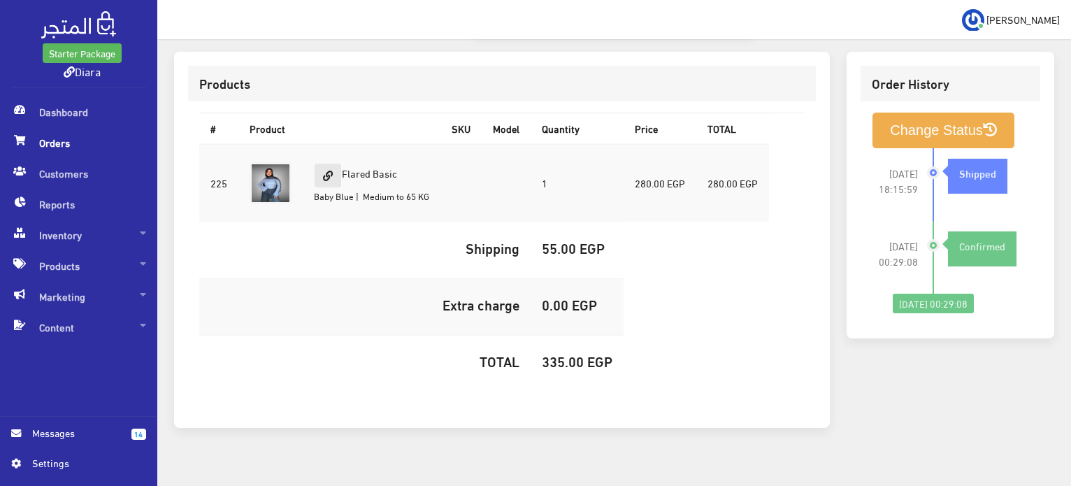
drag, startPoint x: 421, startPoint y: 154, endPoint x: 337, endPoint y: 147, distance: 84.2
click at [337, 147] on td "Flared Basic Baby Blue | Medium to 65 KG" at bounding box center [372, 183] width 138 height 78
copy td "Flared Basic"
click at [573, 353] on h5 "335.00 EGP" at bounding box center [577, 360] width 71 height 15
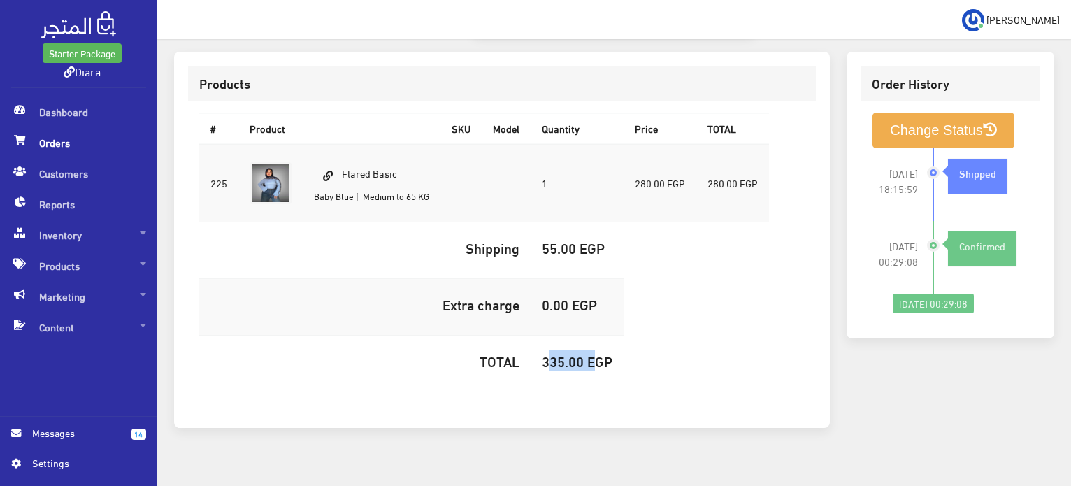
copy h5 "335.00"
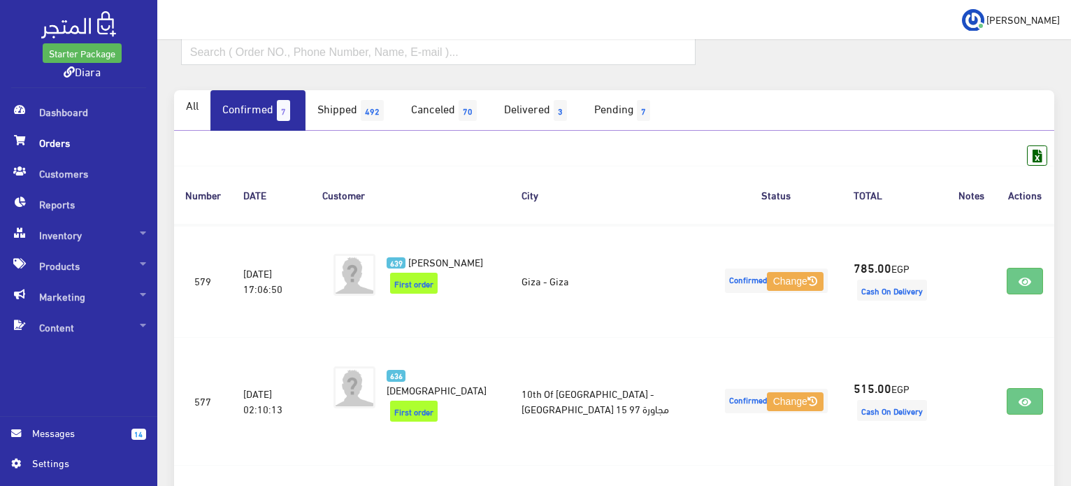
scroll to position [75, 0]
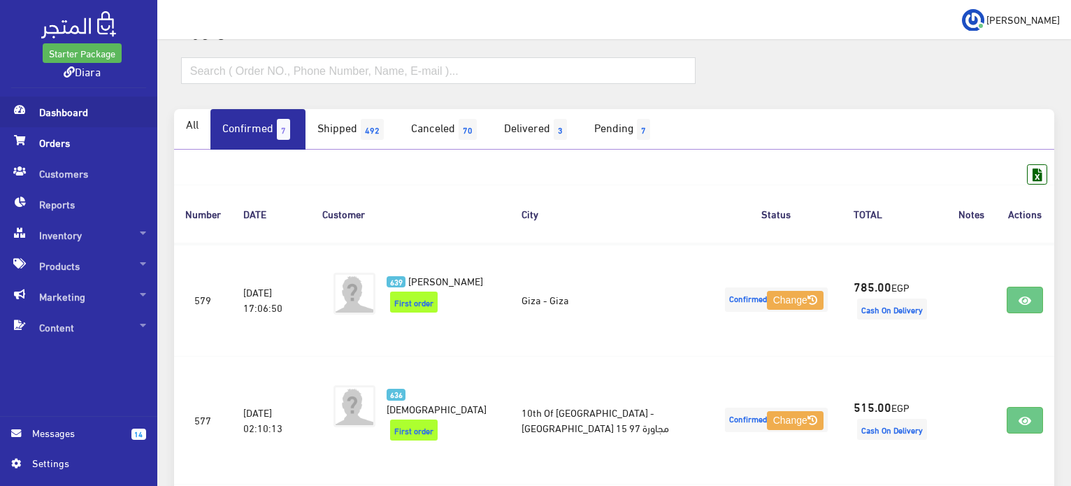
click at [68, 120] on span "Dashboard" at bounding box center [78, 111] width 135 height 31
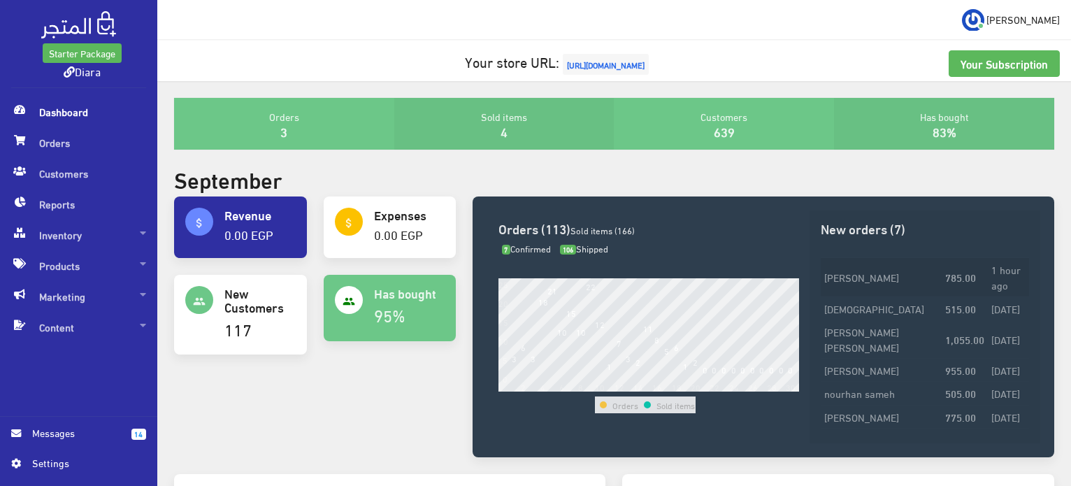
click at [920, 283] on td "[PERSON_NAME]" at bounding box center [881, 277] width 121 height 38
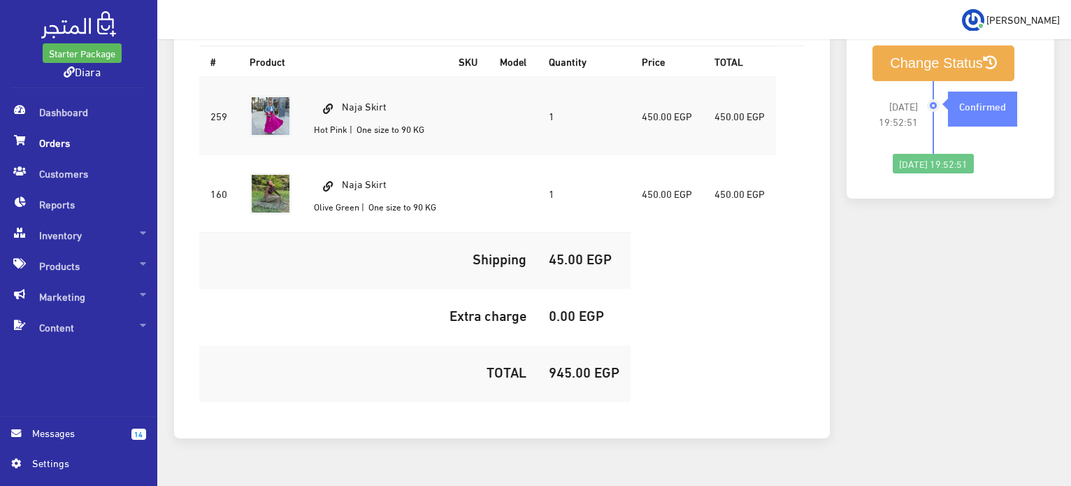
scroll to position [475, 0]
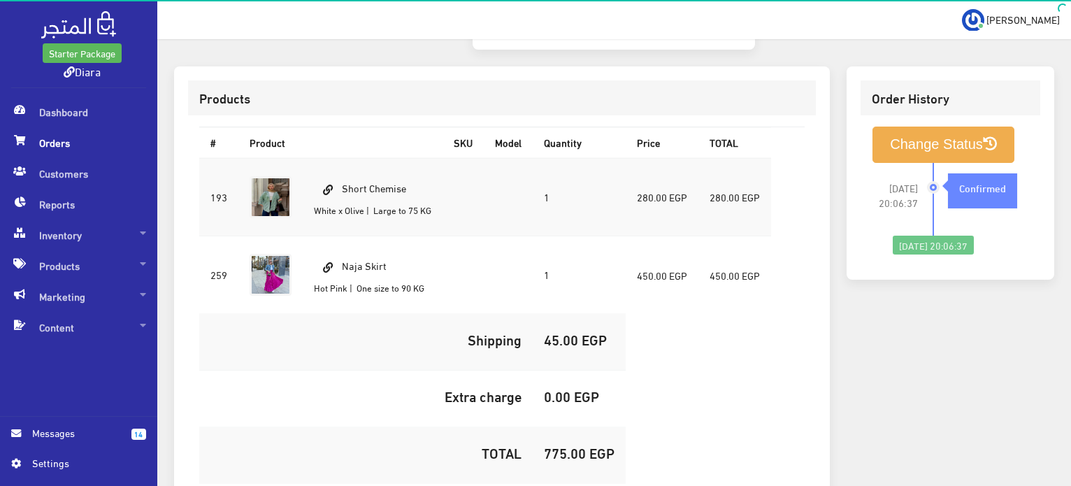
scroll to position [419, 0]
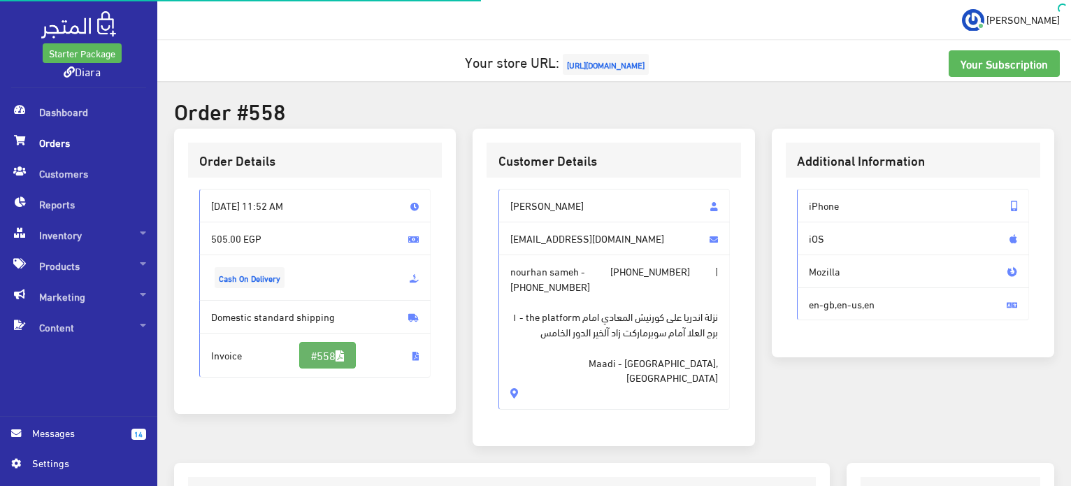
scroll to position [414, 0]
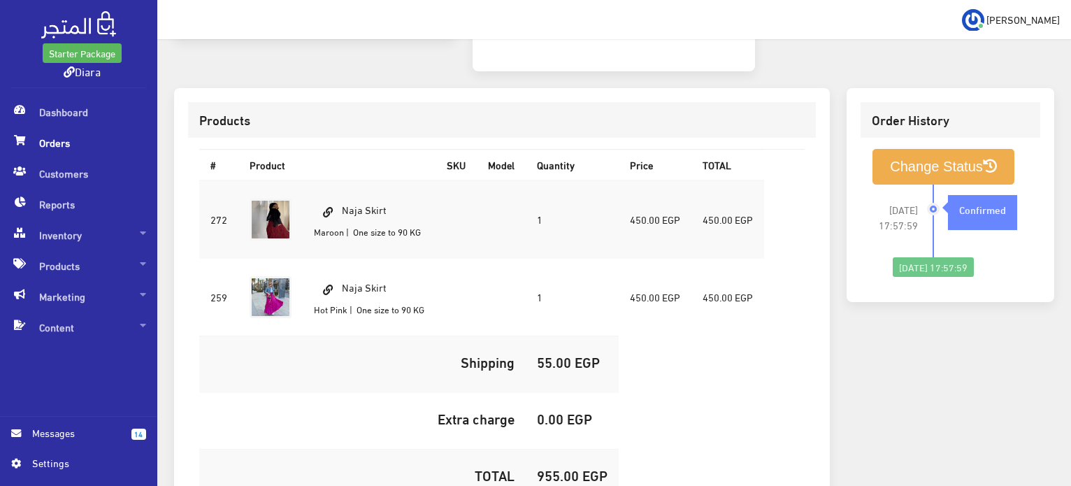
scroll to position [419, 0]
